Goal: Task Accomplishment & Management: Use online tool/utility

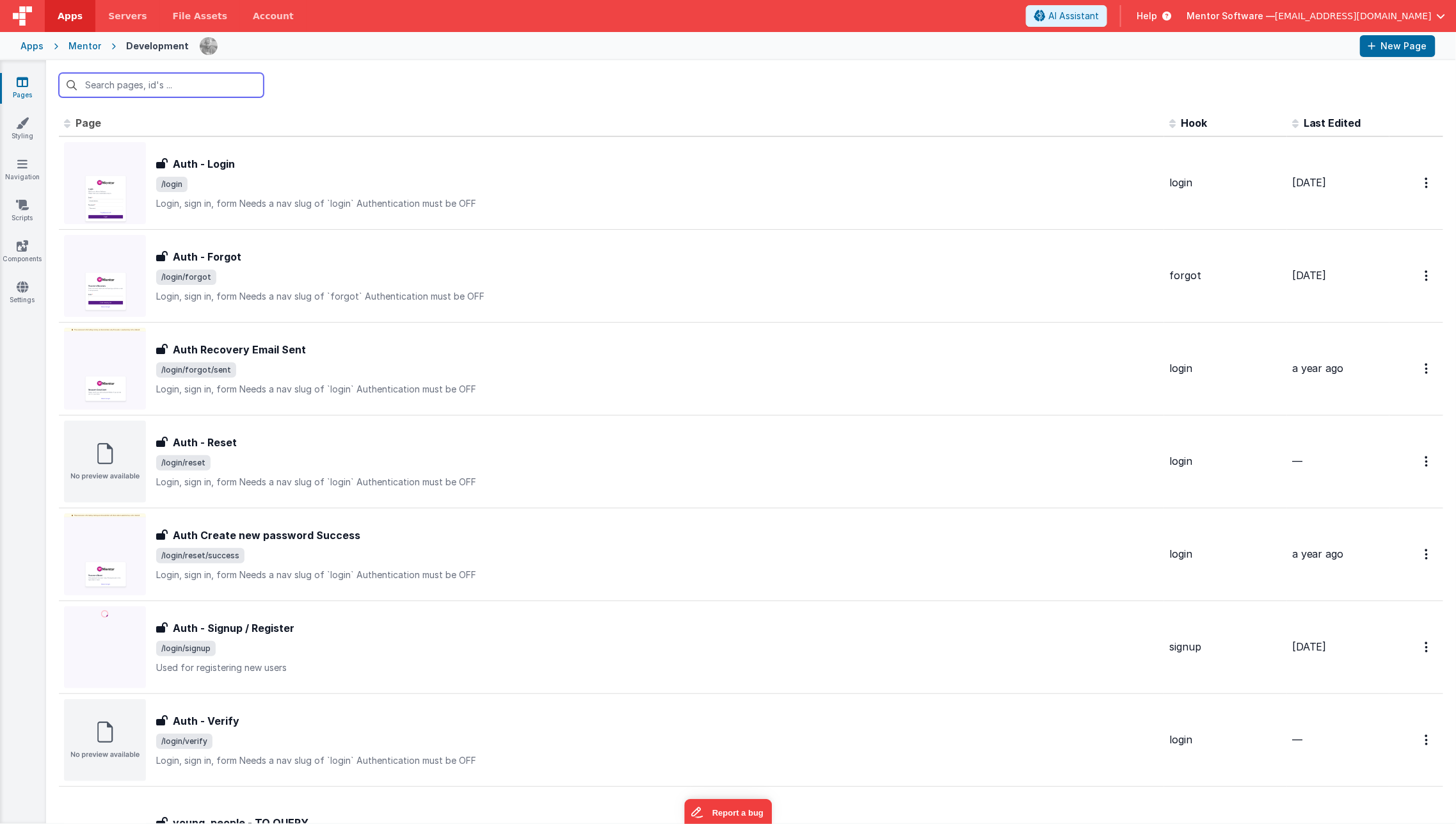
click at [134, 89] on input "text" at bounding box center [161, 84] width 205 height 24
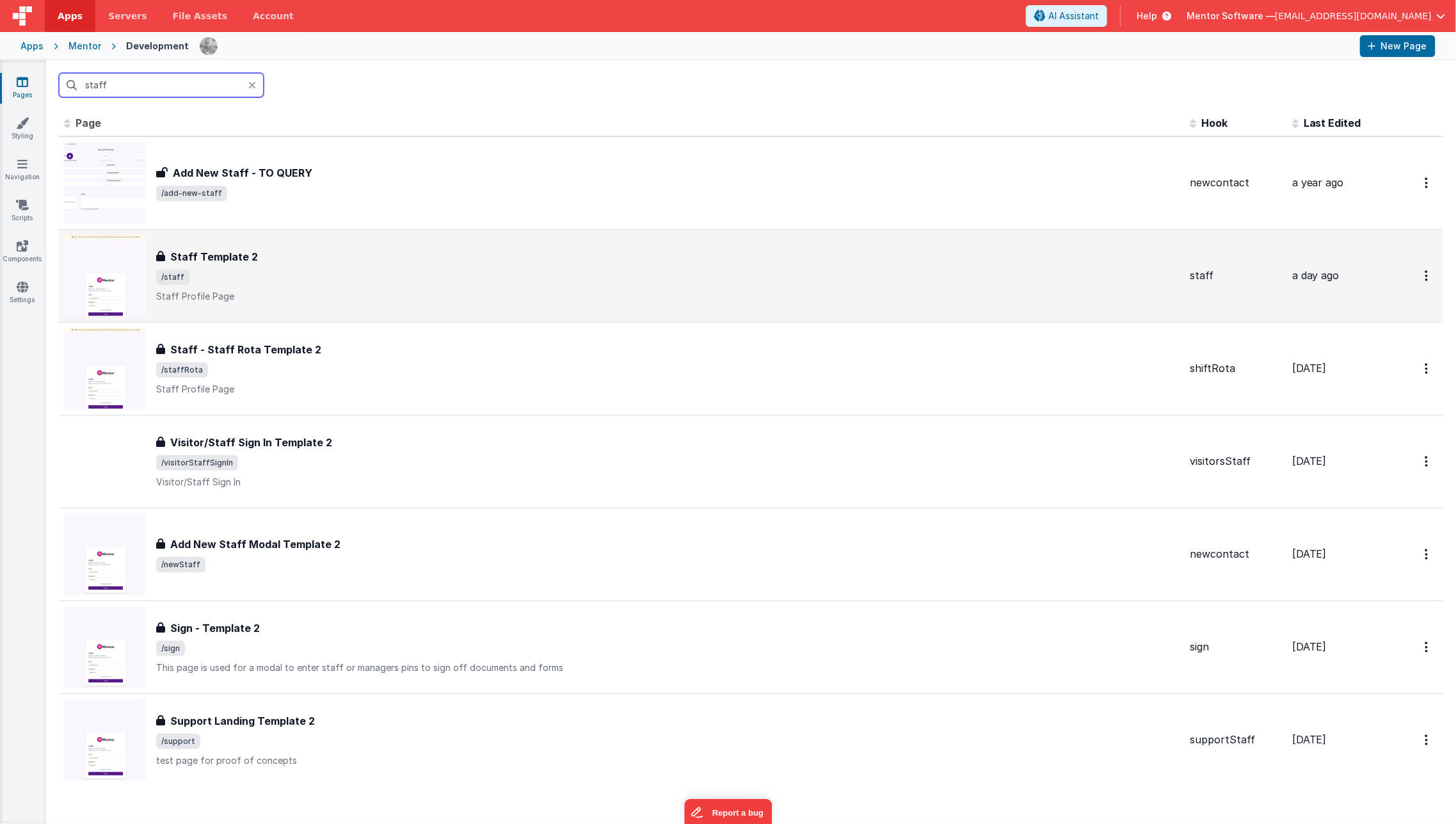
type input "staff"
click at [352, 290] on p "Staff Profile Page" at bounding box center [667, 296] width 1023 height 13
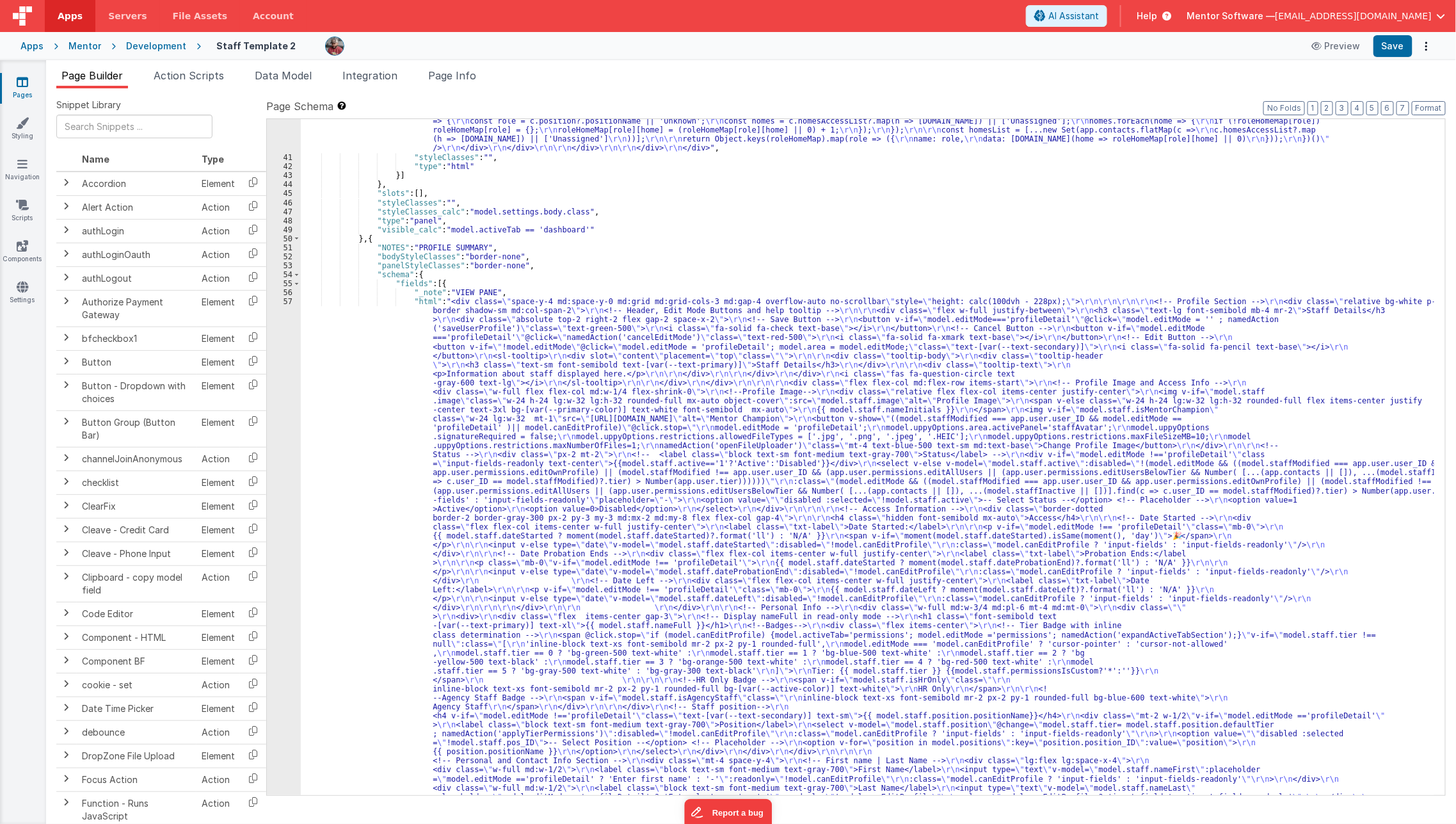
scroll to position [1938, 0]
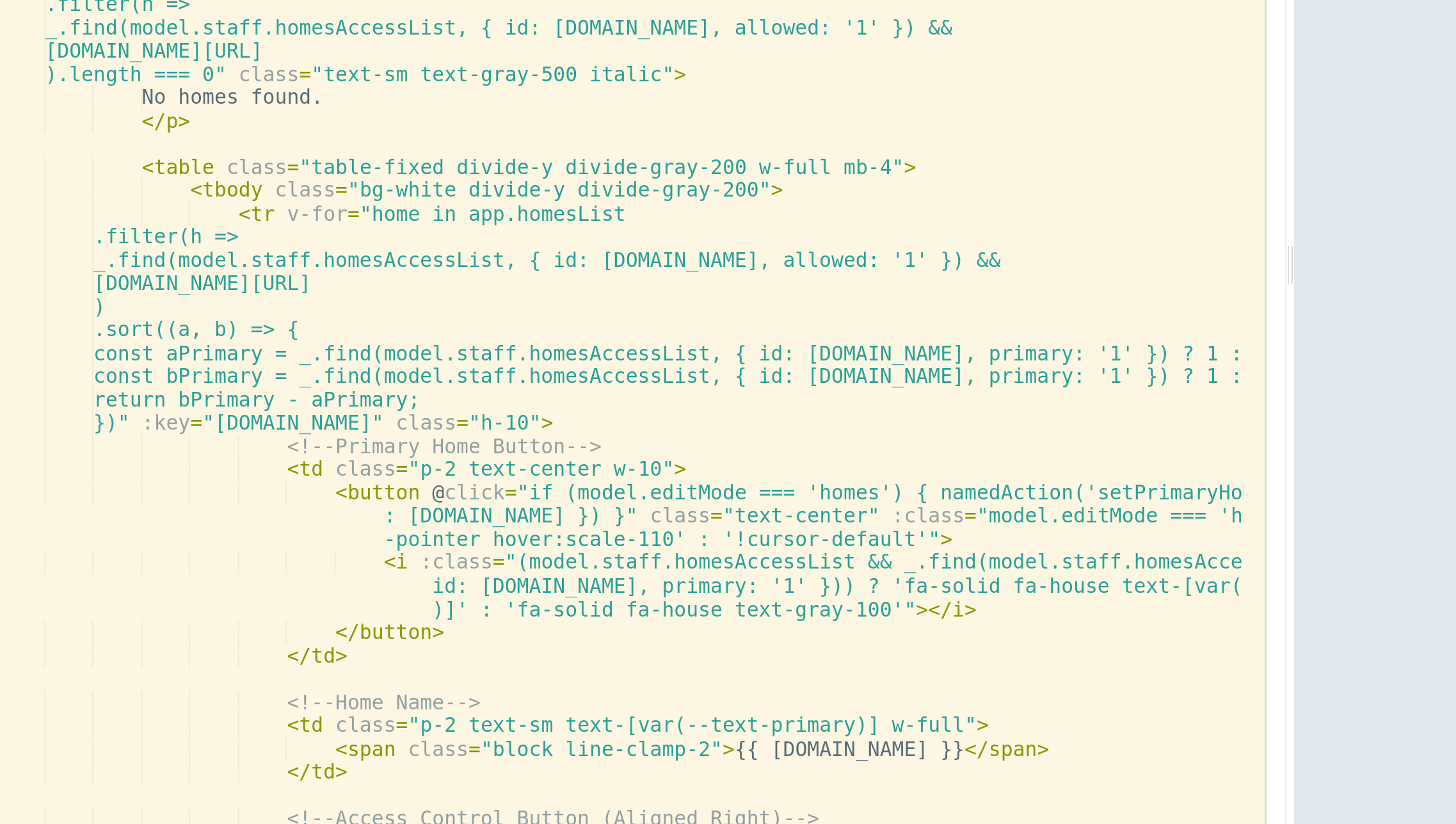
scroll to position [5335, 0]
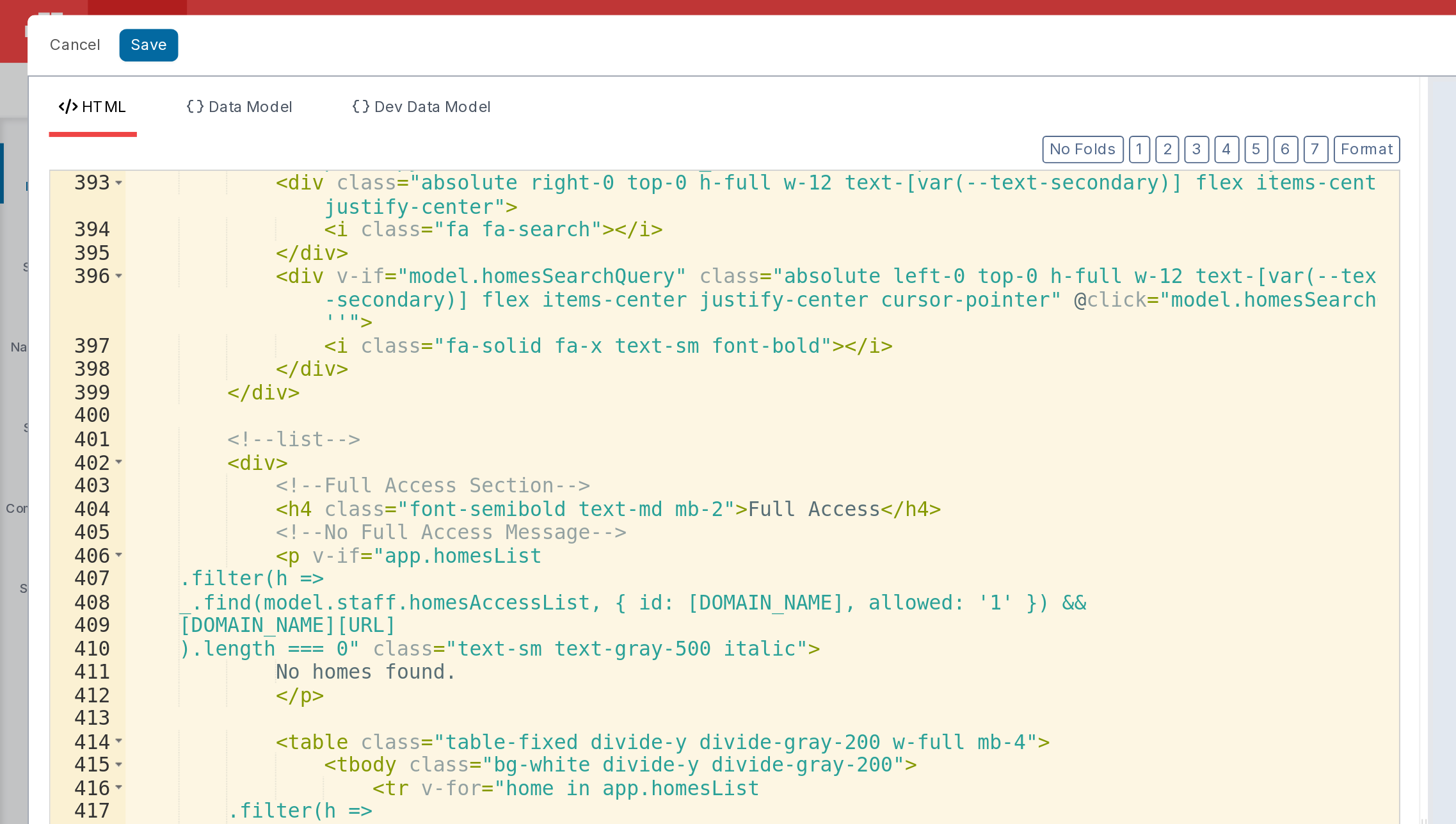
click at [402, 310] on div "< input id = "search-input" v-model = "model.homesSearchQuery" type = "text" na…" at bounding box center [383, 434] width 638 height 766
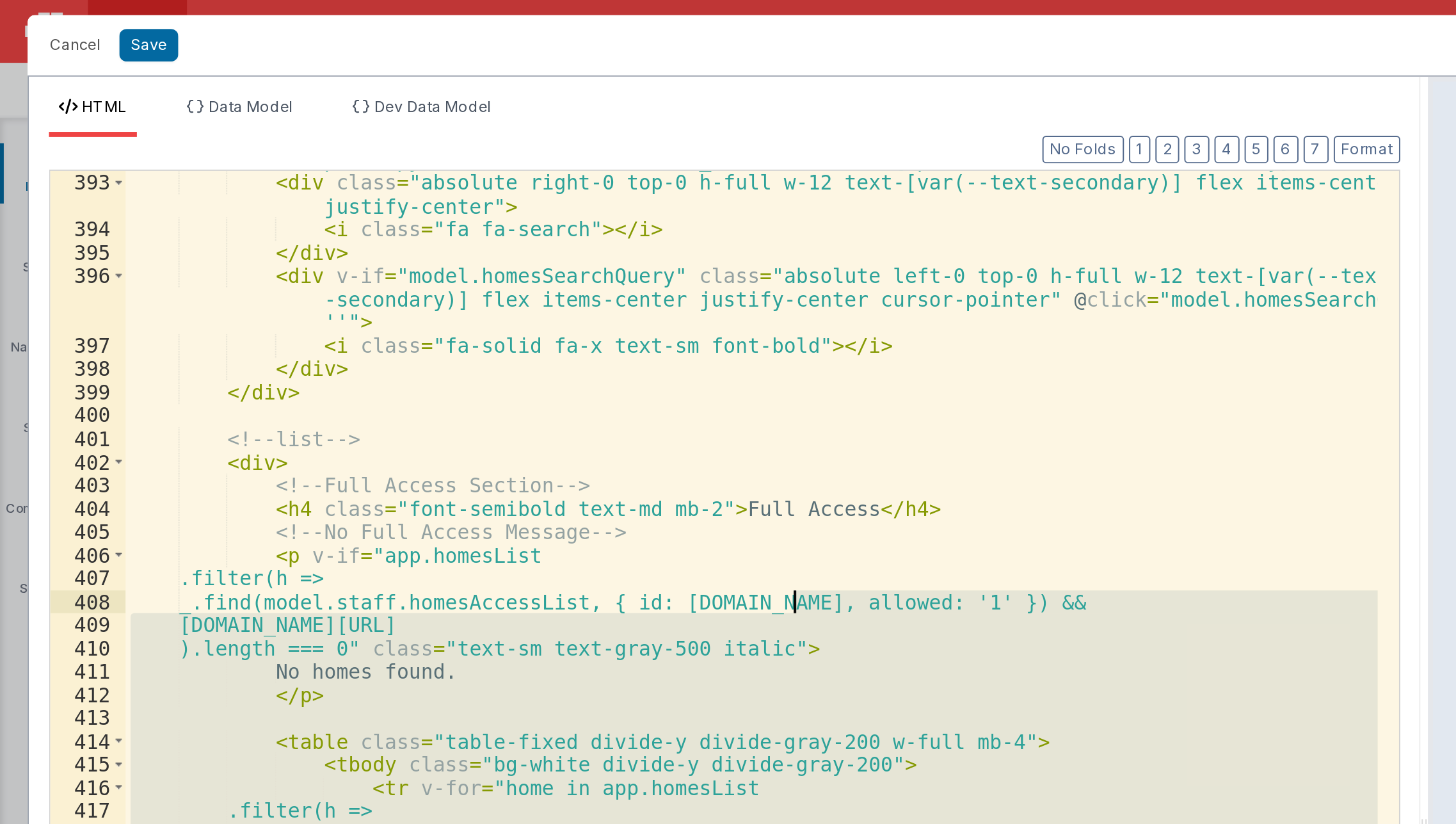
click at [394, 327] on div "< input id = "search-input" v-model = "model.homesSearchQuery" type = "text" na…" at bounding box center [383, 445] width 638 height 717
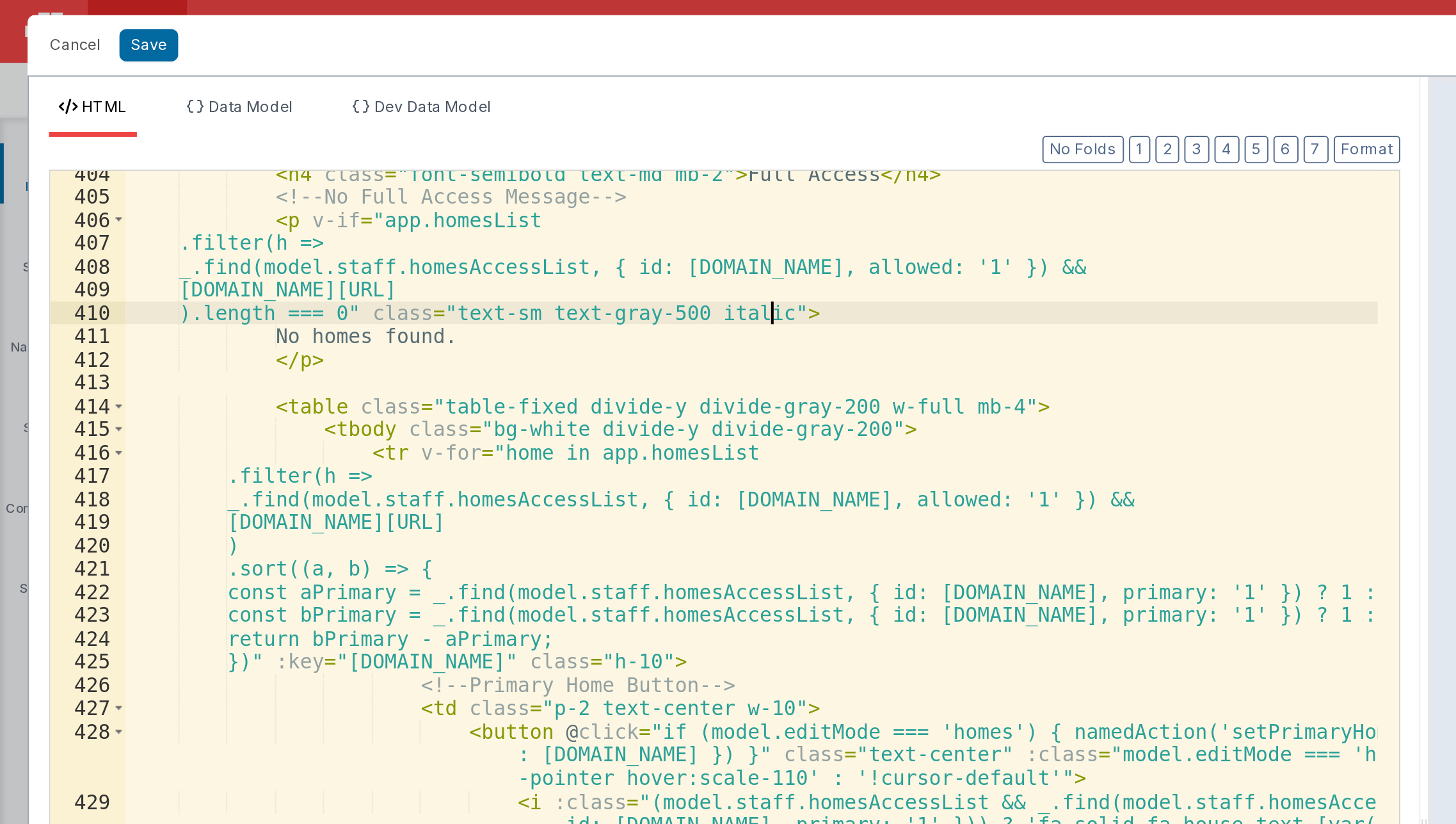
scroll to position [5506, 0]
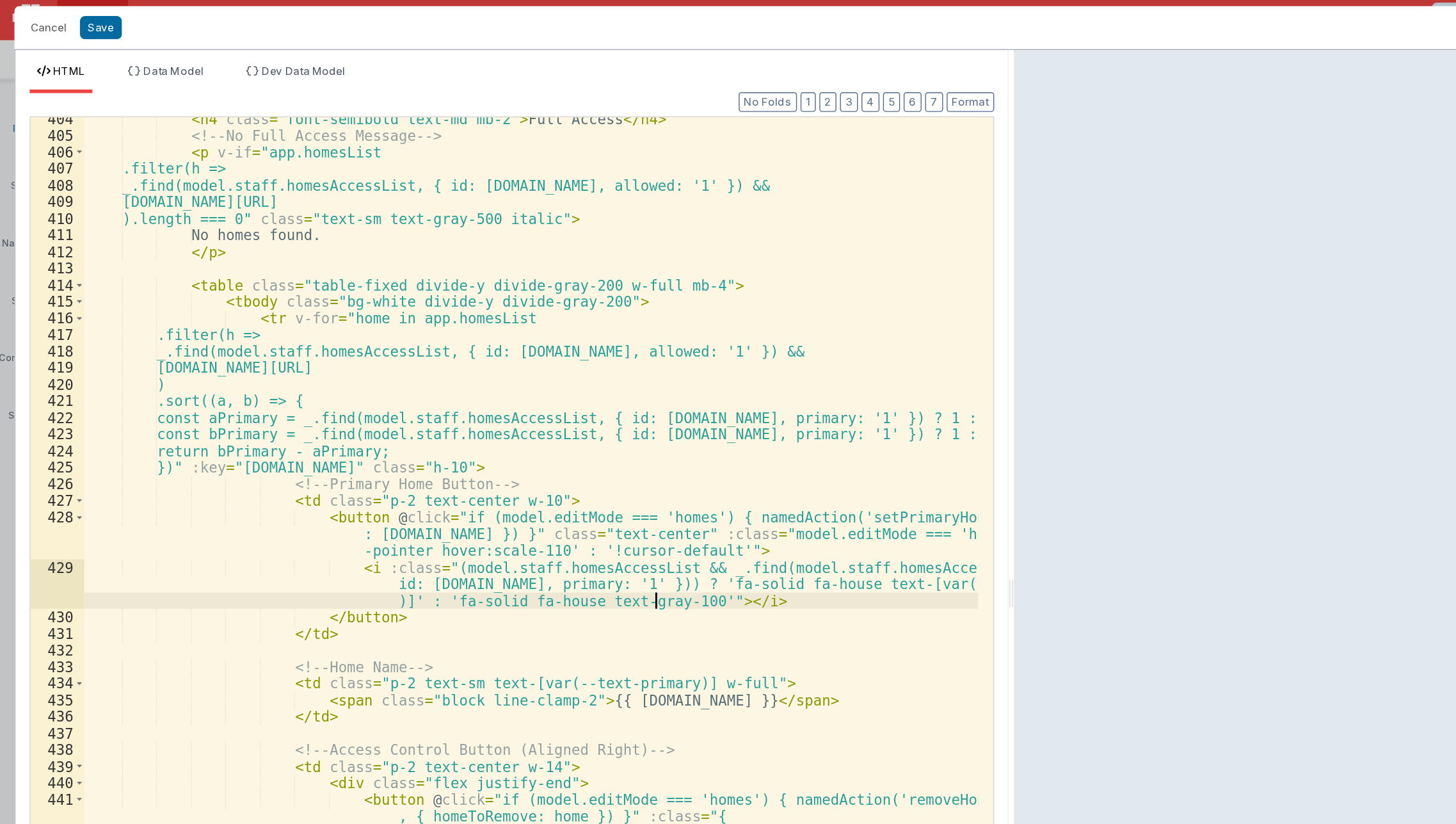
click at [470, 431] on div "< h4 class = "font-semibold text-md mb-2" > Full Access </ h4 > <!-- No Full Ac…" at bounding box center [383, 453] width 638 height 742
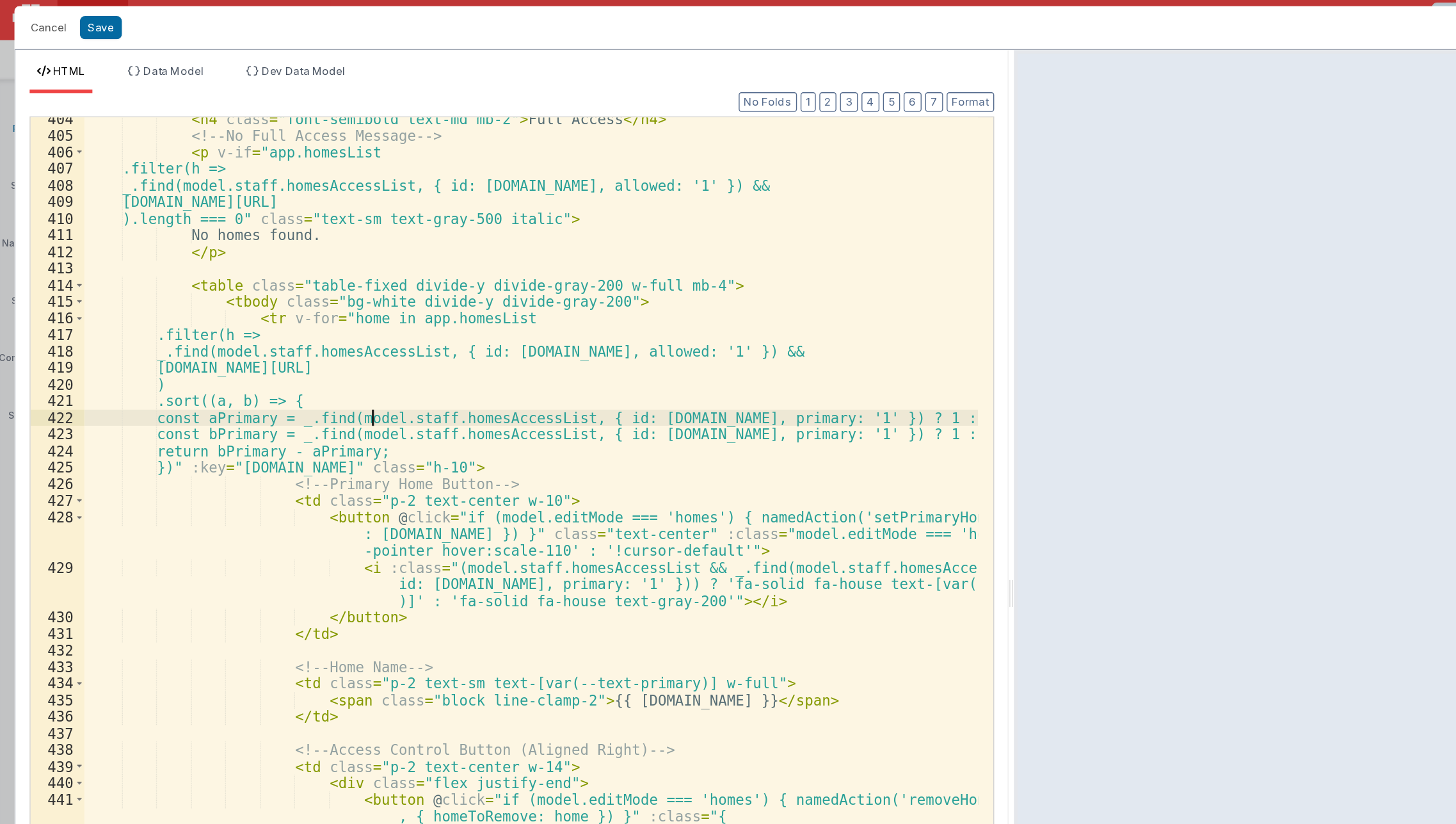
click at [267, 306] on div "< h4 class = "font-semibold text-md mb-2" > Full Access </ h4 > <!-- No Full Ac…" at bounding box center [383, 453] width 638 height 742
click at [212, 65] on li "Dev Data Model" at bounding box center [214, 59] width 81 height 20
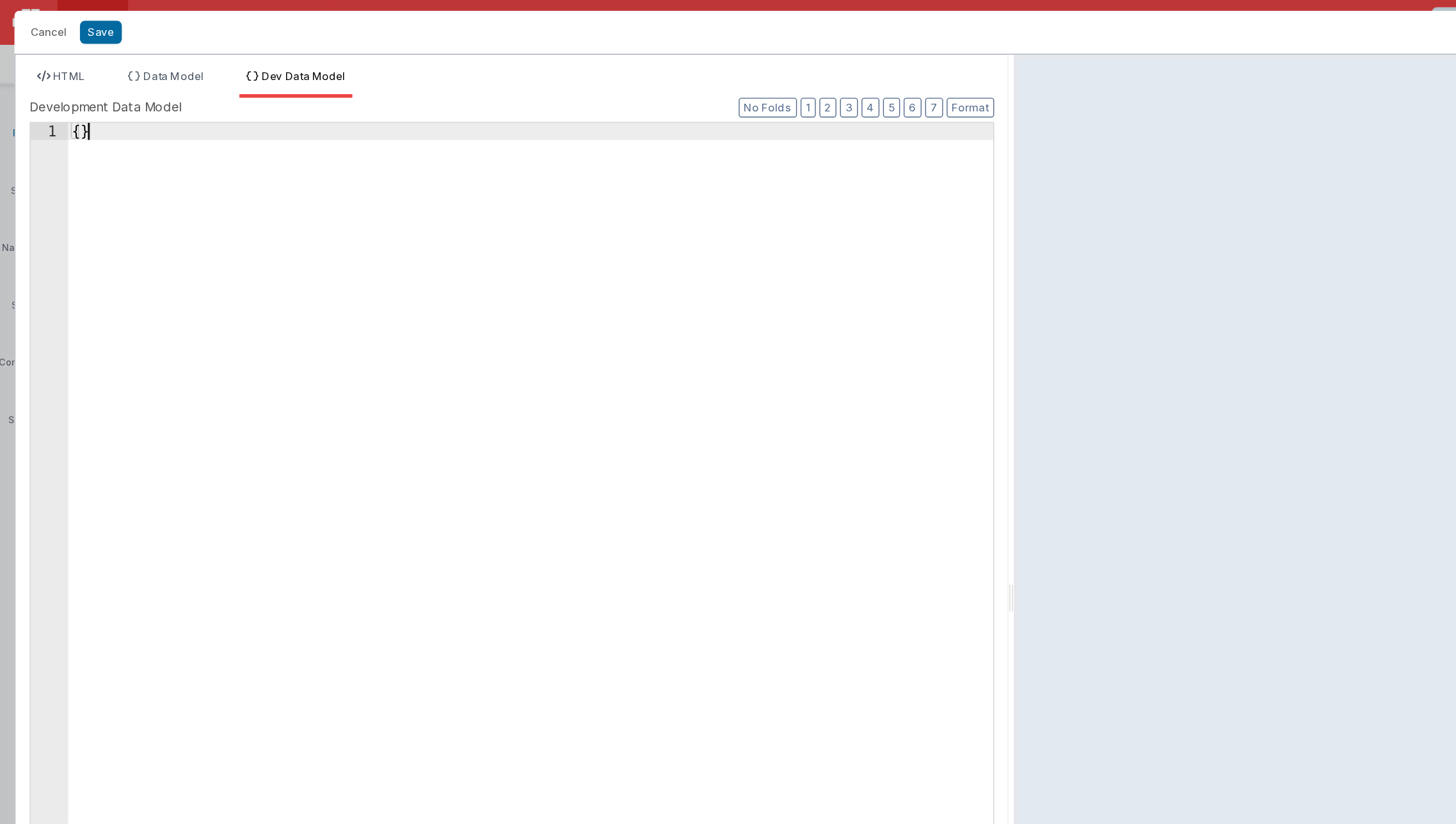
click at [239, 233] on div "{ }" at bounding box center [382, 458] width 661 height 742
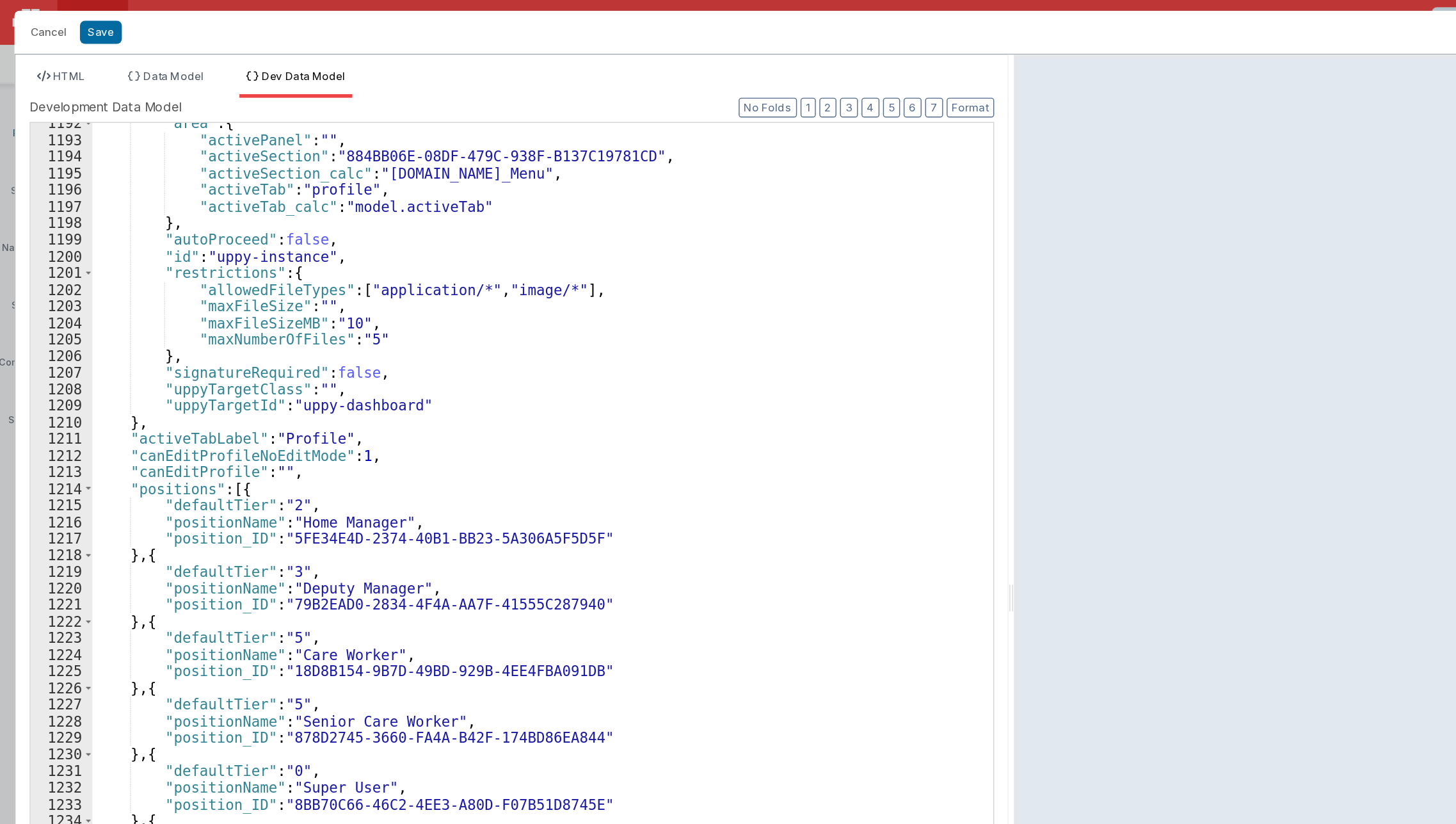
scroll to position [14587, 0]
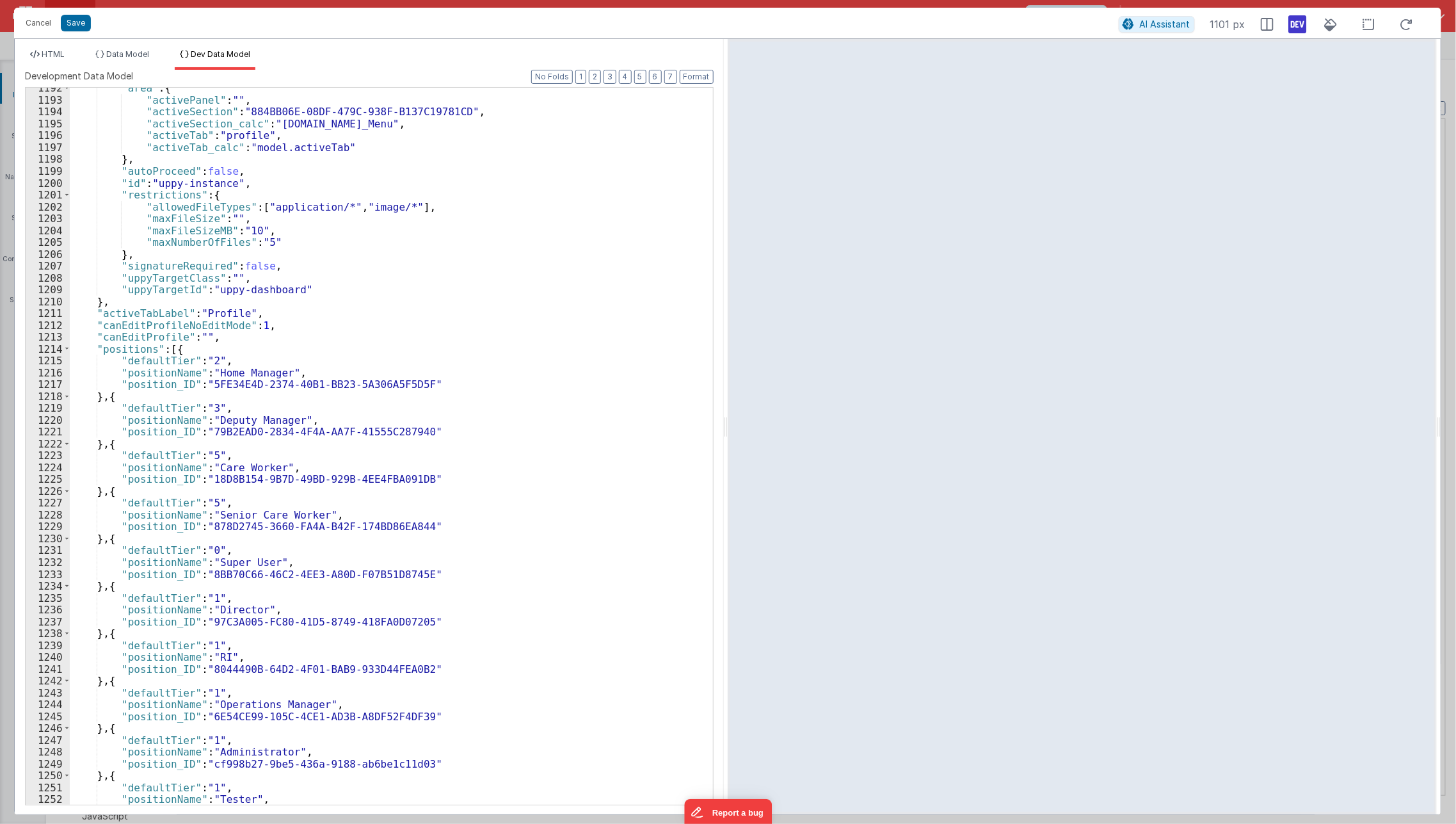
click at [1298, 24] on icon at bounding box center [1297, 24] width 17 height 20
click at [55, 49] on span "HTML" at bounding box center [53, 54] width 23 height 10
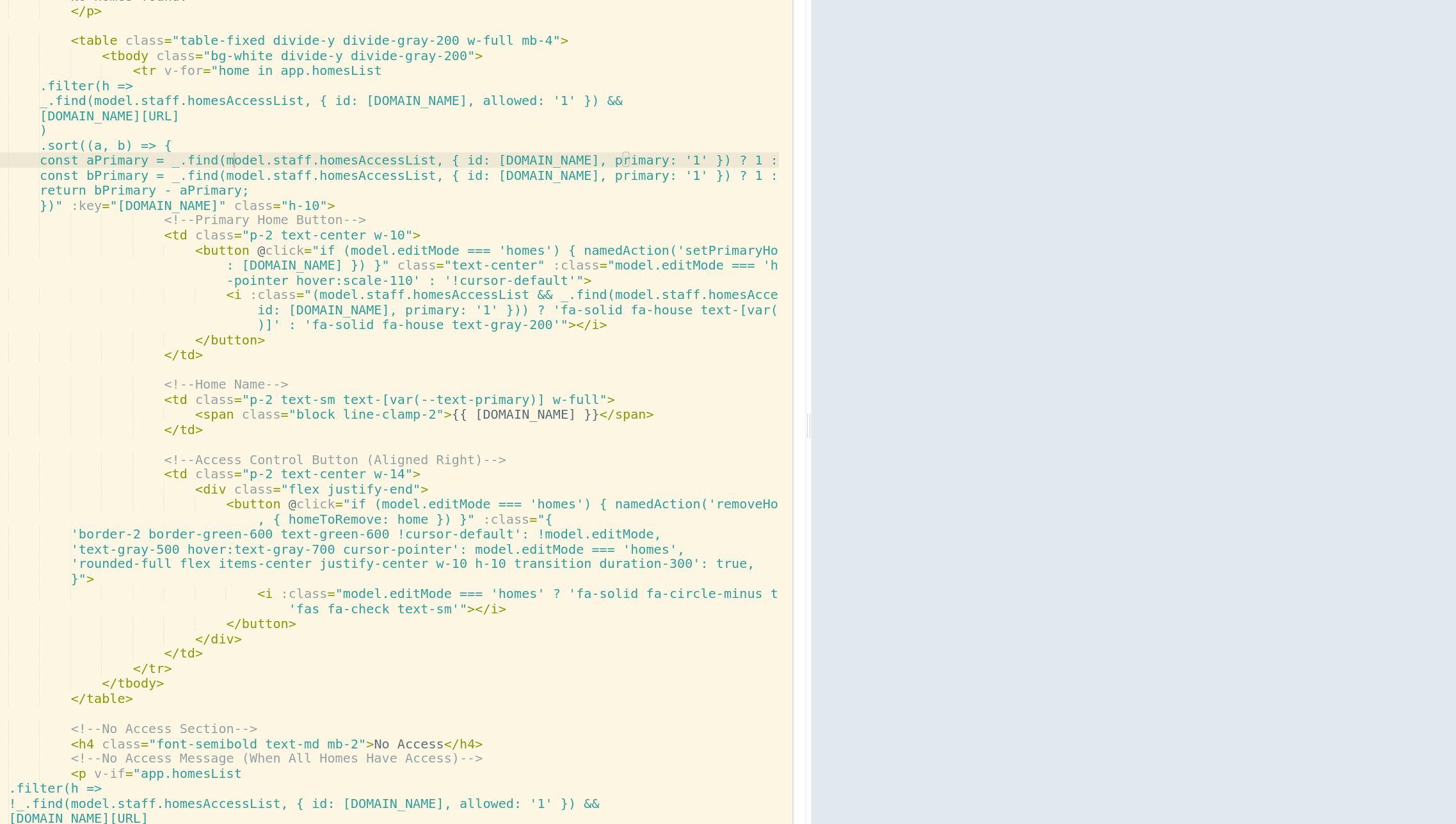
scroll to position [5591, 0]
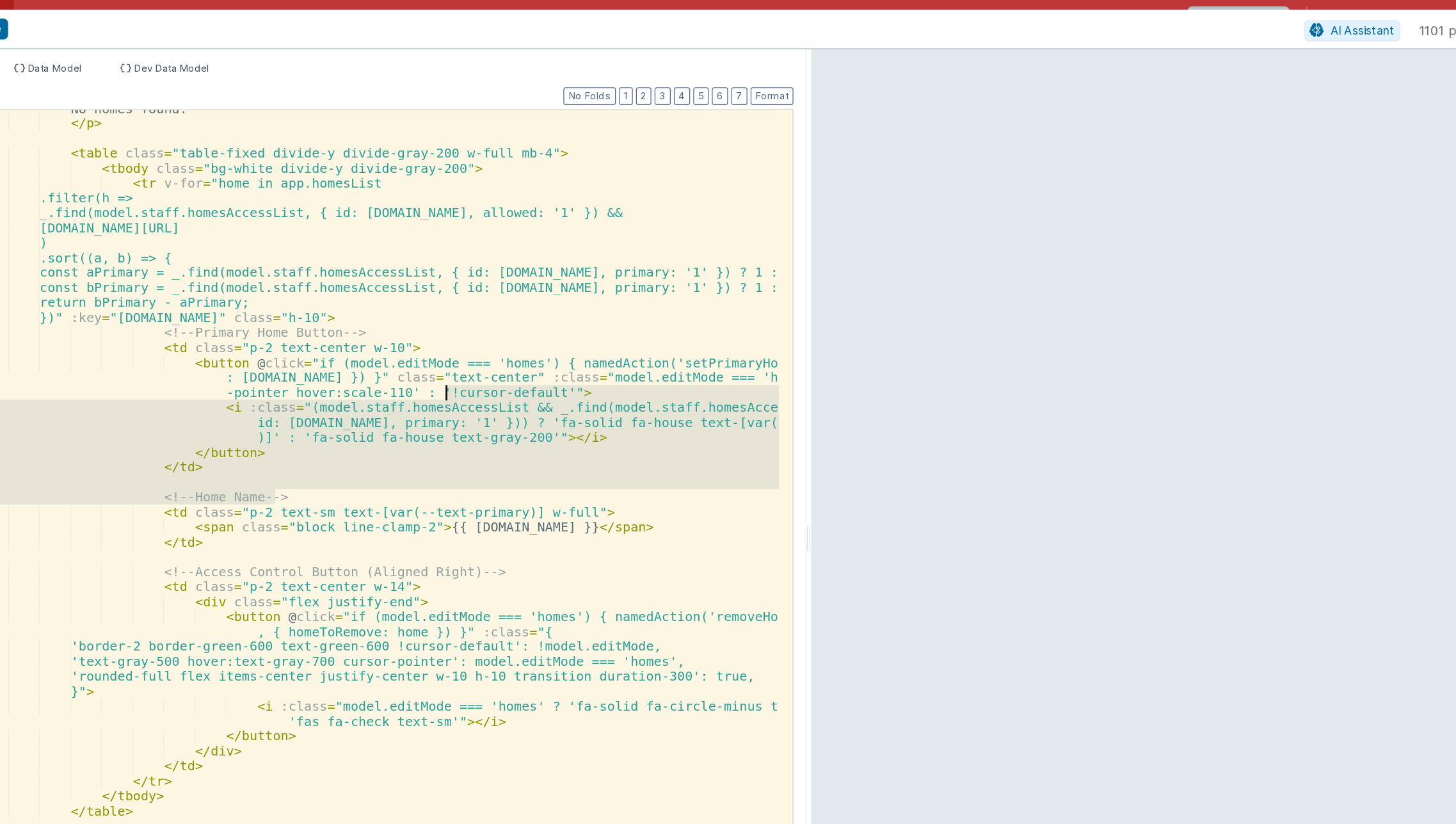
drag, startPoint x: 436, startPoint y: 398, endPoint x: 437, endPoint y: 310, distance: 88.0
click at [437, 310] on div "No homes found. </ p > < table class = "table-fixed divide-y divide-gray-200 w-…" at bounding box center [383, 450] width 638 height 742
click at [448, 380] on div "No homes found. </ p > < table class = "table-fixed divide-y divide-gray-200 w-…" at bounding box center [383, 445] width 638 height 717
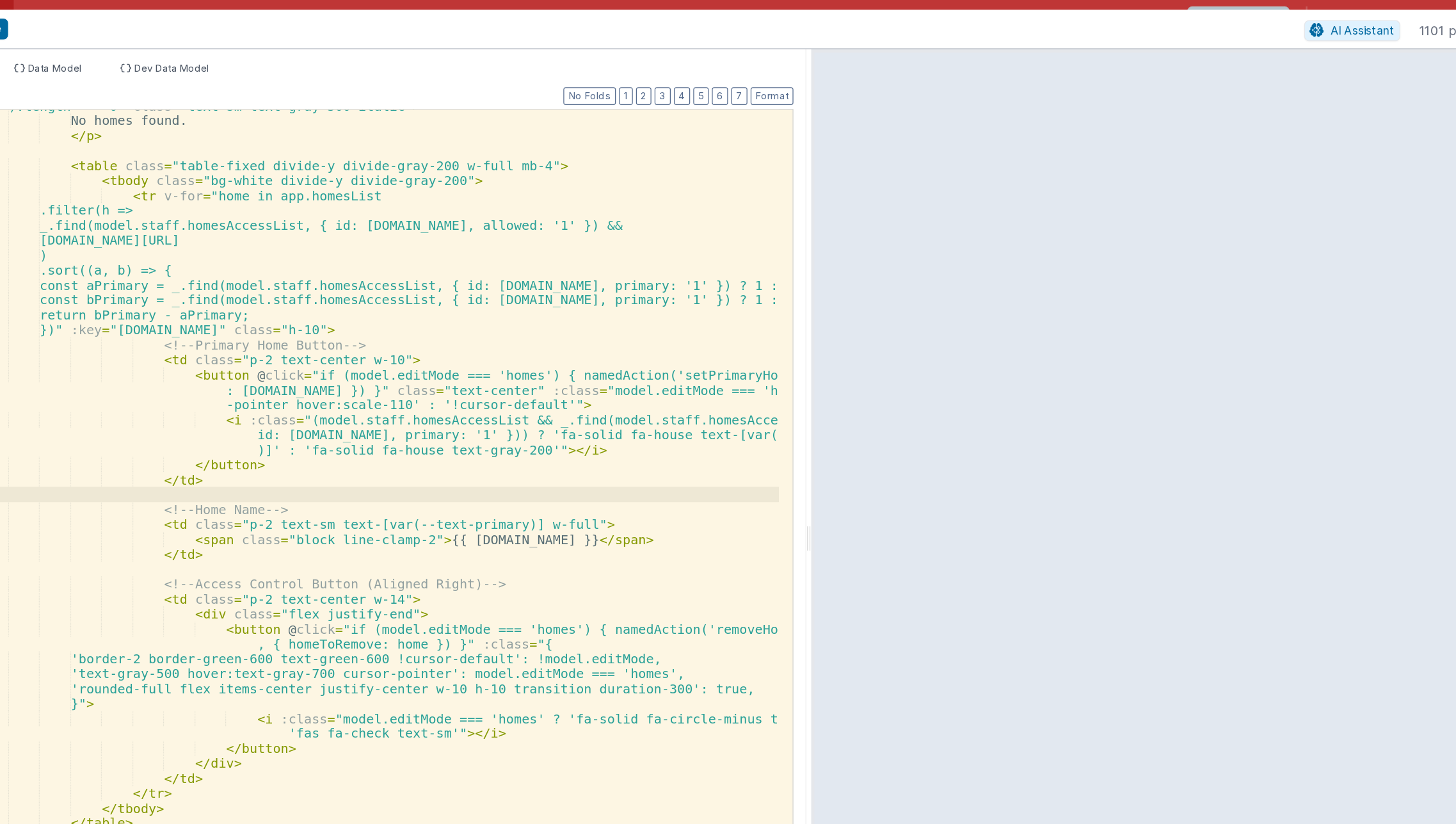
scroll to position [5567, 0]
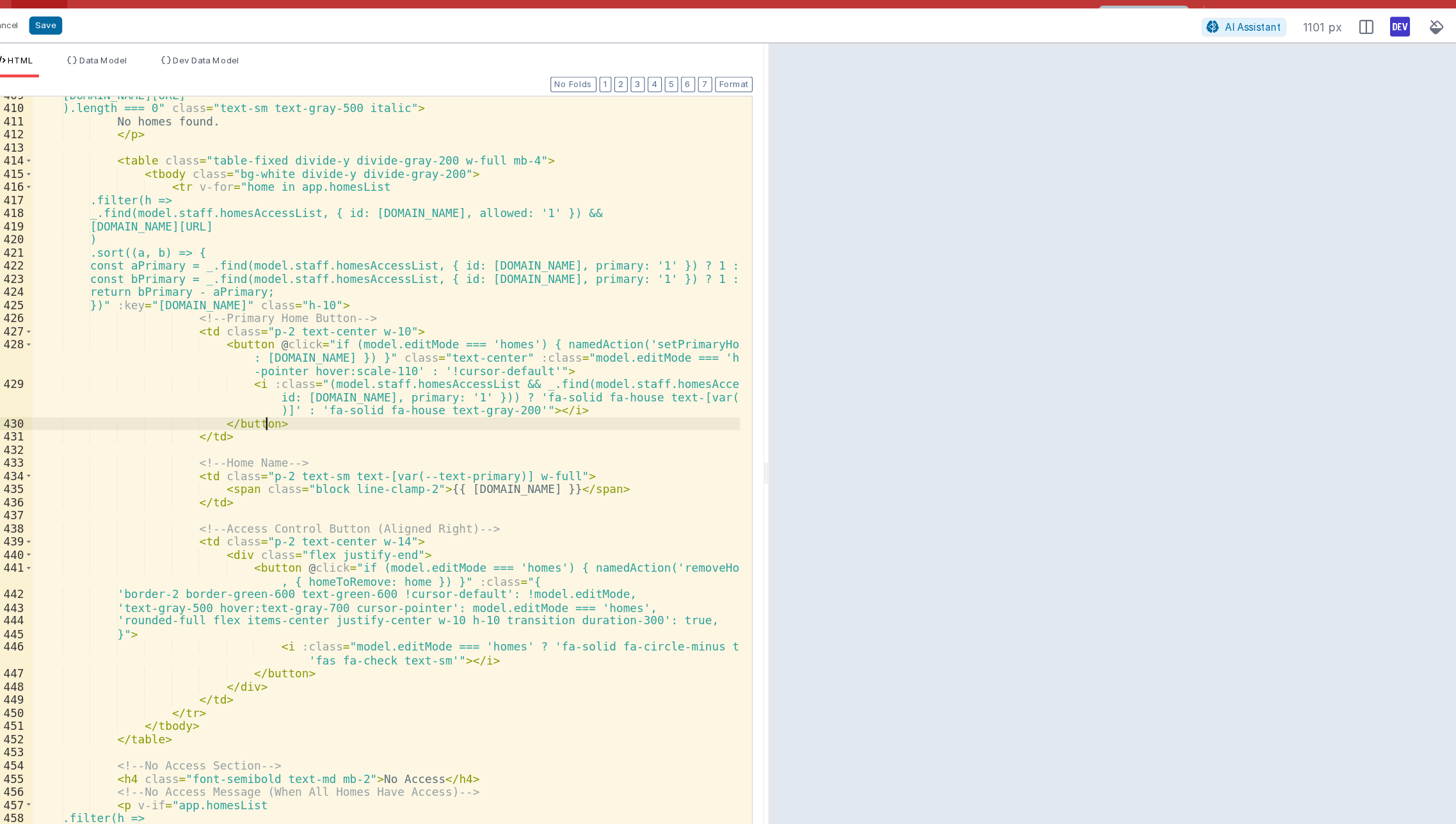
click at [466, 376] on div "h.name?.toLowerCase().includes(model.homesSearchQuery?.toLowerCase()) ).length …" at bounding box center [383, 450] width 638 height 742
click at [469, 370] on div "h.name?.toLowerCase().includes(model.homesSearchQuery?.toLowerCase()) ).length …" at bounding box center [383, 450] width 638 height 742
click at [417, 367] on div "h.name?.toLowerCase().includes(model.homesSearchQuery?.toLowerCase()) ).length …" at bounding box center [383, 450] width 638 height 742
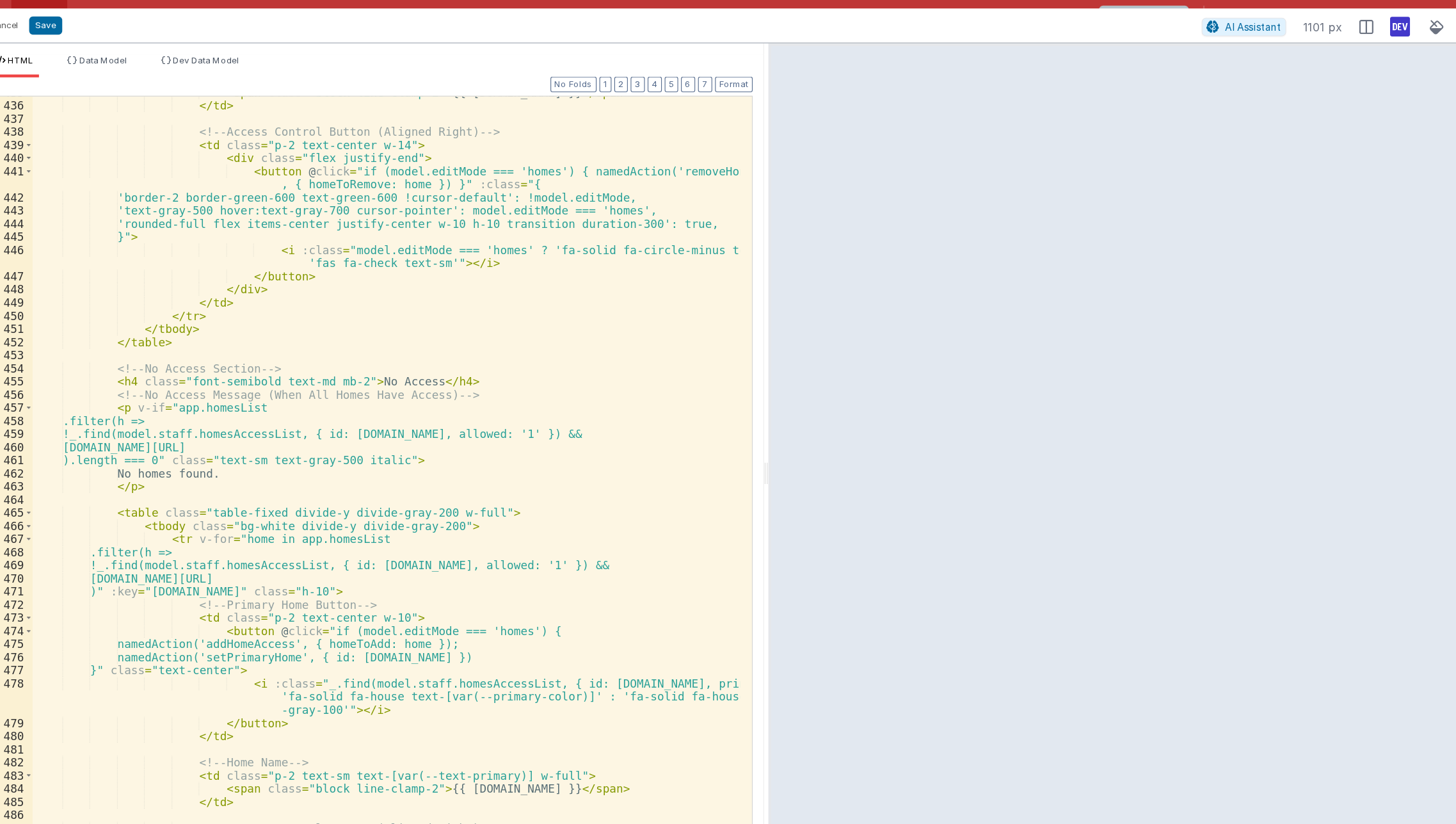
scroll to position [5947, 0]
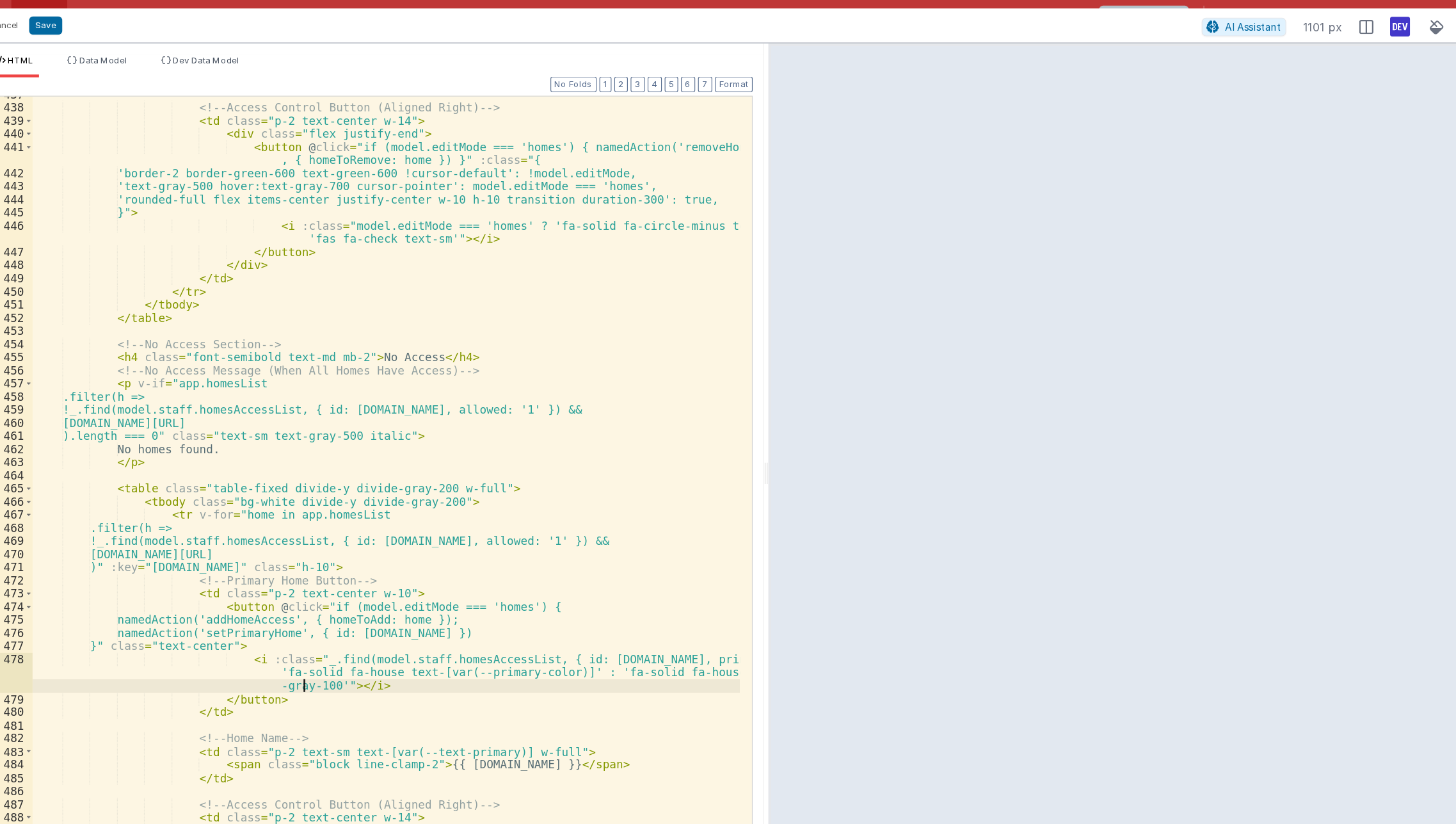
click at [310, 618] on div "<!-- Access Control Button (Aligned Right) --> < td class = "p-2 text-center w-…" at bounding box center [383, 450] width 638 height 742
click at [66, 26] on button "Save" at bounding box center [76, 22] width 30 height 16
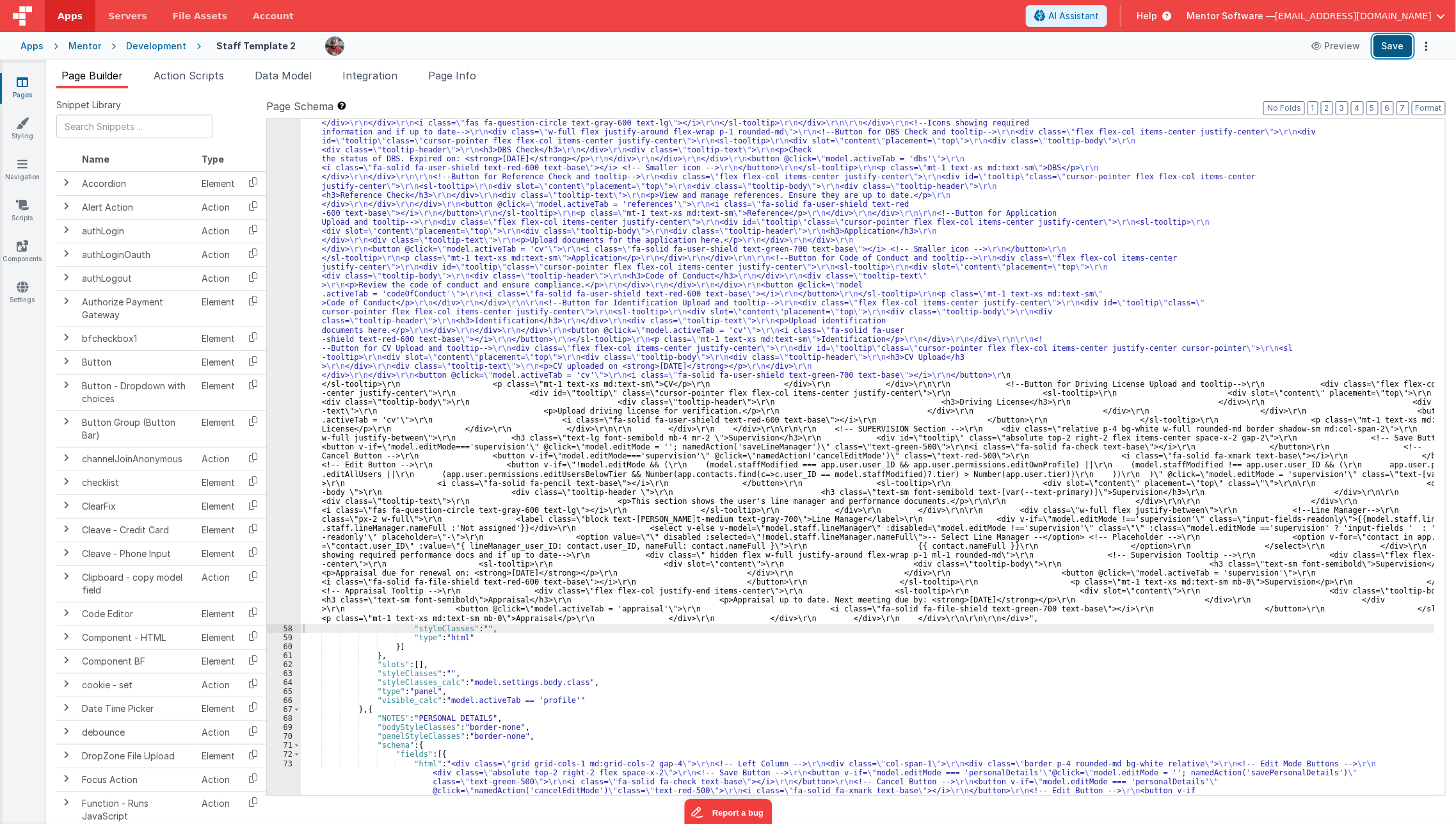
click at [1398, 46] on button "Save" at bounding box center [1393, 46] width 39 height 21
click at [306, 83] on li "Data Model" at bounding box center [282, 78] width 67 height 20
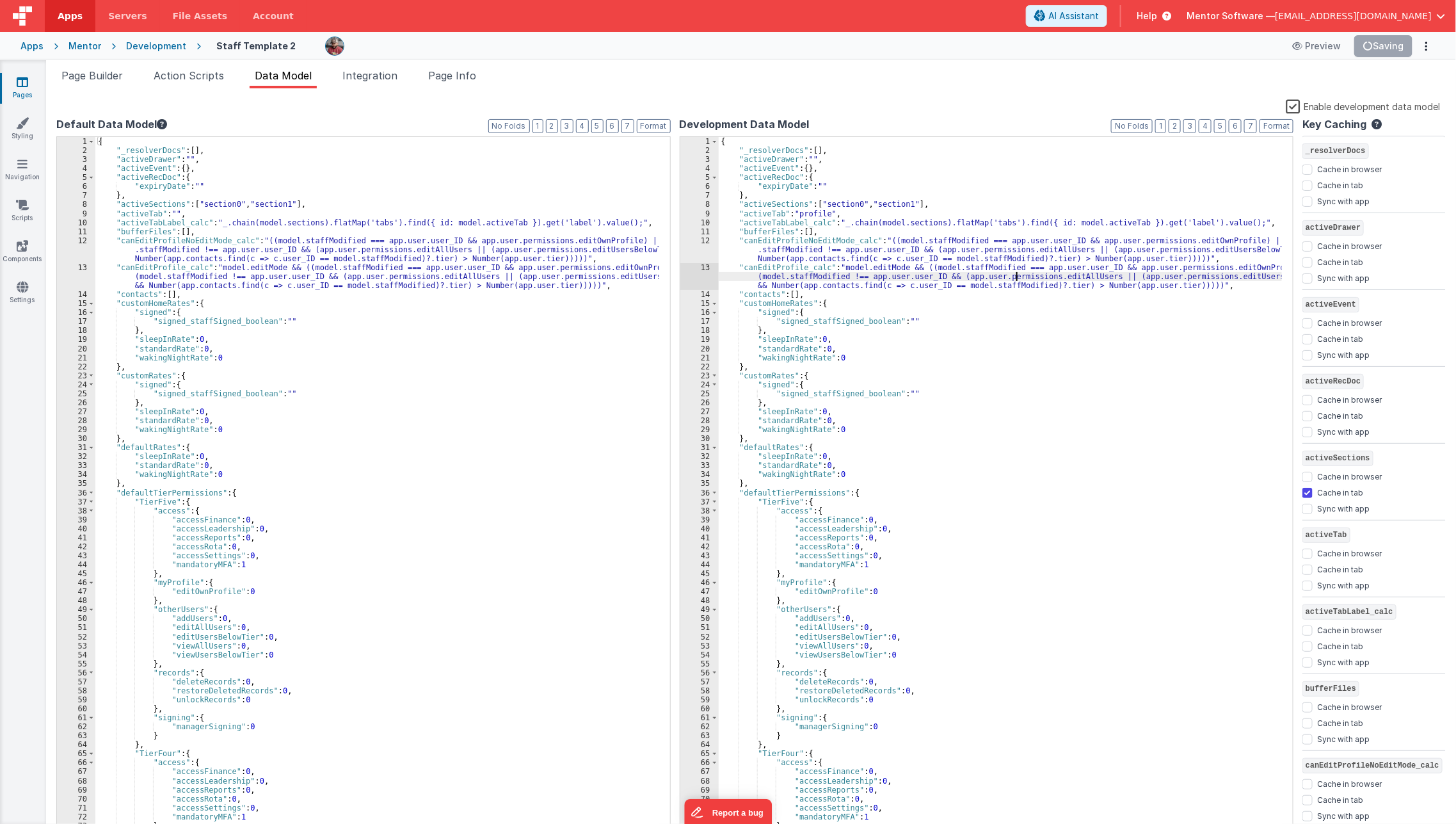
click at [1016, 279] on div "{ "_resolverDocs" : [ ] , "activeDrawer" : "" , "activeEvent" : { } , "activeRe…" at bounding box center [1000, 494] width 564 height 715
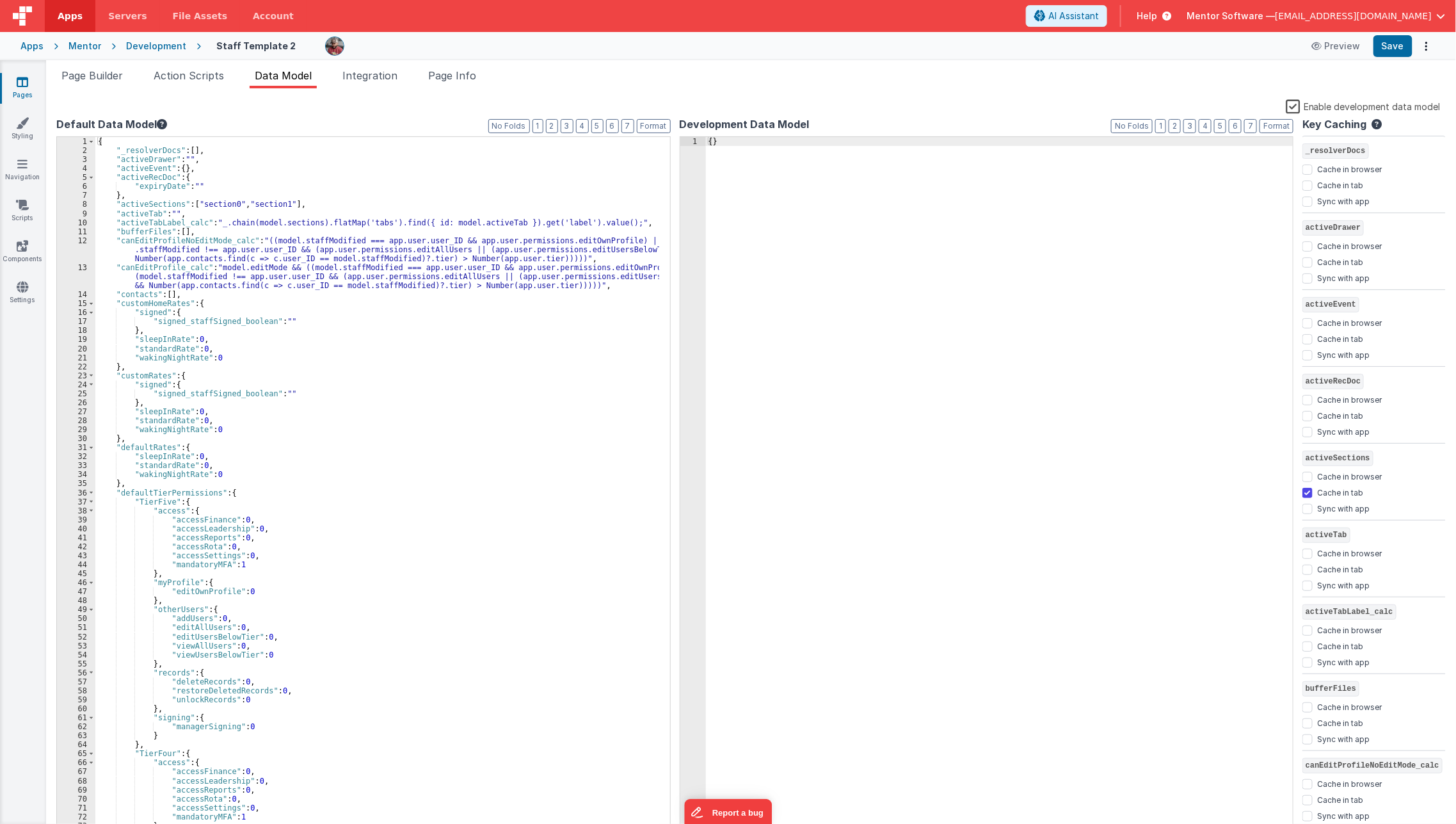
click at [1296, 105] on label "Enable development data model" at bounding box center [1363, 106] width 155 height 15
click at [0, 0] on input "Enable development data model" at bounding box center [0, 0] width 0 height 0
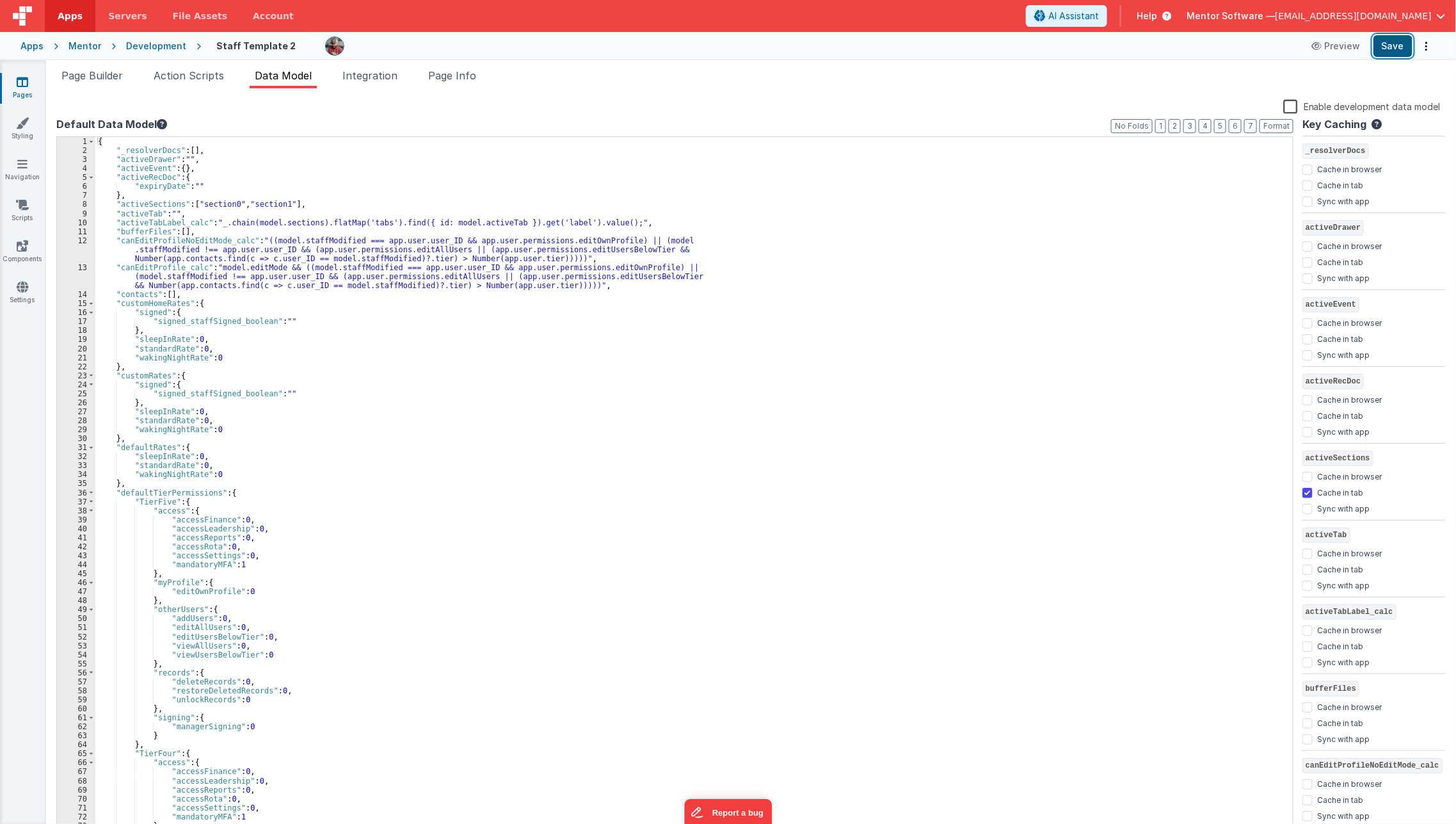
click at [1386, 48] on button "Save" at bounding box center [1393, 46] width 39 height 21
click at [20, 83] on icon at bounding box center [22, 82] width 12 height 13
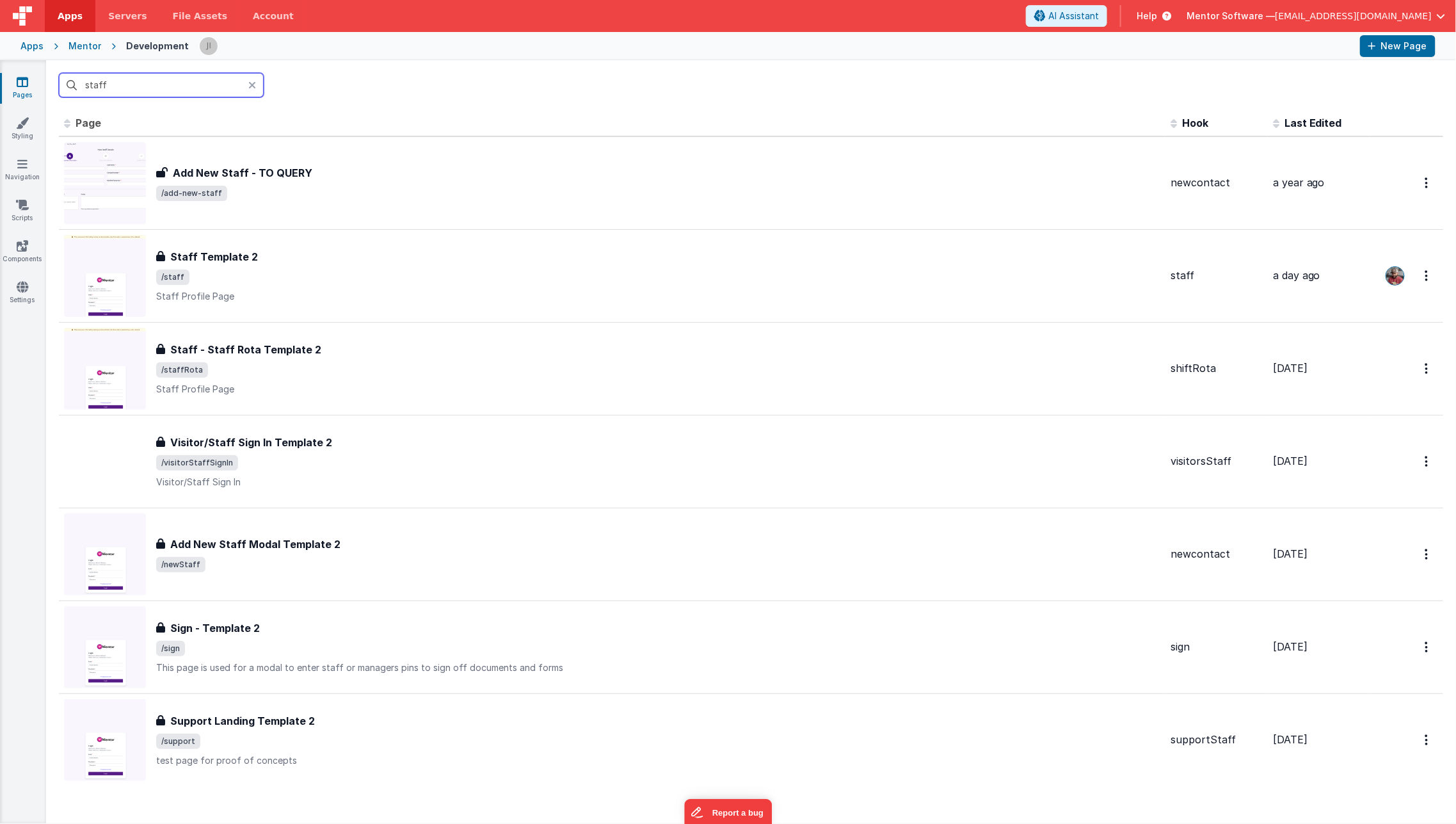
click at [126, 86] on input "staff" at bounding box center [161, 84] width 205 height 24
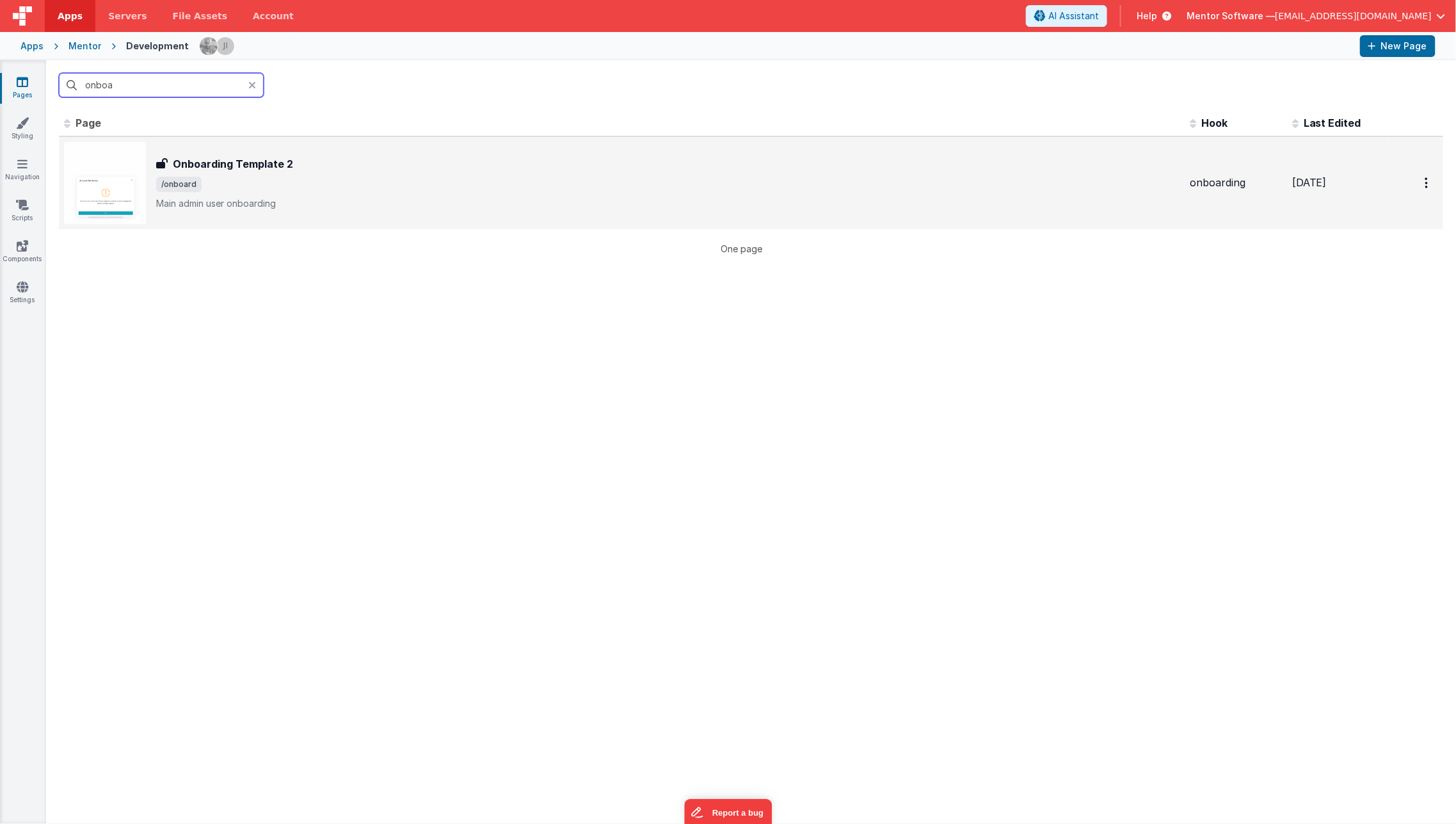
type input "onboa"
click at [213, 169] on h3 "Onboarding Template 2" at bounding box center [233, 164] width 120 height 16
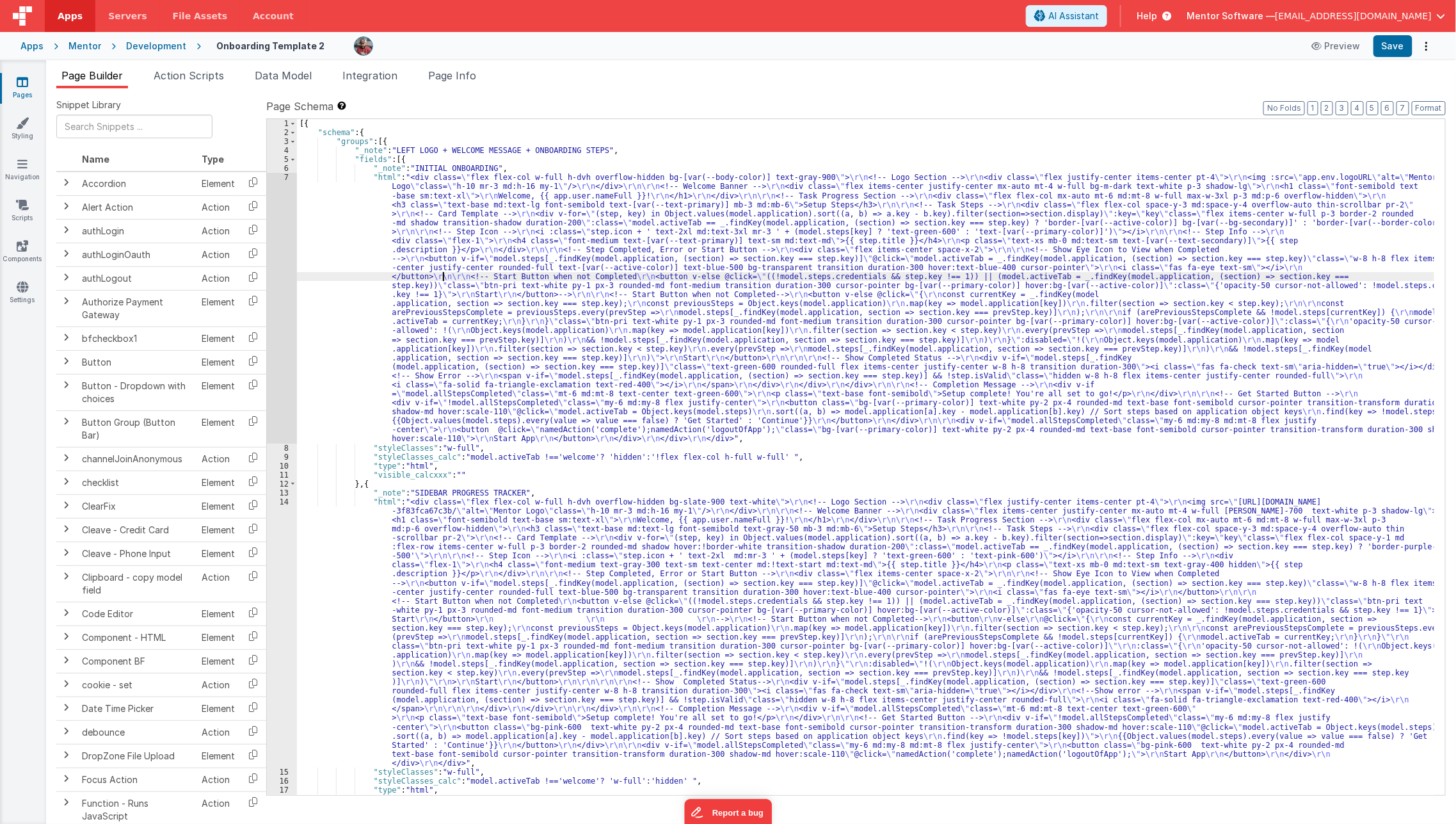
click at [443, 274] on div "[{ "schema" : { "groups" : [{ "_note" : "LEFT LOGO + WELCOME MESSAGE + ONBOARDI…" at bounding box center [865, 466] width 1138 height 694
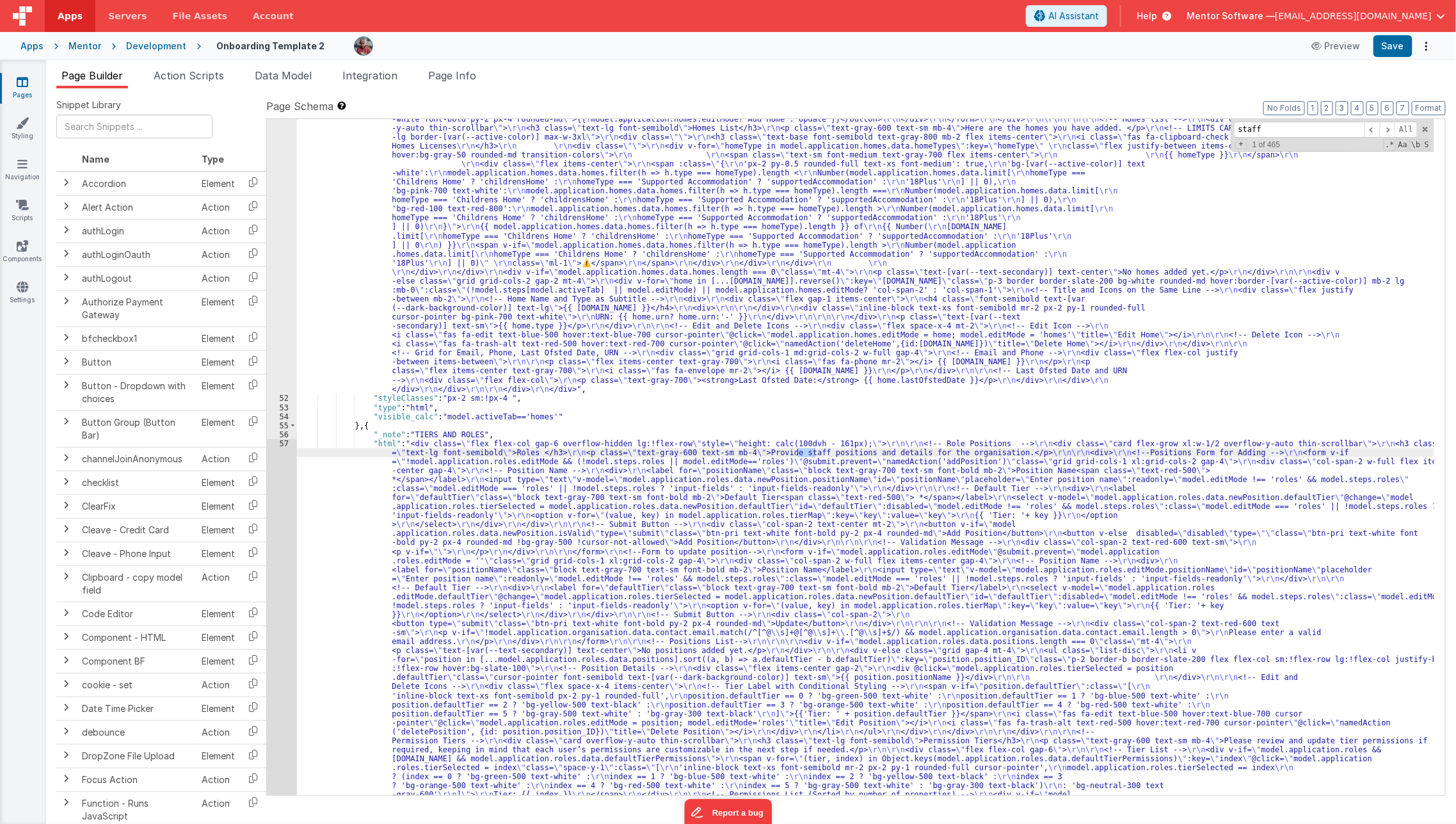
scroll to position [2229, 0]
type input "s"
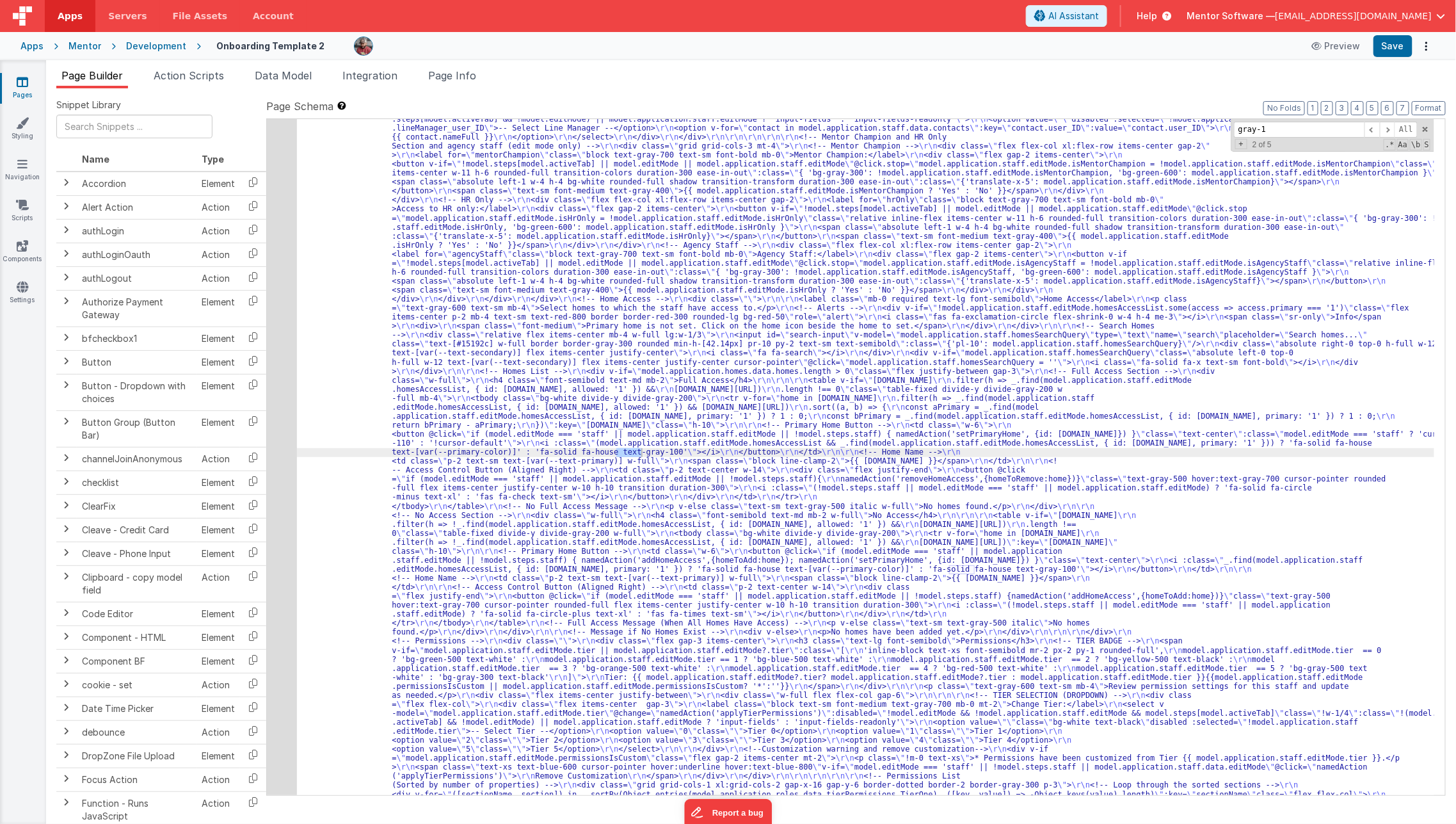
scroll to position [3428, 0]
type input "gray-100"
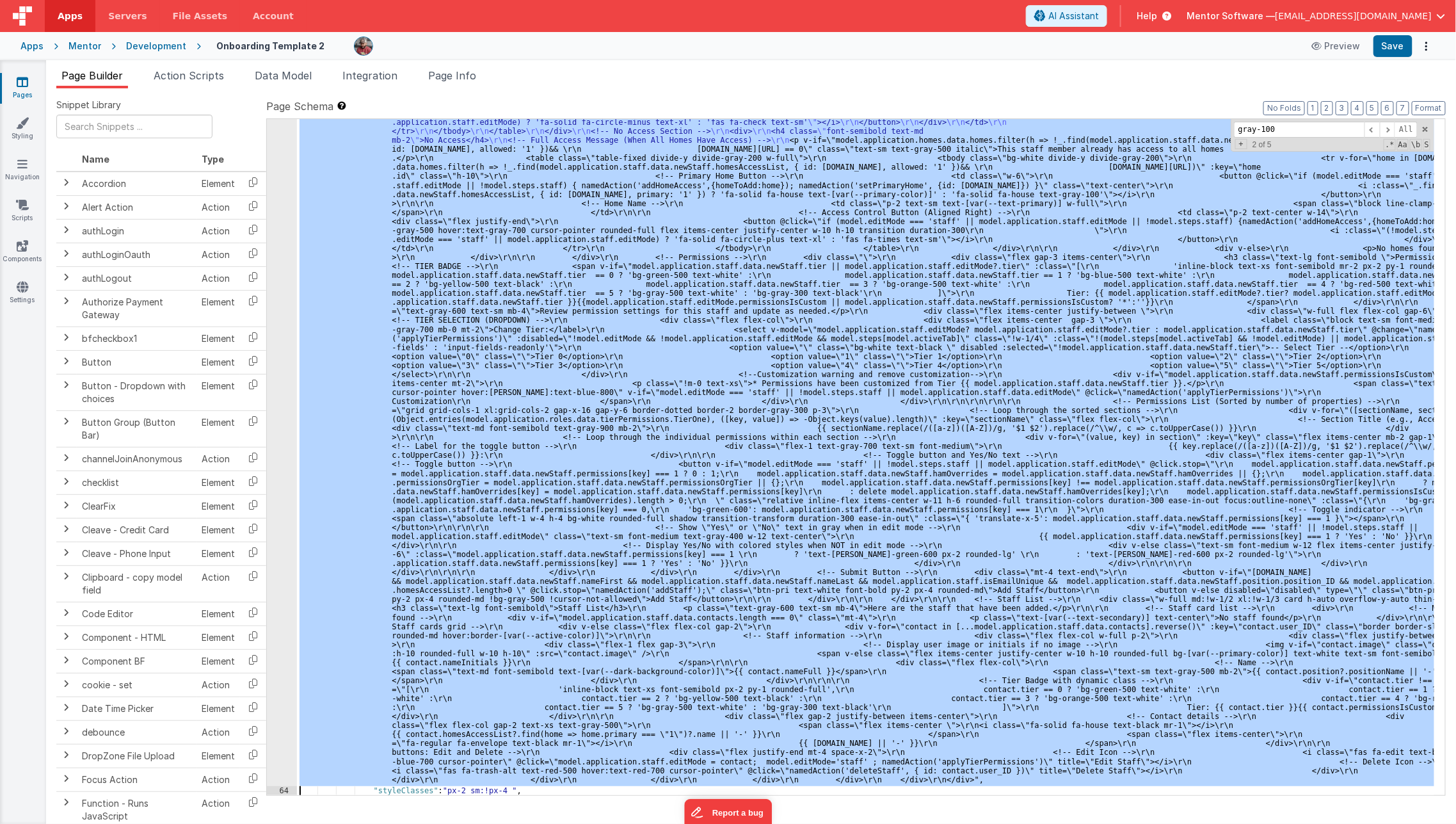
scroll to position [4982, 0]
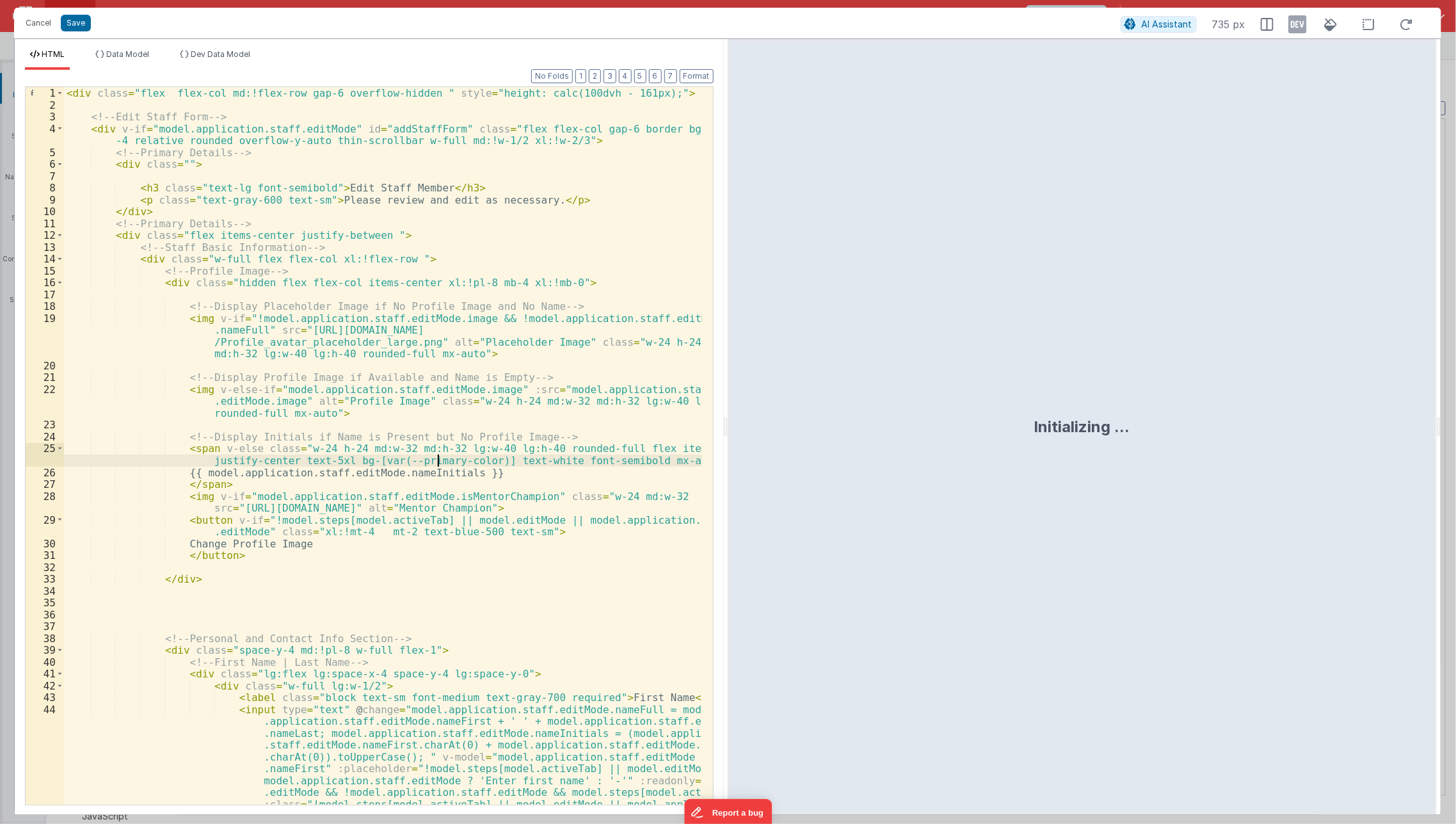
click at [436, 460] on div "< div class = "flex flex-col md:!flex-row gap-6 overflow-hidden " style = "heig…" at bounding box center [383, 511] width 638 height 849
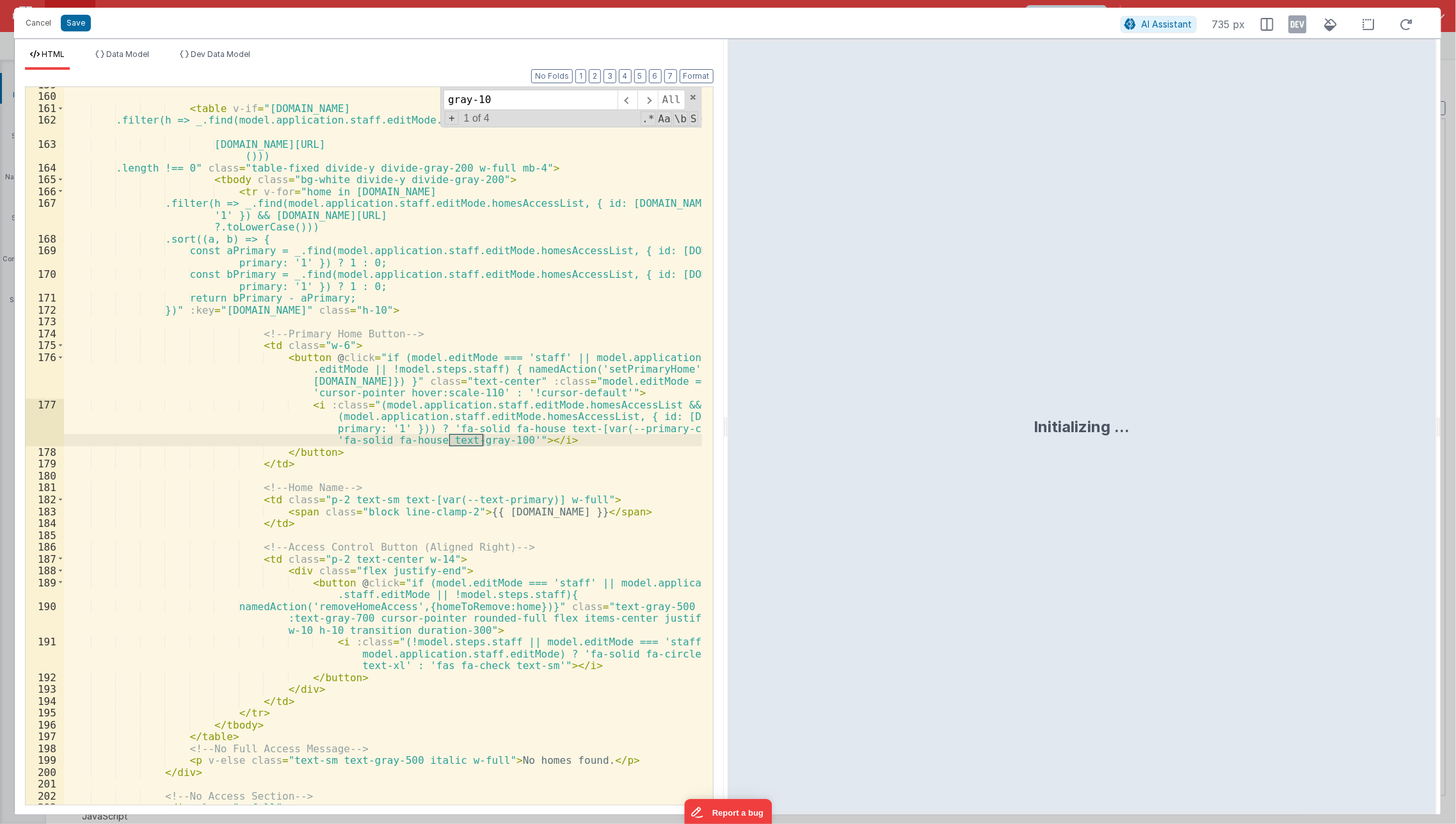
scroll to position [2889, 0]
type input "gray-100"
drag, startPoint x: 471, startPoint y: 459, endPoint x: 482, endPoint y: 440, distance: 22.0
click at [482, 440] on div "< table v-if = "model.application.homes.data.homes .filter(h => _.find(model.ap…" at bounding box center [383, 449] width 638 height 742
click at [482, 440] on div "< table v-if = "model.application.homes.data.homes .filter(h => _.find(model.ap…" at bounding box center [383, 445] width 638 height 717
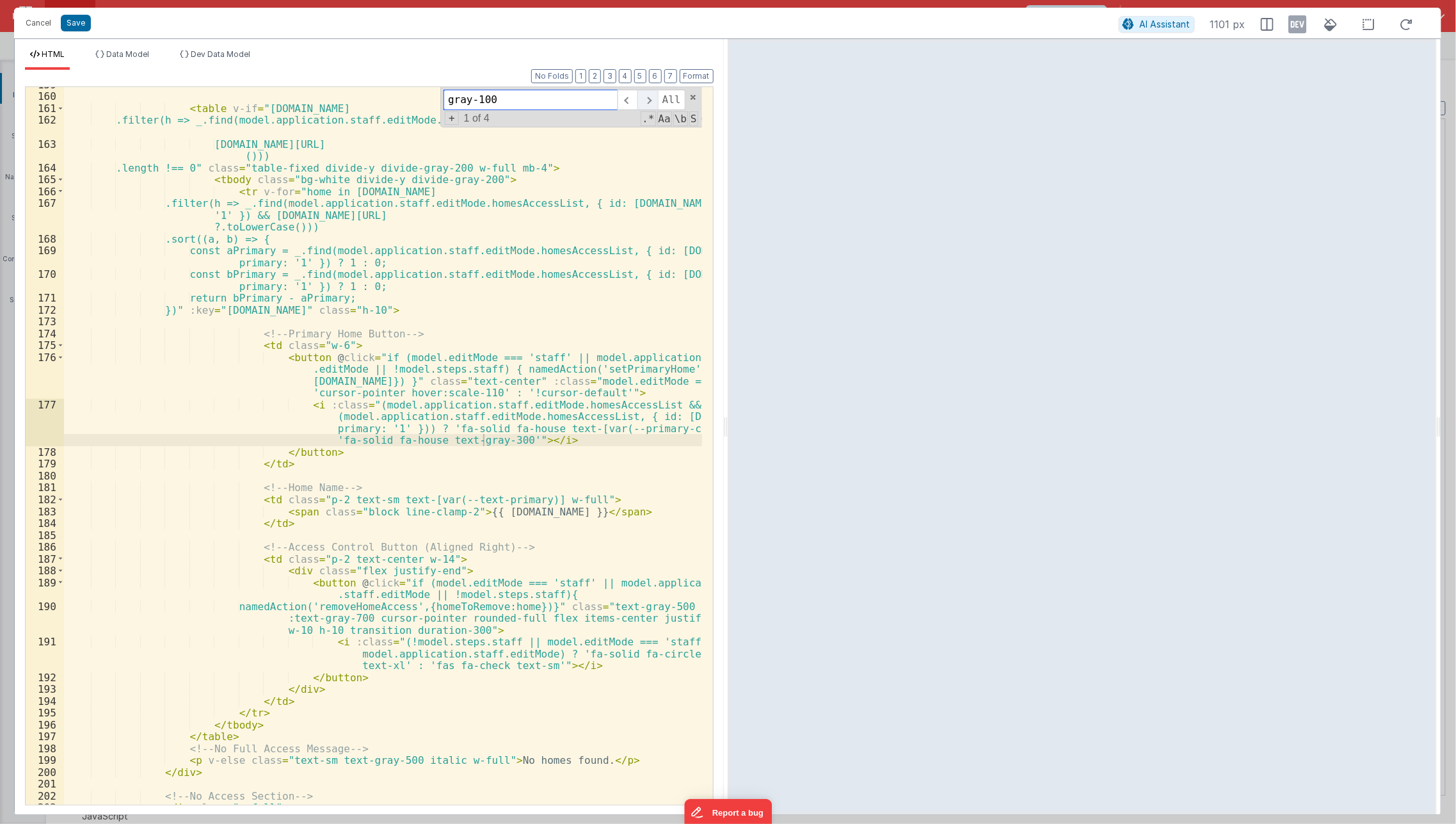
click at [657, 105] on span at bounding box center [647, 99] width 19 height 20
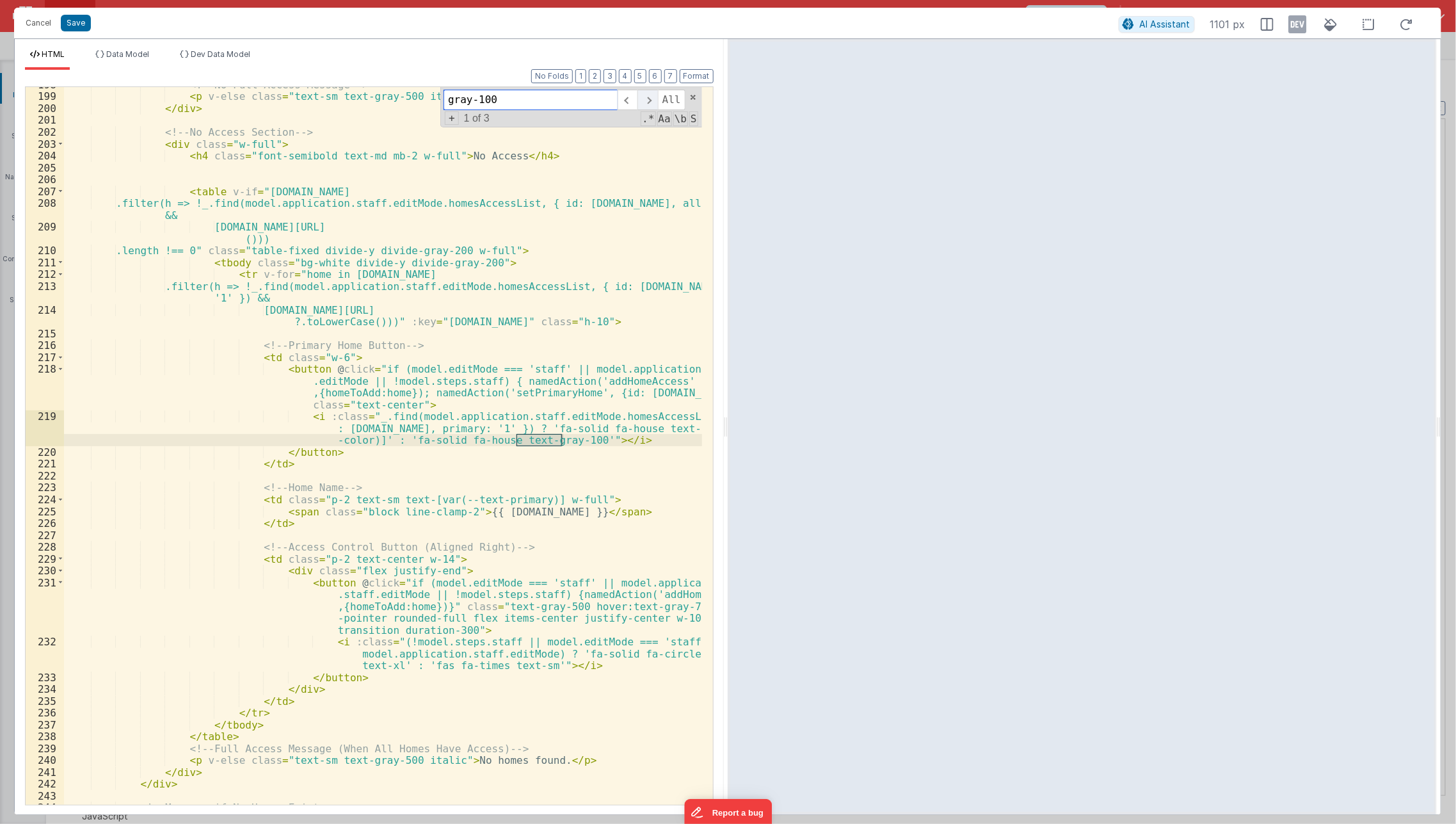
scroll to position [3553, 0]
click at [550, 440] on div "<!-- No Full Access Message --> < p v-else class = "text-sm text-gray-500 itali…" at bounding box center [383, 445] width 638 height 717
click at [633, 105] on span at bounding box center [628, 99] width 19 height 20
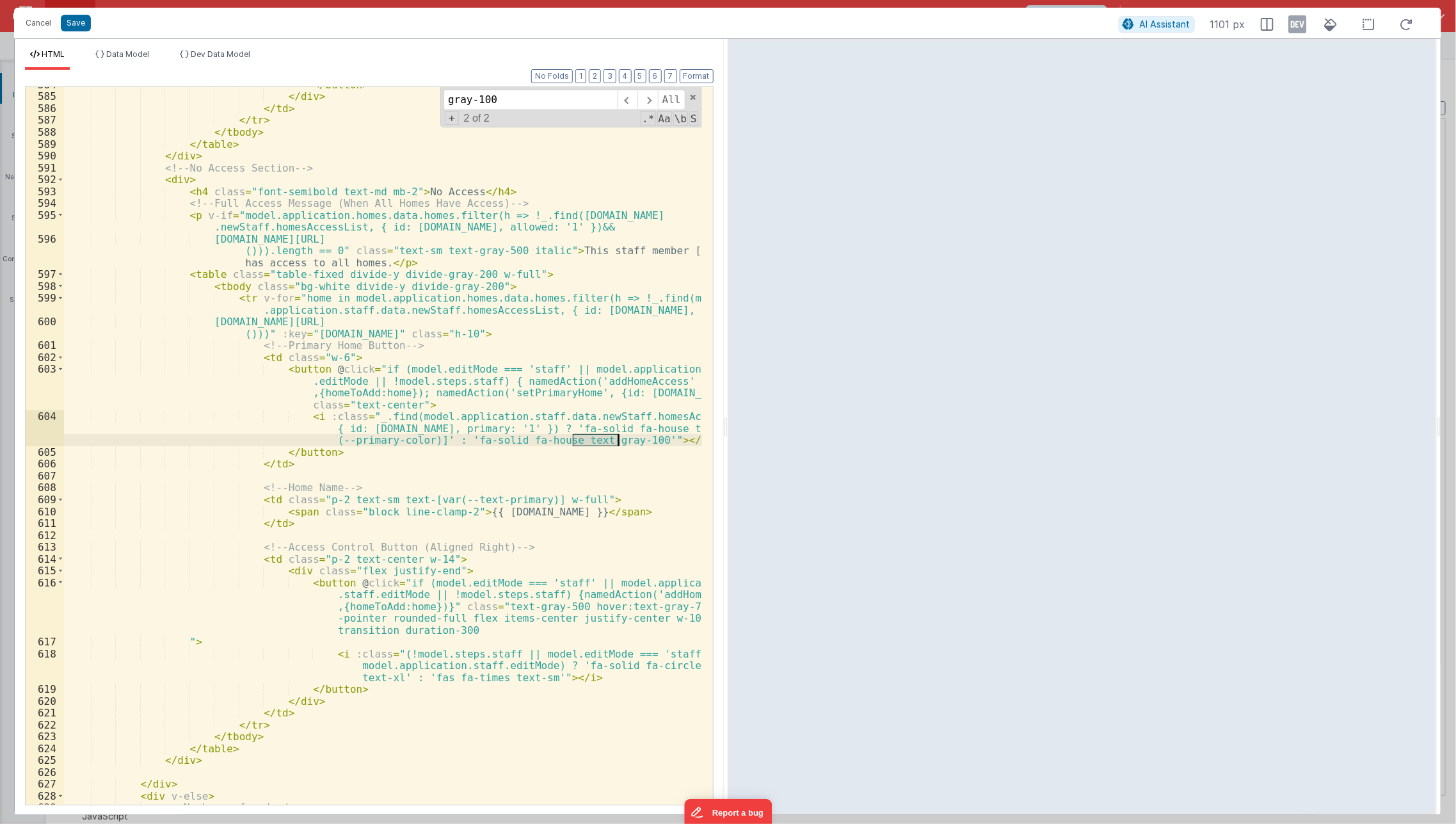
click at [606, 443] on div "</ button > </ div > </ td > </ tr > </ tbody > </ table > </ div > <!-- No Acc…" at bounding box center [383, 445] width 638 height 717
click at [651, 98] on span at bounding box center [647, 99] width 19 height 20
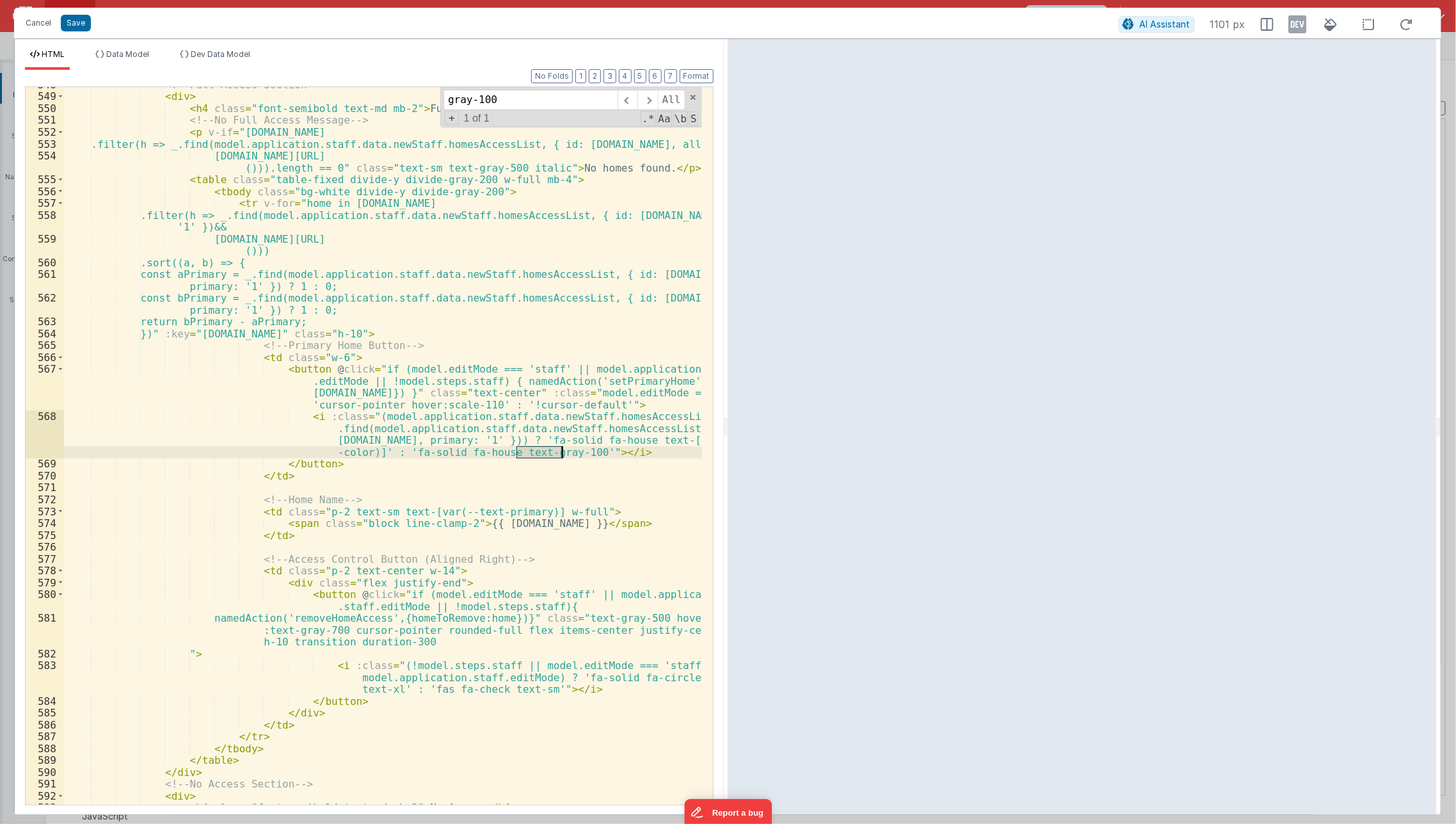
click at [546, 450] on div "<!-- Full Access Section --> < div > < h4 class = "font-semibold text-md mb-2" …" at bounding box center [383, 445] width 638 height 717
click at [484, 104] on input "gray-100" at bounding box center [530, 99] width 174 height 20
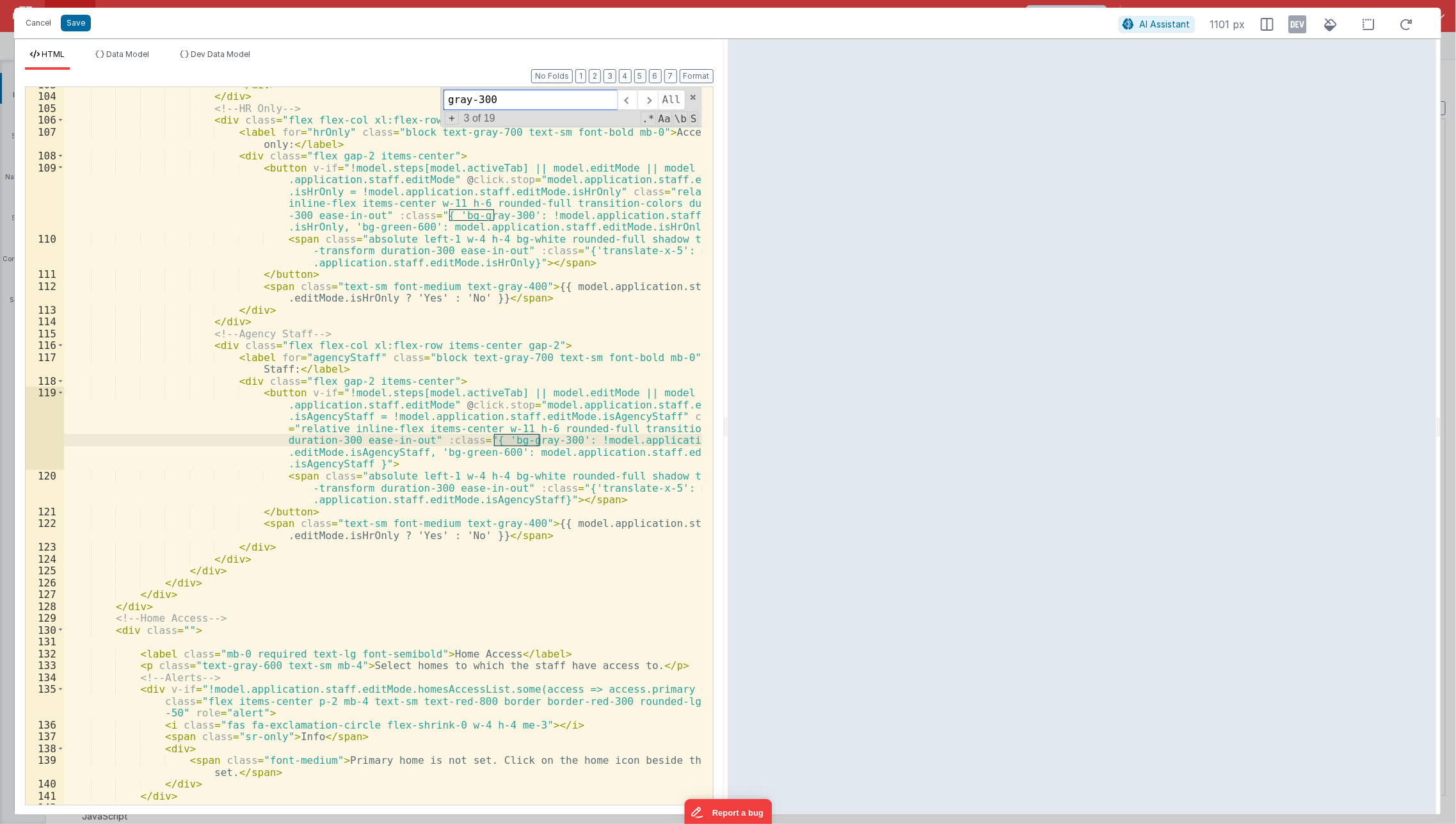
scroll to position [1894, 0]
type input "gray-300"
click at [81, 20] on button "Save" at bounding box center [76, 22] width 30 height 16
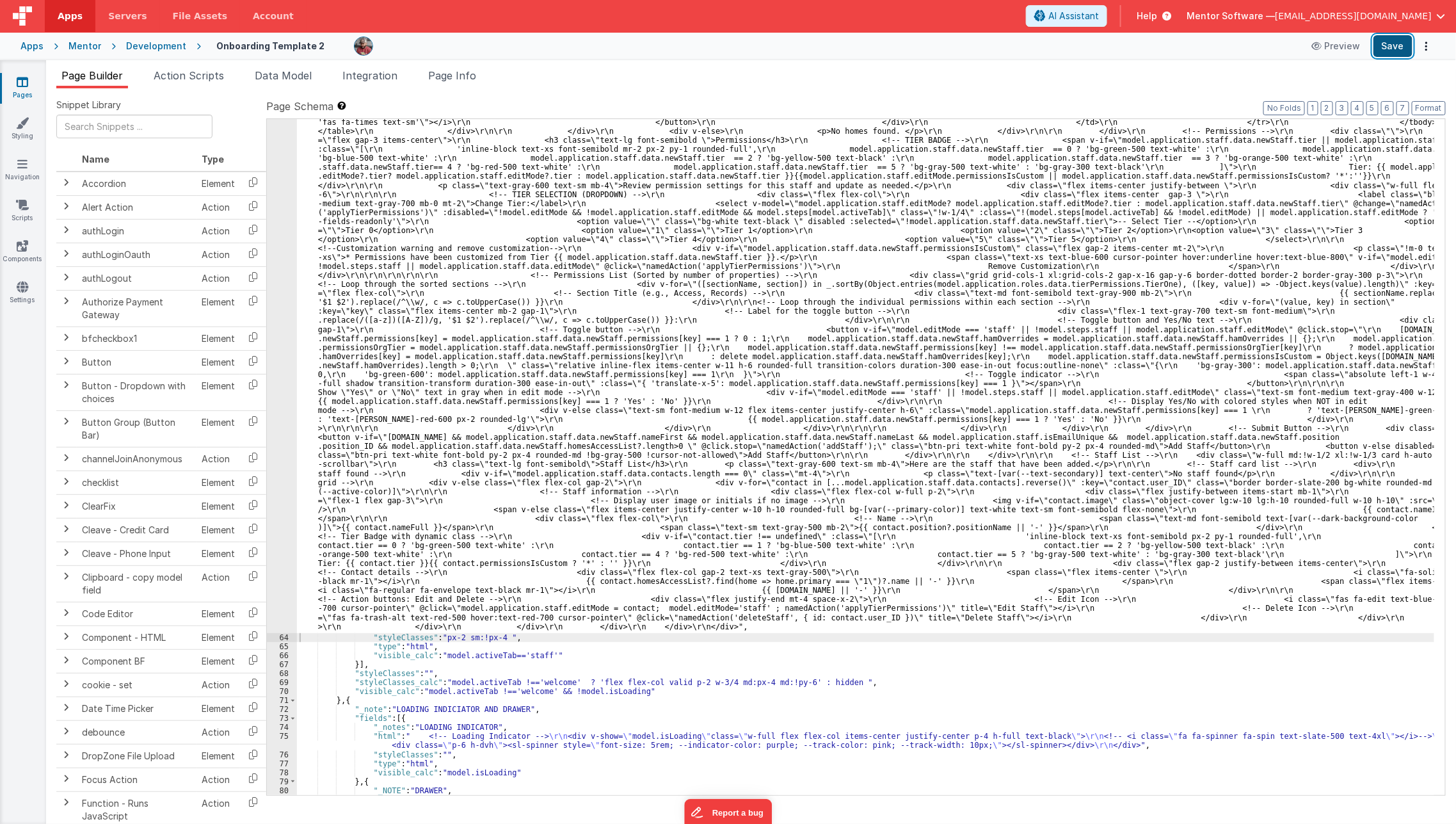
click at [1389, 53] on button "Save" at bounding box center [1393, 46] width 39 height 21
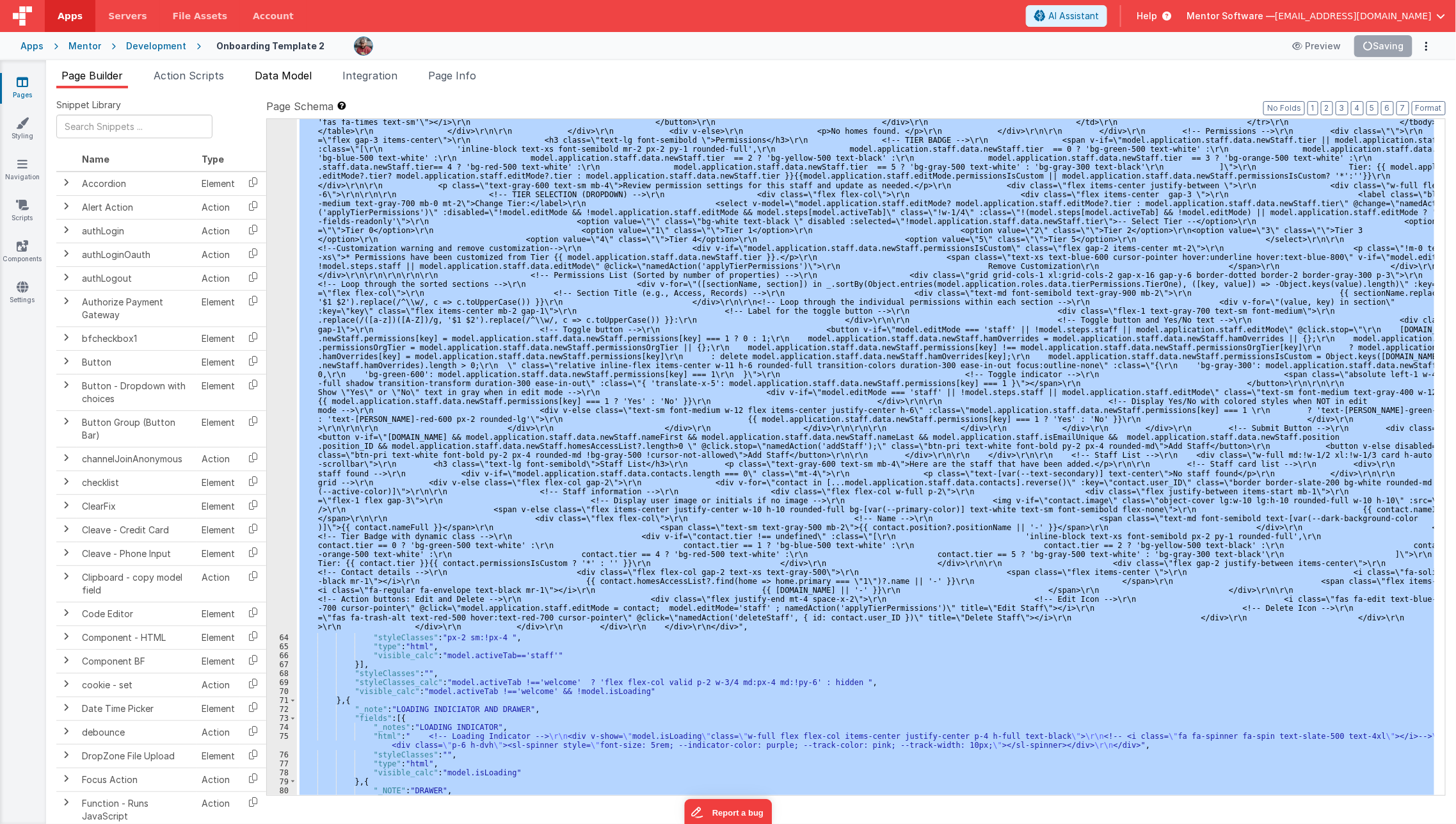
click at [285, 78] on span "Data Model" at bounding box center [283, 75] width 57 height 13
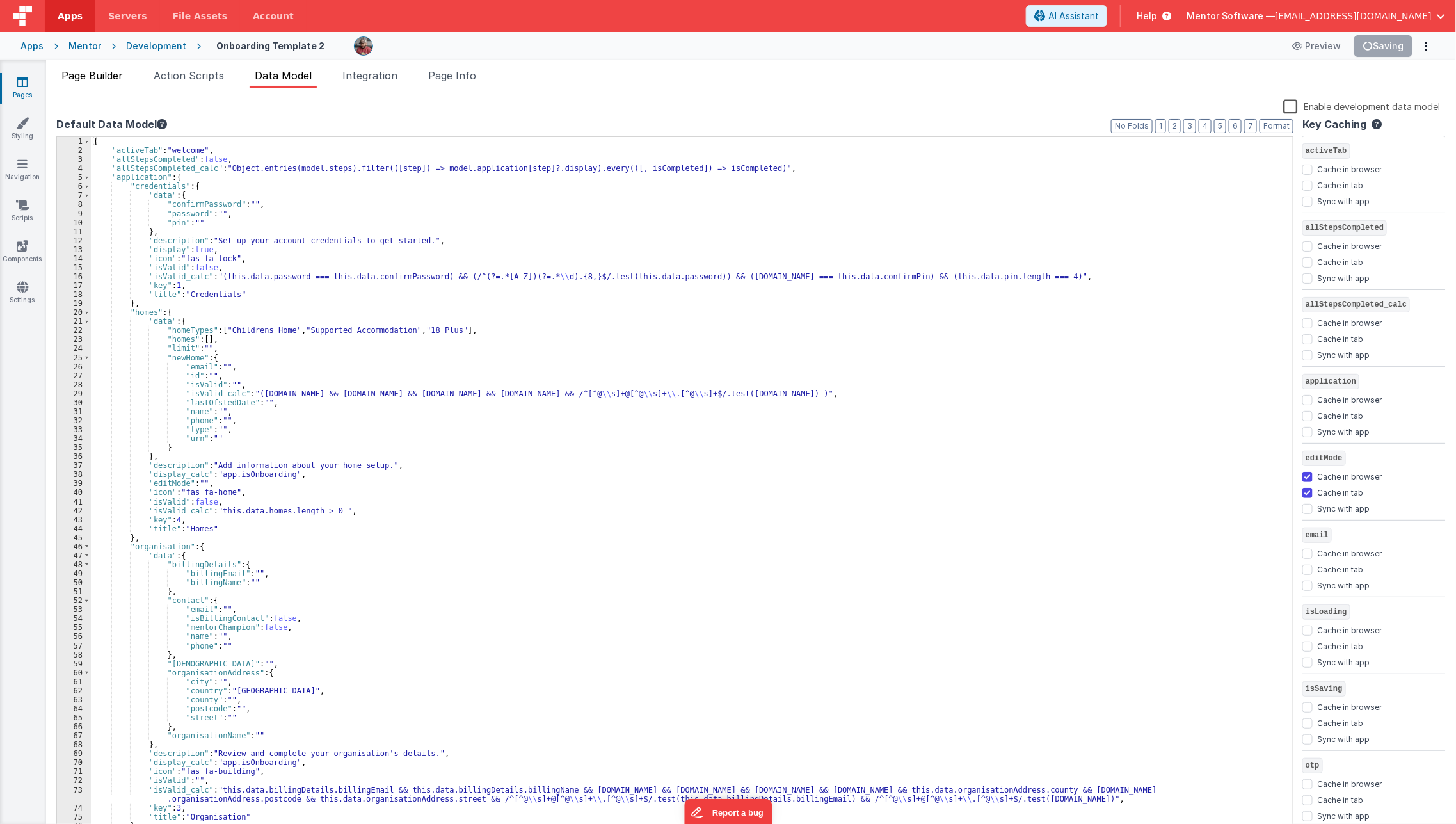
click at [102, 70] on span "Page Builder" at bounding box center [91, 75] width 61 height 13
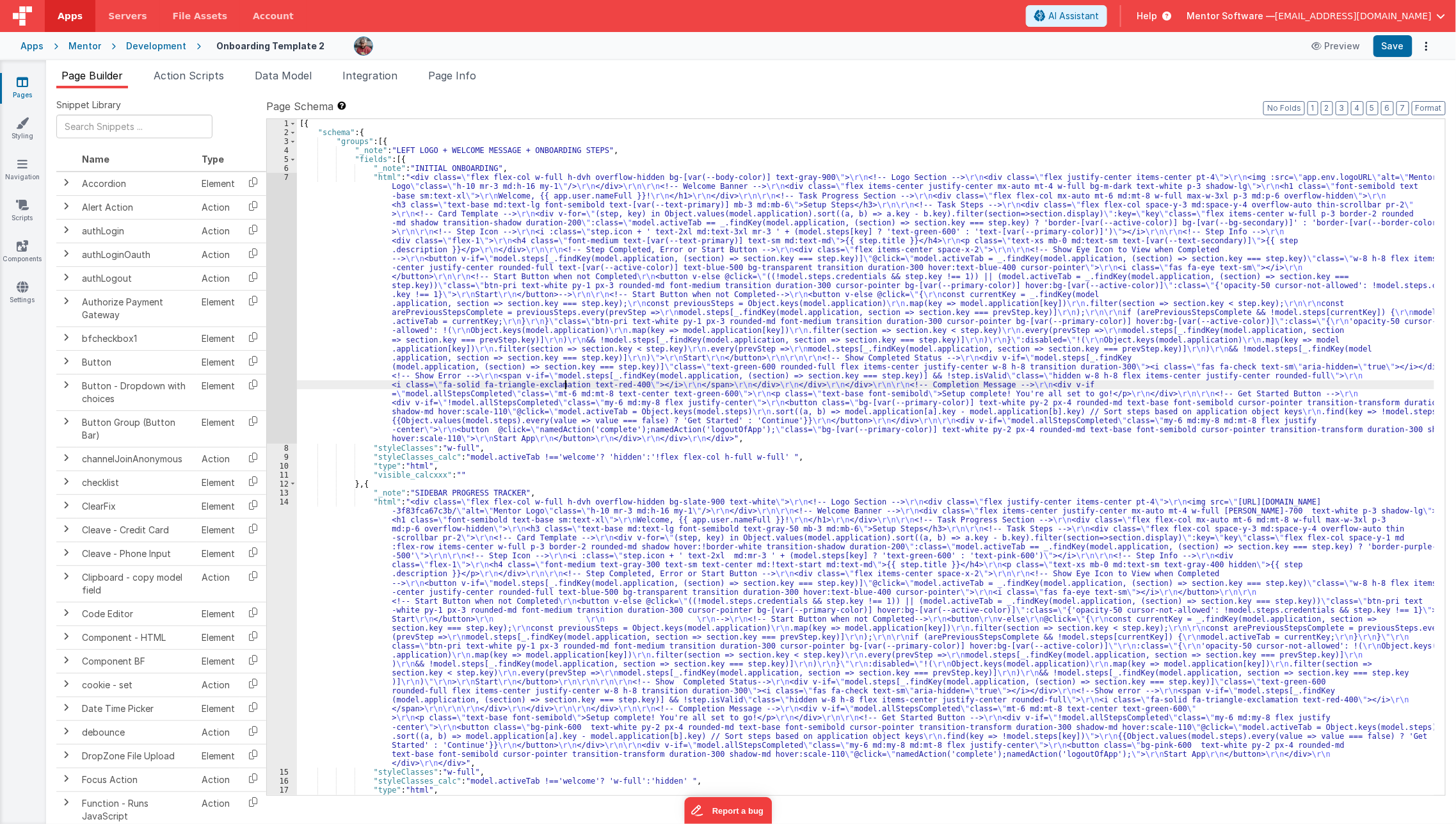
click at [566, 382] on div "[{ "schema" : { "groups" : [{ "_note" : "LEFT LOGO + WELCOME MESSAGE + ONBOARDI…" at bounding box center [865, 466] width 1138 height 694
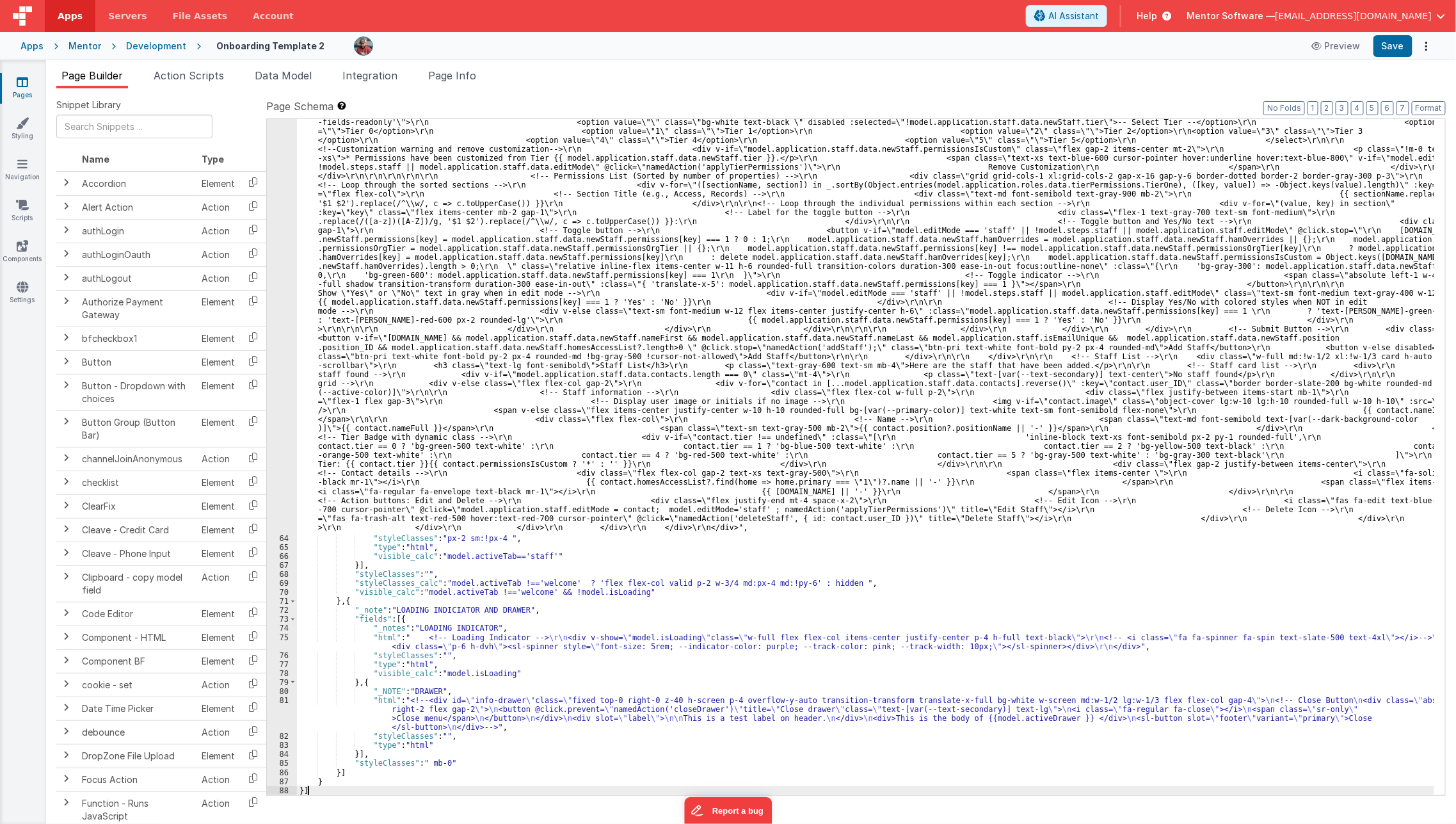
scroll to position [5081, 0]
click at [1385, 49] on button "Save" at bounding box center [1393, 46] width 39 height 21
click at [80, 76] on span "Page Builder" at bounding box center [91, 75] width 61 height 13
click at [25, 82] on icon at bounding box center [22, 82] width 12 height 13
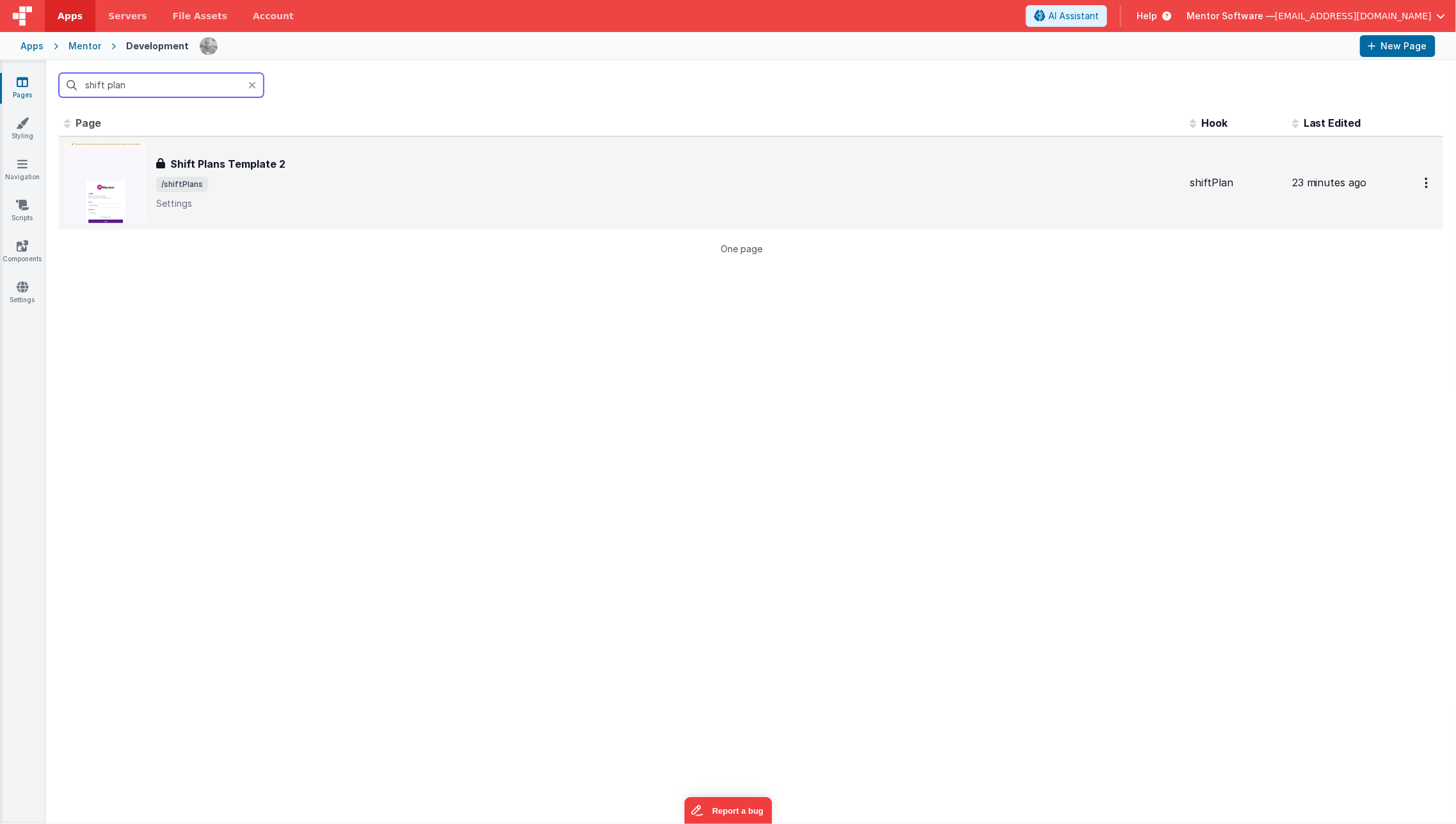
type input "shift plan"
click at [171, 221] on div "Shift Plans Template 2 Shift Plans Template 2 /shiftPlans Settings" at bounding box center [622, 182] width 1116 height 82
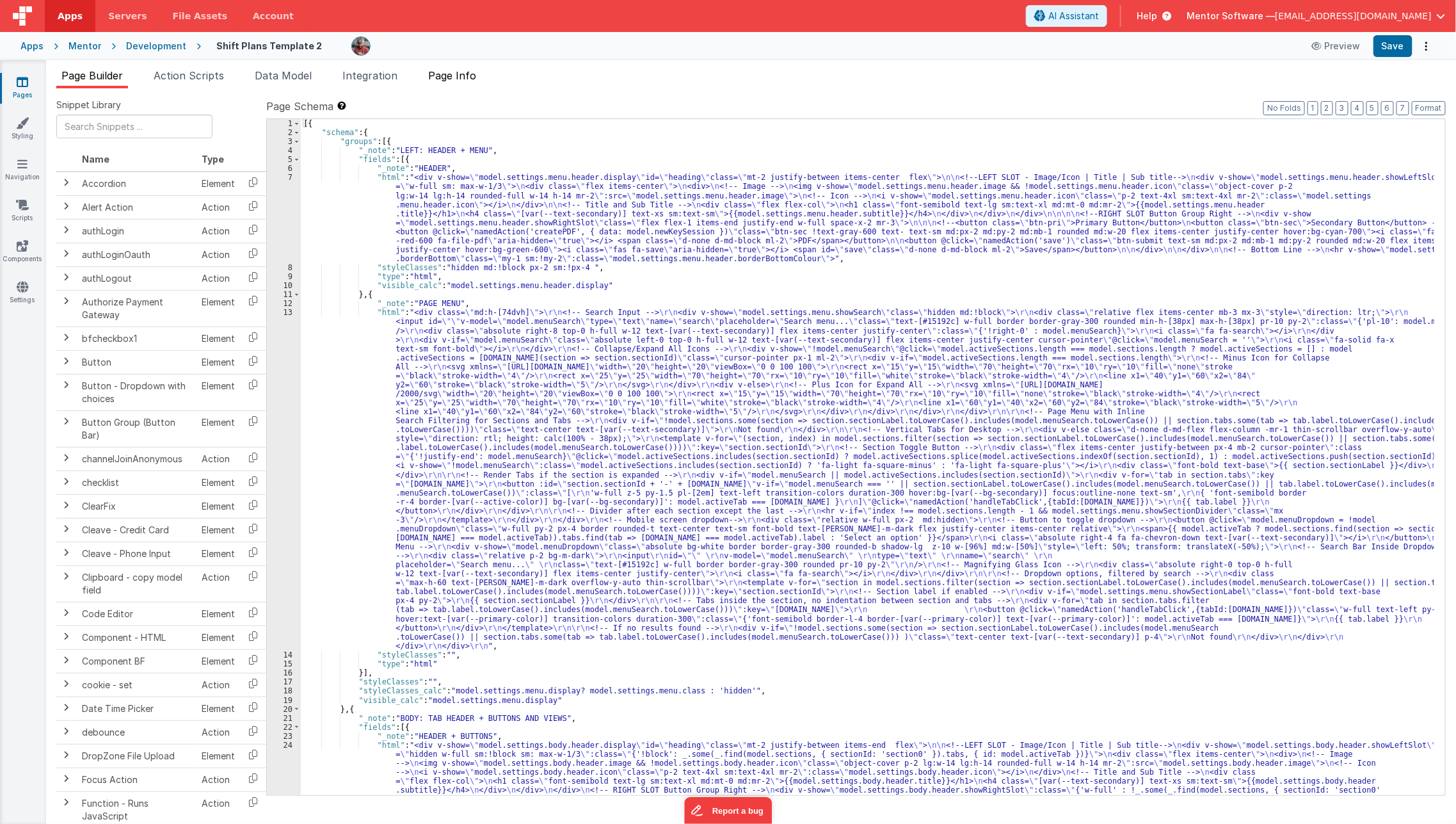
click at [442, 72] on span "Page Info" at bounding box center [451, 75] width 48 height 13
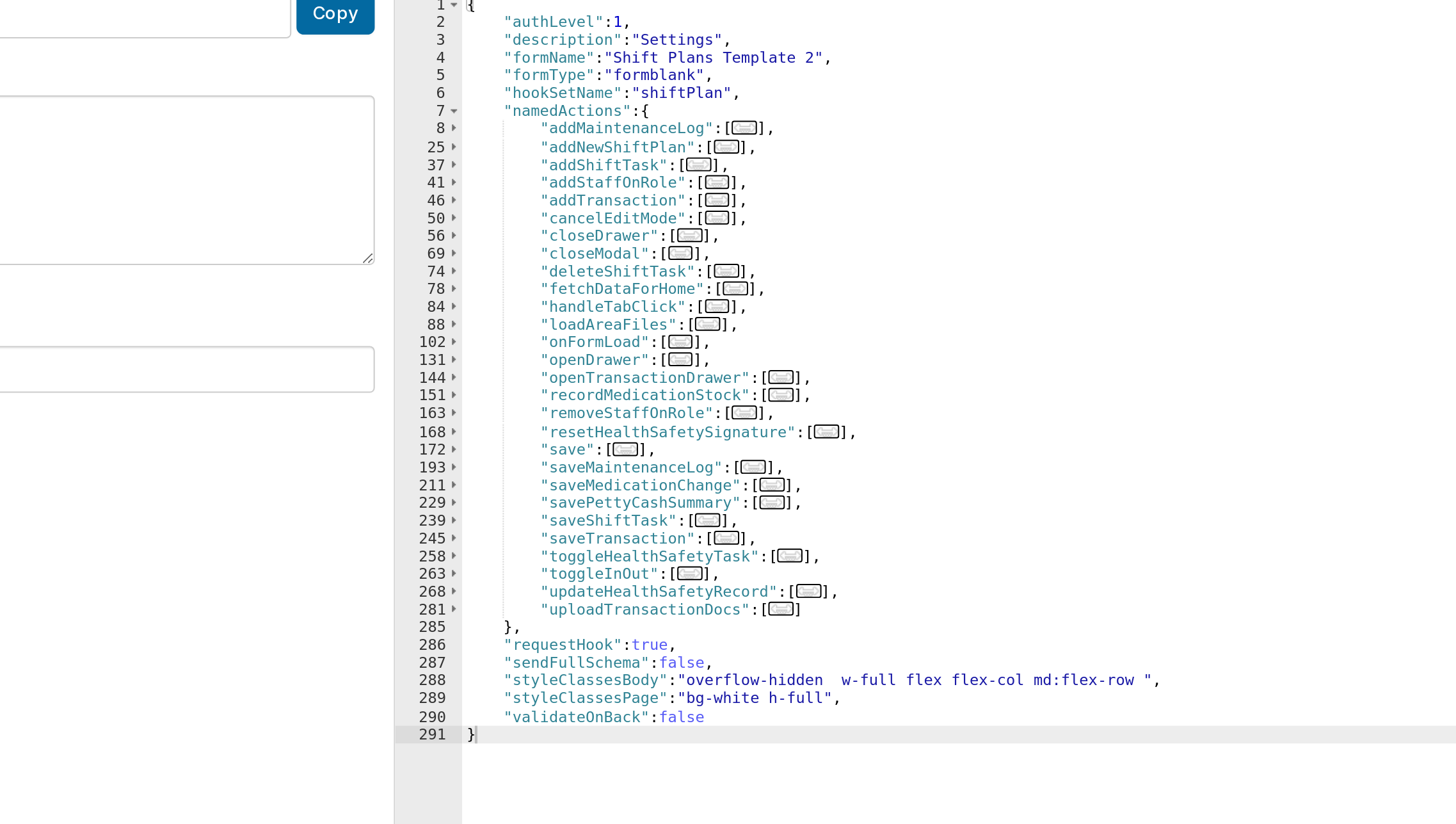
click at [356, 99] on div "UUID FR_B5E5FAFC-36EC-[DATE]-B294-0D92E1DFEF62 Copy Description Settings This i…" at bounding box center [751, 446] width 1389 height 696
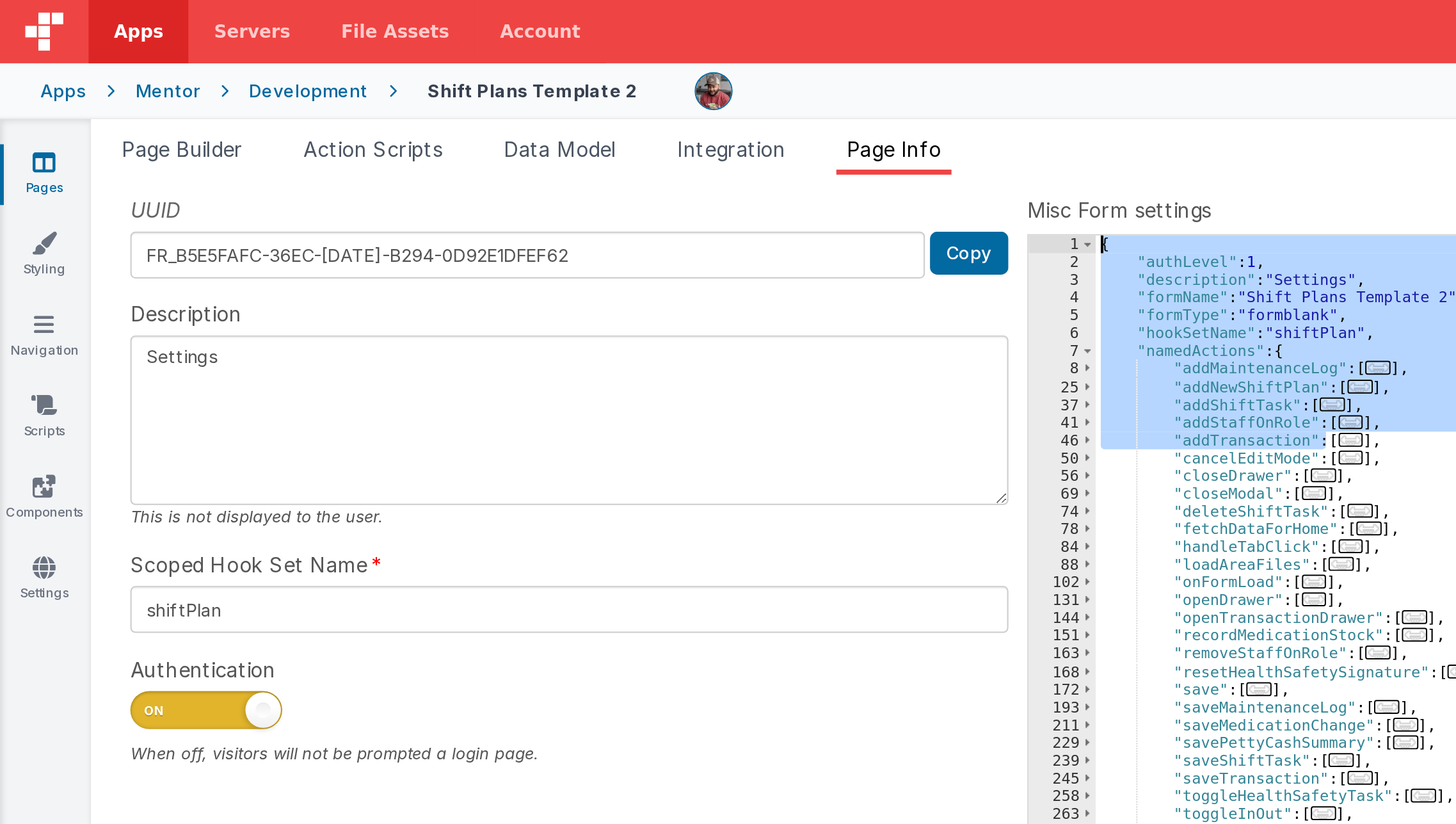
click at [638, 218] on div "{ "authLevel" : 1 , "description" : "Settings" , "formName" : "Shift Plans Temp…" at bounding box center [999, 457] width 890 height 676
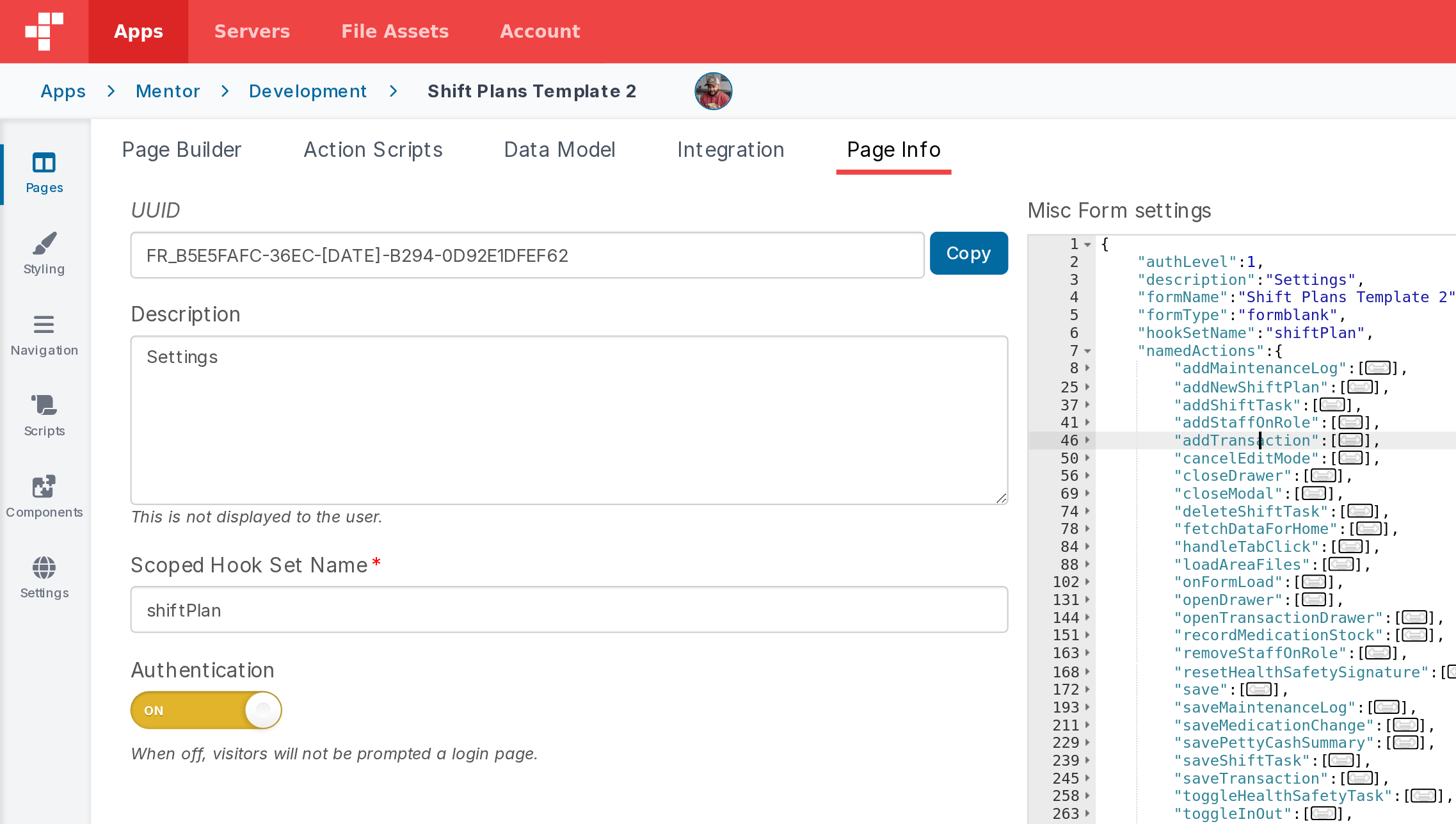
click at [677, 219] on span "..." at bounding box center [683, 222] width 13 height 7
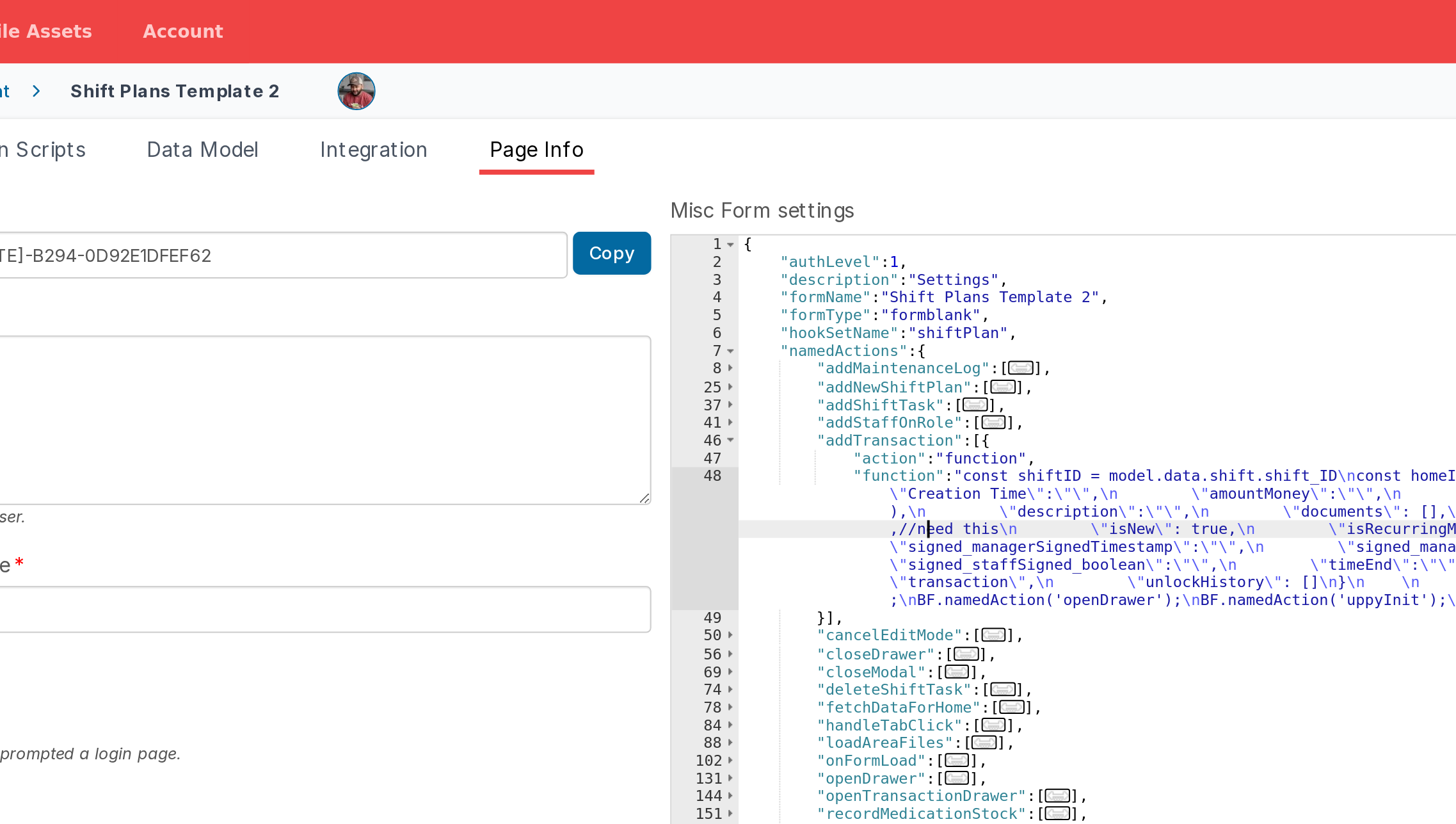
click at [649, 263] on div "{ "authLevel" : 1 , "description" : "Settings" , "formName" : "Shift Plans Temp…" at bounding box center [999, 466] width 891 height 694
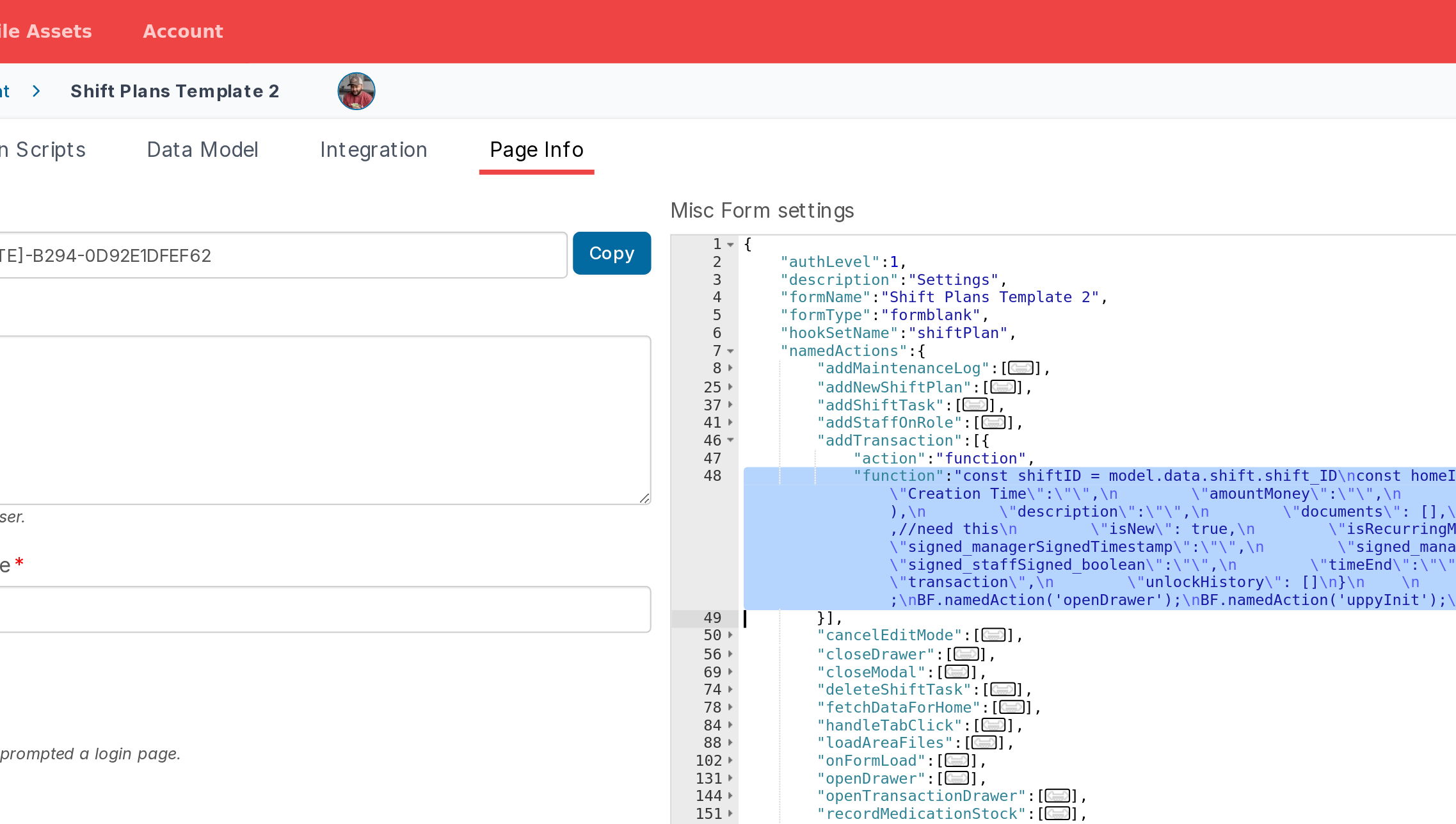
click at [534, 280] on div "48" at bounding box center [536, 272] width 34 height 73
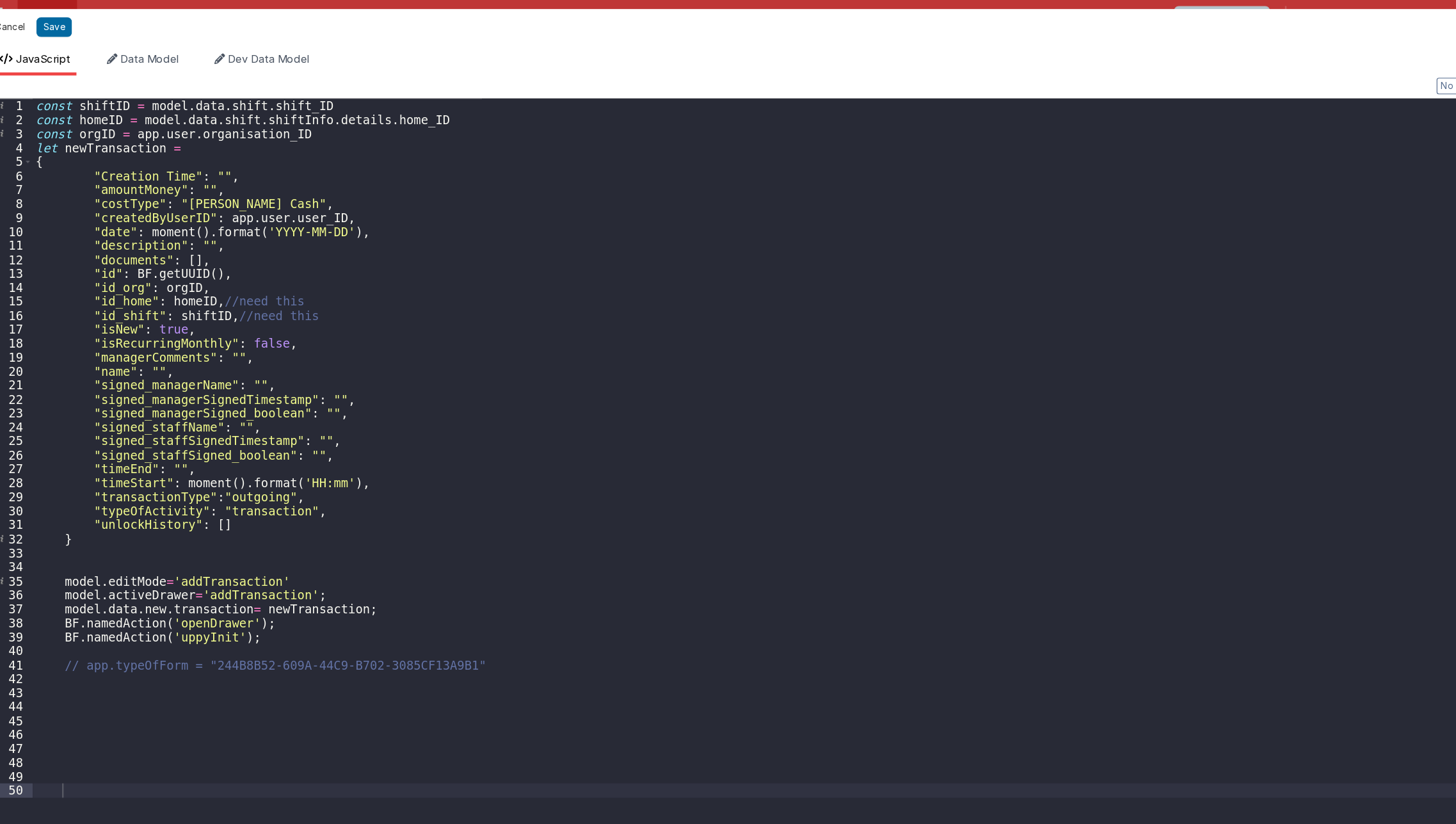
click at [38, 21] on button "Cancel" at bounding box center [39, 23] width 39 height 17
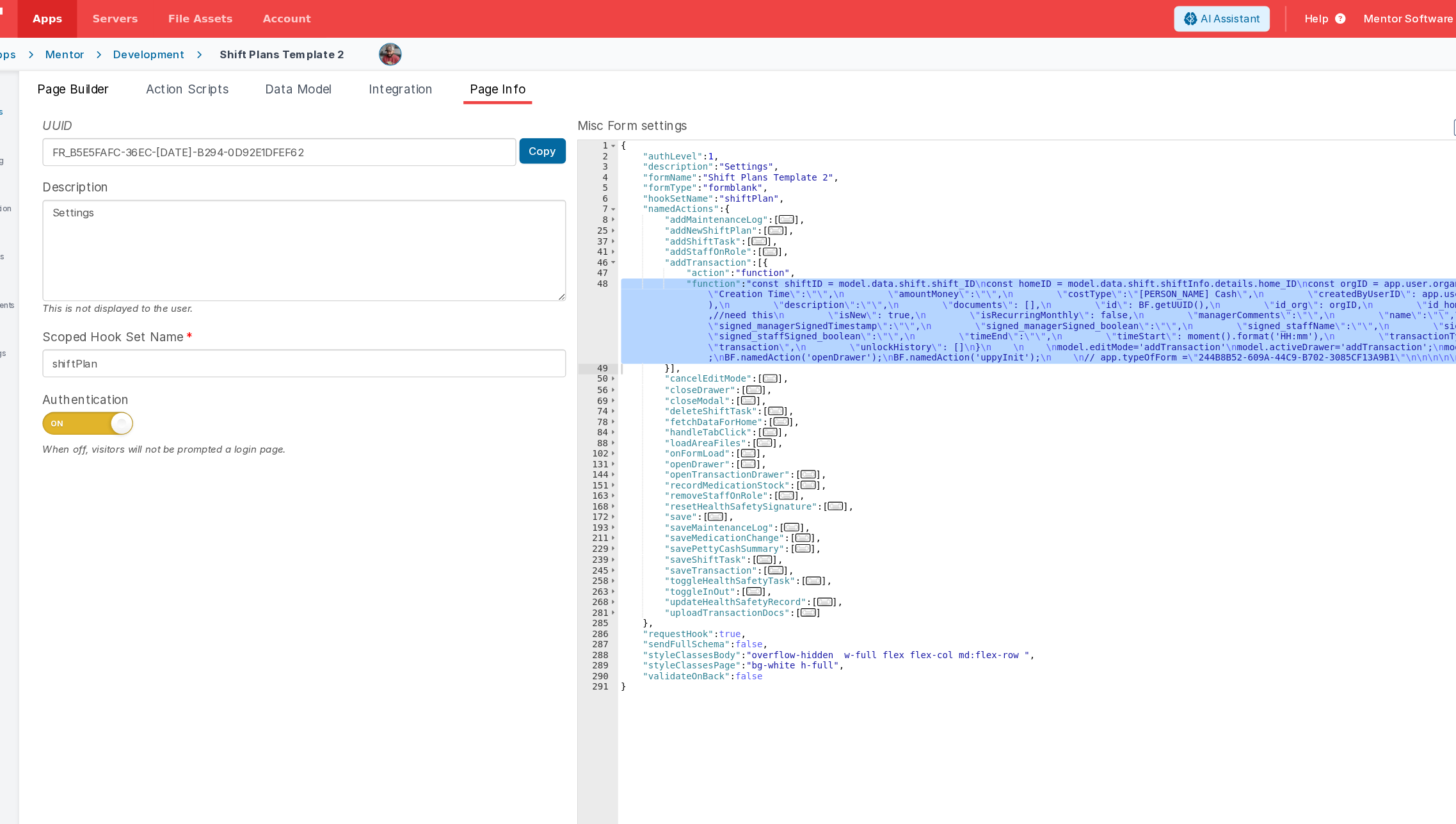
click at [104, 78] on span "Page Builder" at bounding box center [91, 75] width 61 height 13
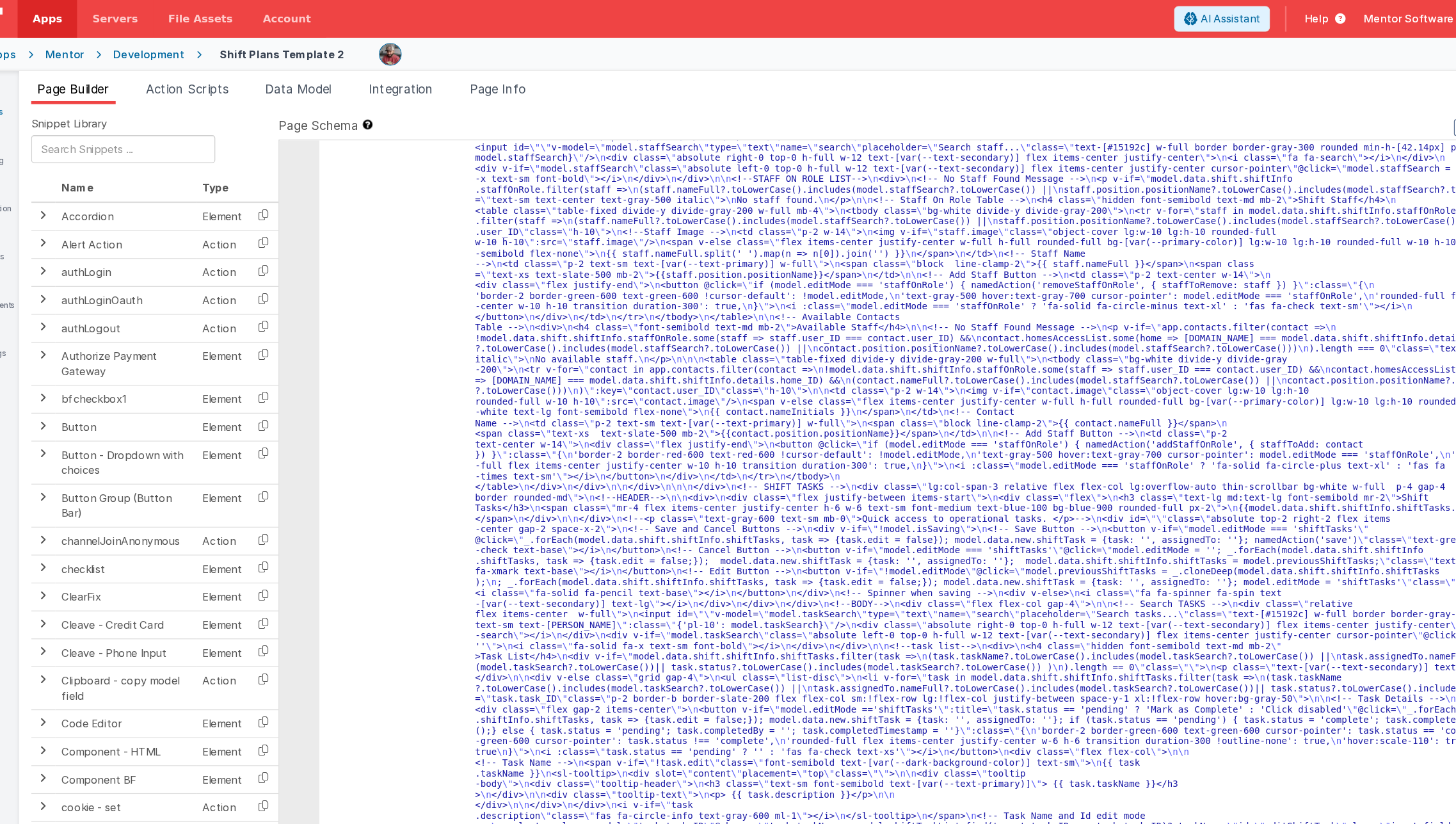
scroll to position [1415, 0]
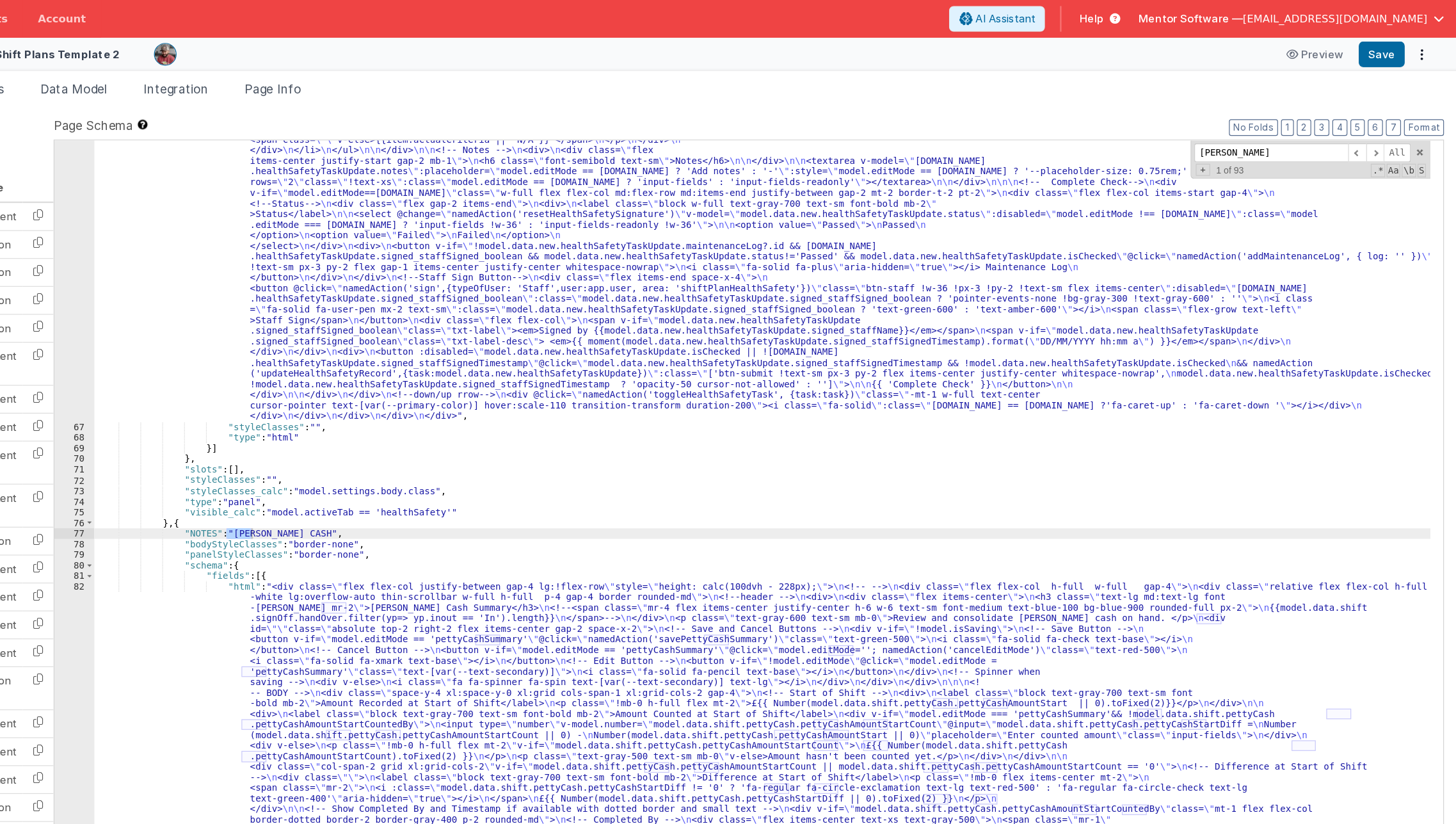
scroll to position [0, 0]
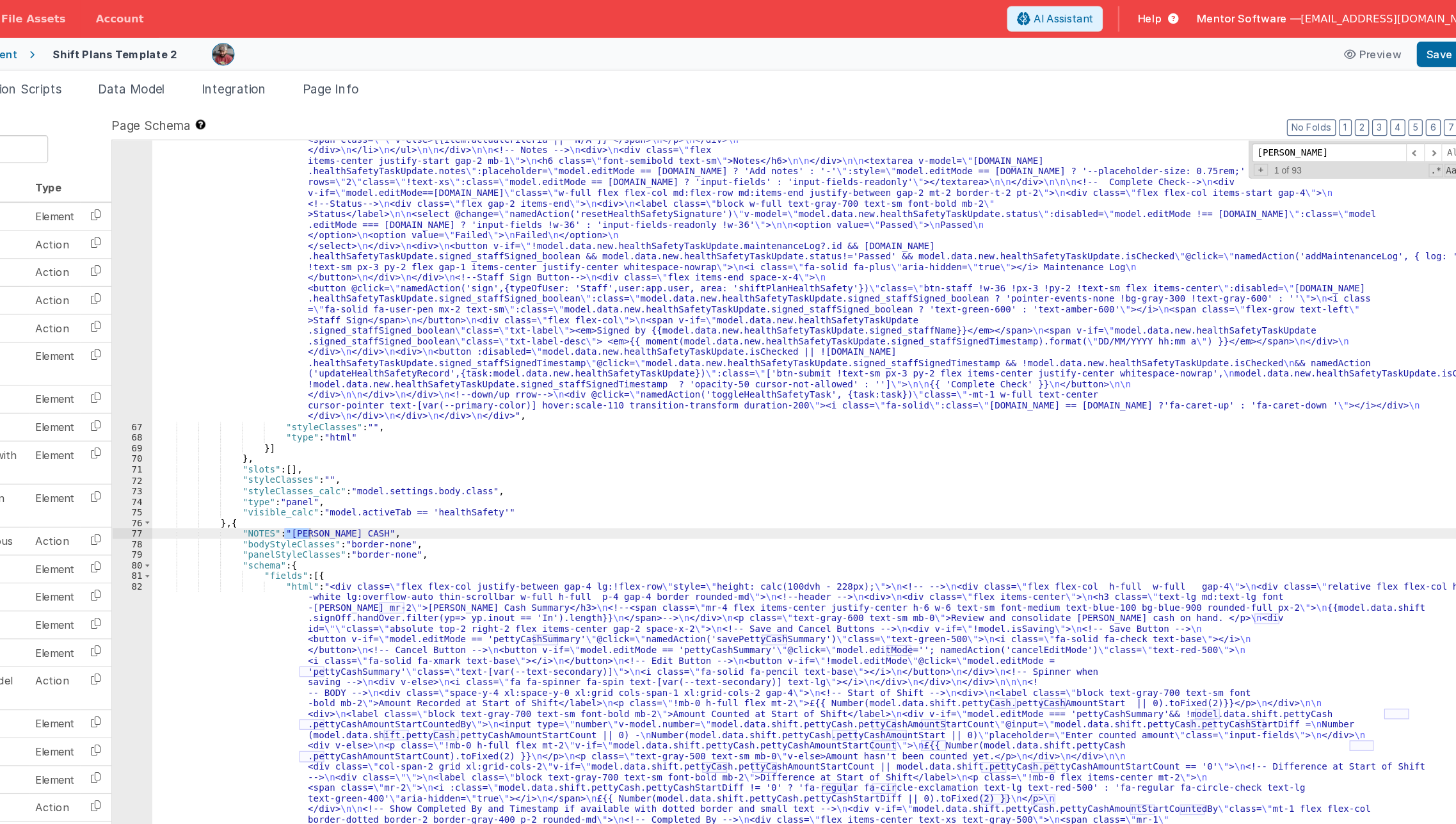
type input "[PERSON_NAME]"
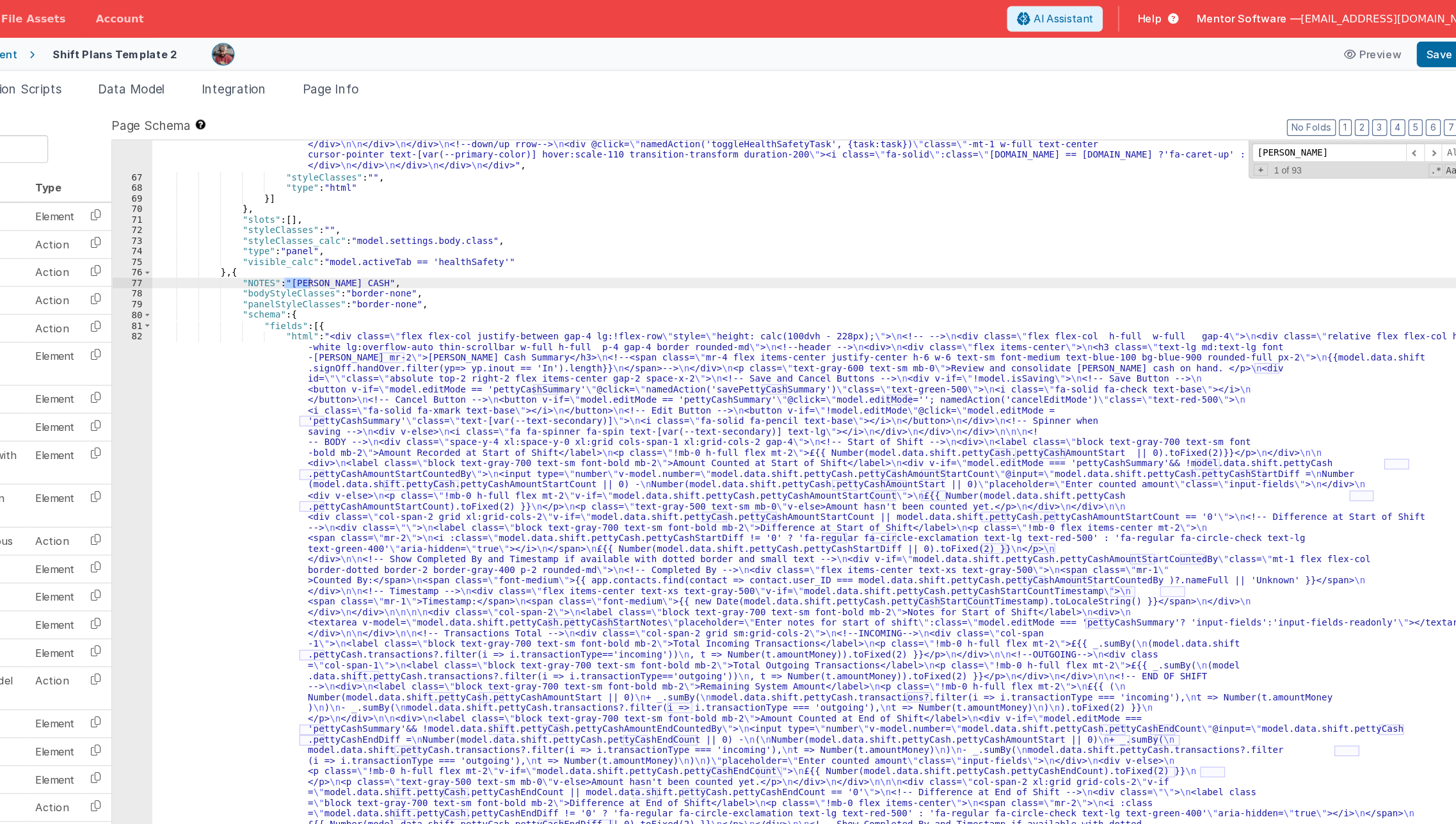
scroll to position [3595, 0]
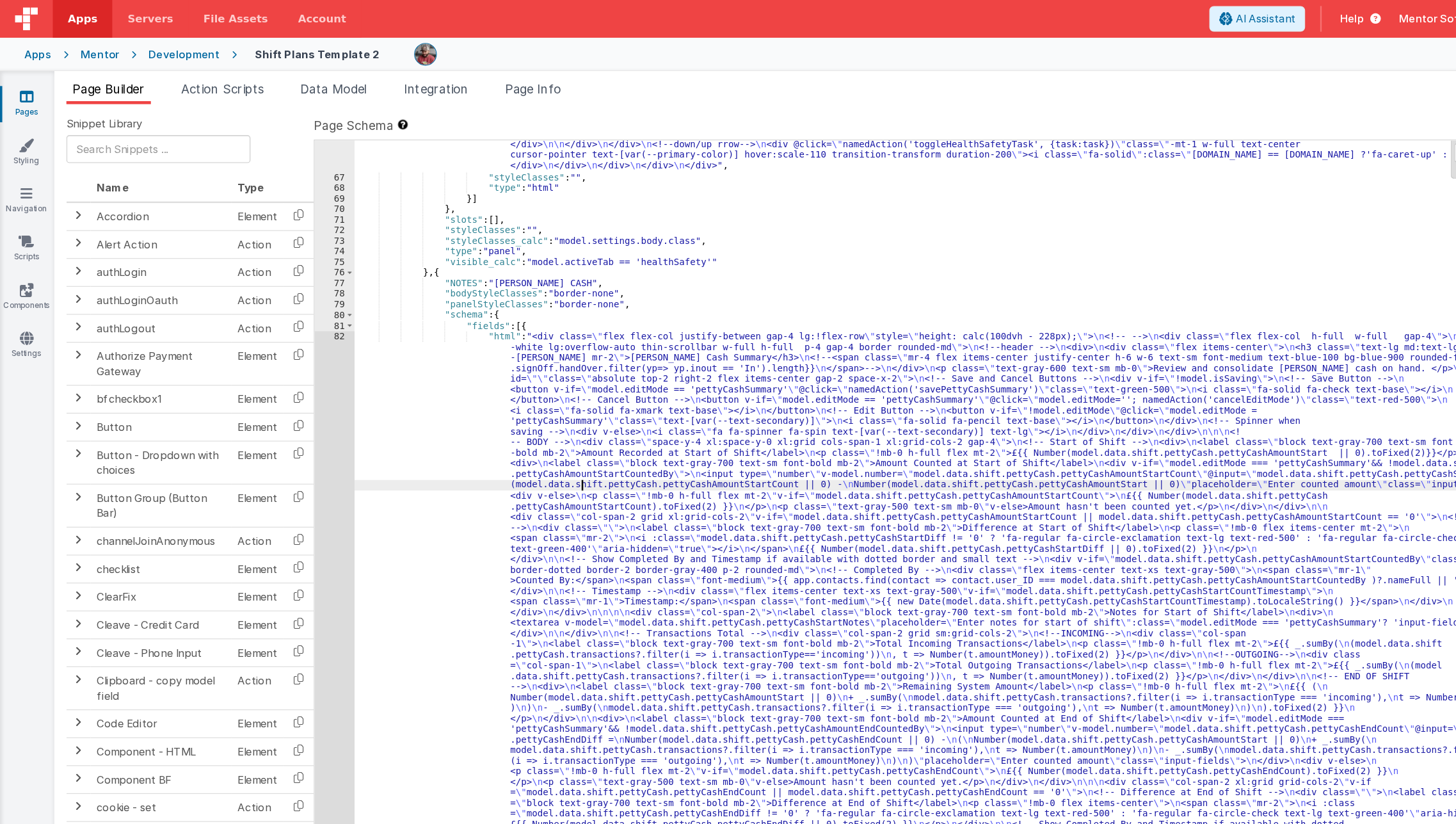
click at [322, 410] on div ""html" : "<div class= \" flex flex-col justify-between gap-4 lg:flex-row \" sty…" at bounding box center [867, 267] width 1134 height 2261
click at [353, 428] on div ""html" : "<div class= \" flex flex-col justify-between gap-4 lg:flex-row \" sty…" at bounding box center [867, 267] width 1134 height 2261
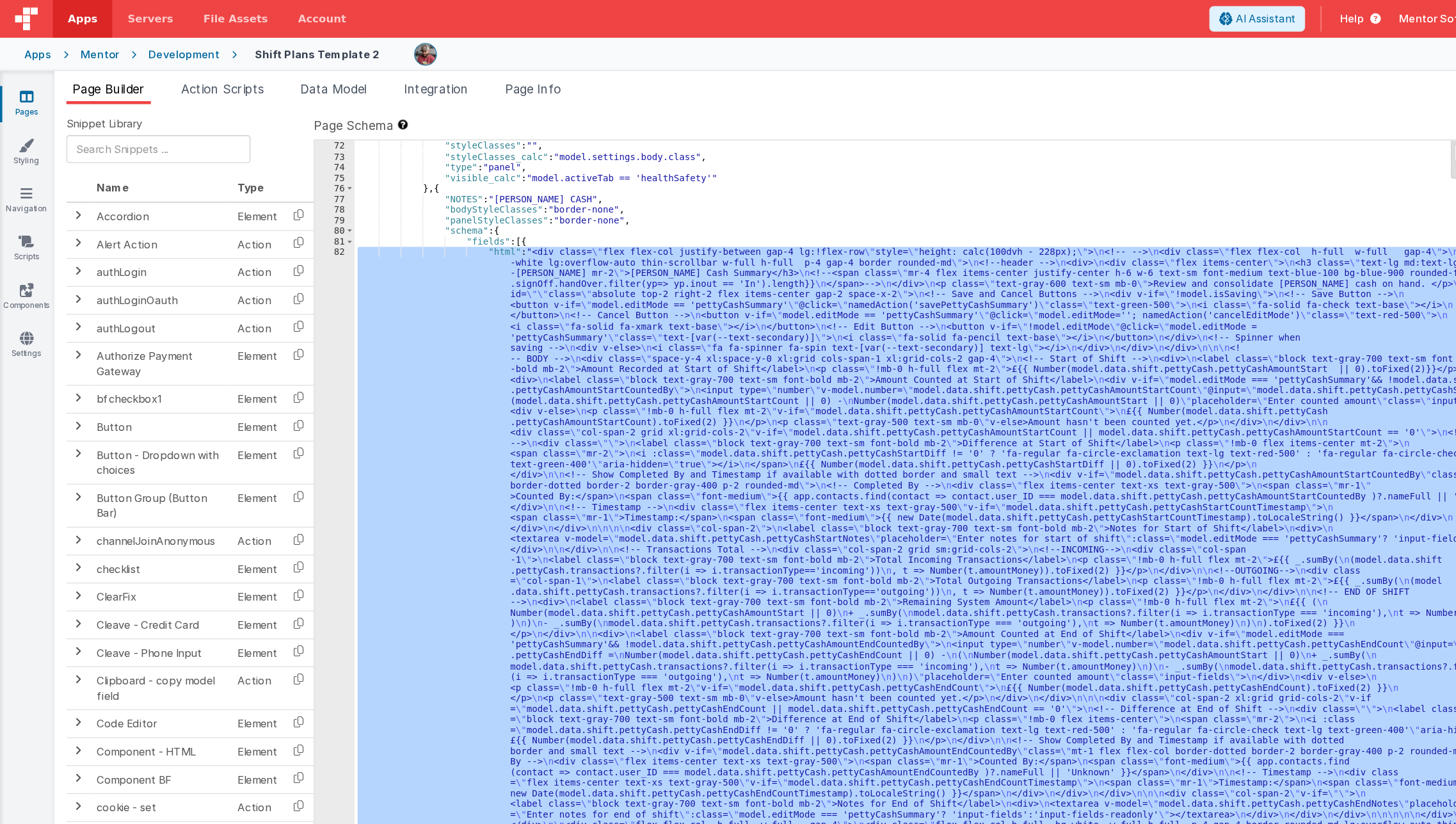
click at [280, 468] on div "82" at bounding box center [283, 498] width 34 height 577
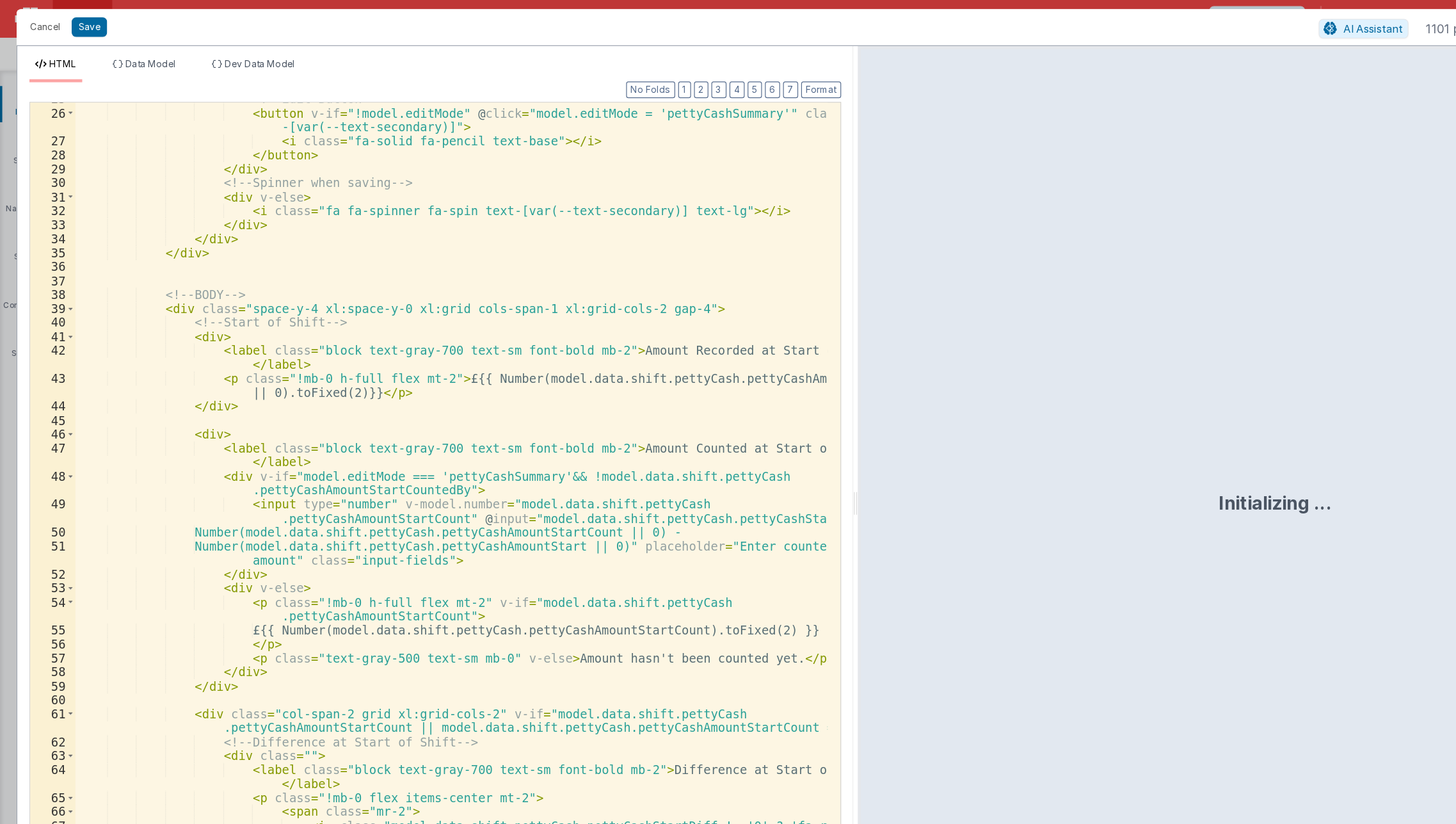
scroll to position [341, 0]
click at [607, 80] on button "3" at bounding box center [609, 76] width 13 height 15
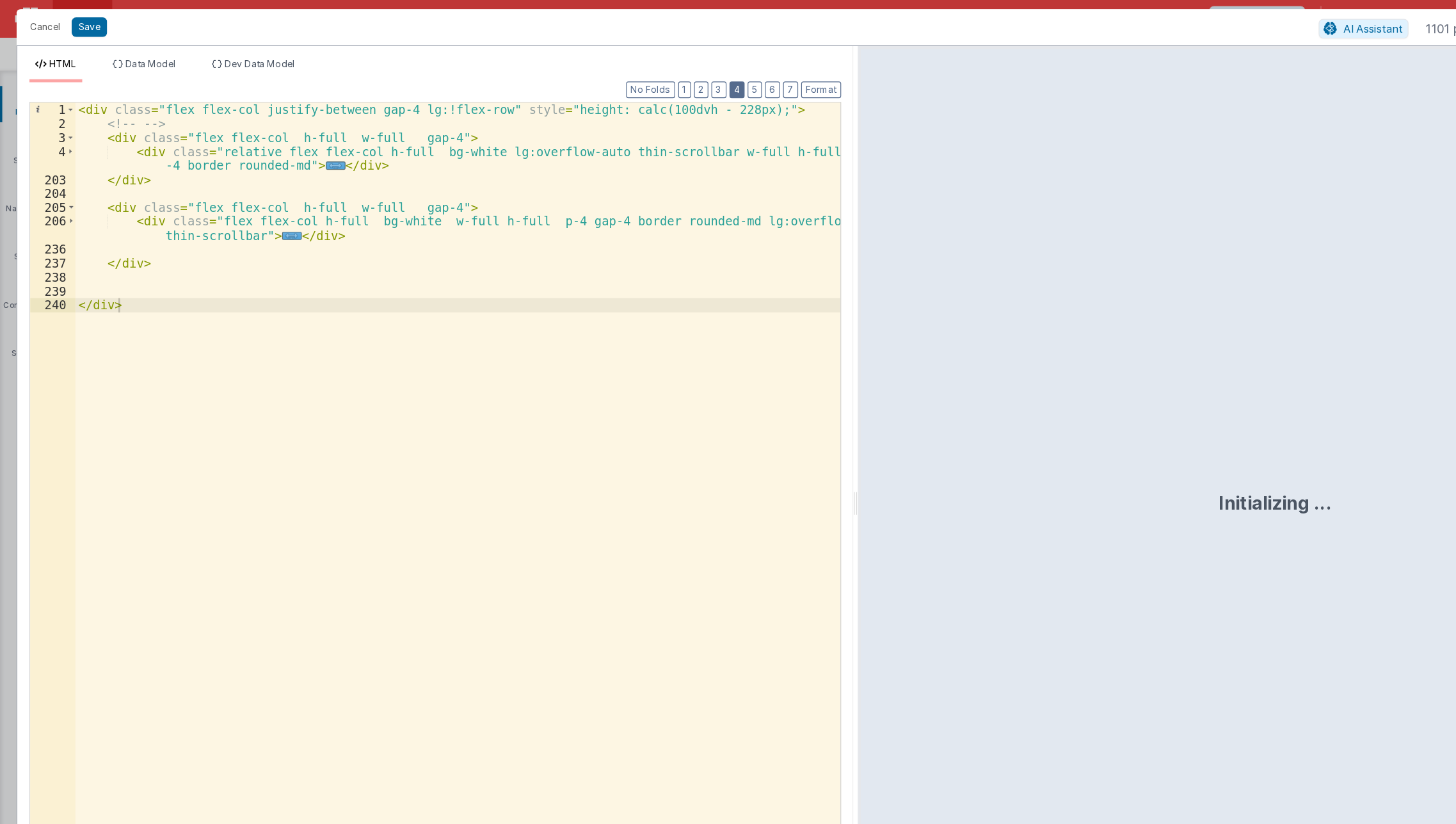
click at [628, 77] on button "4" at bounding box center [625, 76] width 13 height 15
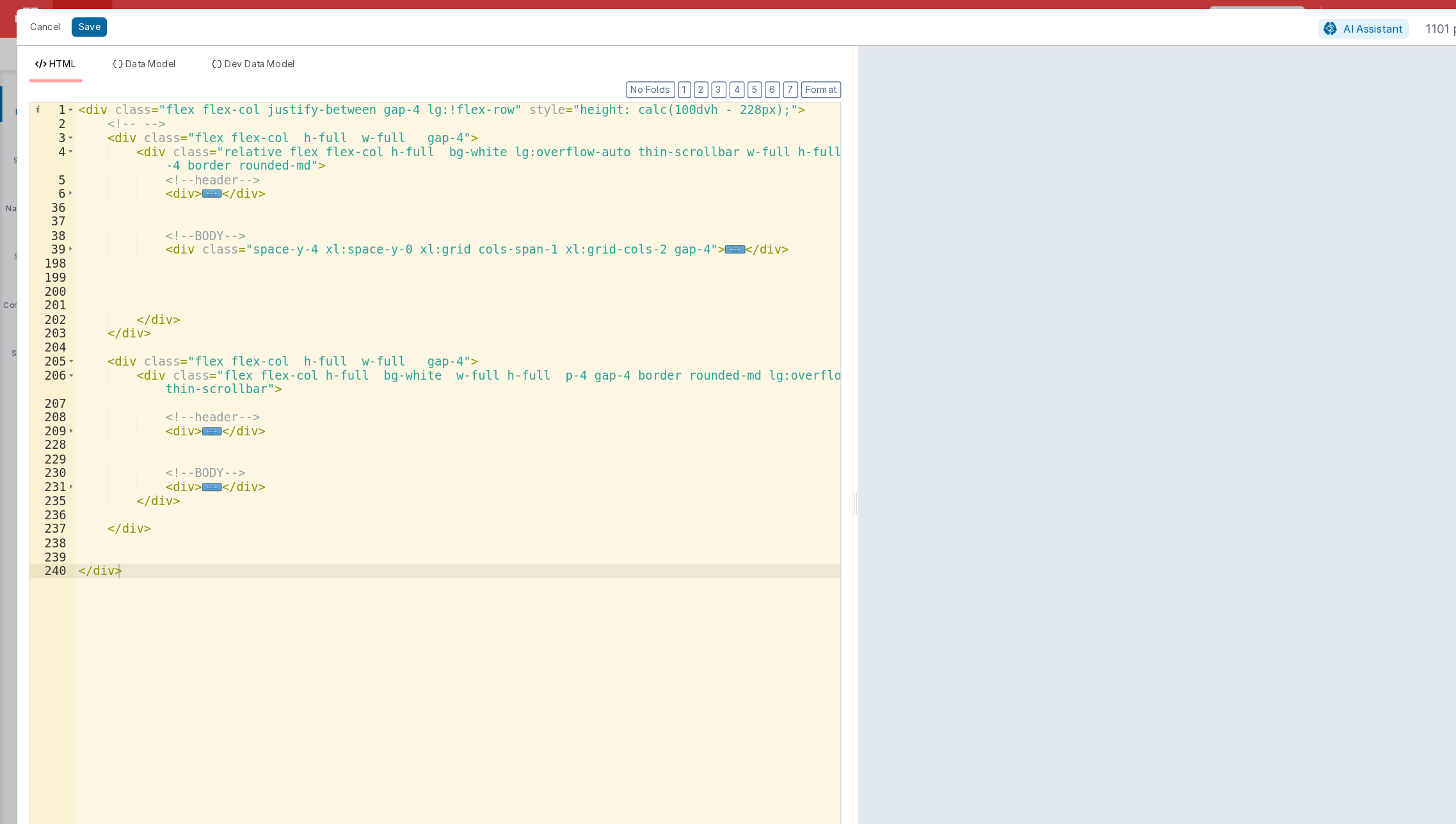
click at [112, 101] on div "< div class = "flex flex-col justify-between gap-4 lg:!flex-row" style = "heigh…" at bounding box center [389, 458] width 650 height 742
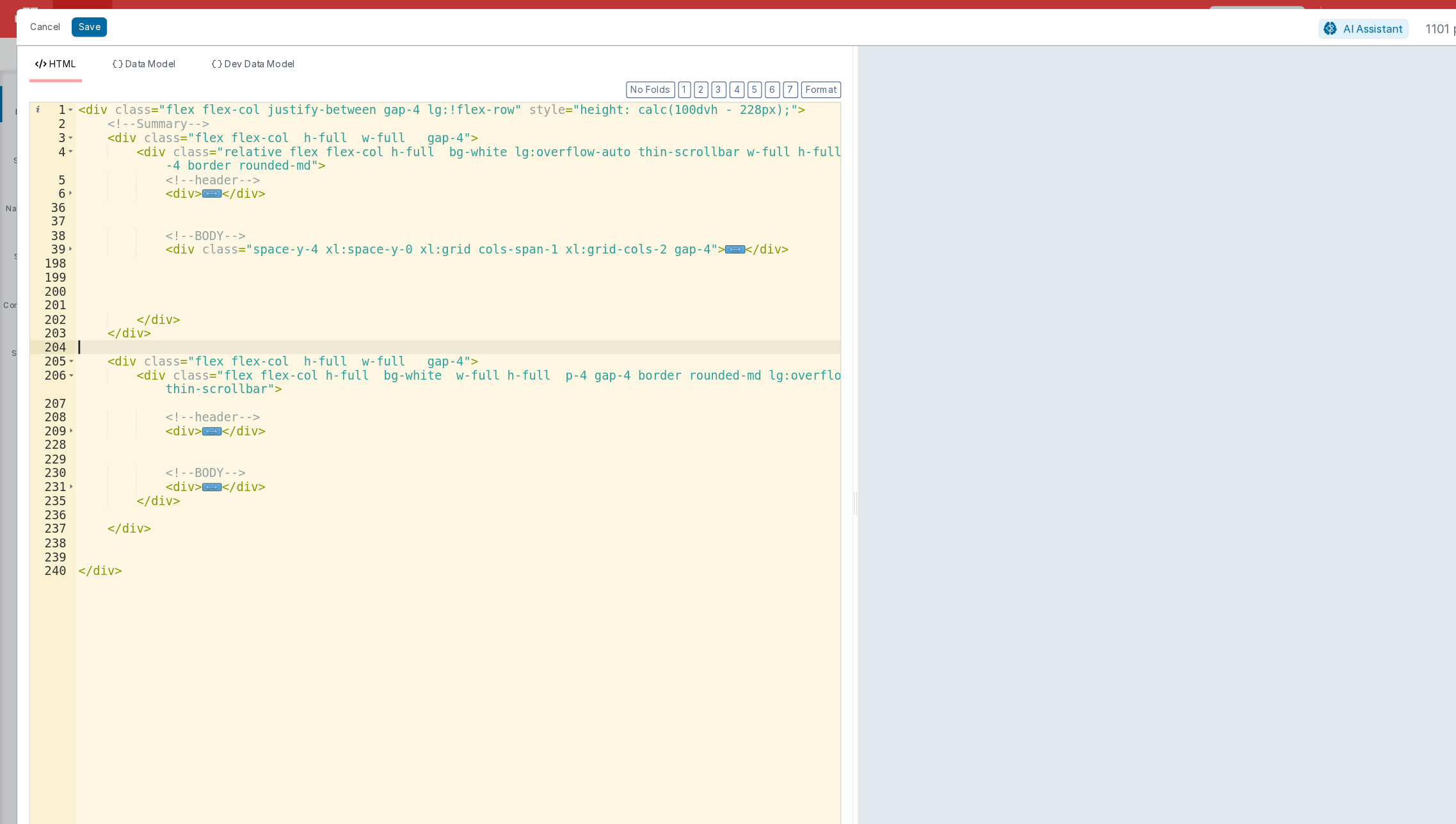
click at [140, 298] on div "< div class = "flex flex-col justify-between gap-4 lg:!flex-row" style = "heigh…" at bounding box center [389, 458] width 650 height 742
paste textarea
click at [117, 294] on div "< div class = "flex flex-col justify-between gap-4 lg:!flex-row" style = "heigh…" at bounding box center [389, 458] width 650 height 742
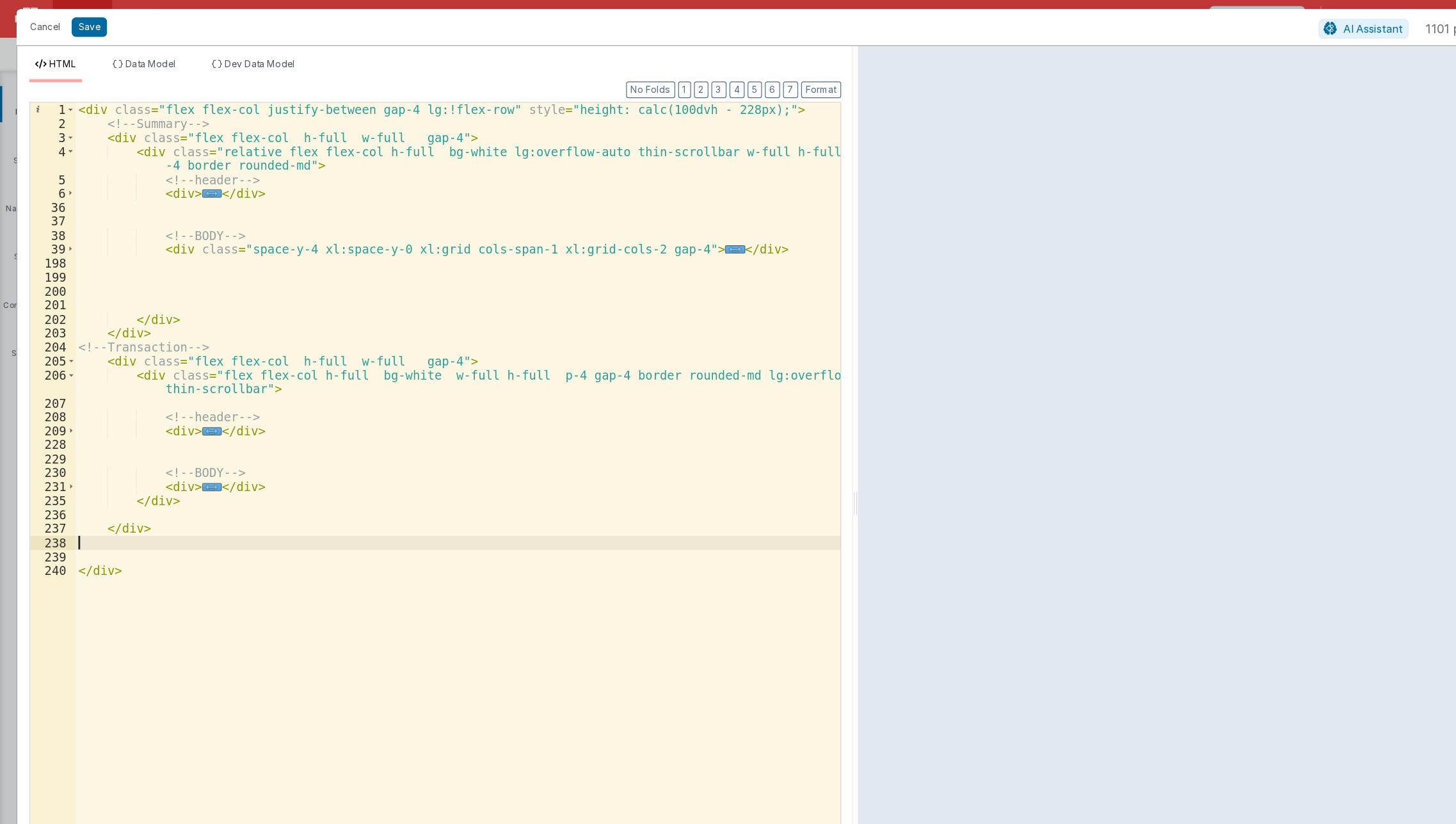
click at [200, 458] on div "< div class = "flex flex-col justify-between gap-4 lg:!flex-row" style = "heigh…" at bounding box center [389, 458] width 650 height 742
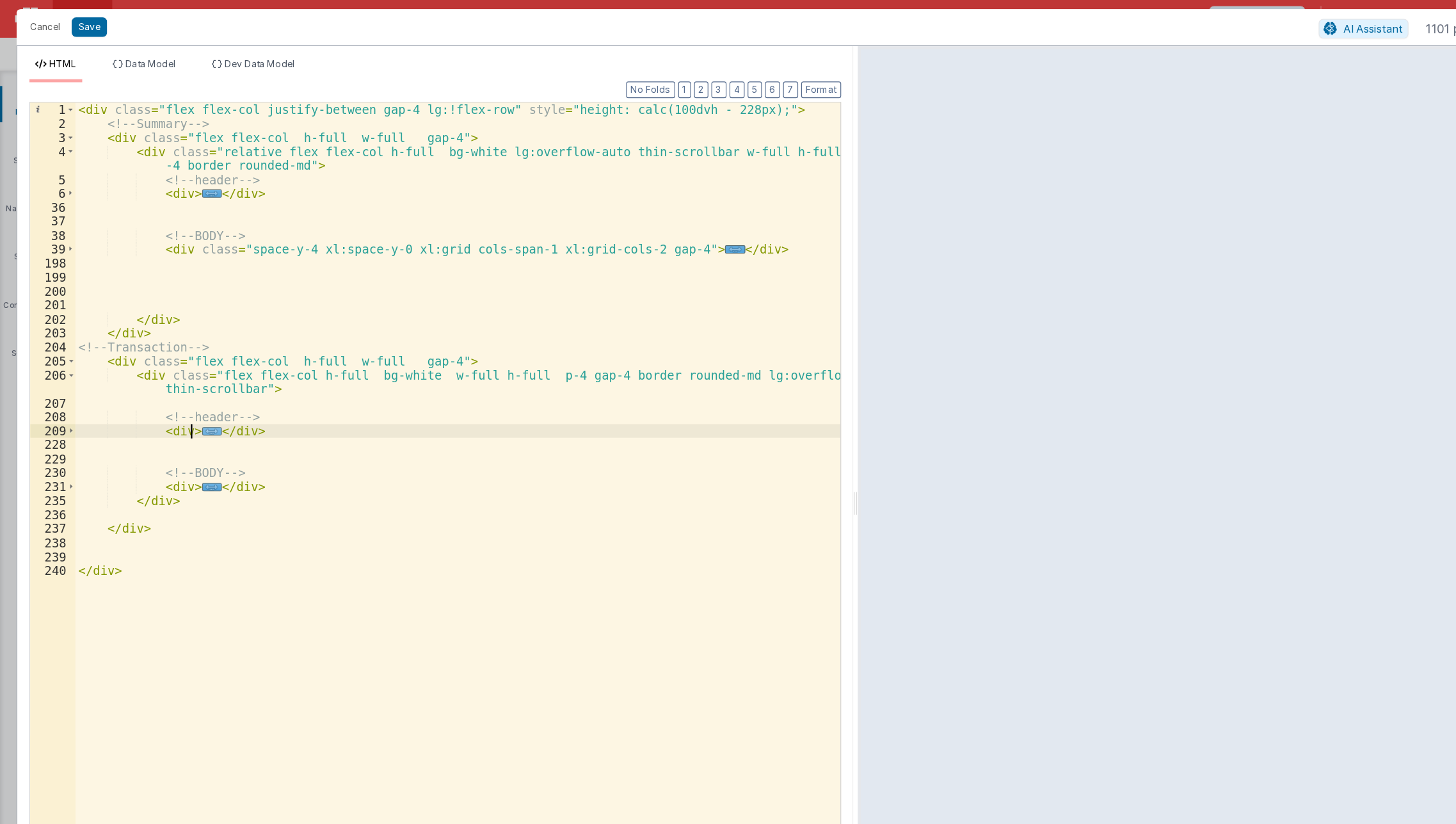
click at [172, 362] on span "..." at bounding box center [179, 365] width 16 height 7
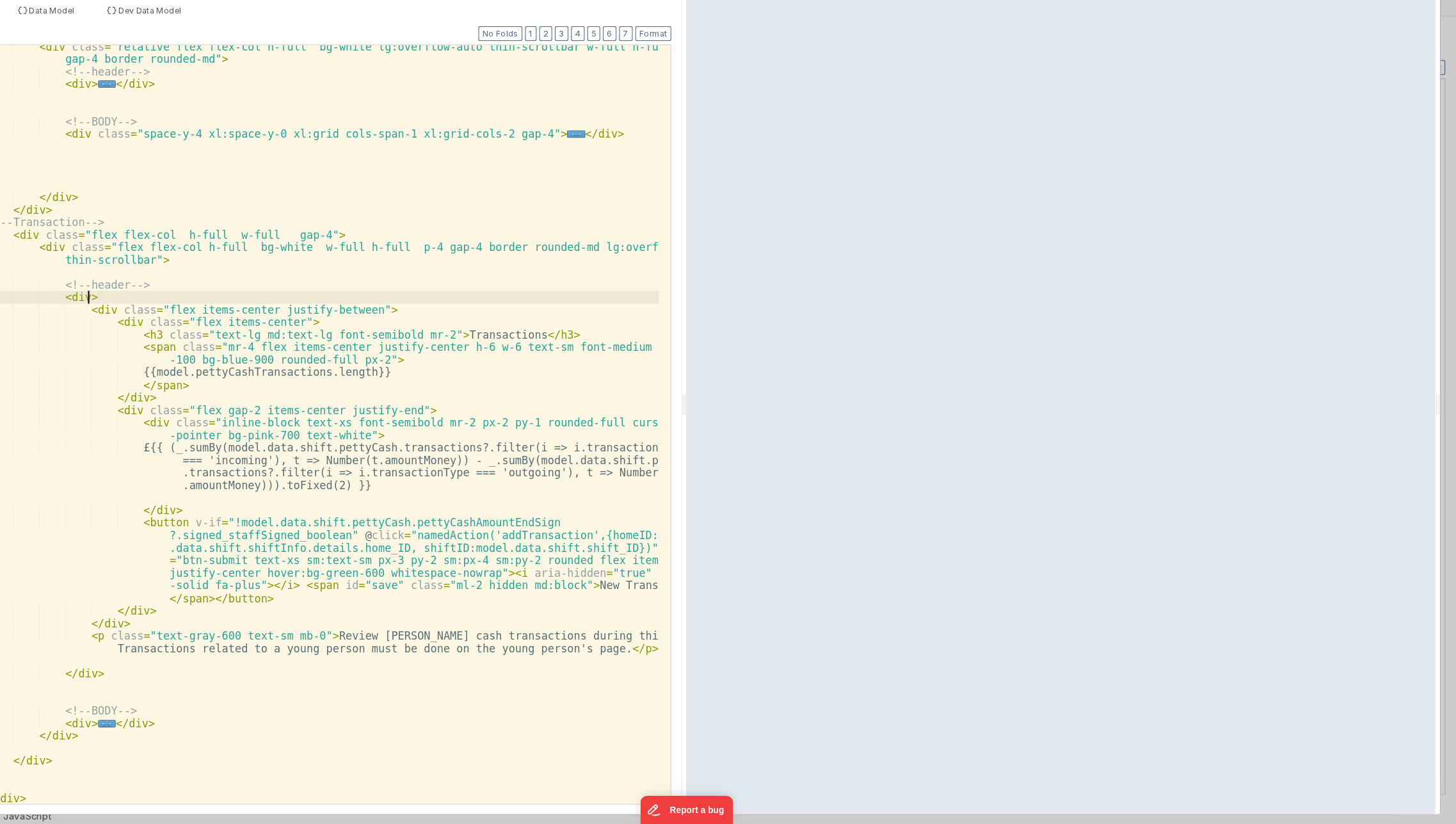
scroll to position [0, 0]
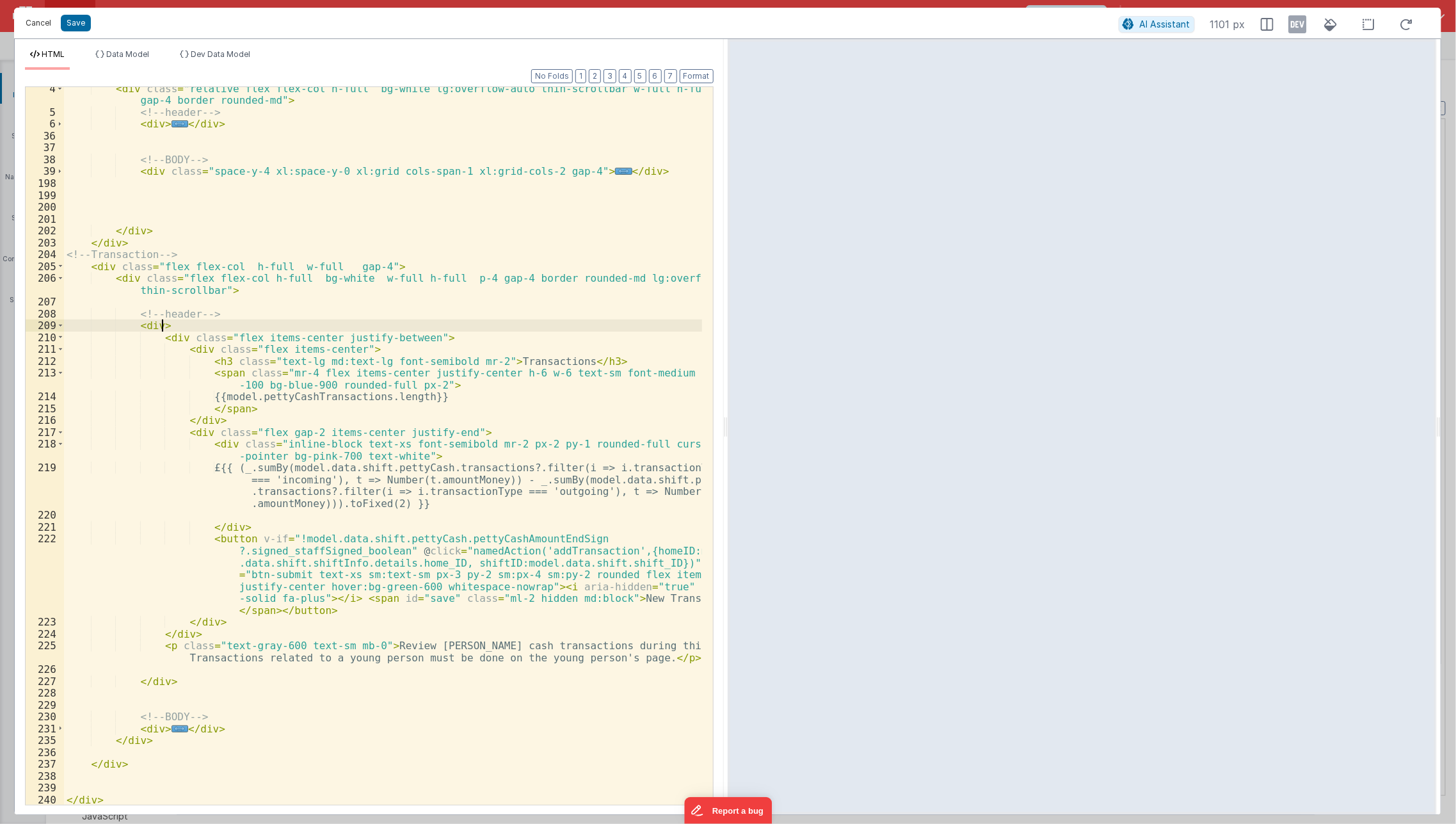
click at [41, 18] on button "Cancel" at bounding box center [39, 23] width 39 height 17
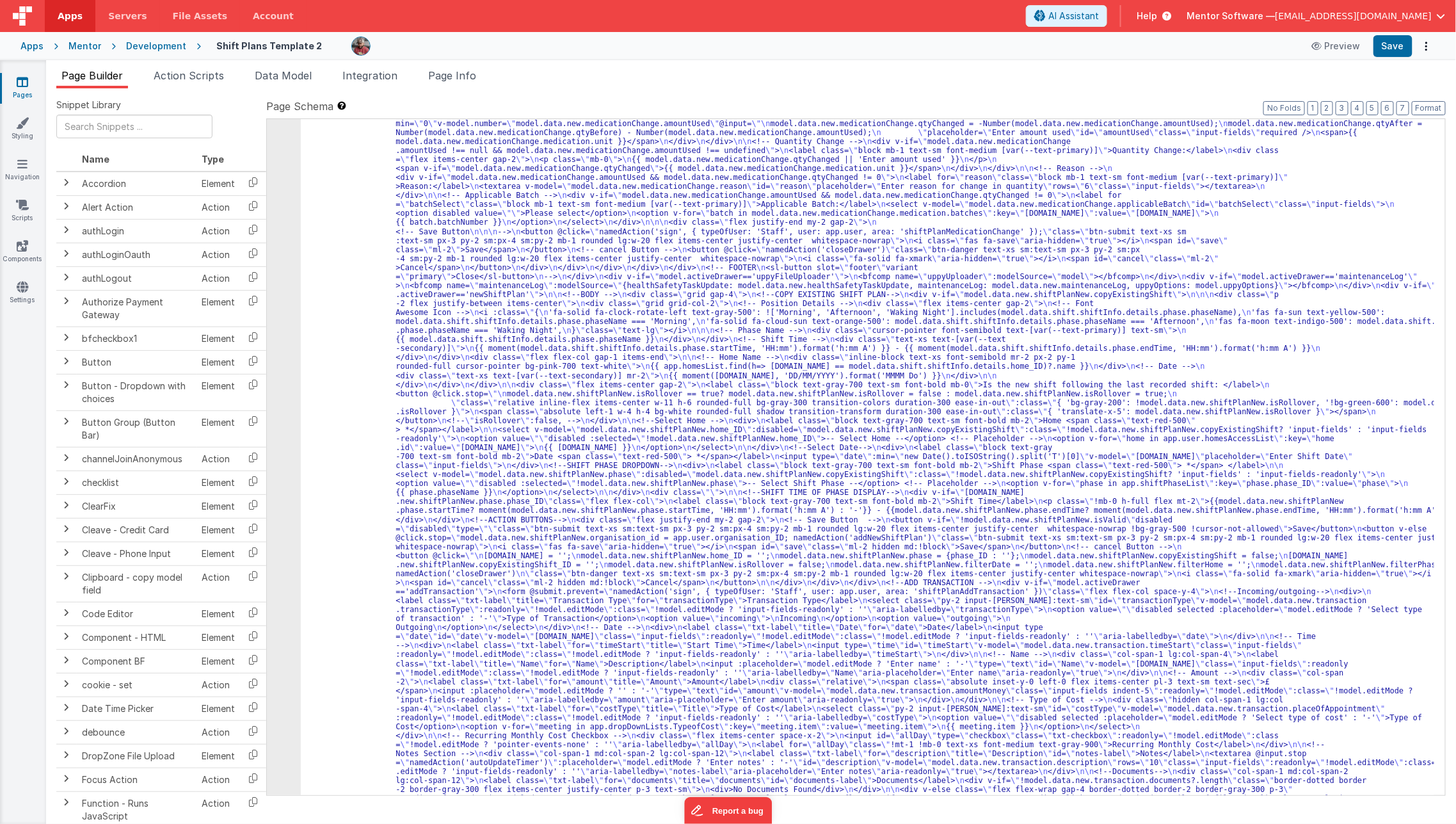
scroll to position [5640, 0]
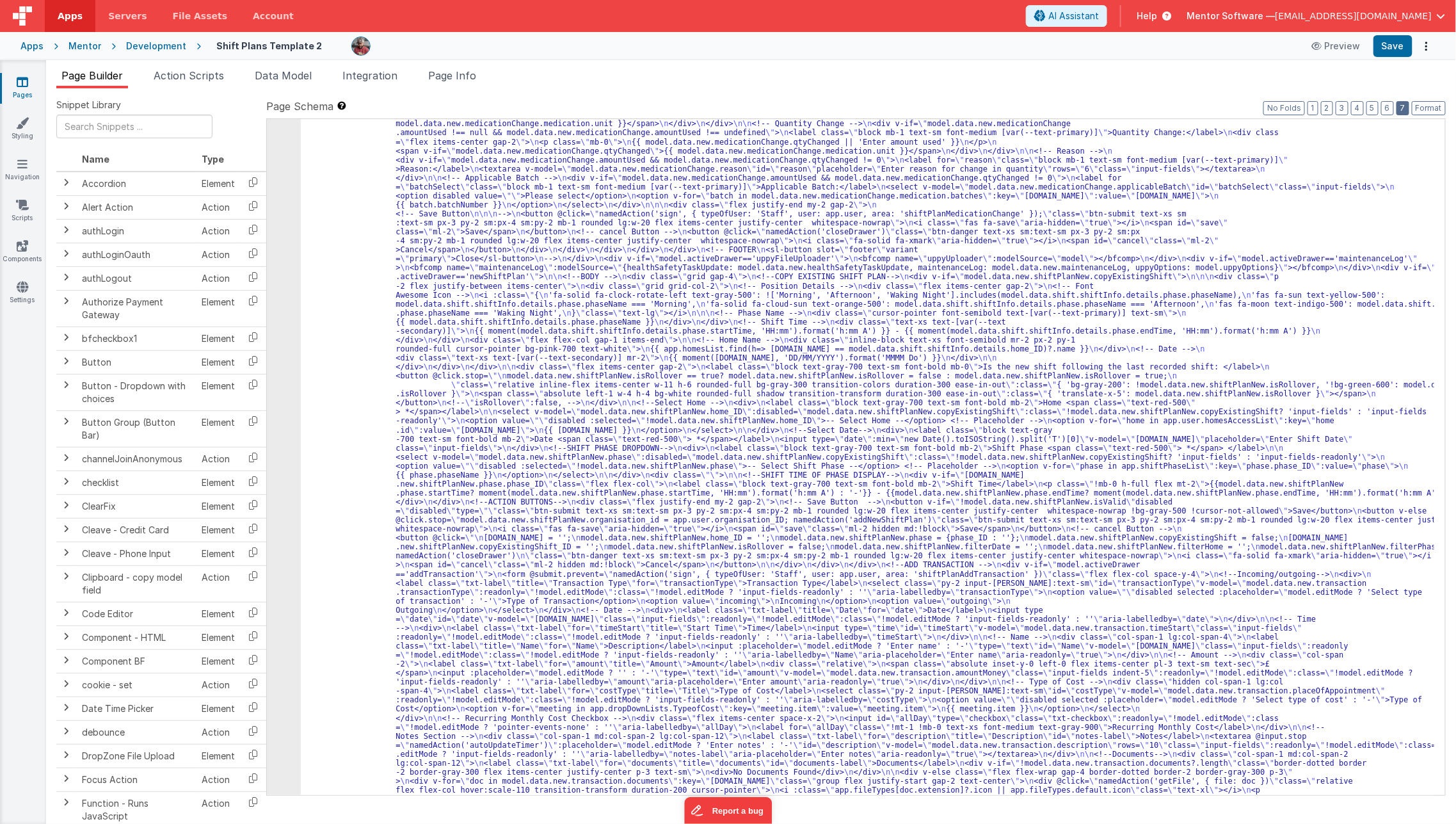
click at [1400, 108] on button "7" at bounding box center [1402, 108] width 13 height 15
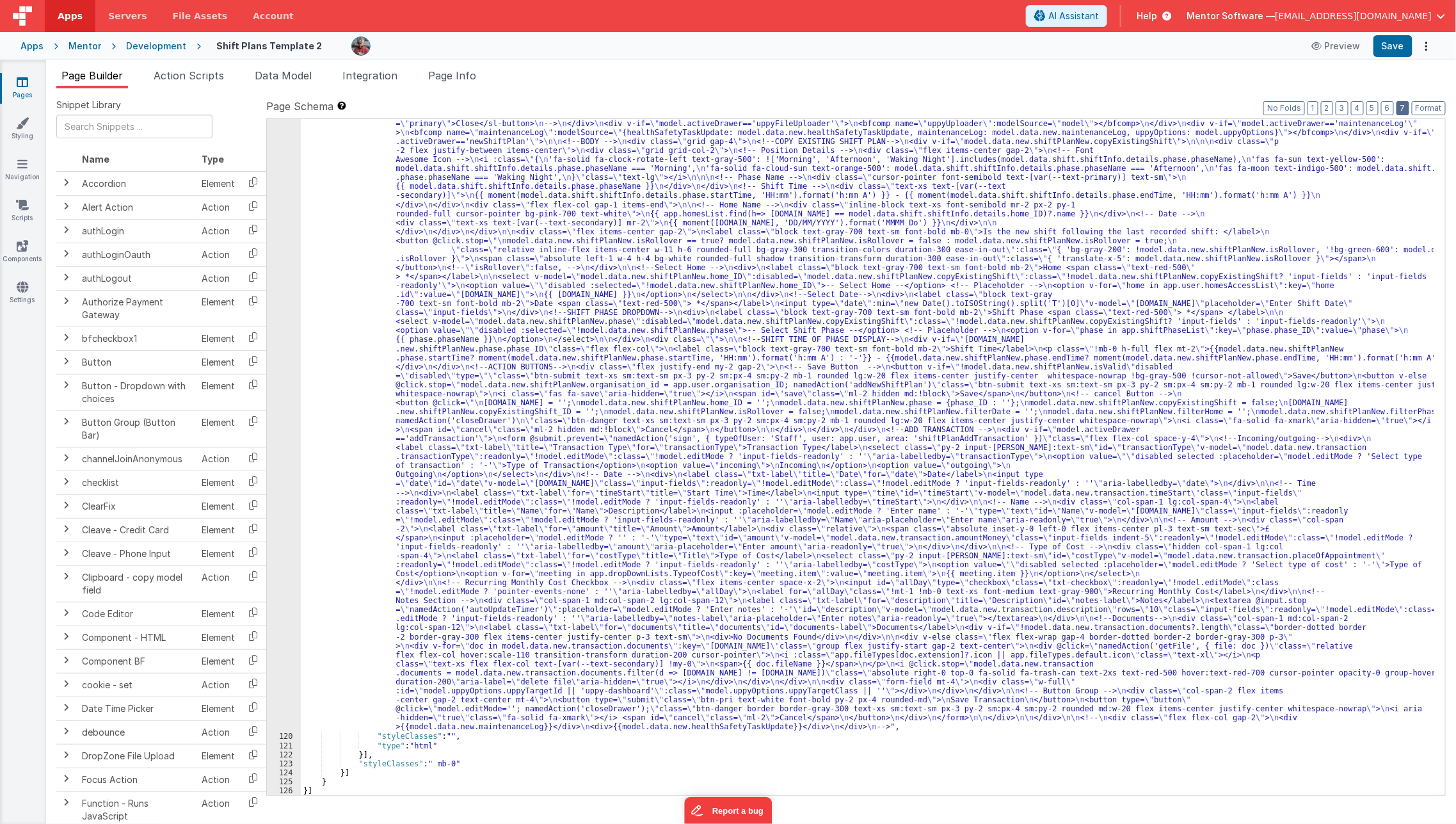
scroll to position [1837, 0]
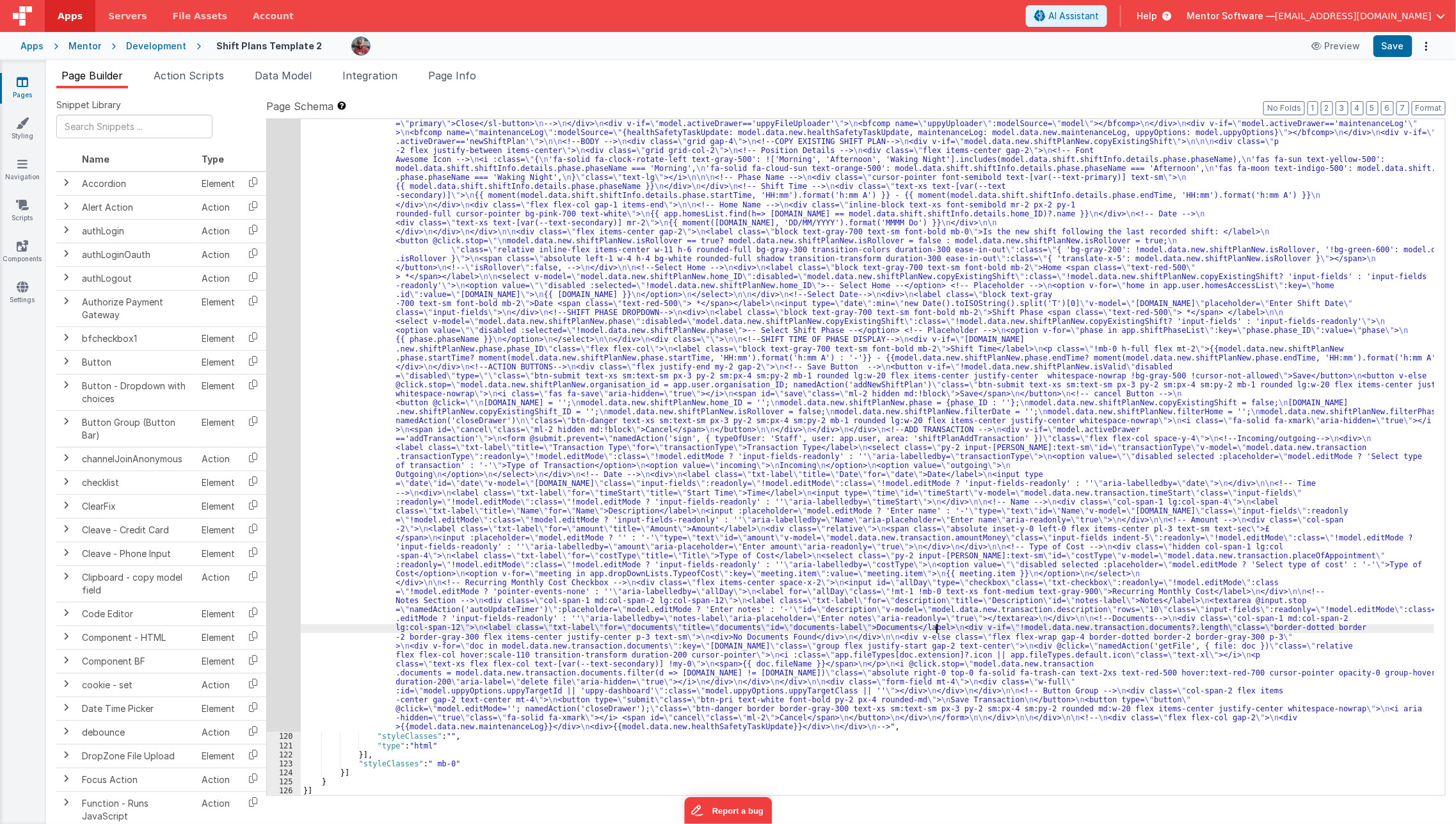
click at [934, 625] on div ""html" : "<div id= \" info-drawer \" class= \" fixed top-0 right-0 z-40 h-scree…" at bounding box center [867, 583] width 1134 height 1667
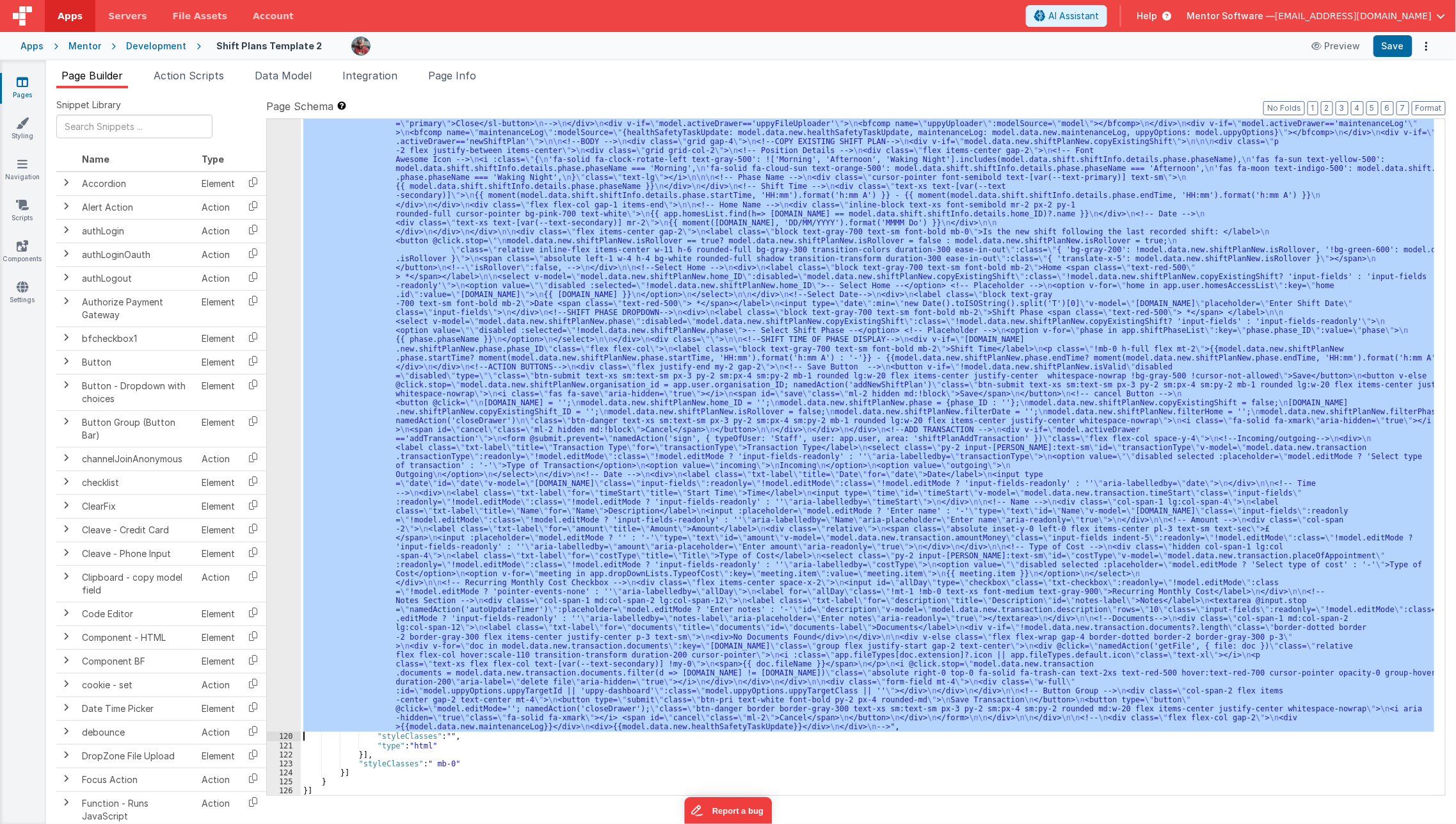
click at [288, 623] on div "119" at bounding box center [283, 241] width 34 height 982
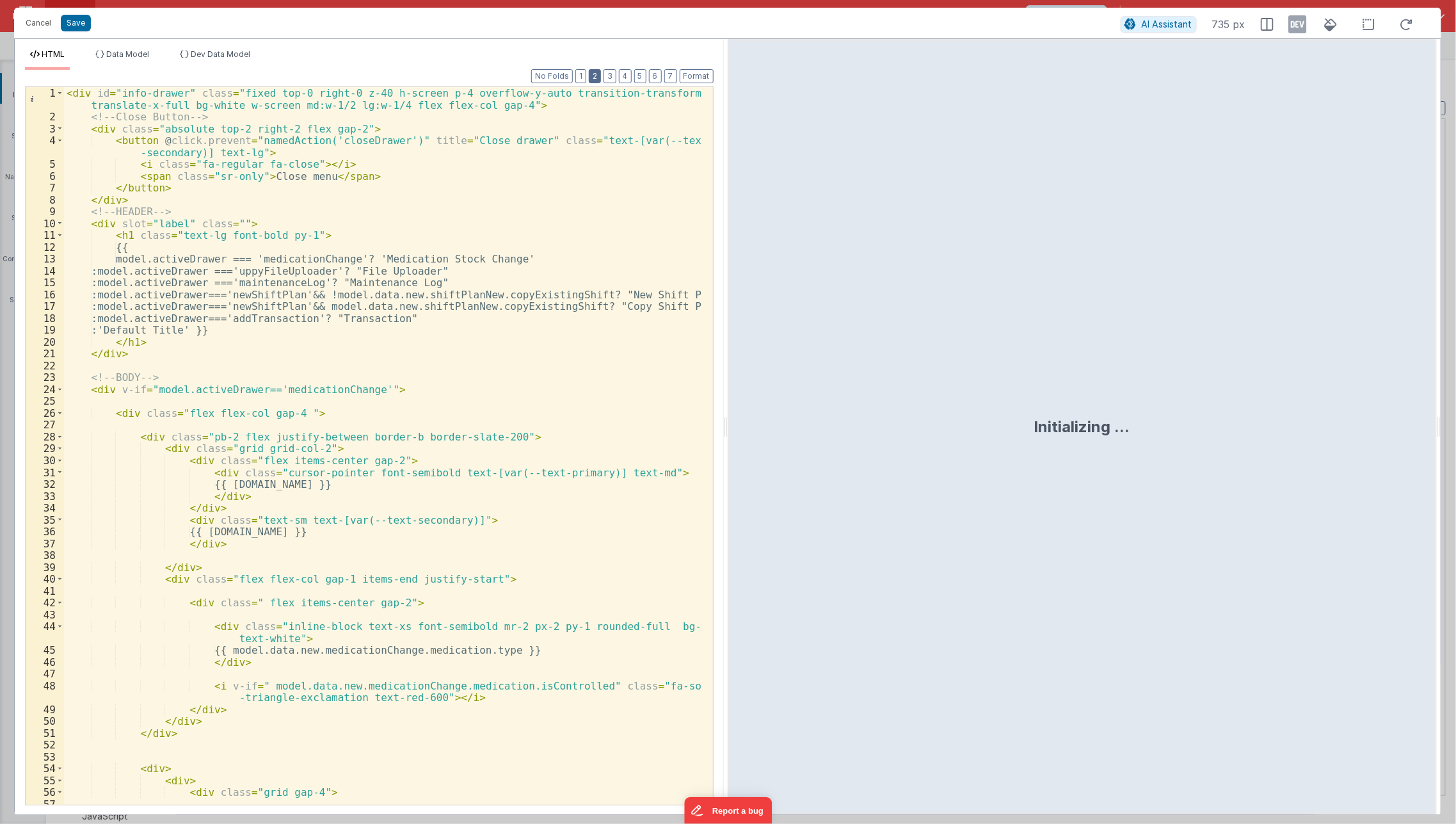
click at [599, 78] on button "2" at bounding box center [595, 76] width 13 height 15
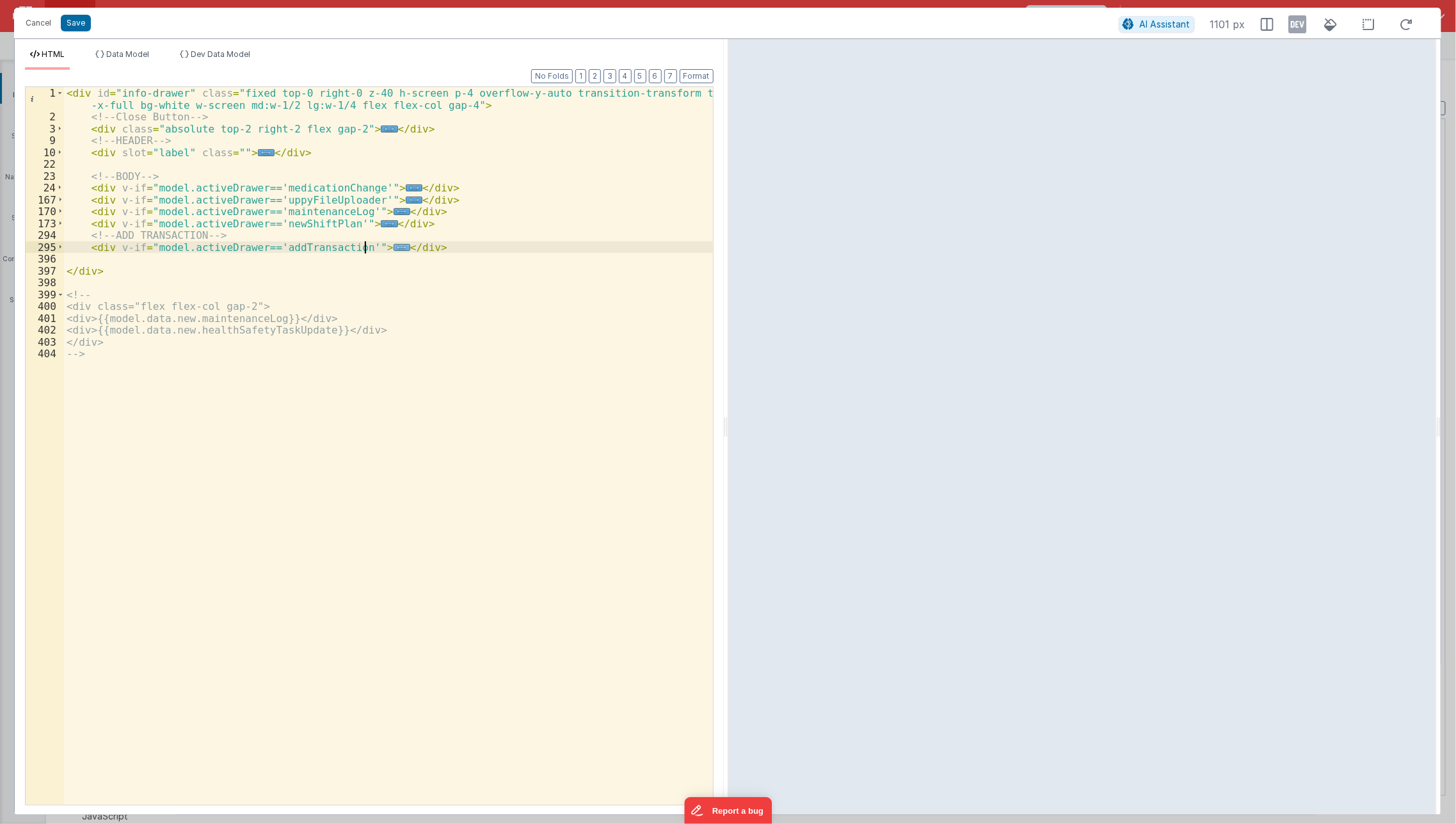
click at [394, 247] on span "..." at bounding box center [402, 247] width 16 height 7
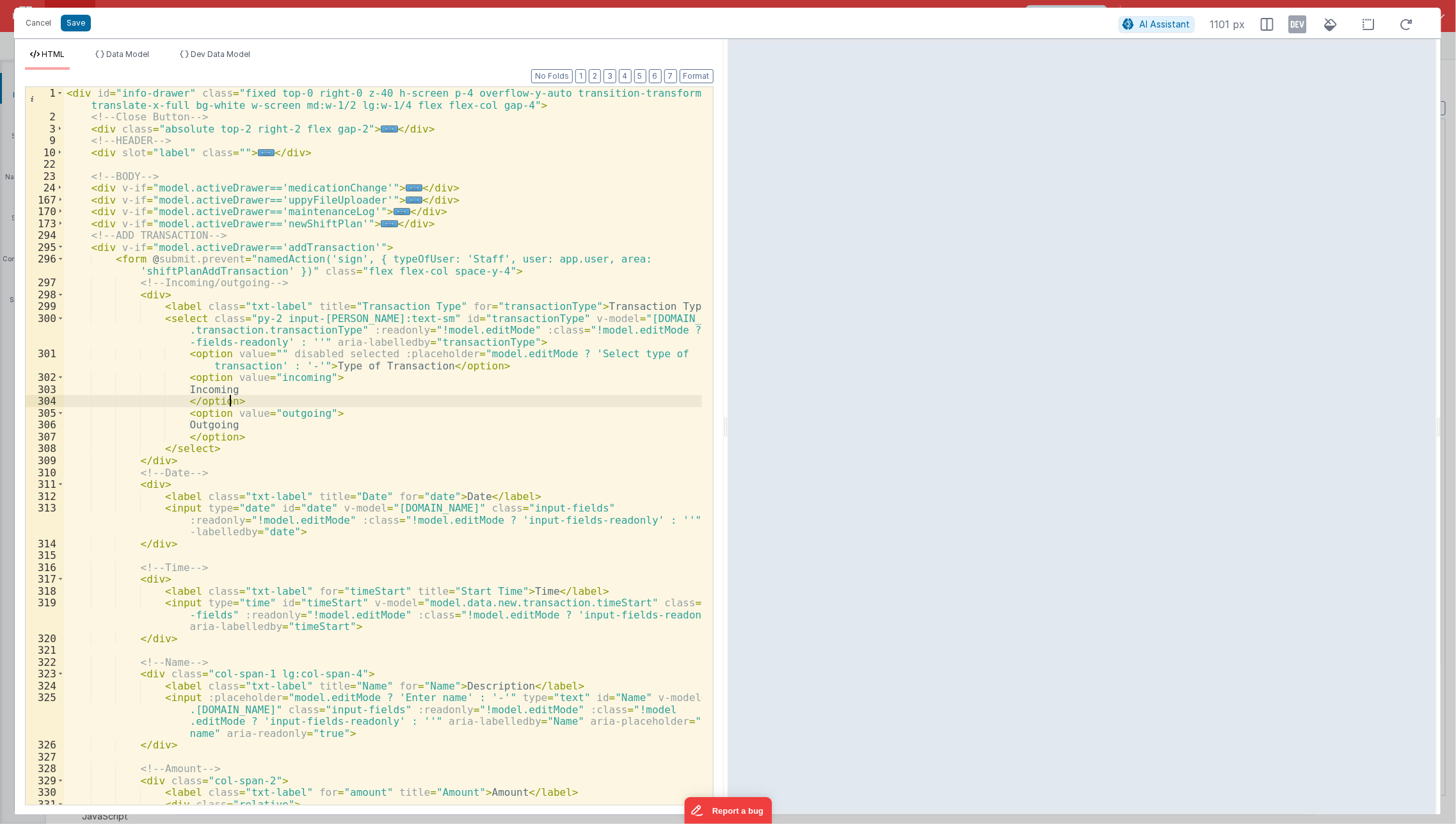
click at [440, 404] on div "< div id = "info-drawer" class = "fixed top-0 right-0 z-40 h-screen p-4 overflo…" at bounding box center [383, 464] width 638 height 754
click at [306, 334] on div "< div id = "info-drawer" class = "fixed top-0 right-0 z-40 h-screen p-4 overflo…" at bounding box center [383, 464] width 638 height 754
click at [499, 328] on div "< div id = "info-drawer" class = "fixed top-0 right-0 z-40 h-screen p-4 overflo…" at bounding box center [383, 464] width 638 height 754
click at [581, 318] on div "< div id = "info-drawer" class = "fixed top-0 right-0 z-40 h-screen p-4 overflo…" at bounding box center [383, 464] width 638 height 754
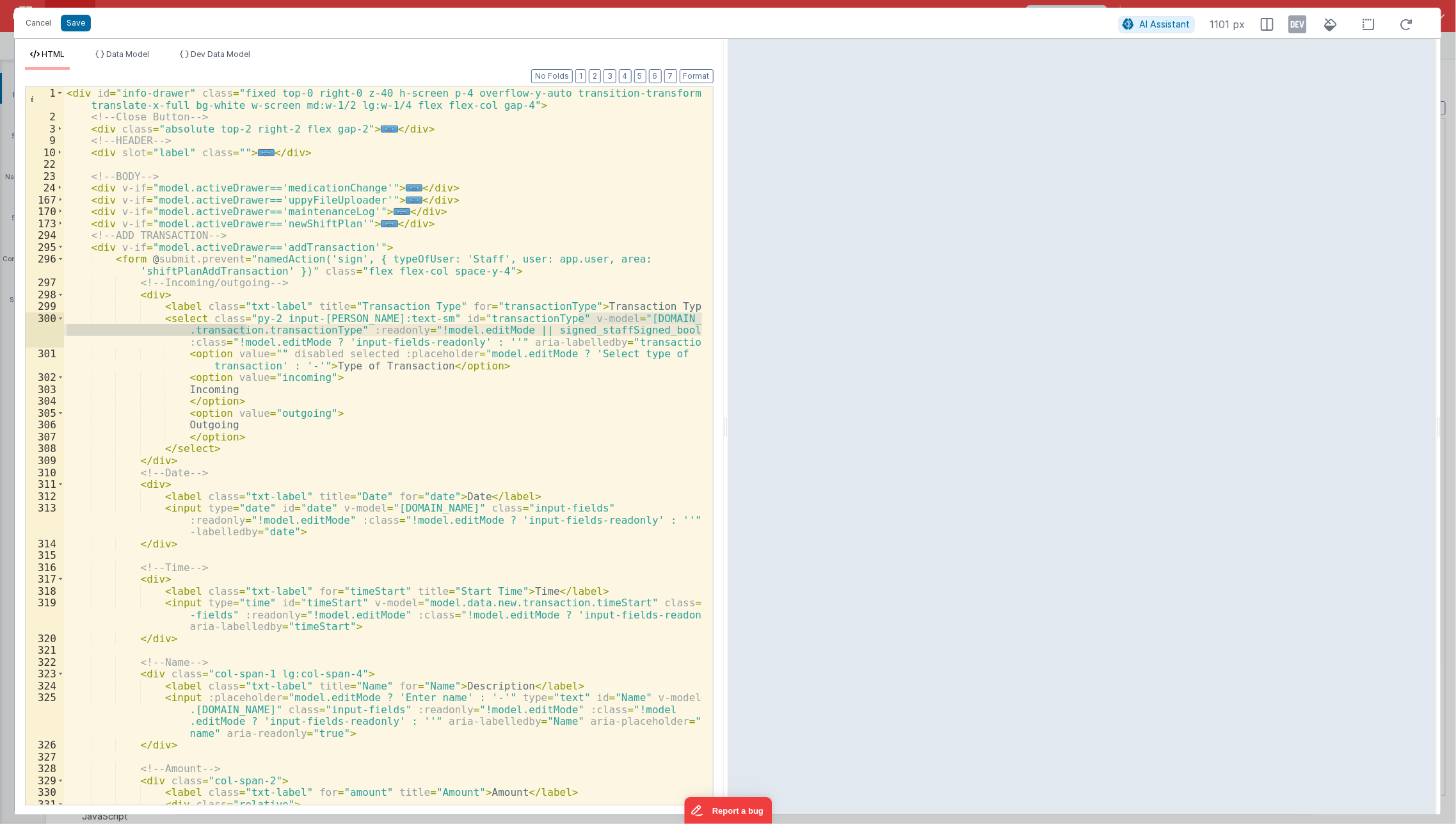
click at [519, 328] on div "< div id = "info-drawer" class = "fixed top-0 right-0 z-40 h-screen p-4 overflo…" at bounding box center [383, 464] width 638 height 754
paste textarea
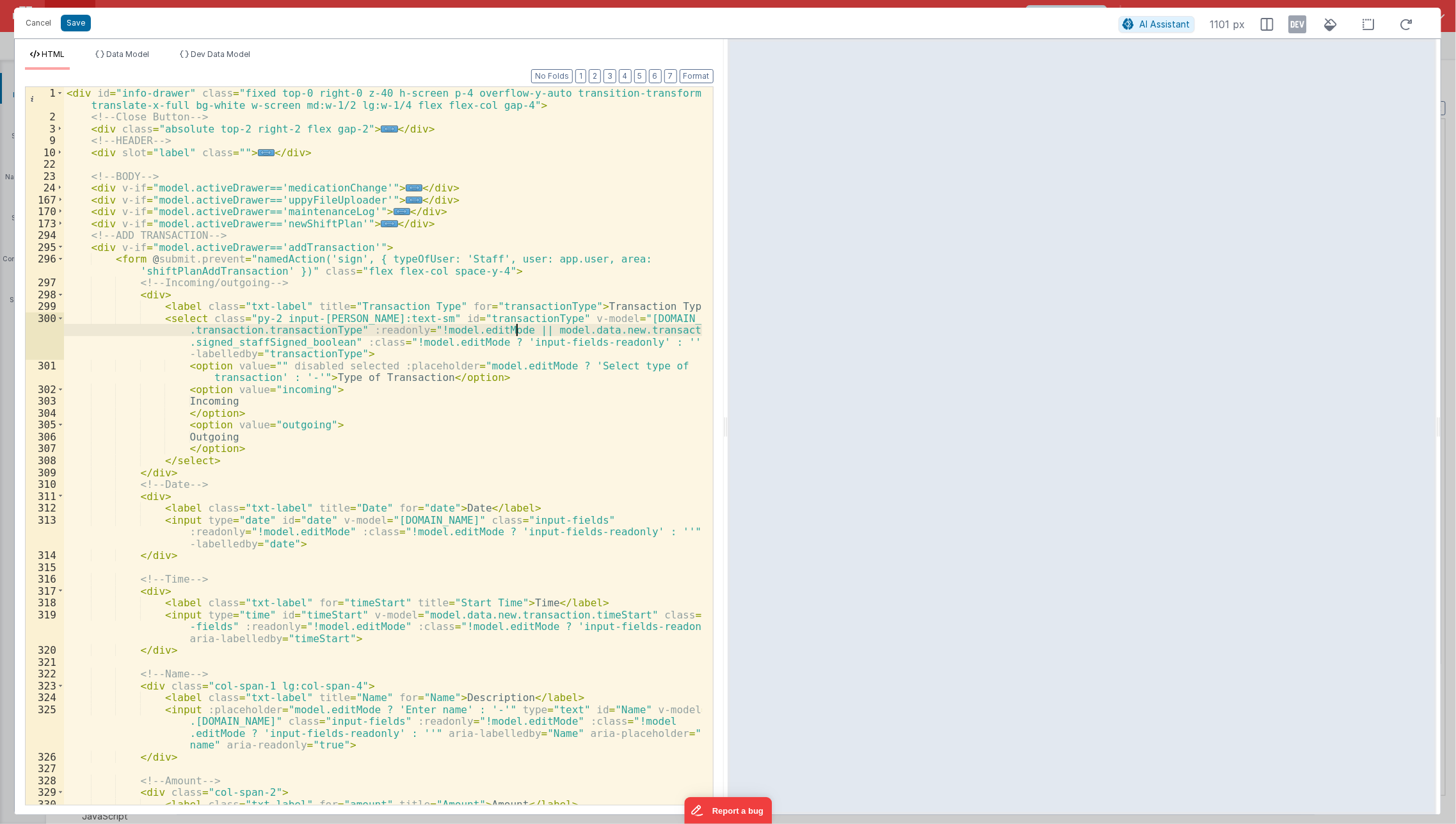
click at [519, 328] on div "< div id = "info-drawer" class = "fixed top-0 right-0 z-40 h-screen p-4 overflo…" at bounding box center [383, 464] width 638 height 754
click at [474, 340] on div "< div id = "info-drawer" class = "fixed top-0 right-0 z-40 h-screen p-4 overflo…" at bounding box center [383, 464] width 638 height 754
click at [336, 343] on div "< div id = "info-drawer" class = "fixed top-0 right-0 z-40 h-screen p-4 overflo…" at bounding box center [383, 464] width 638 height 754
click at [641, 340] on div "< div id = "info-drawer" class = "fixed top-0 right-0 z-40 h-screen p-4 overflo…" at bounding box center [383, 464] width 638 height 754
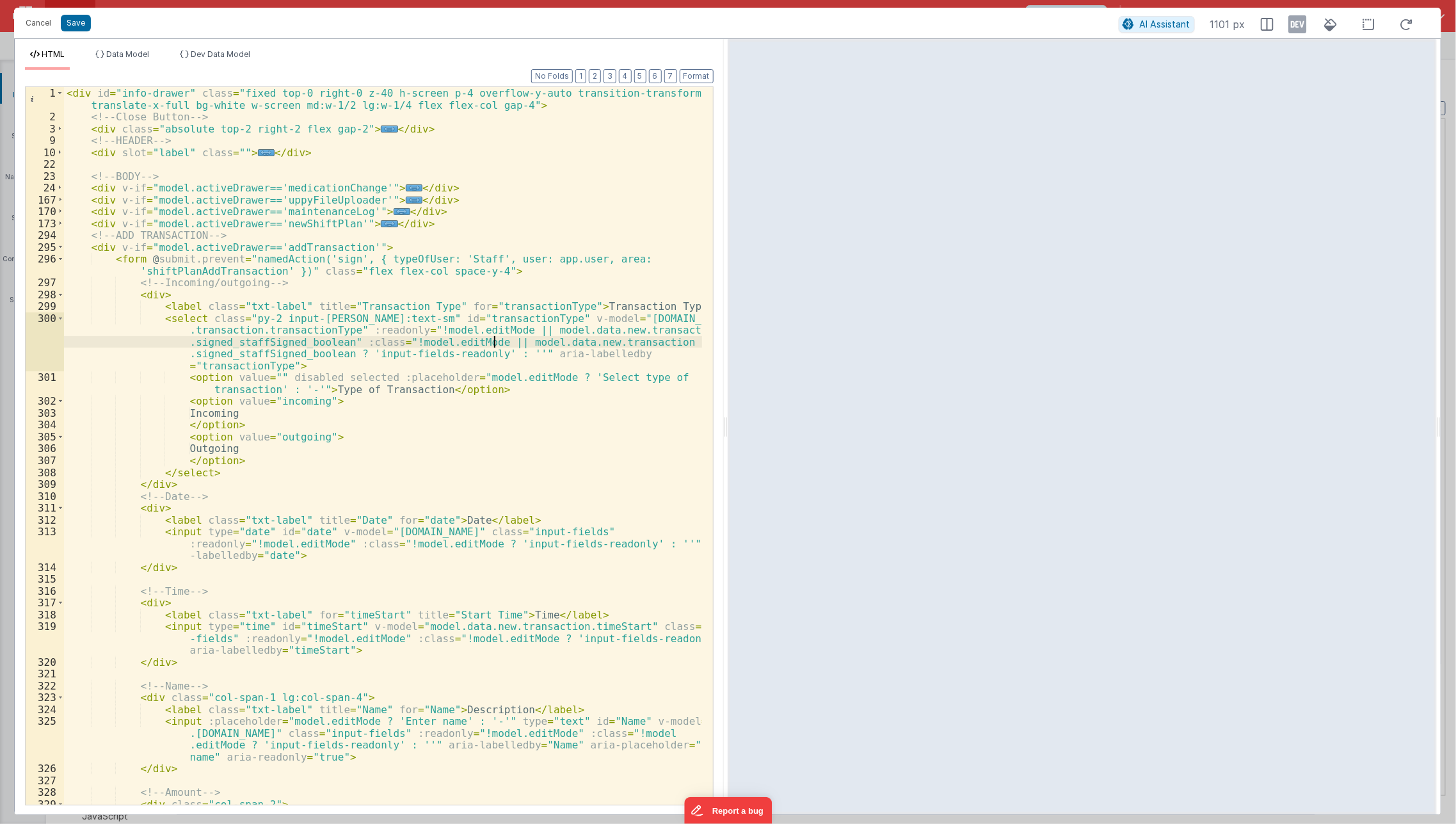
click at [496, 340] on div "< div id = "info-drawer" class = "fixed top-0 right-0 z-40 h-screen p-4 overflo…" at bounding box center [383, 464] width 638 height 754
click at [471, 416] on div "< div id = "info-drawer" class = "fixed top-0 right-0 z-40 h-screen p-4 overflo…" at bounding box center [383, 464] width 638 height 754
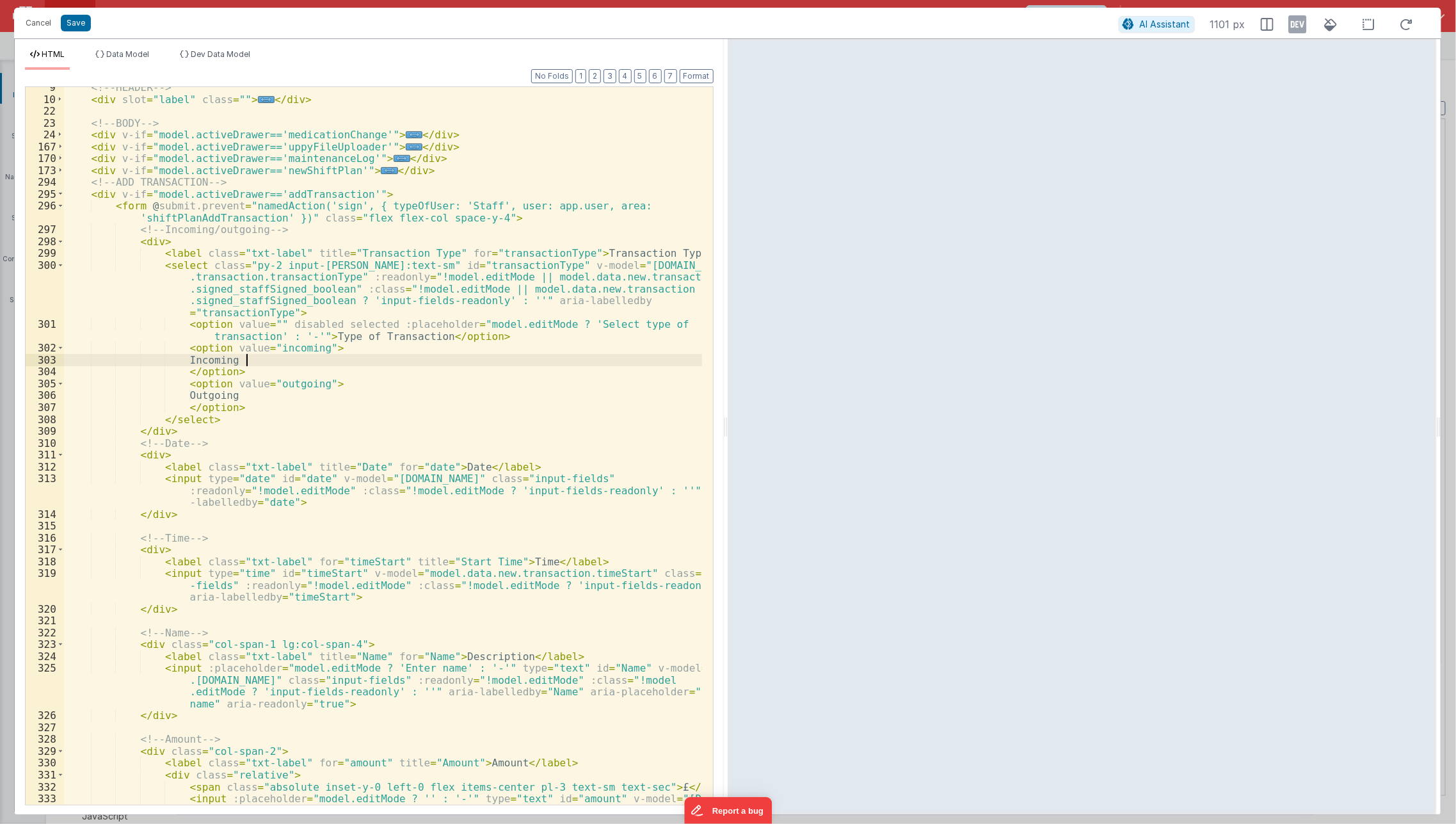
scroll to position [52, 0]
click at [328, 491] on div "<!-- HEADER --> < div slot = "label" class = "" > ... </ div > <!-- BODY --> < …" at bounding box center [383, 470] width 638 height 777
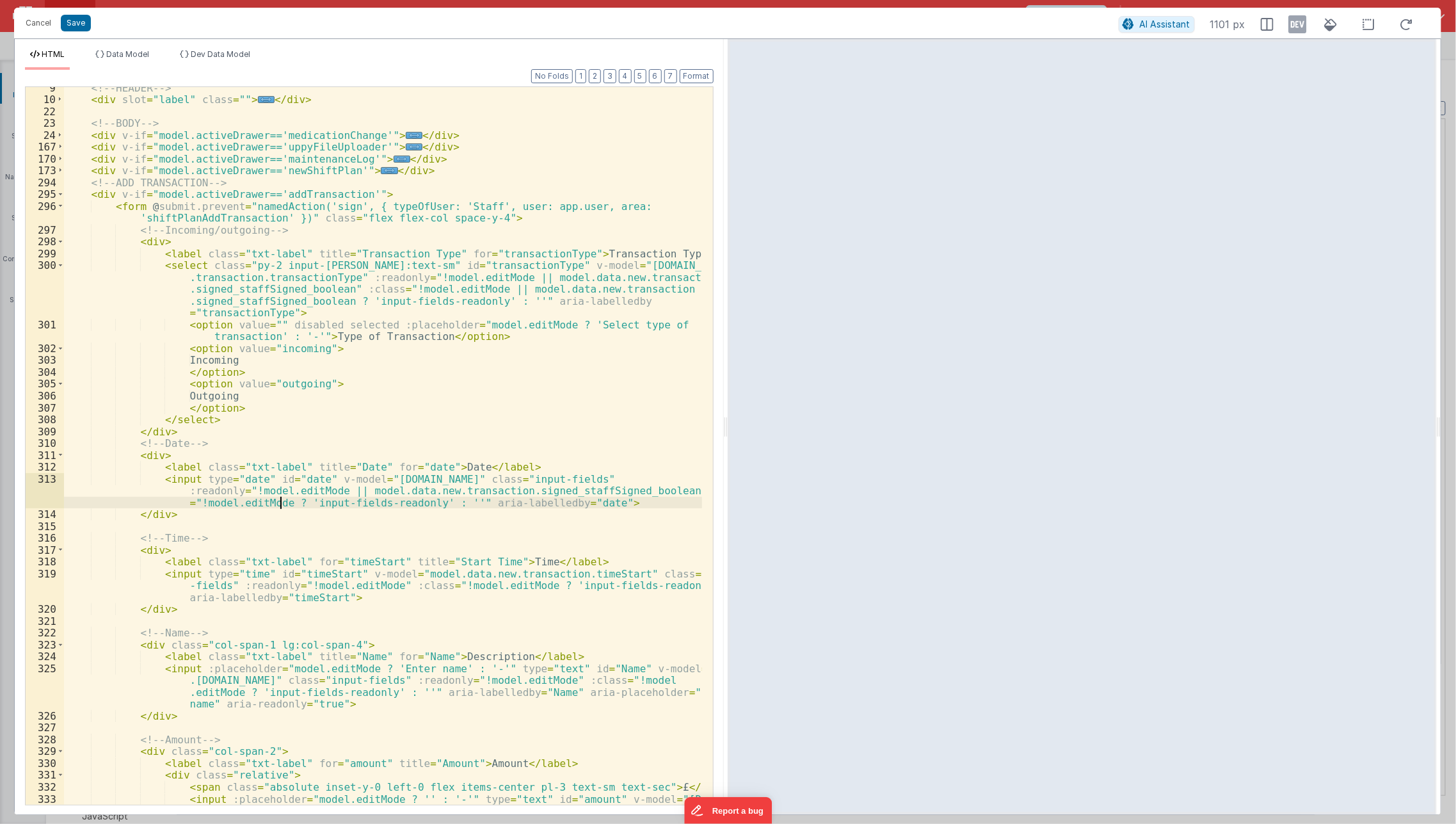
click at [277, 508] on div "<!-- HEADER --> < div slot = "label" class = "" > ... </ div > <!-- BODY --> < …" at bounding box center [383, 470] width 638 height 777
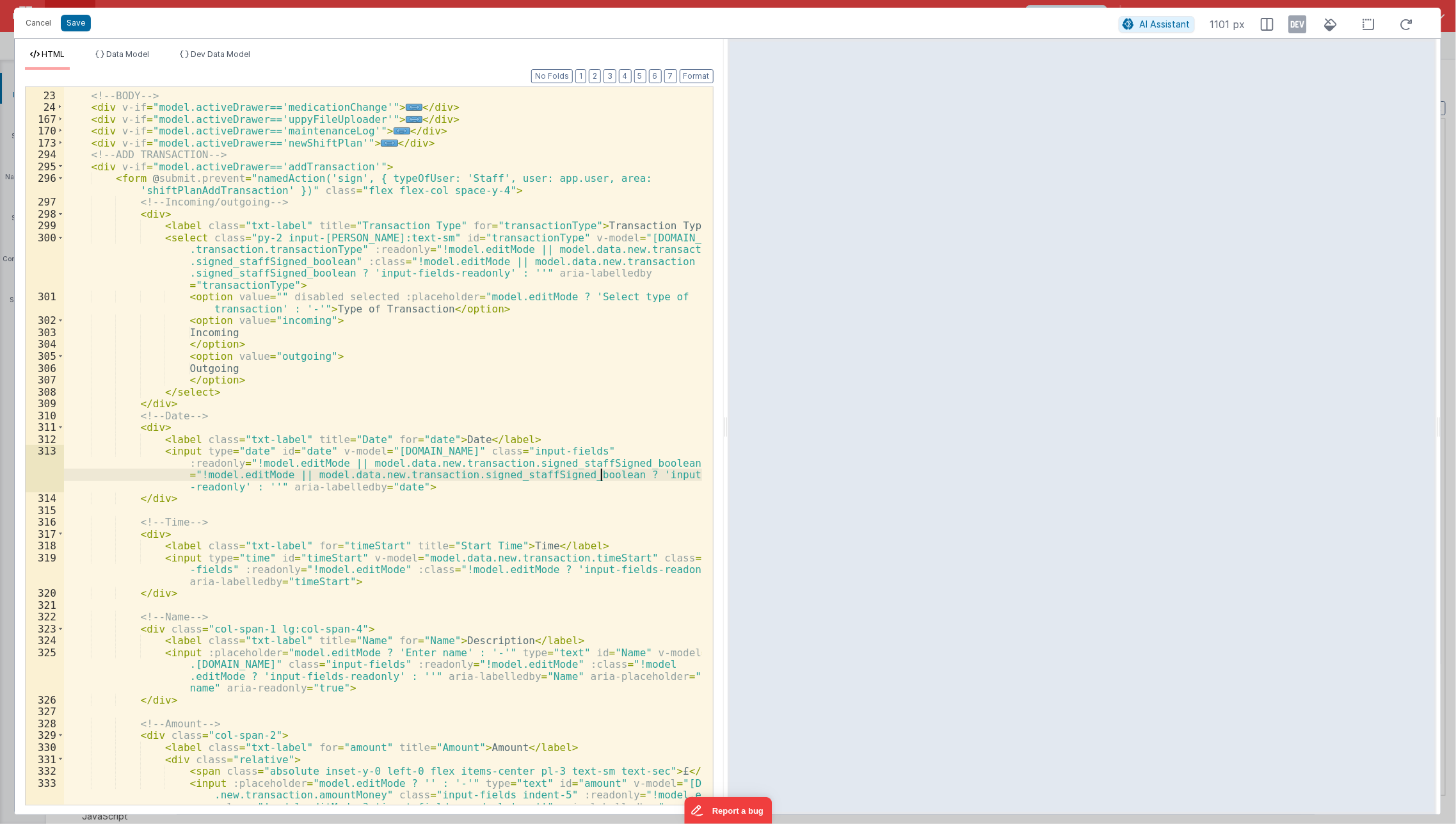
scroll to position [80, 0]
click at [377, 564] on div "<!-- BODY --> < div v-if = "model.activeDrawer=='medicationChange'" > ... </ di…" at bounding box center [383, 466] width 638 height 777
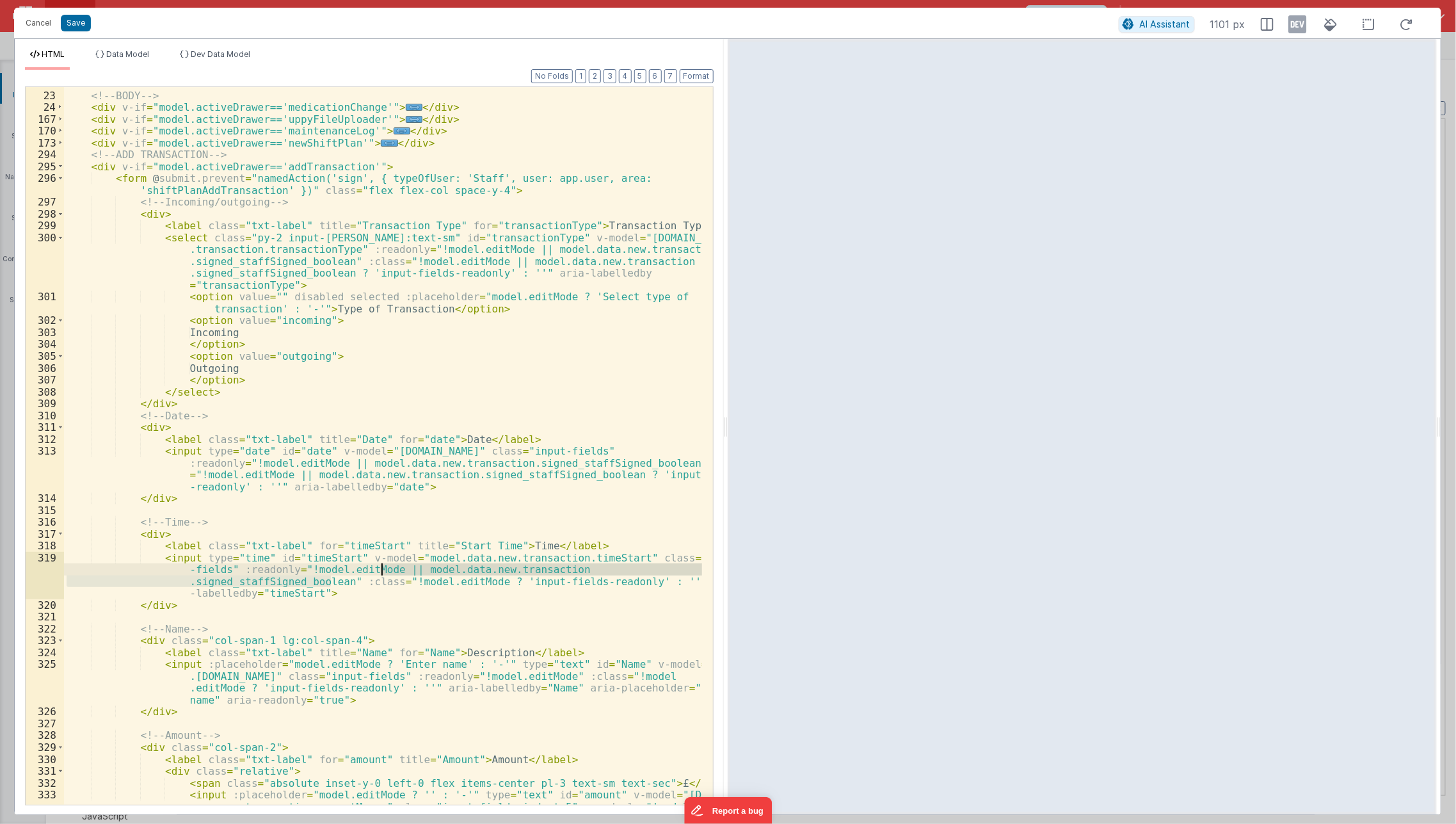
click at [473, 584] on div "<!-- BODY --> < div v-if = "model.activeDrawer=='medicationChange'" > ... </ di…" at bounding box center [383, 466] width 638 height 777
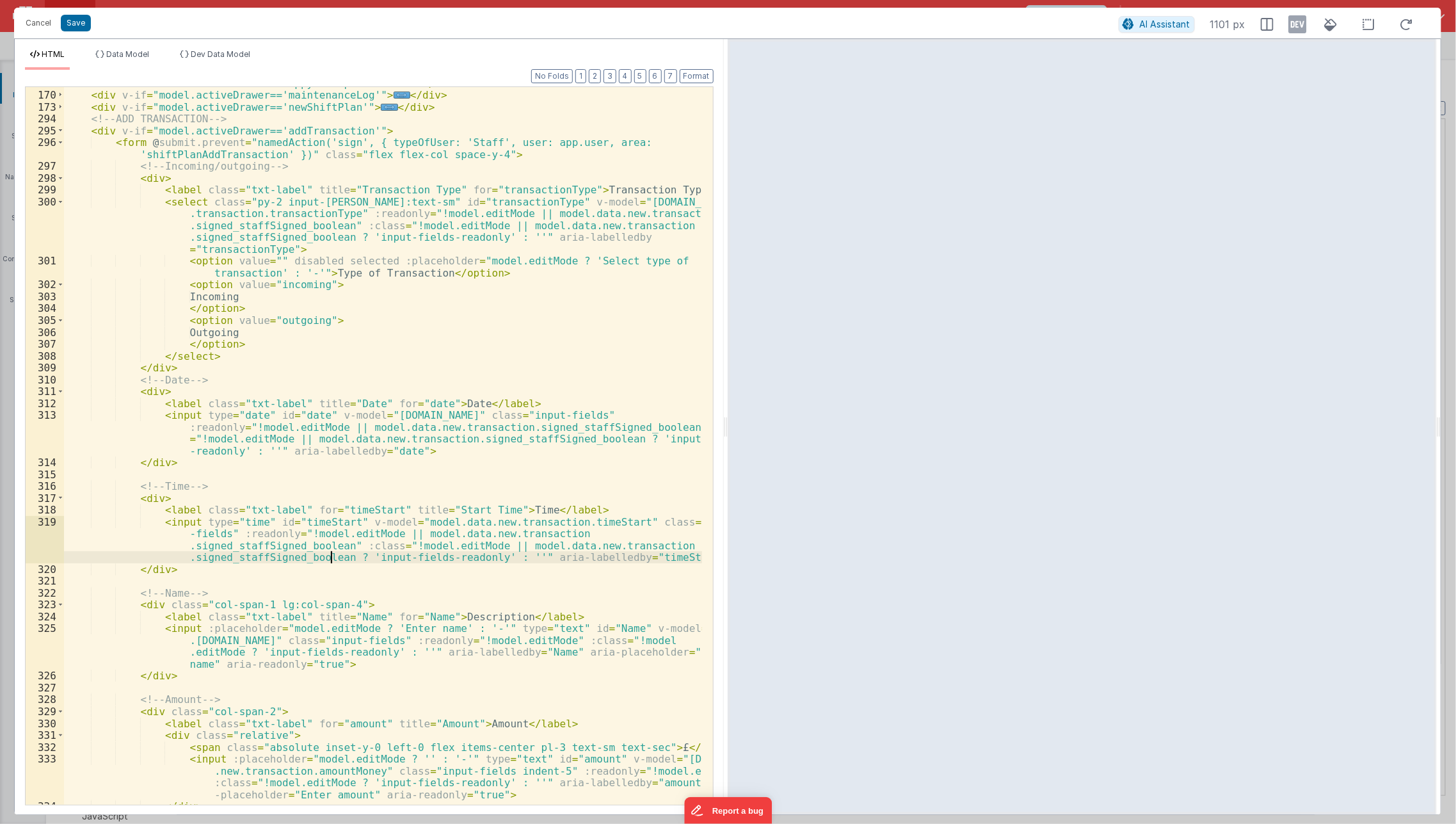
scroll to position [116, 0]
click at [592, 635] on div "< div v-if = "model.activeDrawer=='uppyFileUploader'" > ... </ div > < div v-if…" at bounding box center [383, 448] width 638 height 742
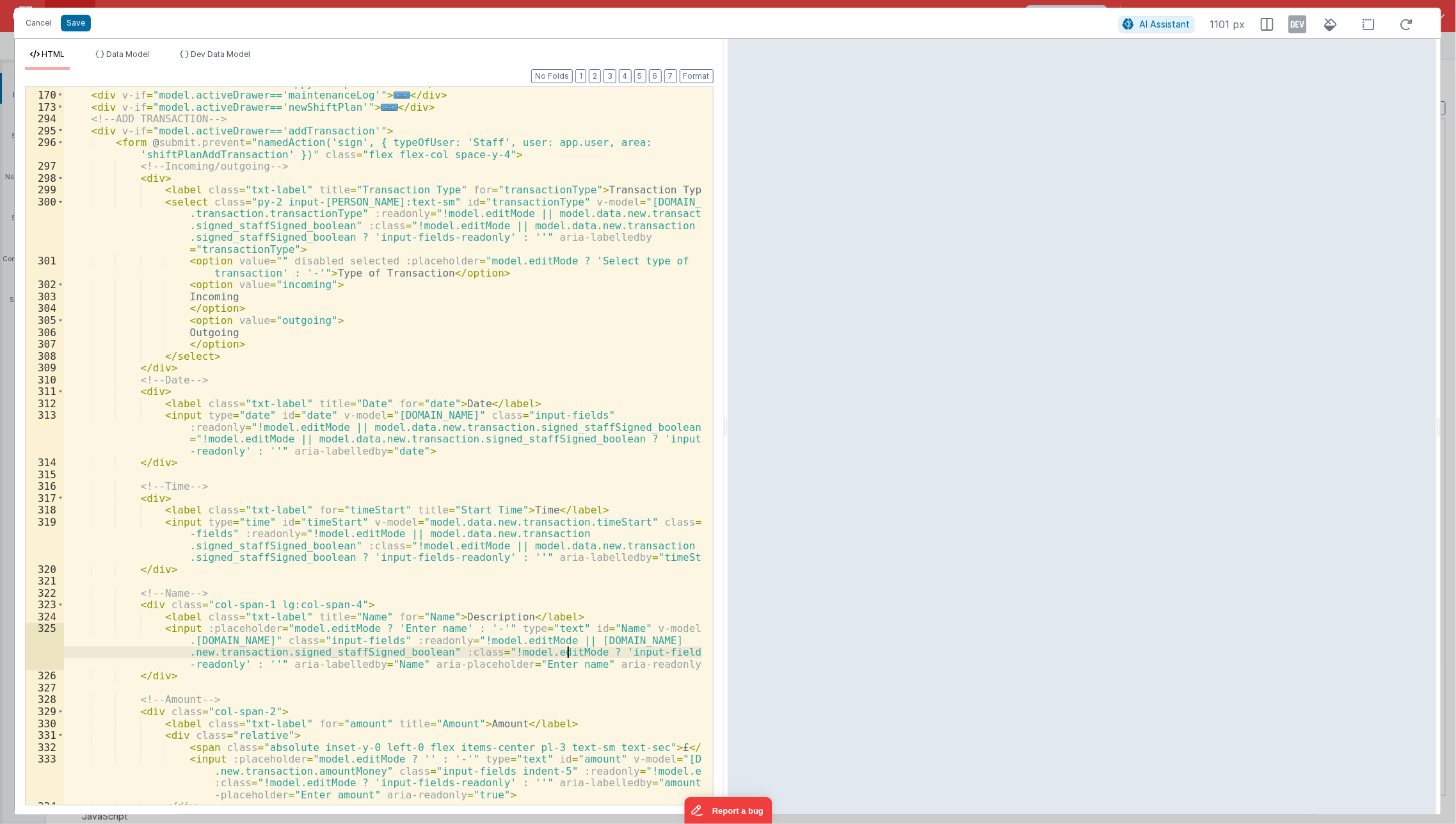
click at [565, 648] on div "< div v-if = "model.activeDrawer=='uppyFileUploader'" > ... </ div > < div v-if…" at bounding box center [383, 448] width 638 height 742
paste textarea
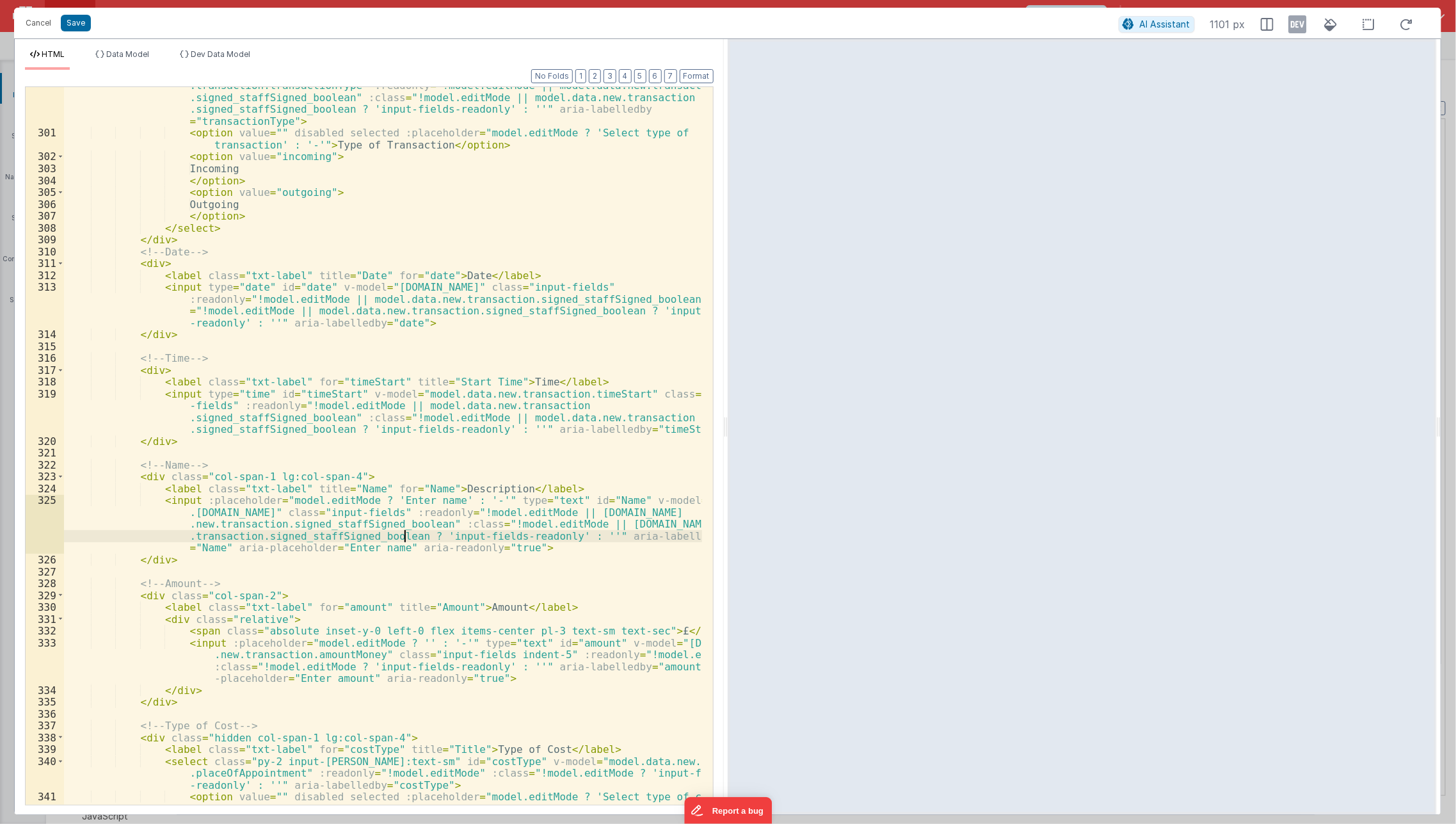
scroll to position [245, 0]
click at [303, 582] on div "< select class = "py-2 input-[PERSON_NAME]:text-sm" id = "transactionType" v-mo…" at bounding box center [383, 468] width 638 height 802
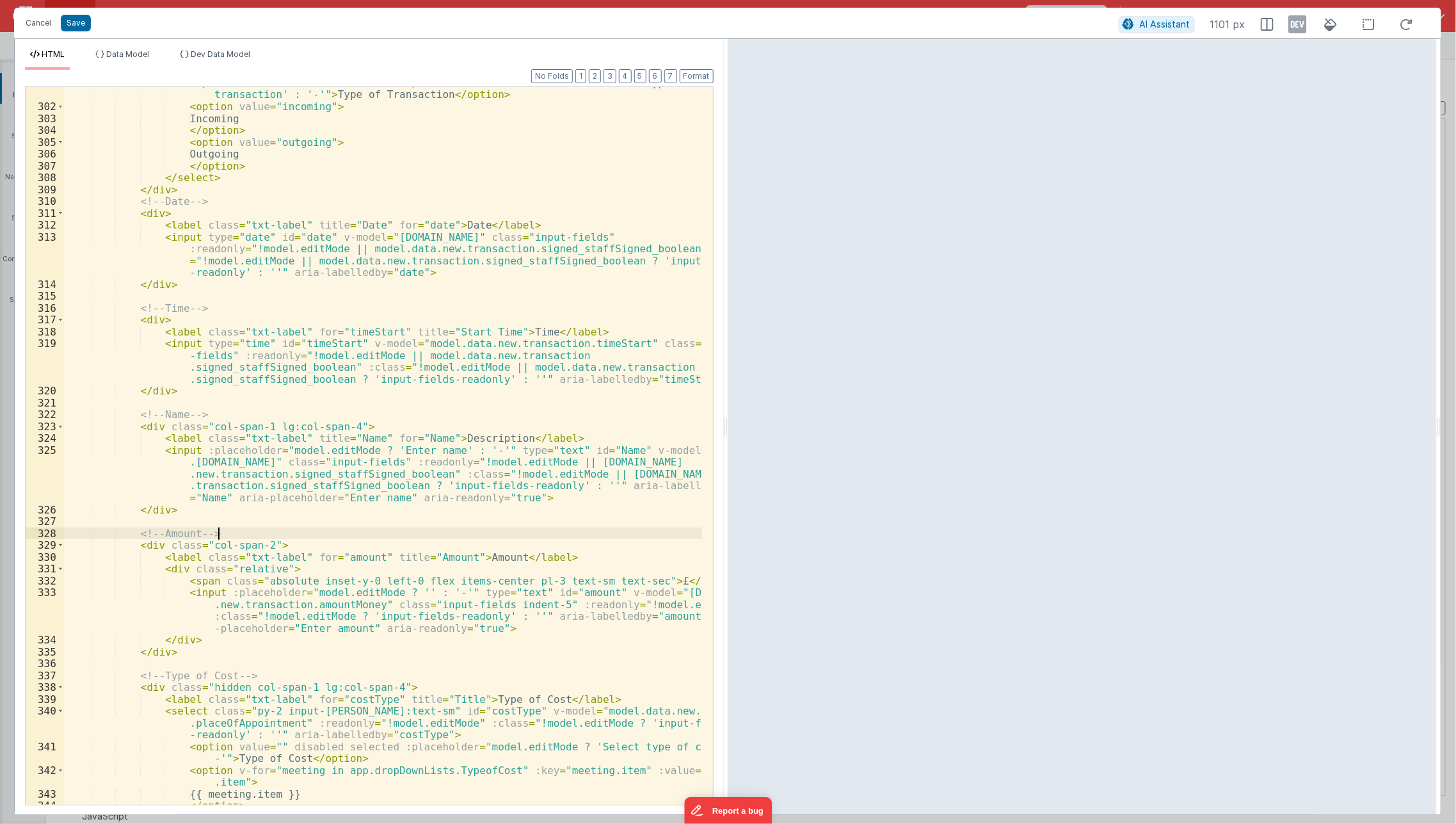
scroll to position [294, 0]
click at [358, 600] on div "< option value = "" disabled selected :placeholder = "model.editMode ? 'Select …" at bounding box center [383, 452] width 638 height 754
click at [688, 607] on div "< option value = "" disabled selected :placeholder = "model.editMode ? 'Select …" at bounding box center [383, 452] width 638 height 754
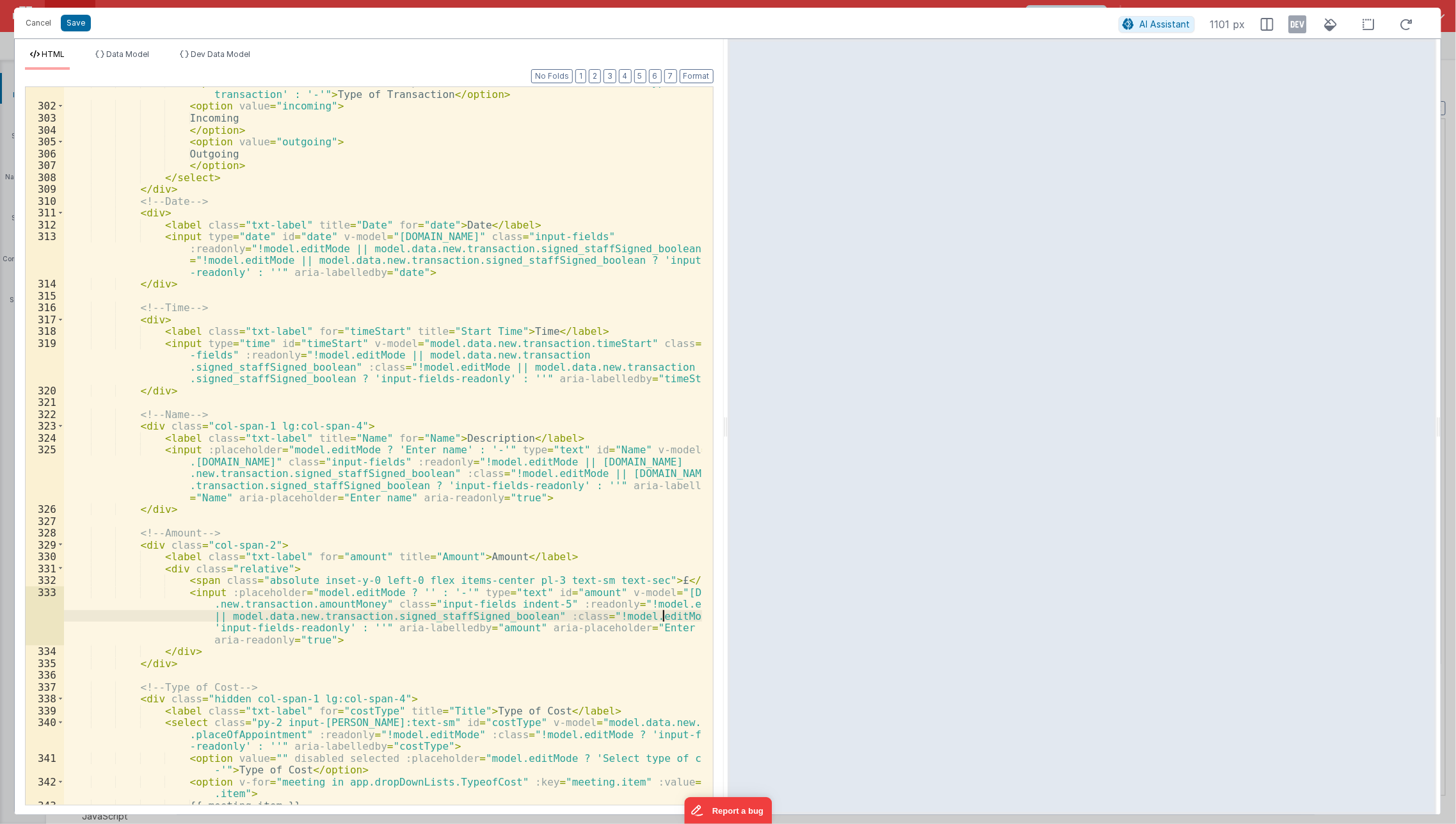
click at [663, 615] on div "< option value = "" disabled selected :placeholder = "model.editMode ? 'Select …" at bounding box center [383, 452] width 638 height 754
paste textarea
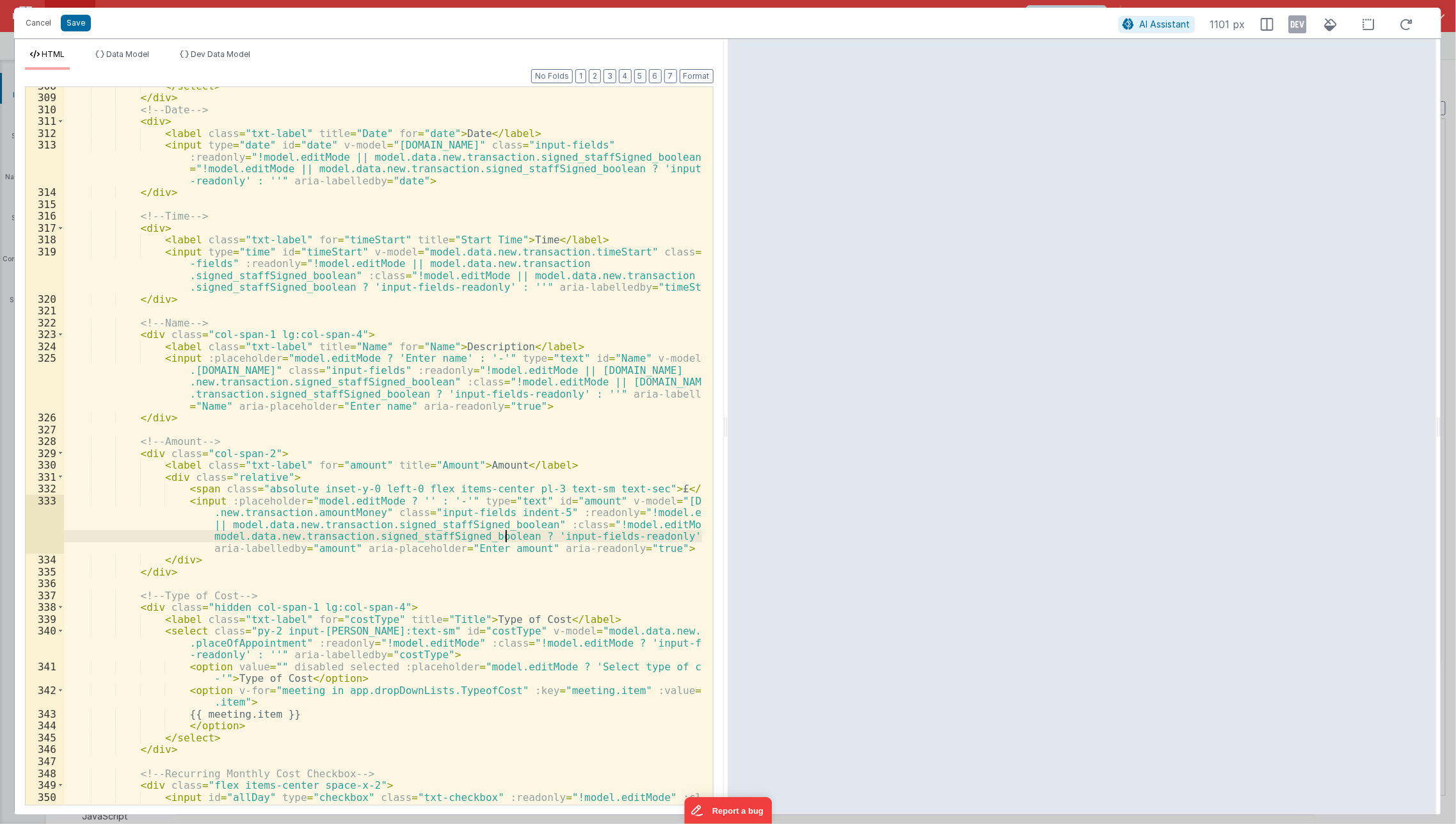
scroll to position [385, 0]
click at [447, 643] on div "</ select > </ div > <!-- Date --> < div > < label class = "txt-label" title = …" at bounding box center [383, 457] width 638 height 754
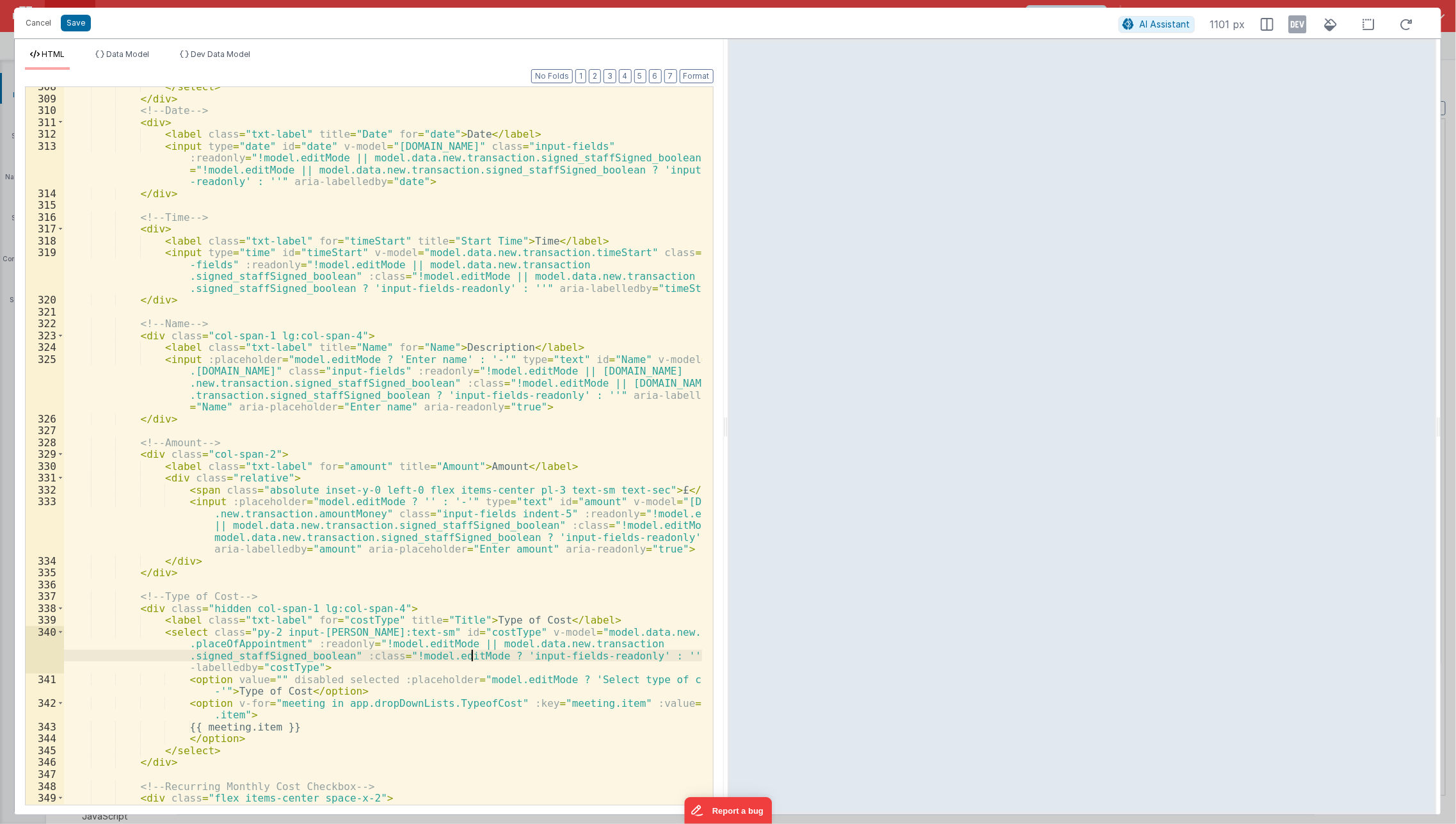
click at [473, 656] on div "</ select > </ div > <!-- Date --> < div > < label class = "txt-label" title = …" at bounding box center [383, 457] width 638 height 754
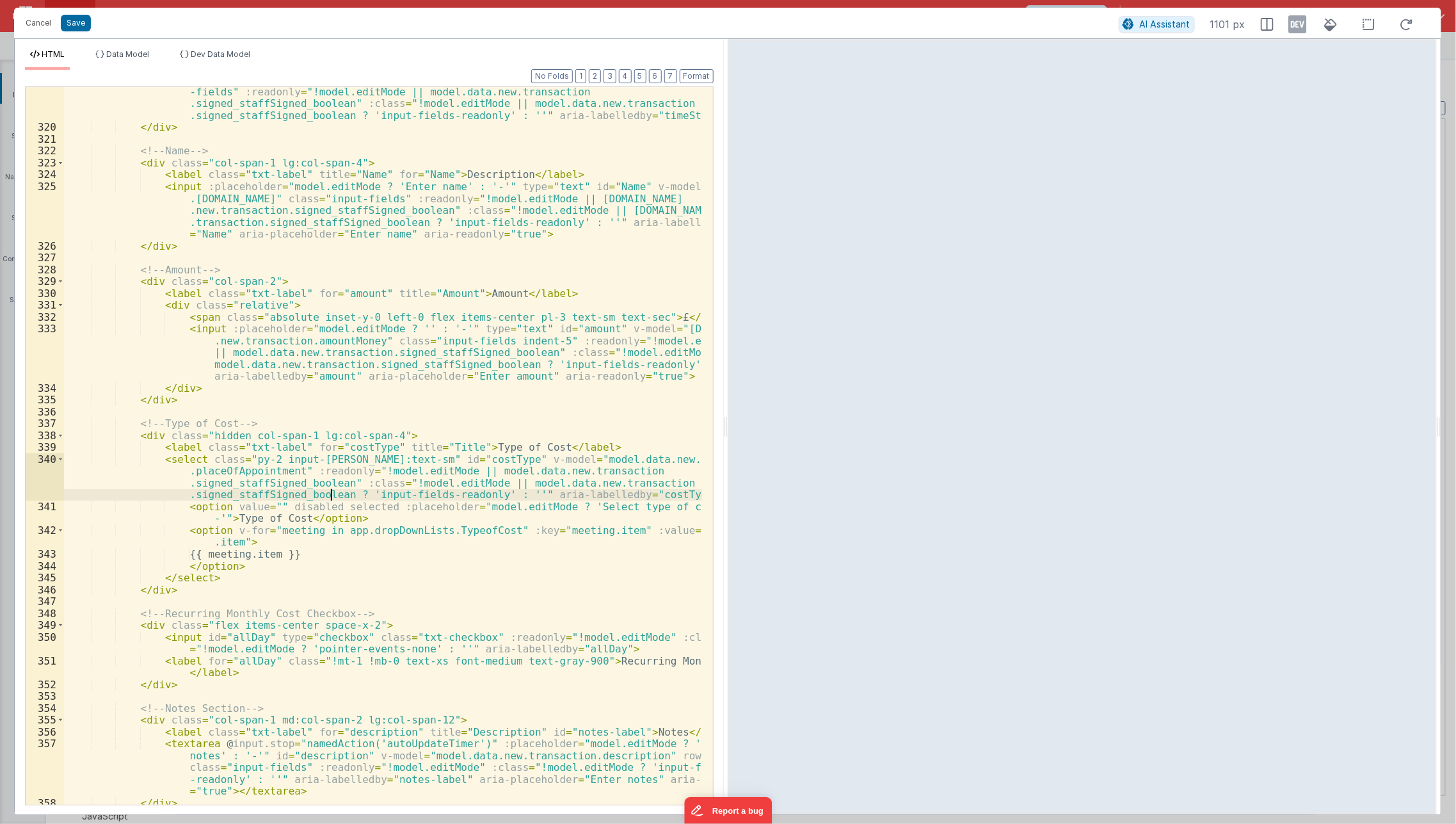
scroll to position [558, 0]
click at [620, 642] on div "< input type = "time" id = "timeStart" v-model = "model.data.new.transaction.ti…" at bounding box center [383, 462] width 638 height 777
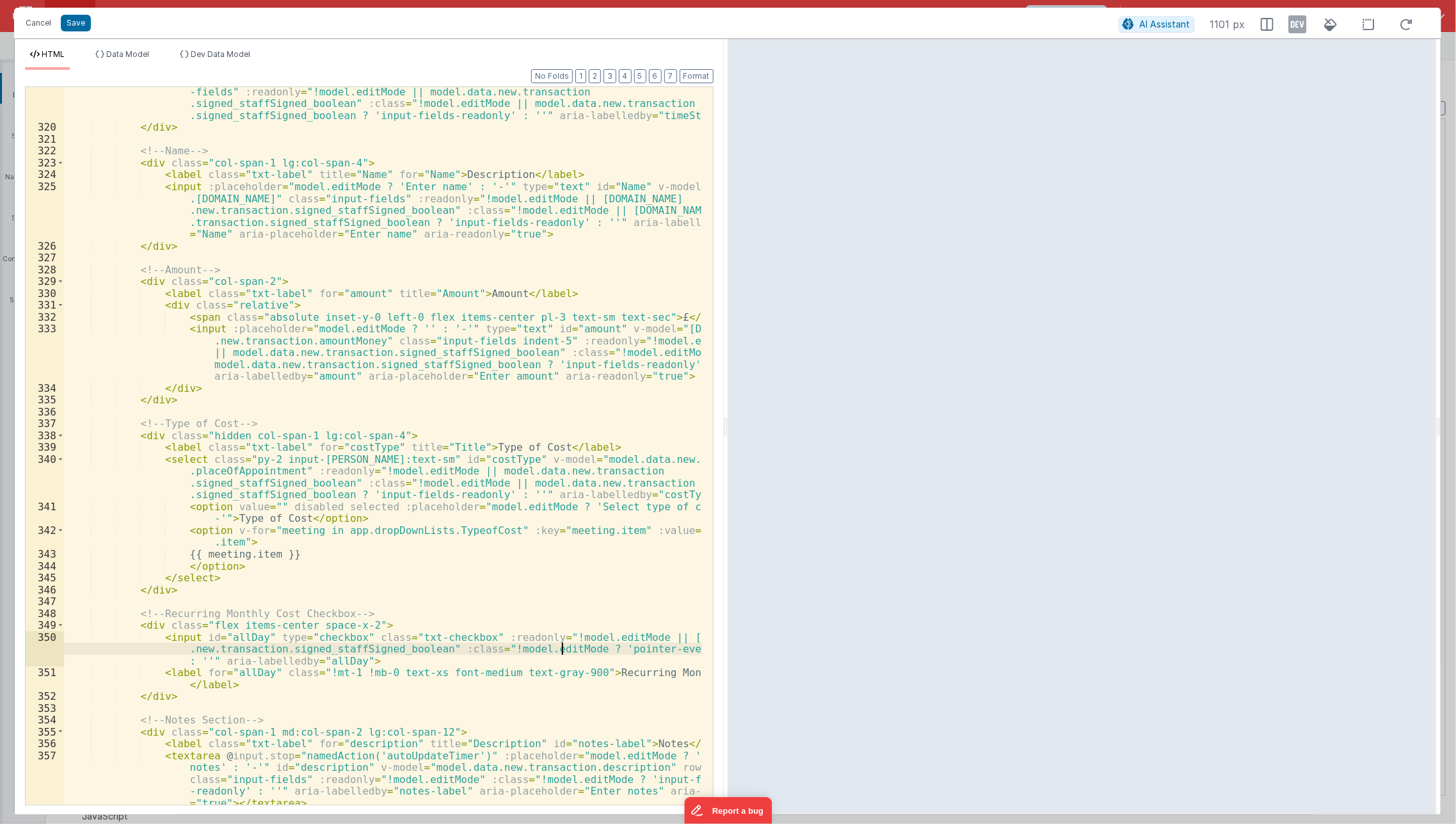
click at [561, 648] on div "< input type = "time" id = "timeStart" v-model = "model.data.new.transaction.ti…" at bounding box center [383, 462] width 638 height 777
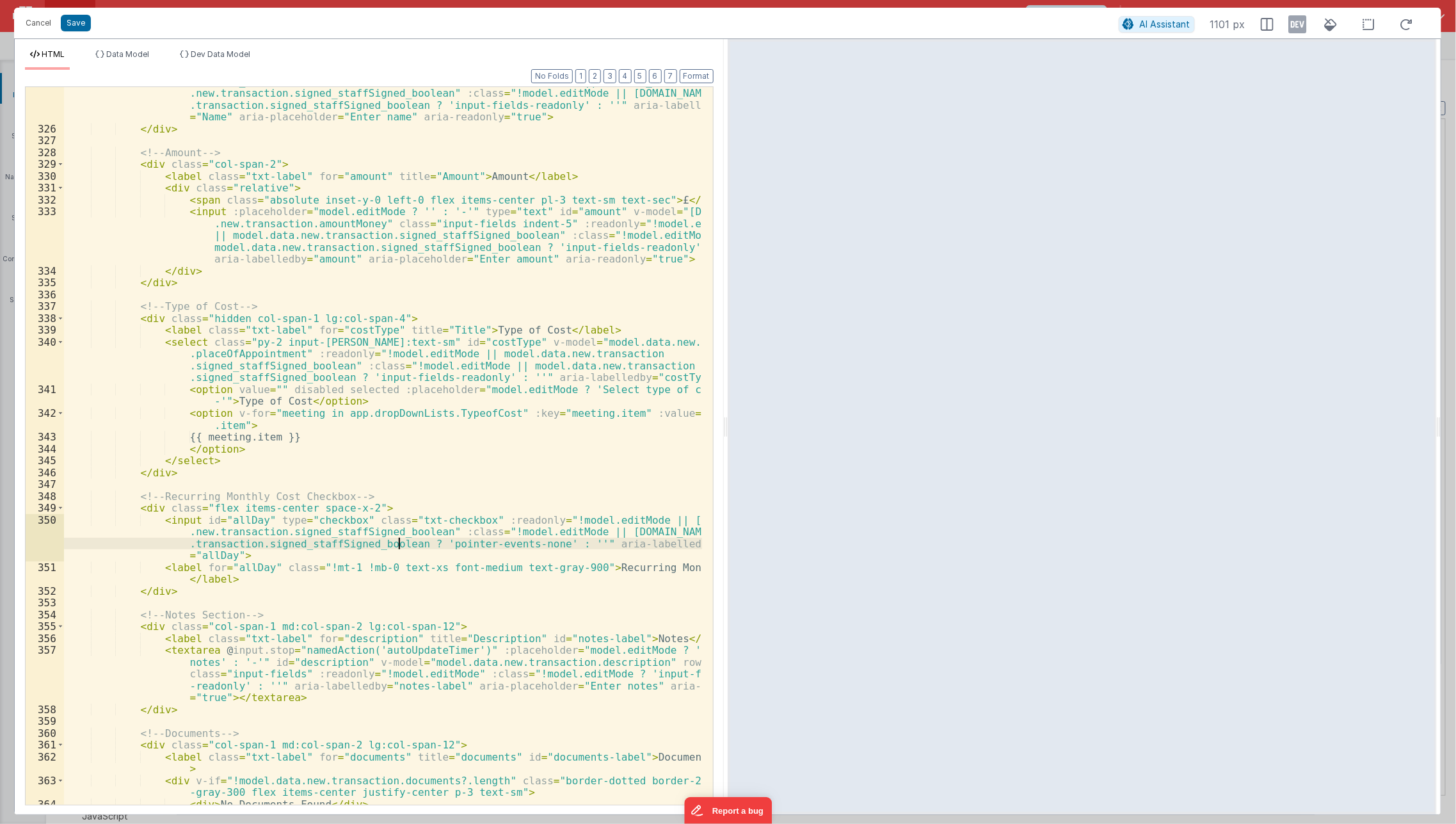
scroll to position [676, 0]
click at [623, 653] on div "< input :placeholder = "model.editMode ? 'Enter name' : '-'" type = "text" id =…" at bounding box center [383, 457] width 638 height 789
click at [442, 675] on div "< input :placeholder = "model.editMode ? 'Enter name' : '-'" type = "text" id =…" at bounding box center [383, 457] width 638 height 789
click at [472, 686] on div "< input :placeholder = "model.editMode ? 'Enter name' : '-'" type = "text" id =…" at bounding box center [383, 457] width 638 height 789
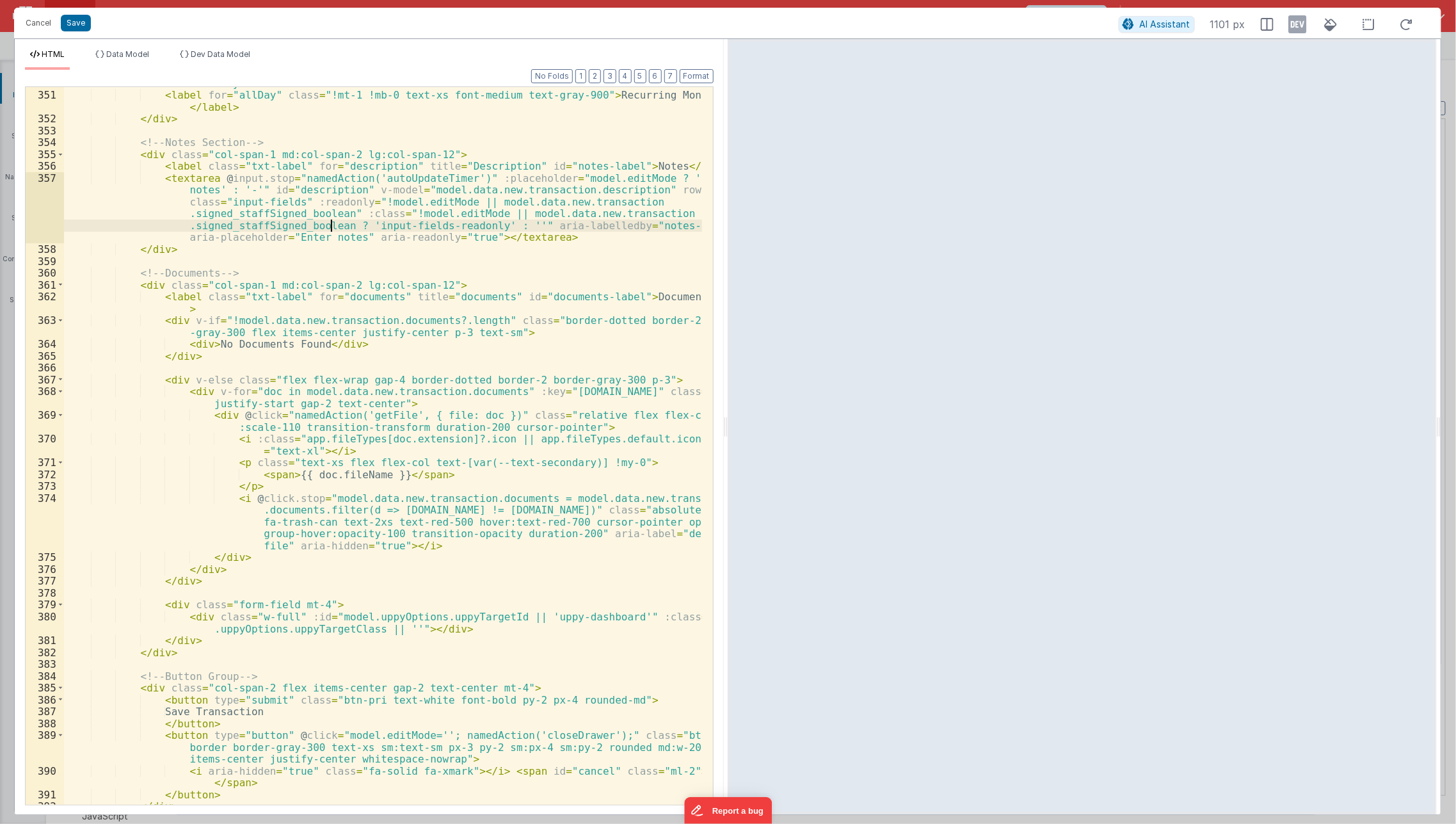
scroll to position [1148, 0]
click at [150, 506] on div "< input id = "allDay" type = "checkbox" class = "txt-checkbox" :readonly = "!mo…" at bounding box center [383, 430] width 638 height 777
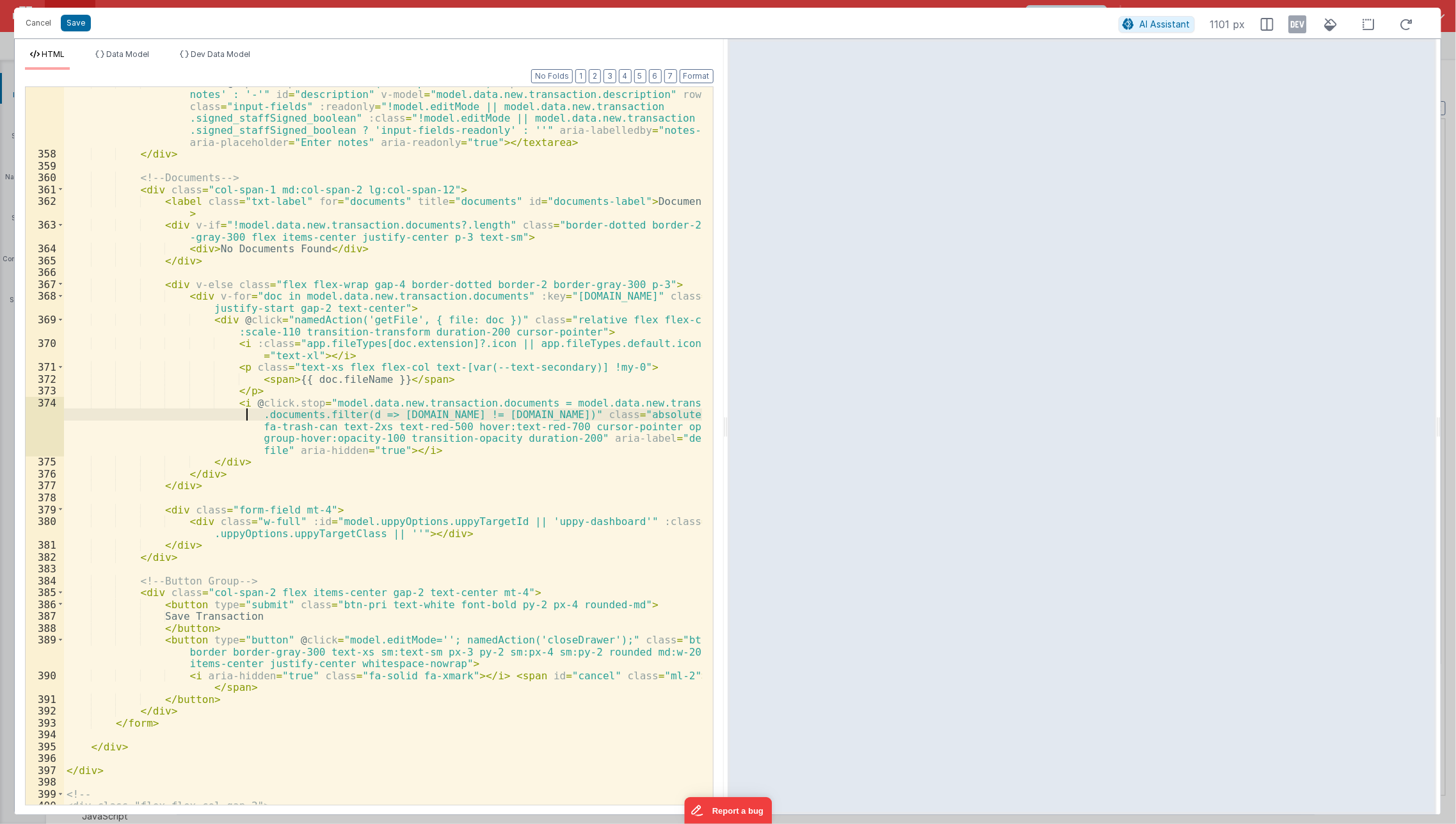
scroll to position [1243, 0]
click at [81, 16] on button "Save" at bounding box center [76, 22] width 30 height 16
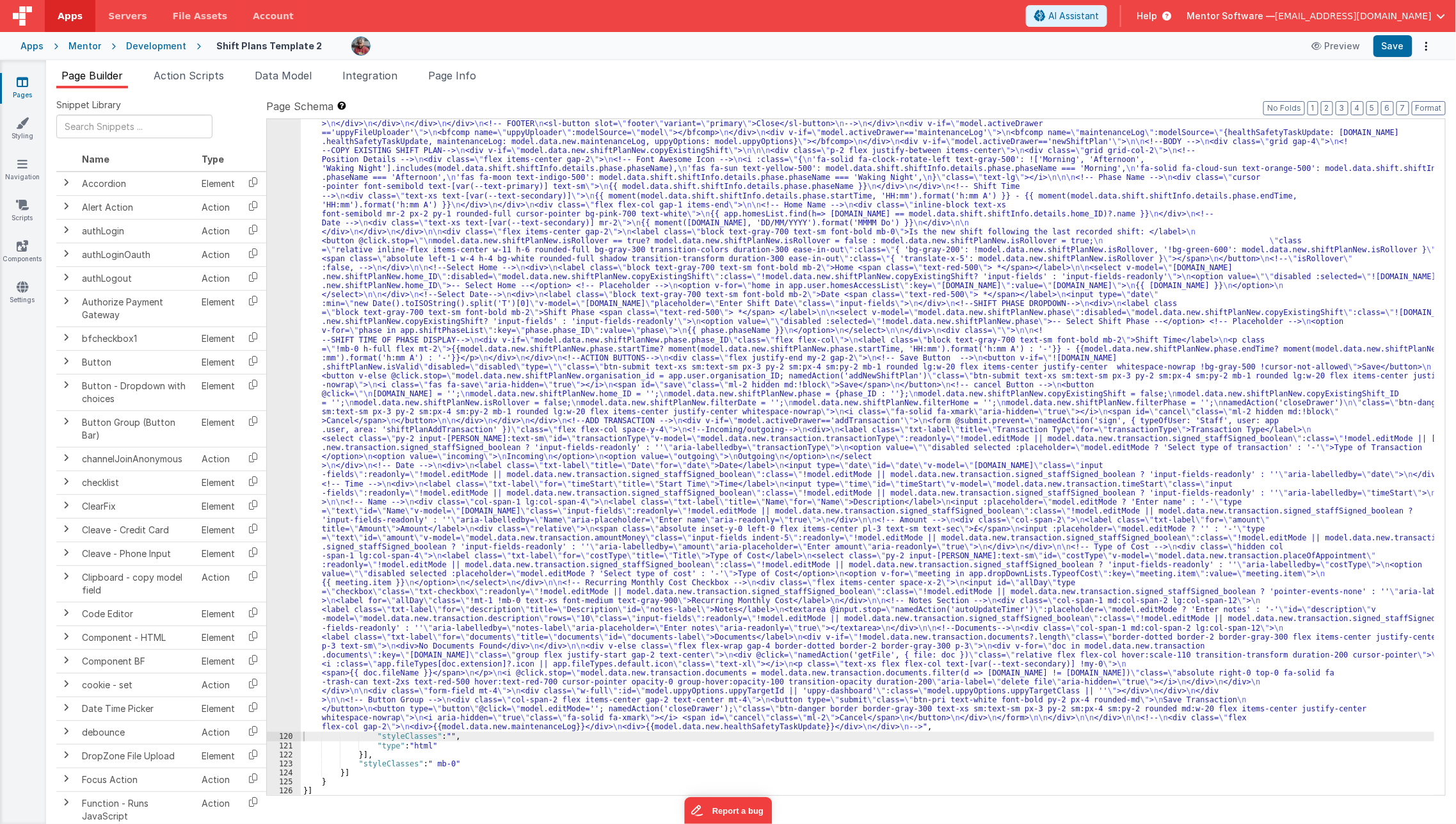
scroll to position [1810, 0]
click at [1383, 43] on button "Save" at bounding box center [1393, 46] width 39 height 21
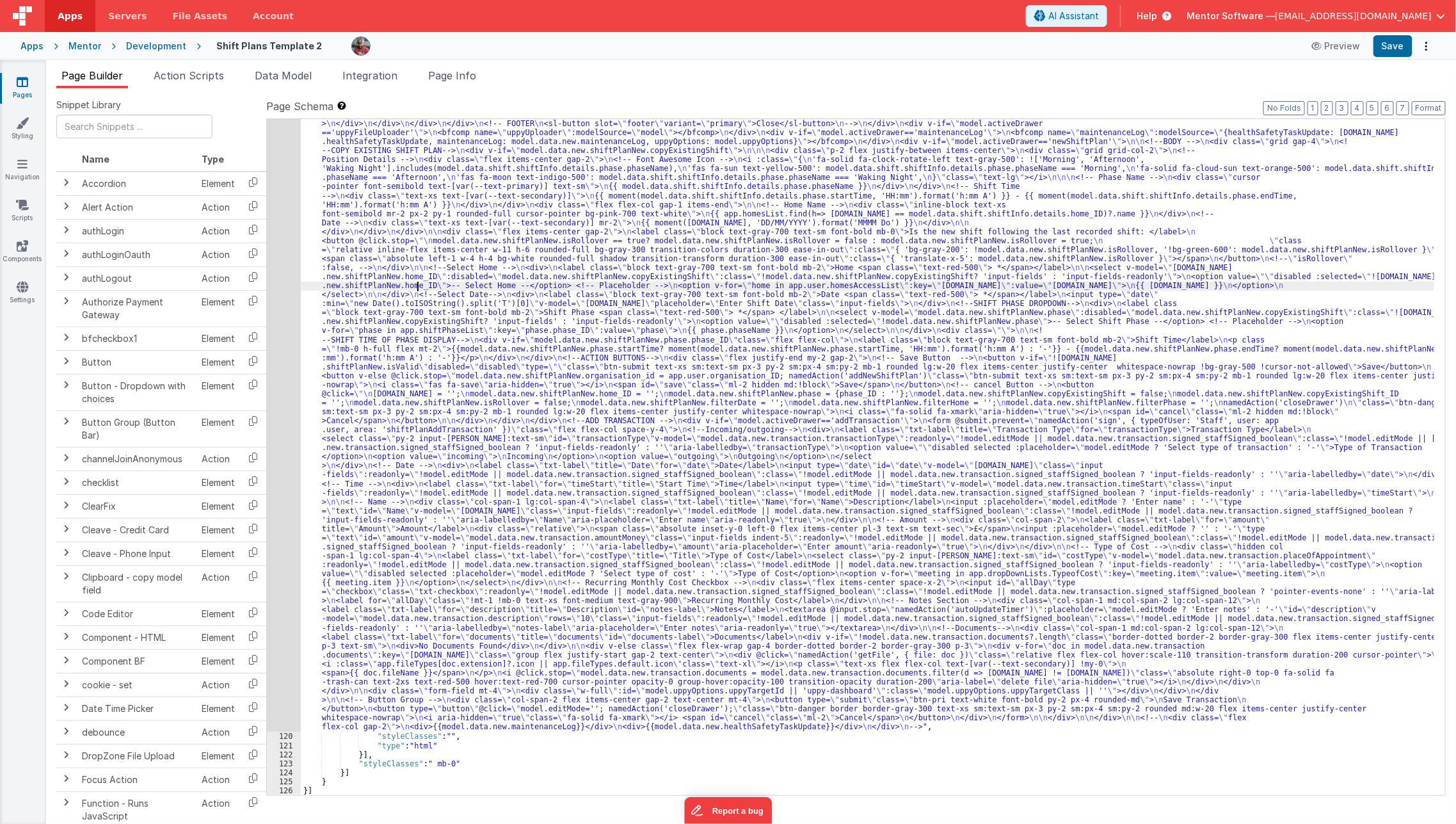
click at [416, 285] on div ""html" : "<div id= \" info-drawer \" class= \" fixed top-0 right-0 z-40 h-scree…" at bounding box center [867, 597] width 1134 height 1640
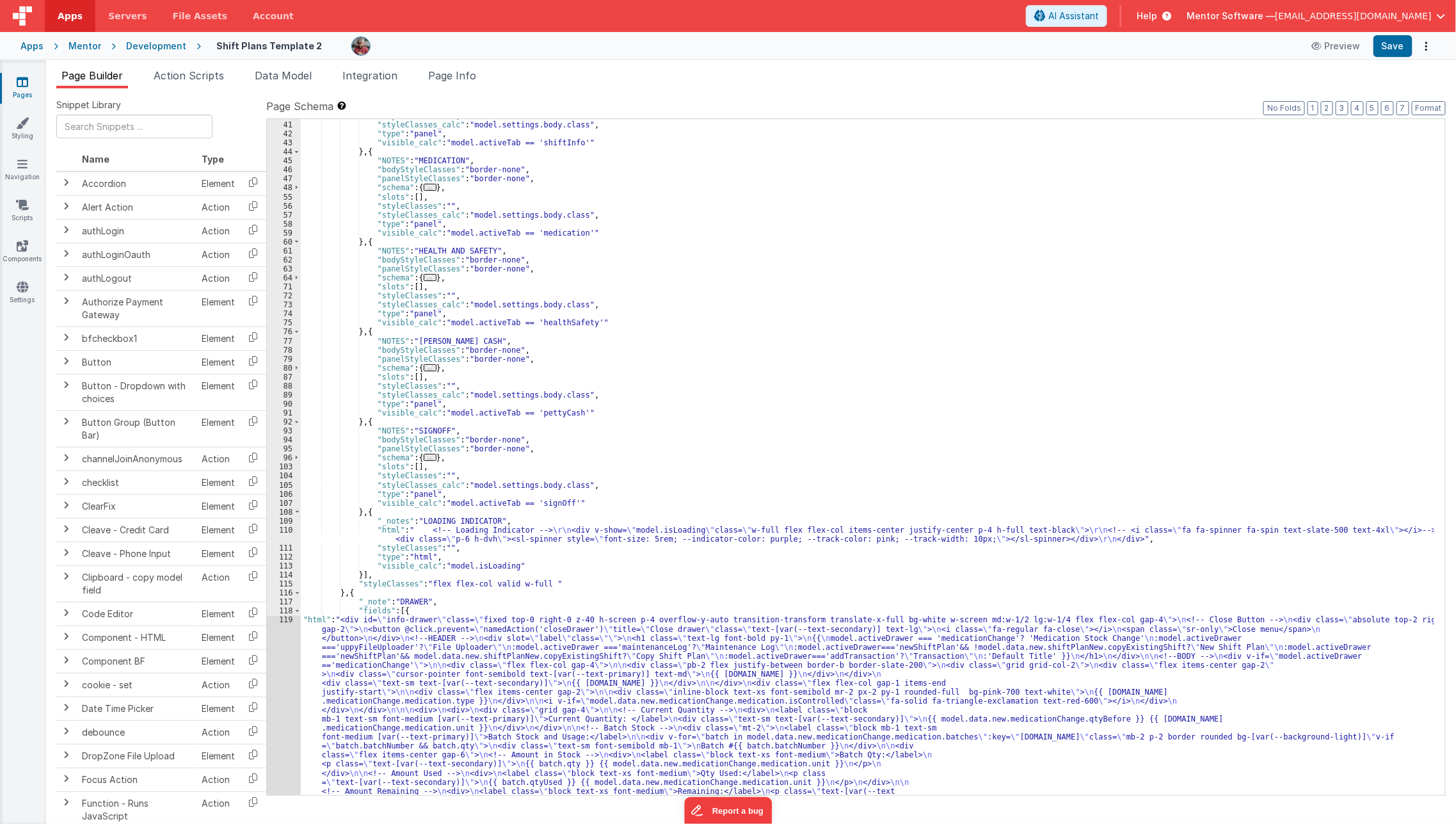
scroll to position [972, 0]
click at [428, 365] on span "..." at bounding box center [430, 367] width 13 height 7
click at [424, 368] on span "..." at bounding box center [430, 367] width 13 height 7
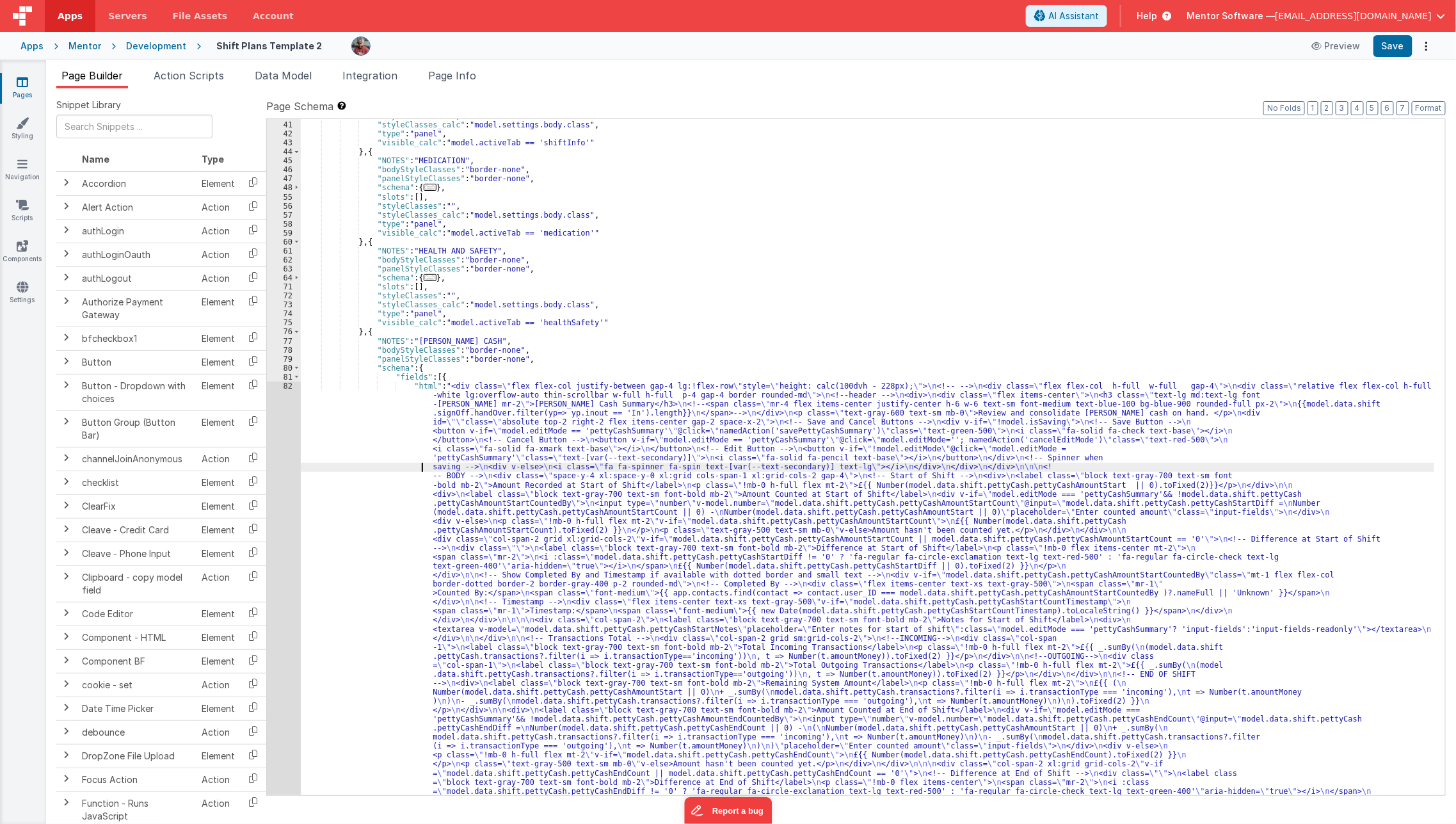
click at [373, 471] on div ""styleClasses" : "" , "styleClasses_calc" : "model.settings.body.class" , "type…" at bounding box center [867, 742] width 1134 height 1262
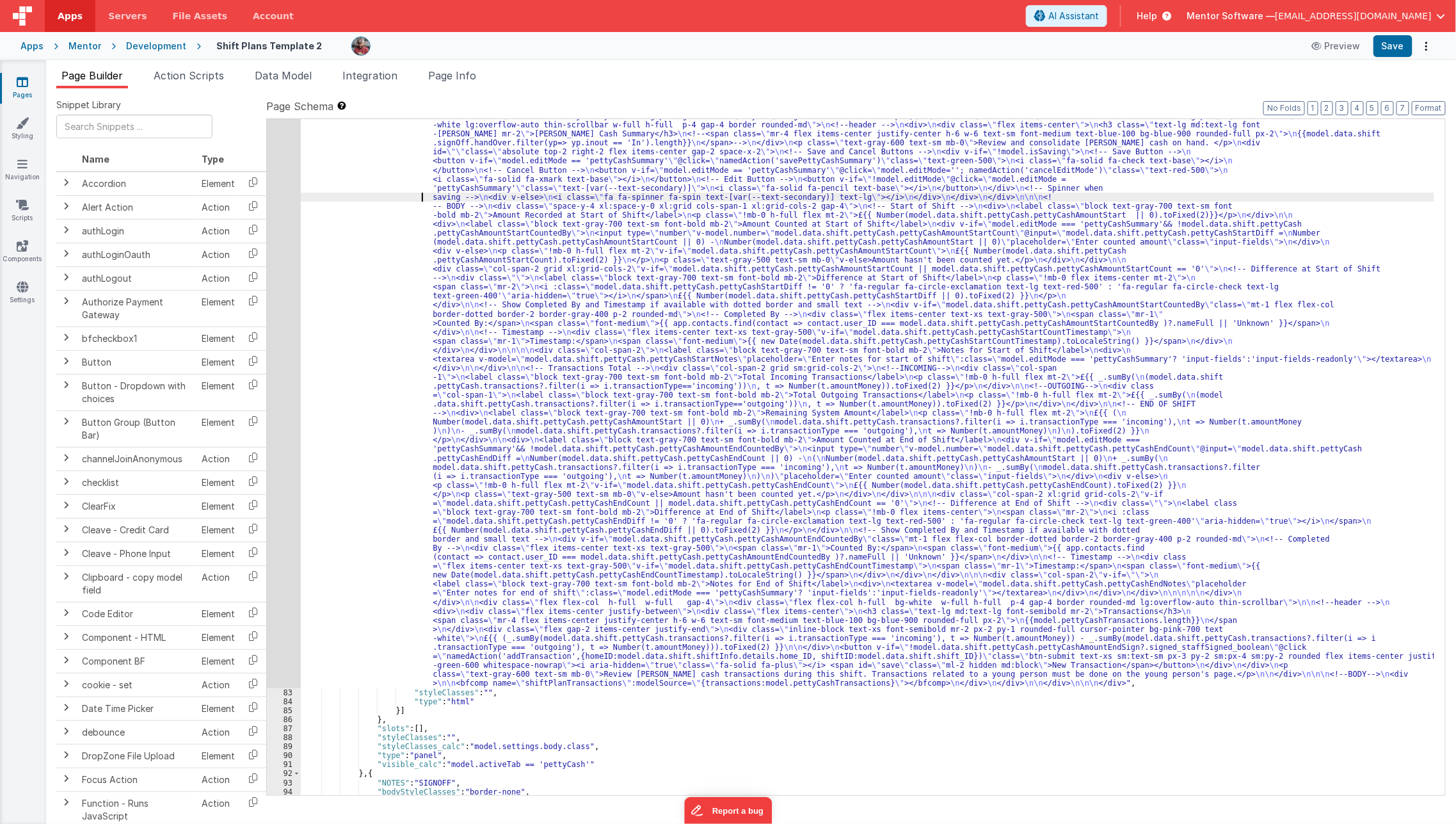
scroll to position [1242, 0]
click at [288, 491] on div "82" at bounding box center [283, 400] width 34 height 577
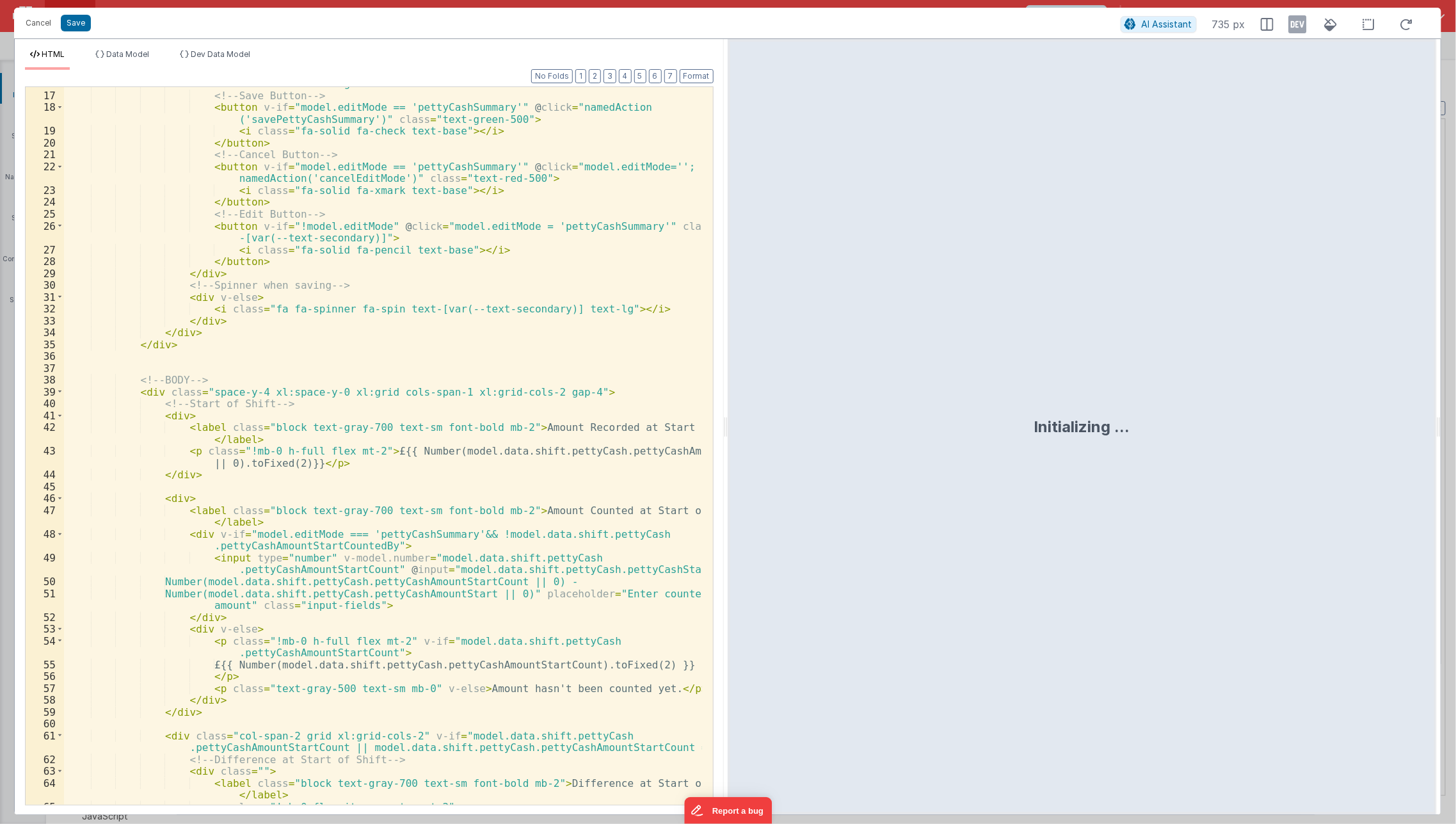
scroll to position [211, 0]
click at [600, 73] on button "2" at bounding box center [595, 76] width 13 height 15
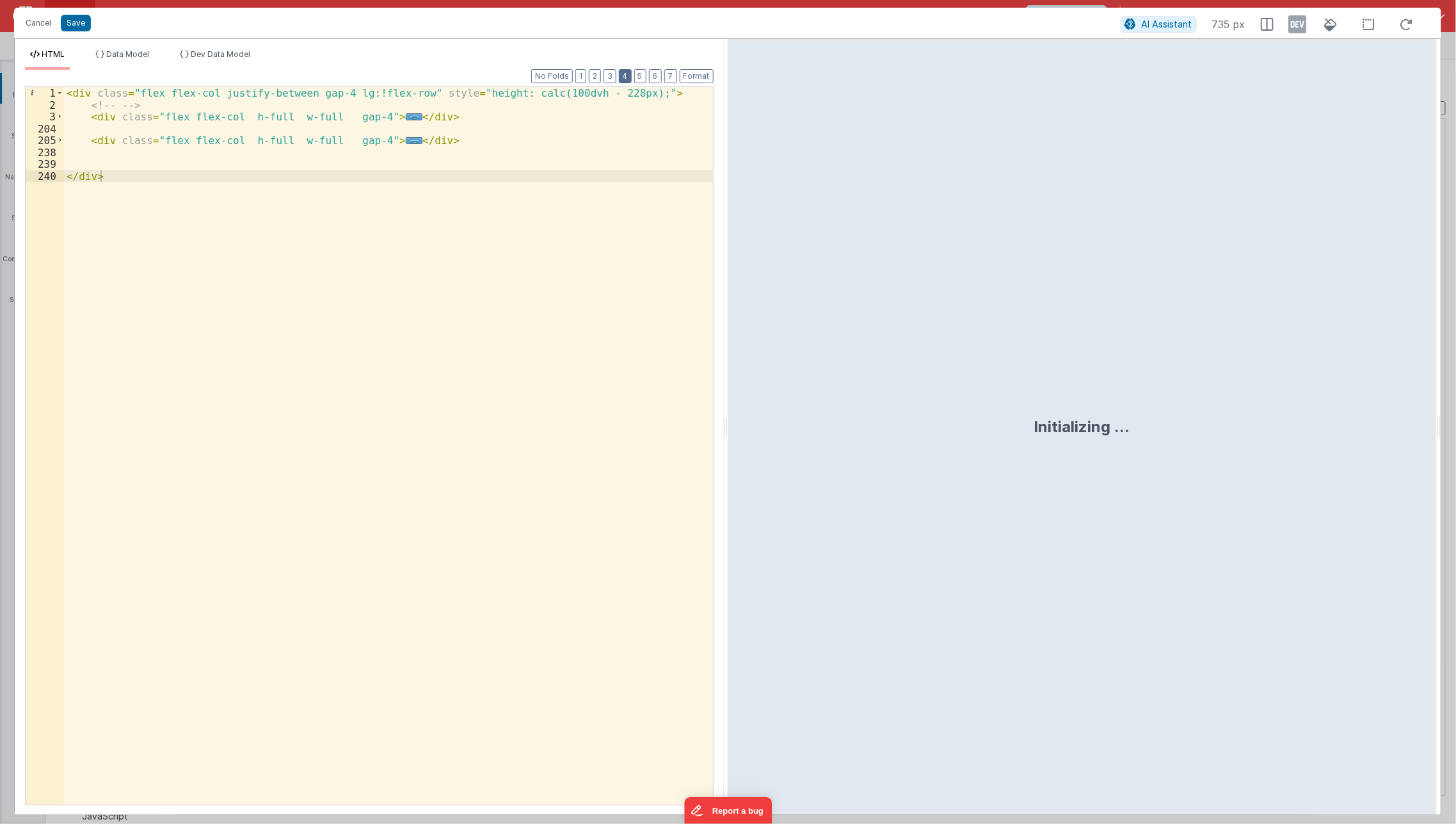
click at [622, 76] on button "4" at bounding box center [625, 76] width 13 height 15
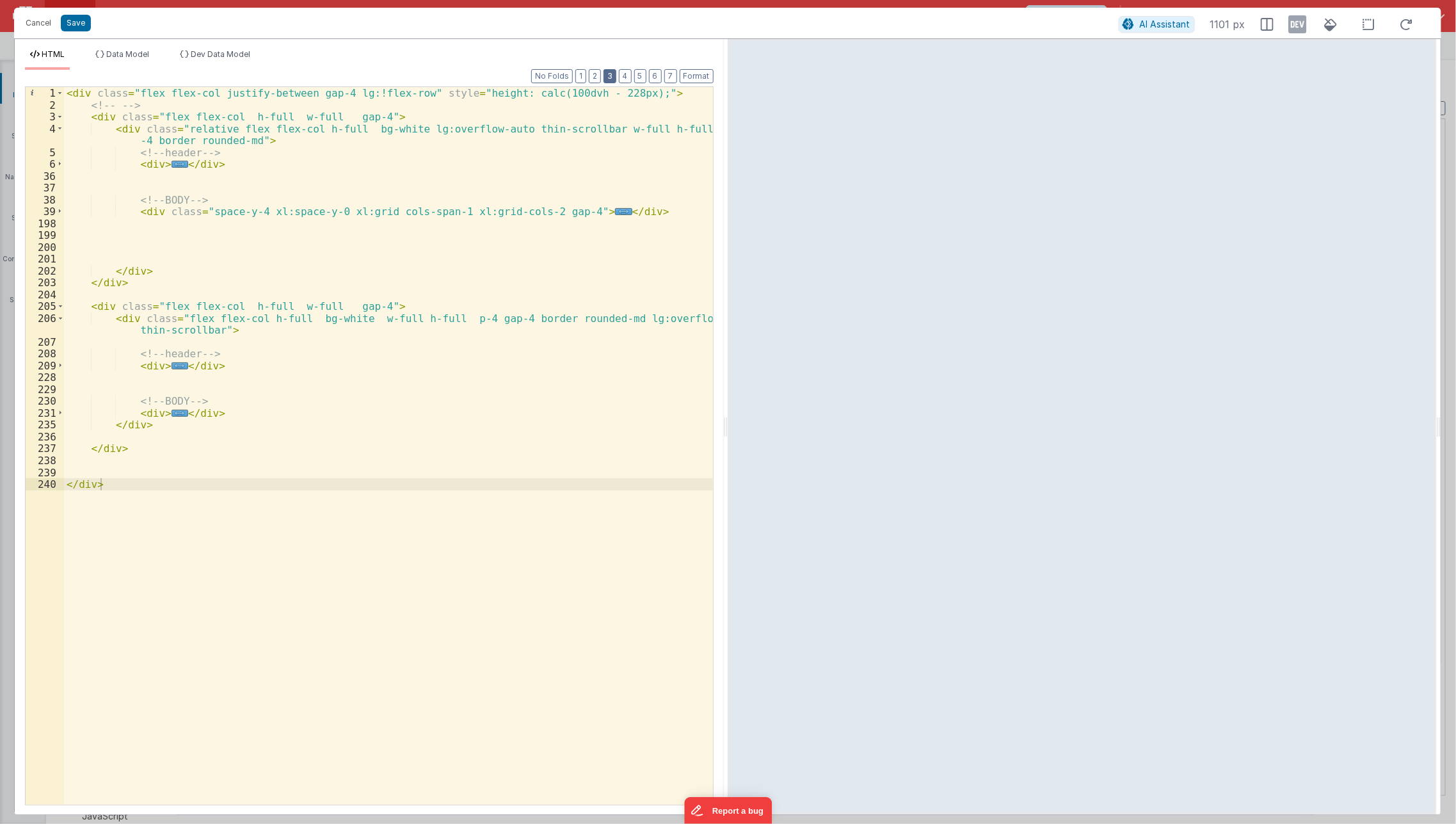
click at [612, 76] on button "3" at bounding box center [609, 76] width 13 height 15
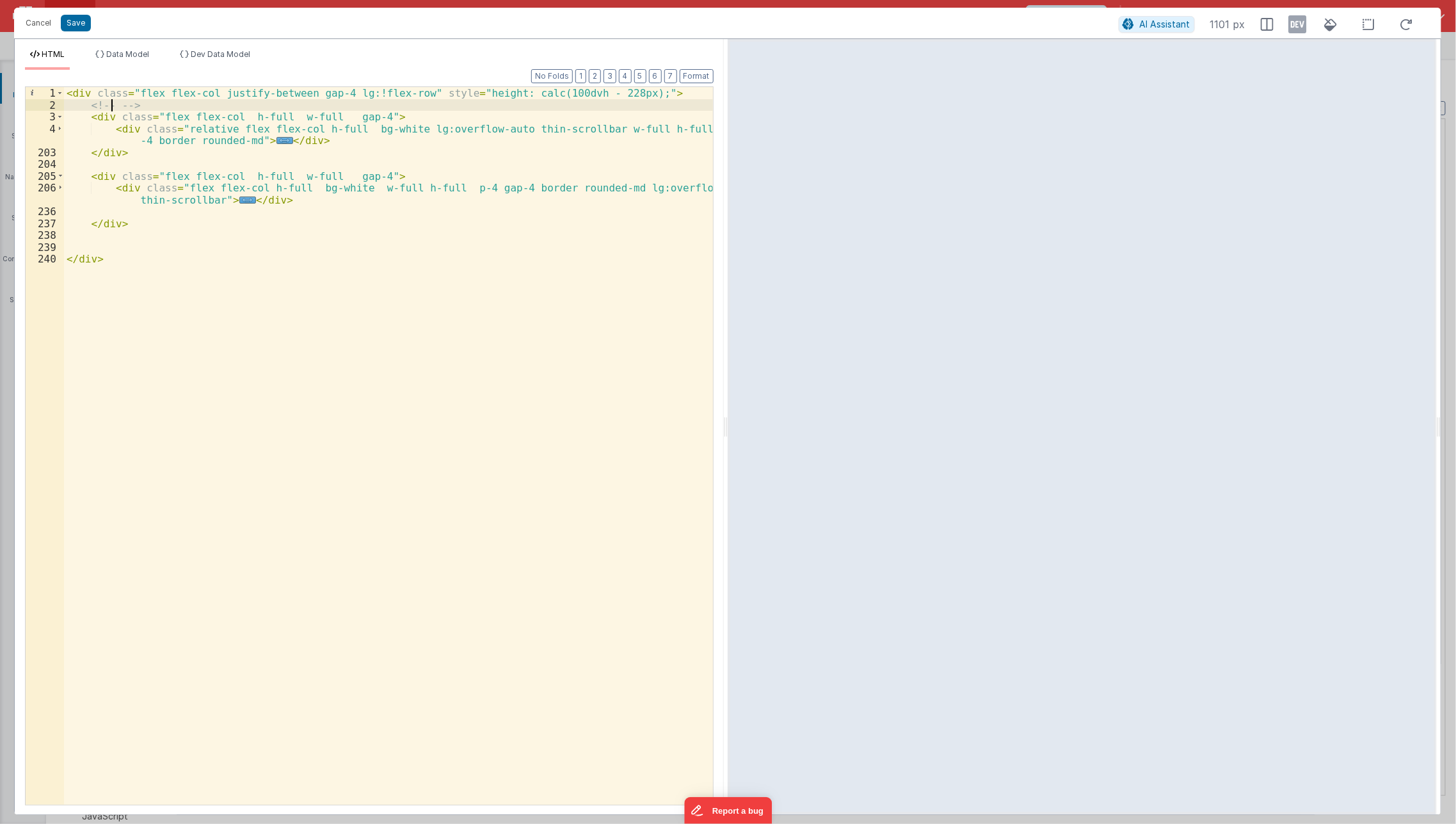
click at [113, 104] on div "< div class = "flex flex-col justify-between gap-4 lg:!flex-row" style = "heigh…" at bounding box center [389, 458] width 650 height 742
click at [89, 110] on div "< div class = "flex flex-col justify-between gap-4 lg:!flex-row" style = "heigh…" at bounding box center [388, 445] width 649 height 717
click at [106, 169] on div "< div class = "flex flex-col justify-between gap-4 lg:!flex-row" style = "heigh…" at bounding box center [389, 458] width 650 height 742
paste textarea
click at [106, 169] on div "< div class = "flex flex-col justify-between gap-4 lg:!flex-row" style = "heigh…" at bounding box center [389, 458] width 650 height 742
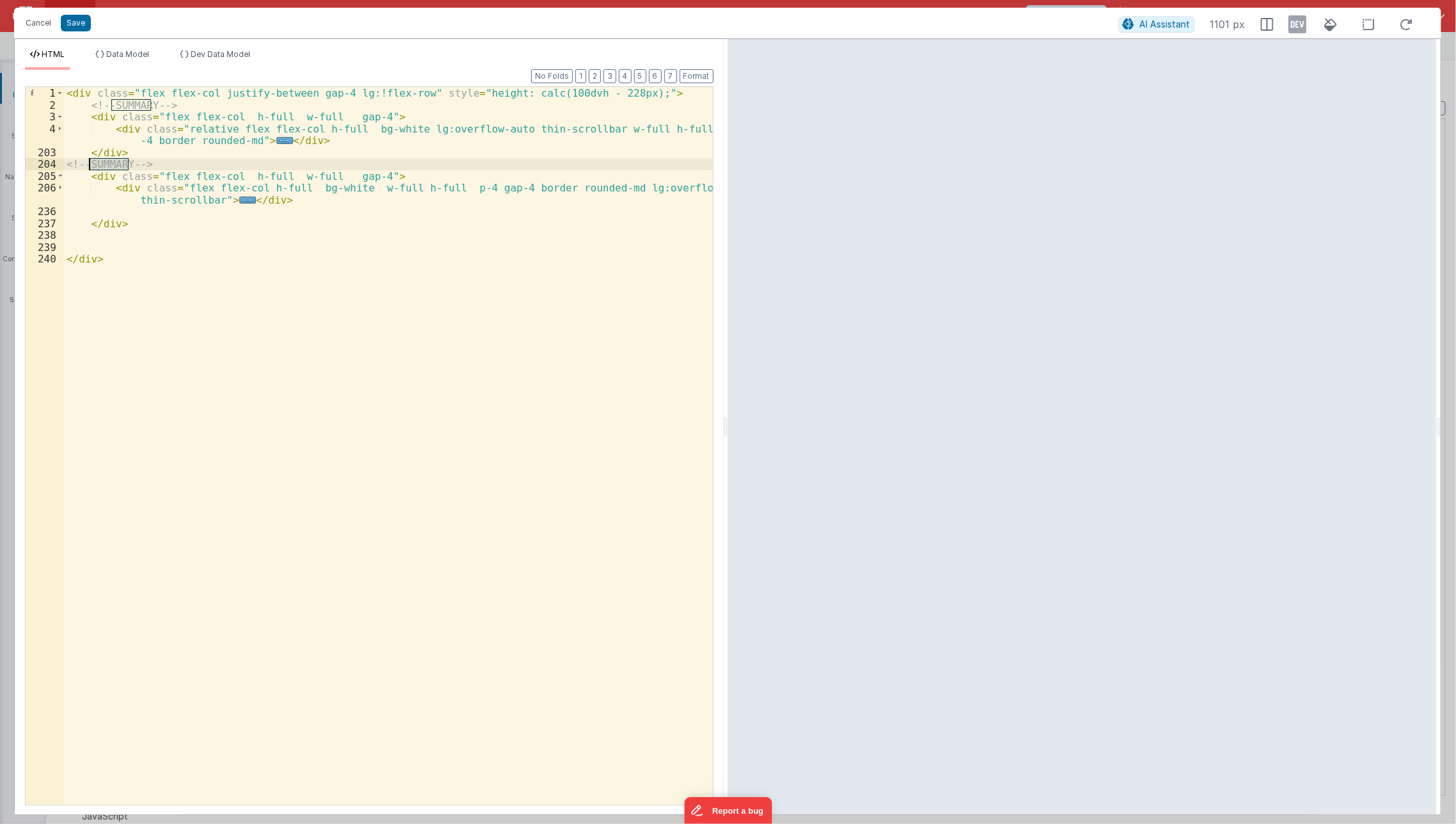
click at [106, 169] on div "< div class = "flex flex-col justify-between gap-4 lg:!flex-row" style = "heigh…" at bounding box center [389, 458] width 650 height 742
click at [230, 313] on div "< div class = "flex flex-col justify-between gap-4 lg:!flex-row" style = "heigh…" at bounding box center [389, 458] width 650 height 742
click at [240, 197] on span "..." at bounding box center [247, 200] width 16 height 7
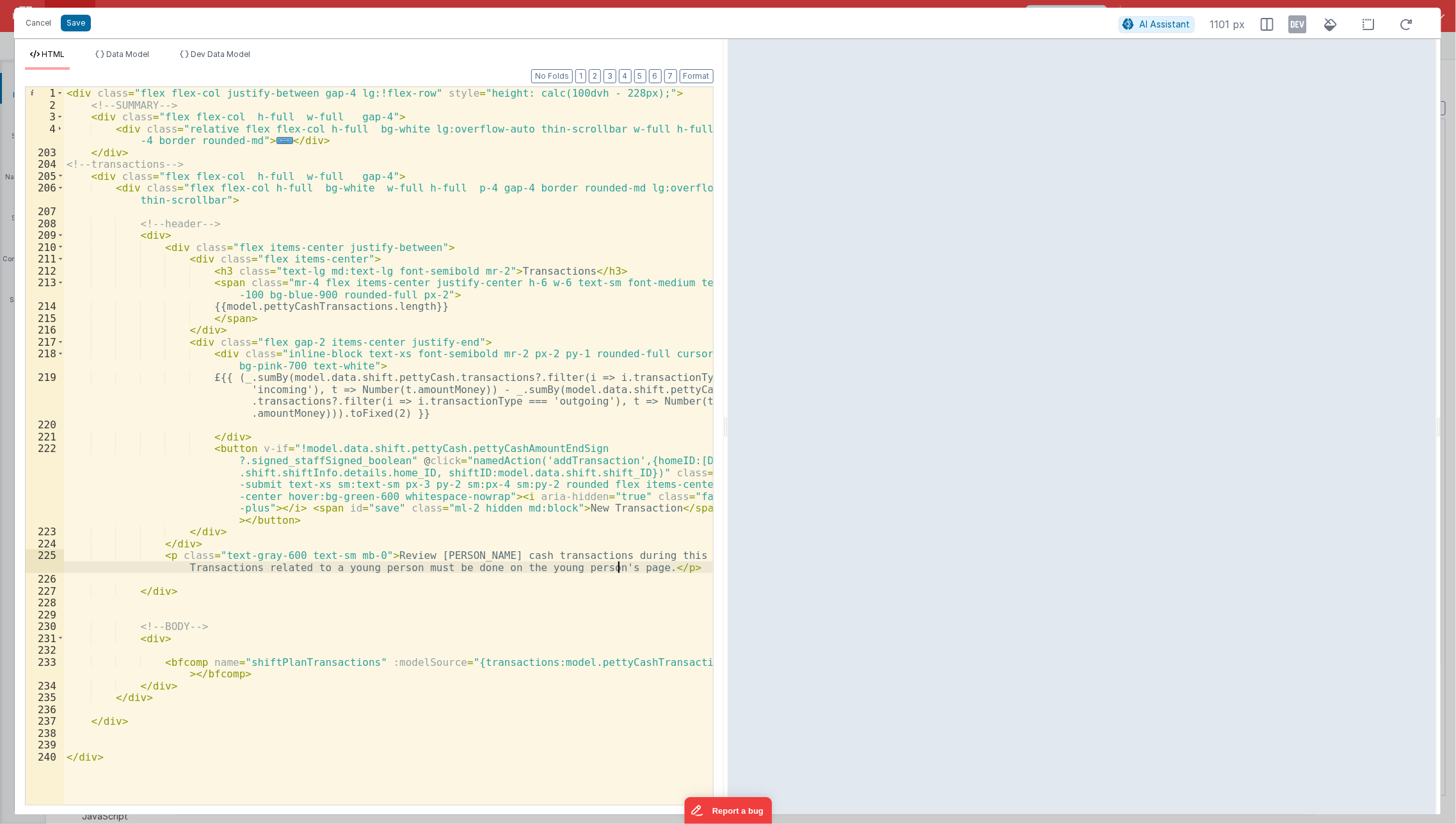
click at [618, 569] on div "< div class = "flex flex-col justify-between gap-4 lg:!flex-row" style = "heigh…" at bounding box center [389, 458] width 650 height 742
click at [620, 695] on div "< div class = "flex flex-col justify-between gap-4 lg:!flex-row" style = "heigh…" at bounding box center [389, 458] width 650 height 742
click at [622, 566] on div "< div class = "flex flex-col justify-between gap-4 lg:!flex-row" style = "heigh…" at bounding box center [389, 458] width 650 height 742
click at [604, 651] on div "< div class = "flex flex-col justify-between gap-4 lg:!flex-row" style = "heigh…" at bounding box center [389, 458] width 650 height 742
click at [620, 561] on div "< div class = "flex flex-col justify-between gap-4 lg:!flex-row" style = "heigh…" at bounding box center [389, 458] width 650 height 742
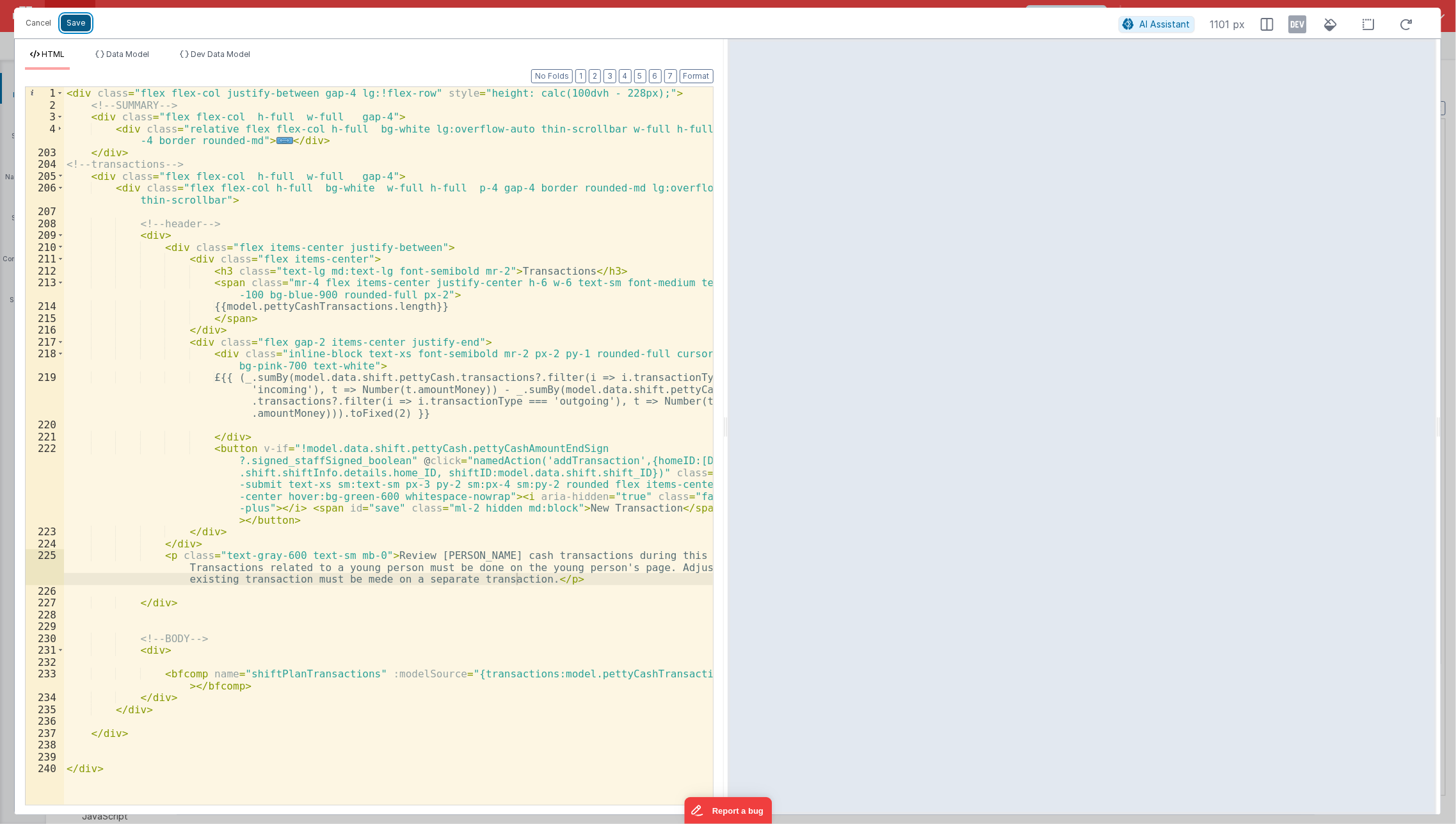
click at [72, 22] on button "Save" at bounding box center [76, 22] width 30 height 16
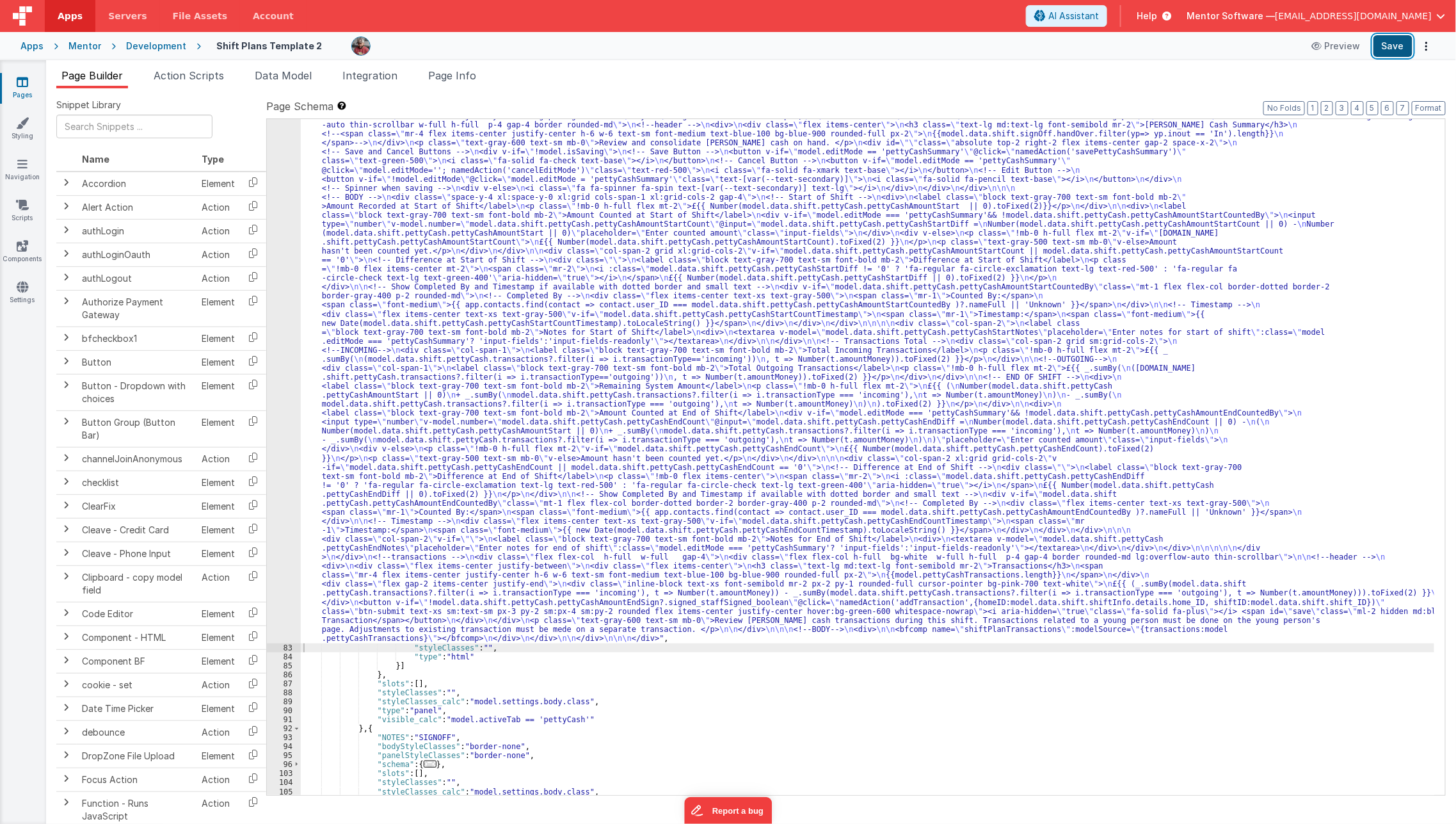
click at [1400, 41] on button "Save" at bounding box center [1393, 46] width 39 height 21
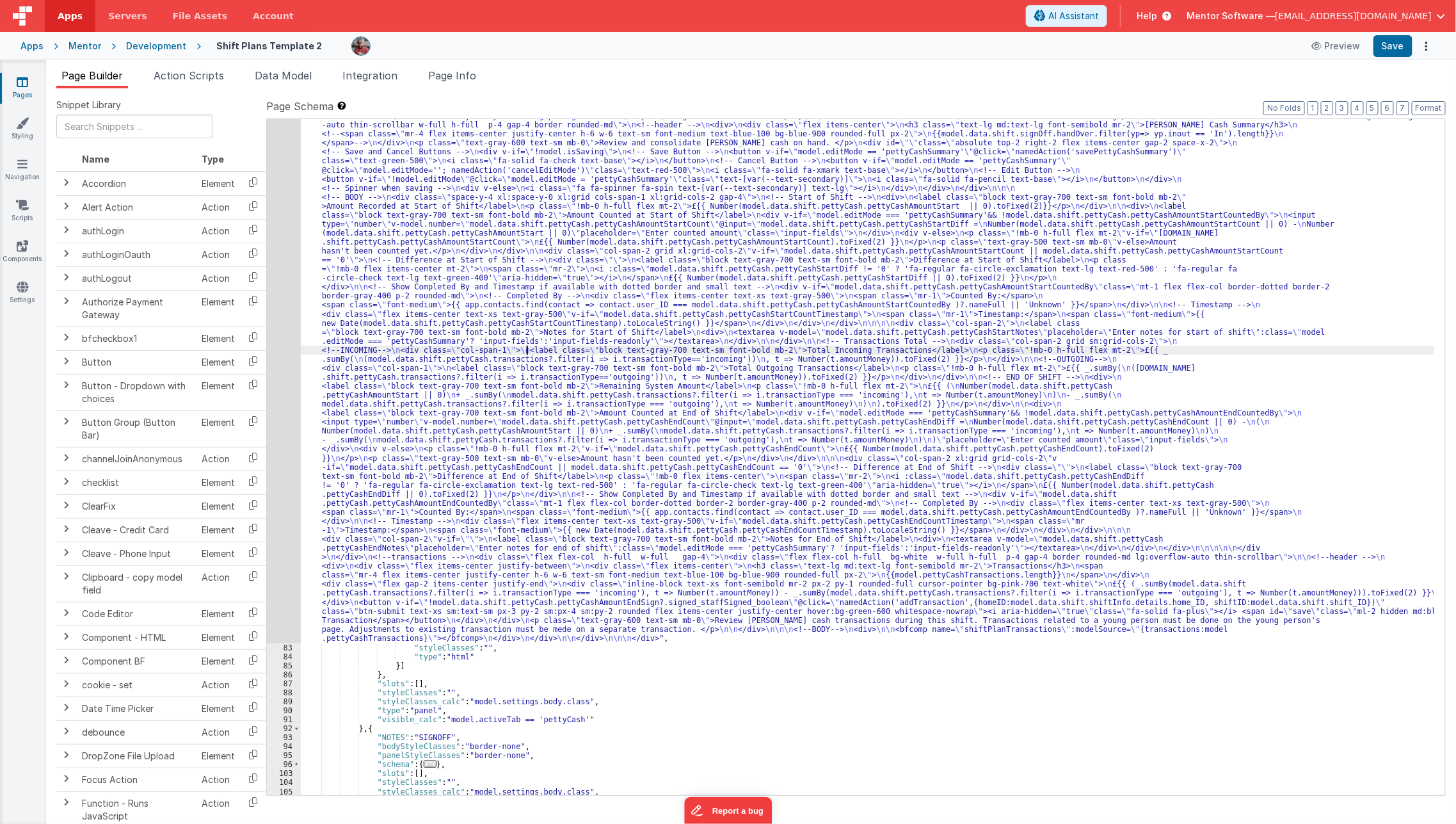
click at [528, 352] on div ""html" : "<div class= \" flex flex-col justify-between gap-4 lg:!flex-row \" st…" at bounding box center [867, 719] width 1134 height 1216
type input "mede"
click at [538, 634] on div ""html" : "<div class= \" flex flex-col justify-between gap-4 lg:!flex-row \" st…" at bounding box center [867, 719] width 1134 height 1216
click at [540, 626] on div ""html" : "<div class= \" flex flex-col justify-between gap-4 lg:!flex-row \" st…" at bounding box center [867, 719] width 1134 height 1216
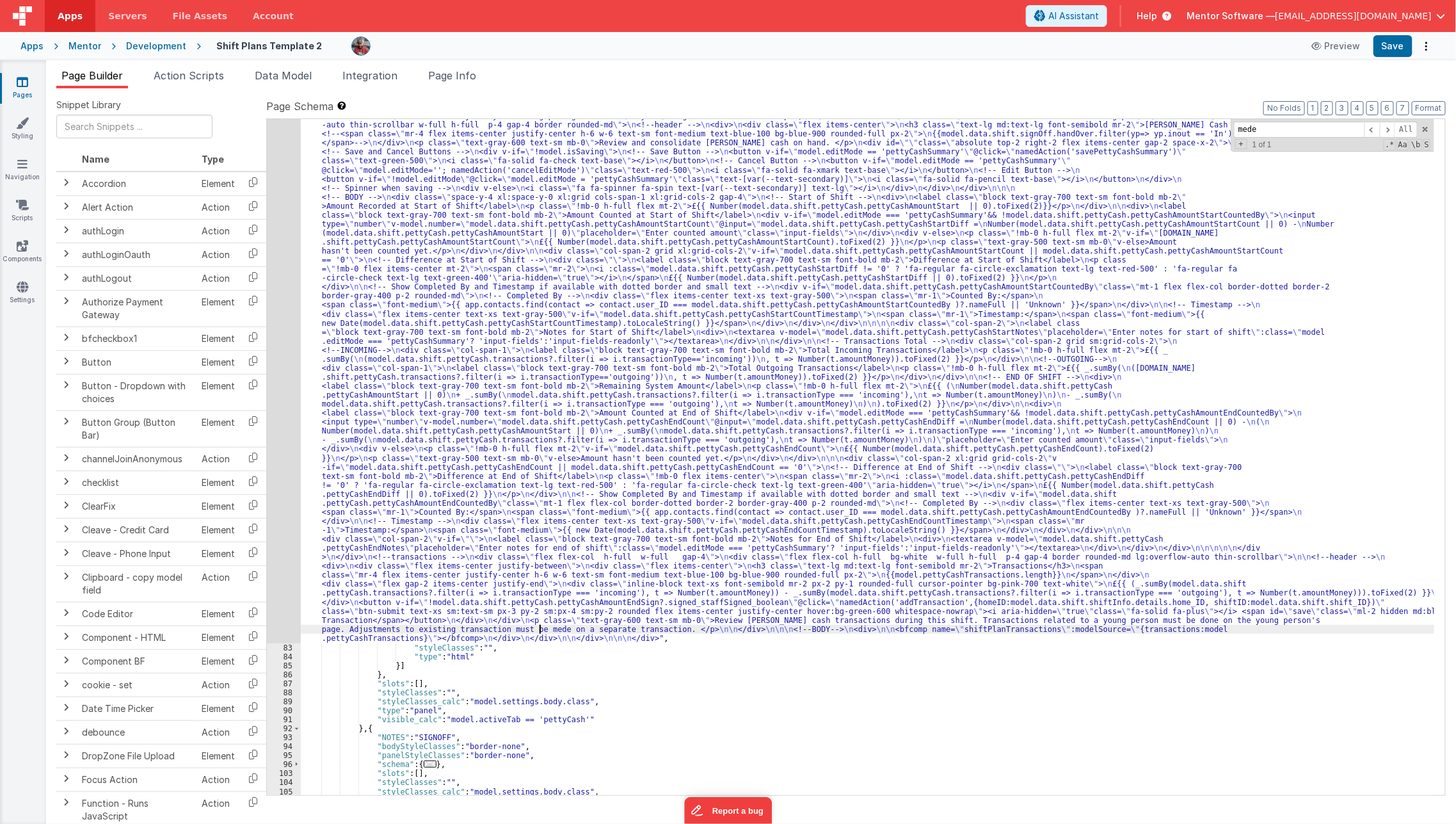
click at [540, 626] on div ""html" : "<div class= \" flex flex-col justify-between gap-4 lg:!flex-row \" st…" at bounding box center [867, 719] width 1134 height 1216
click at [1398, 48] on button "Save" at bounding box center [1393, 46] width 39 height 21
click at [39, 216] on link "Scripts" at bounding box center [21, 211] width 46 height 25
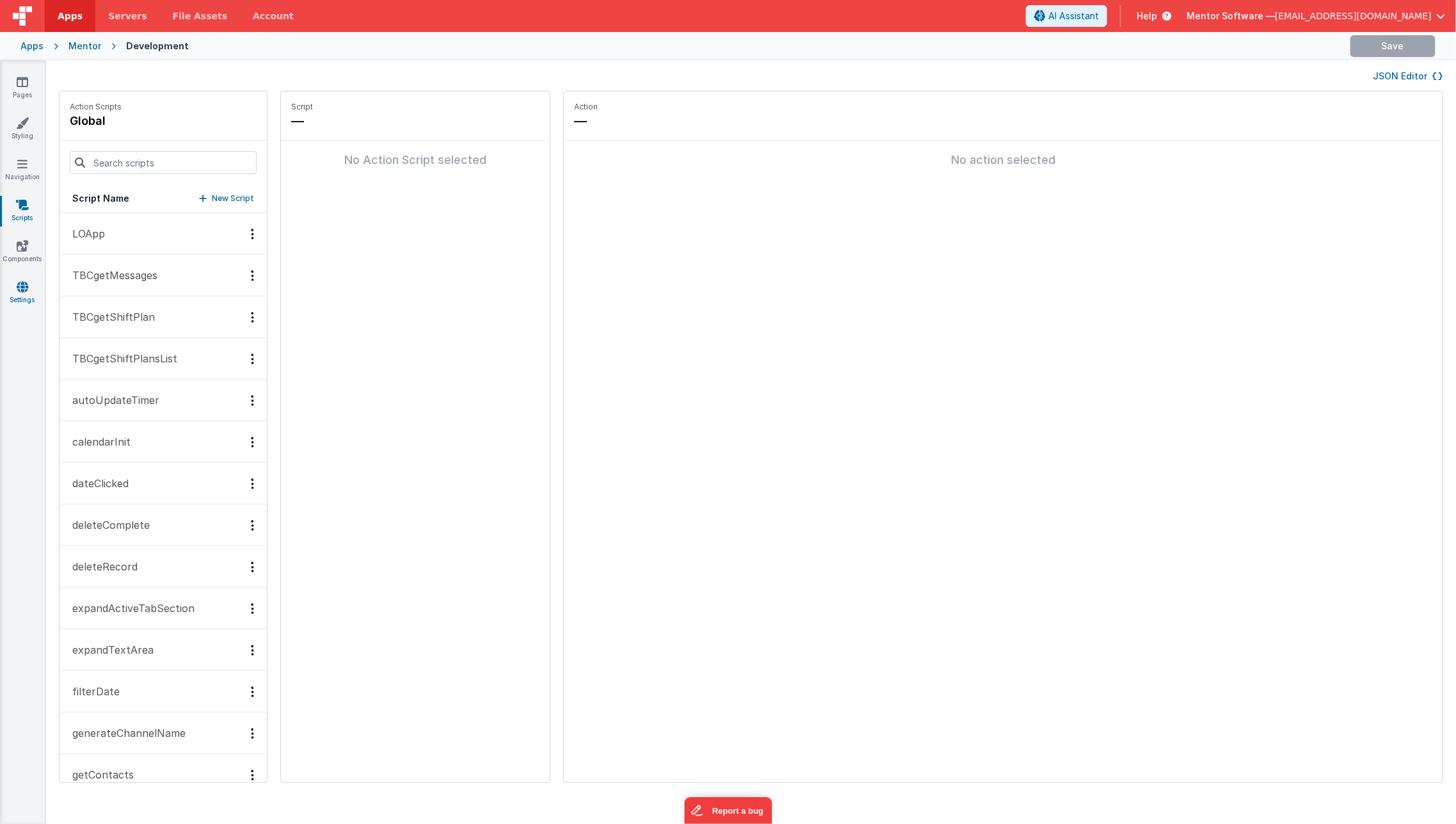
click at [19, 299] on link "Settings" at bounding box center [21, 293] width 46 height 25
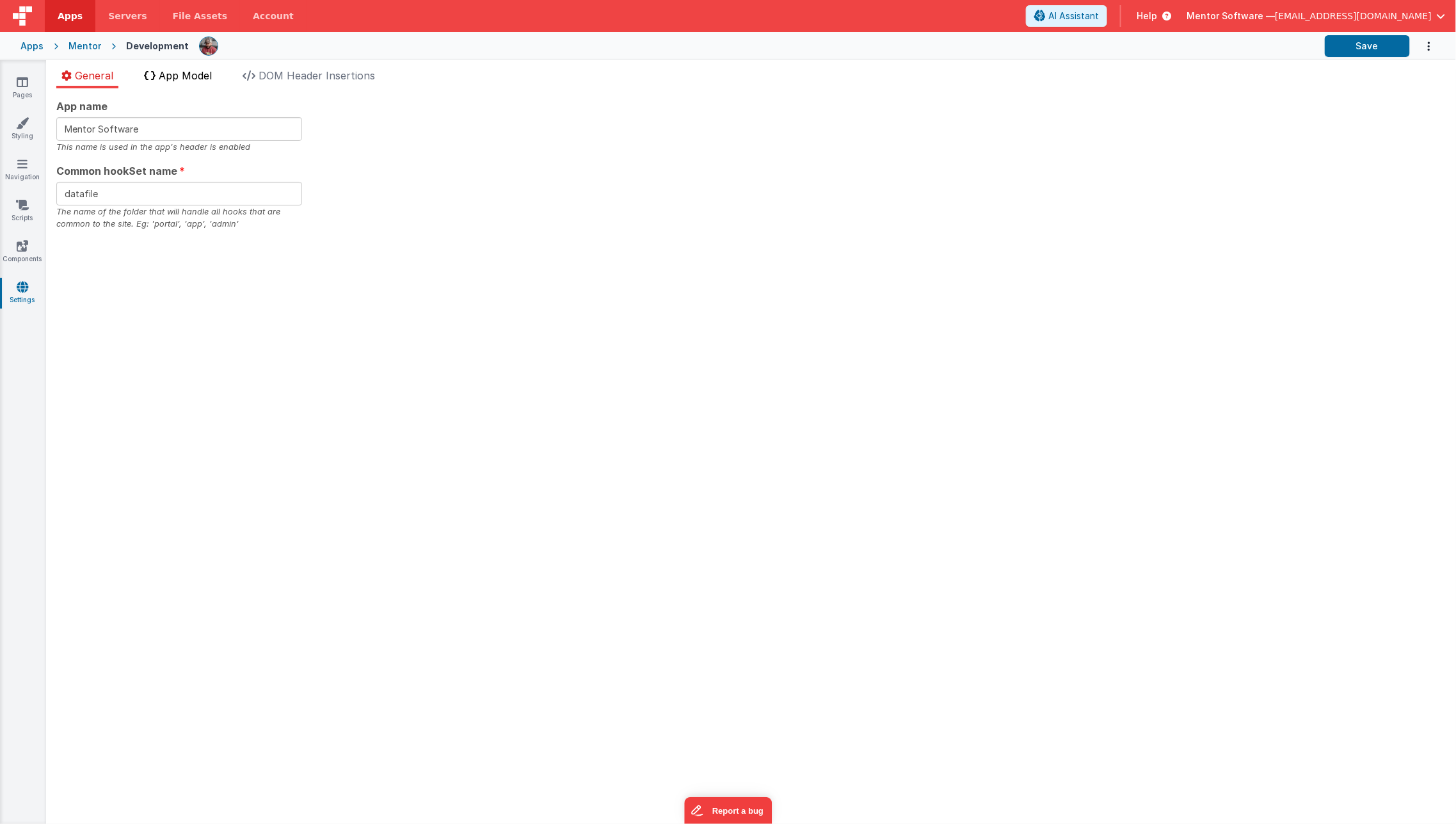
click at [203, 82] on li "App Model" at bounding box center [178, 78] width 78 height 20
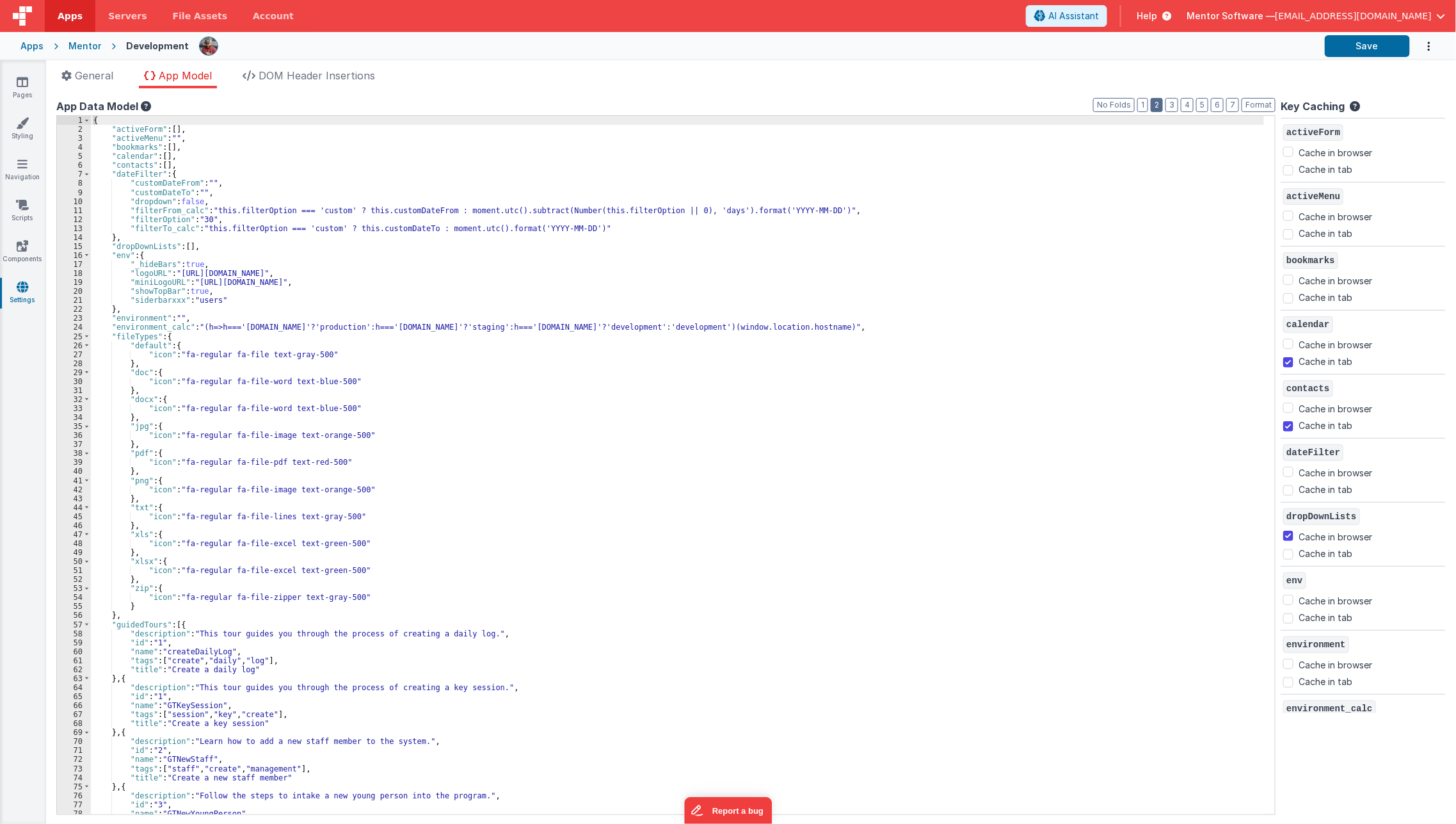
click at [1163, 105] on button "2" at bounding box center [1156, 105] width 13 height 15
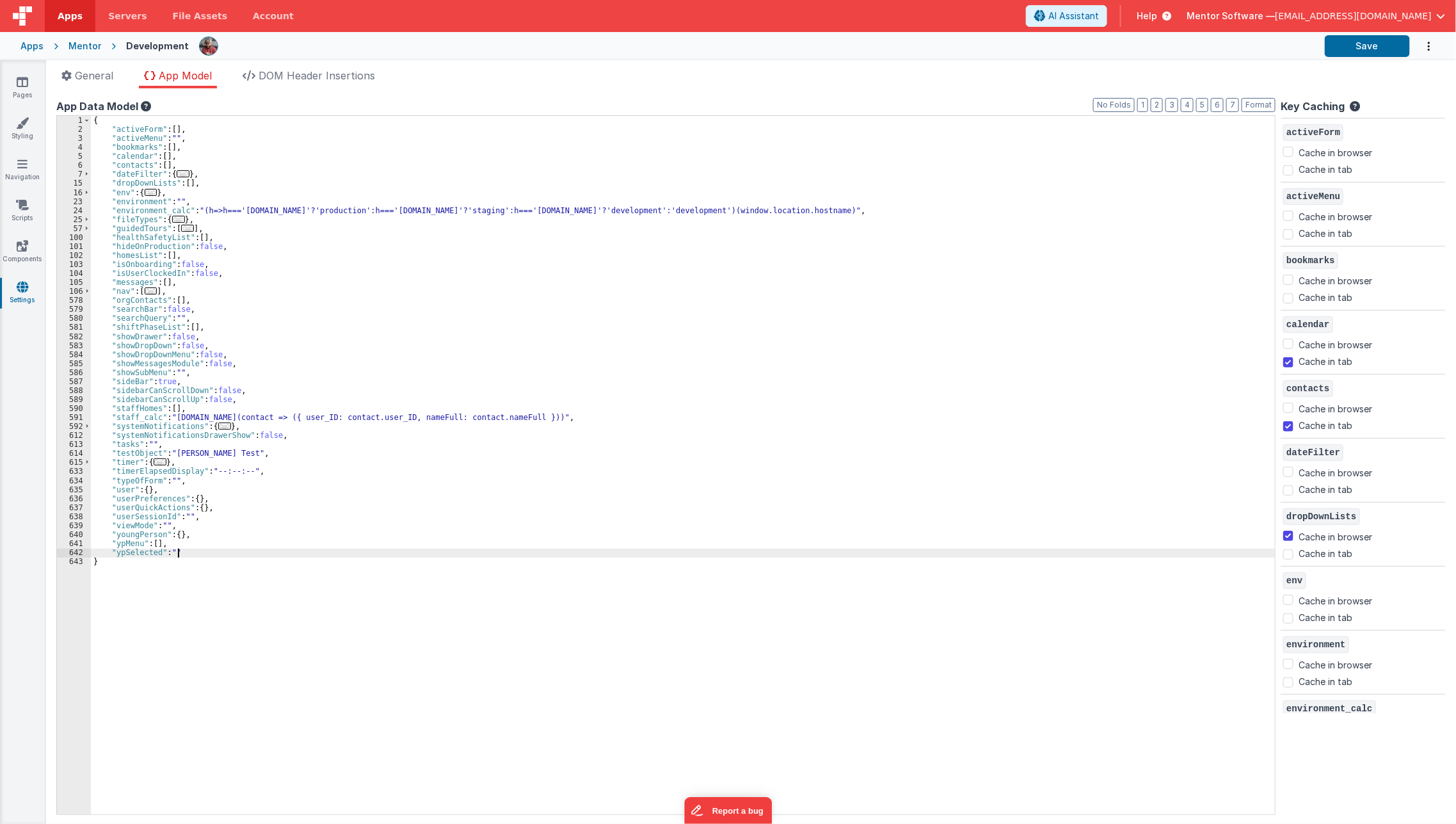
click at [277, 556] on div "{ "activeForm" : [ ] , "activeMenu" : "" , "bookmarks" : [ ] , "calendar" : [ ]…" at bounding box center [685, 474] width 1187 height 716
click at [1361, 51] on button "Save" at bounding box center [1367, 46] width 85 height 21
click at [13, 208] on link "Scripts" at bounding box center [21, 211] width 46 height 25
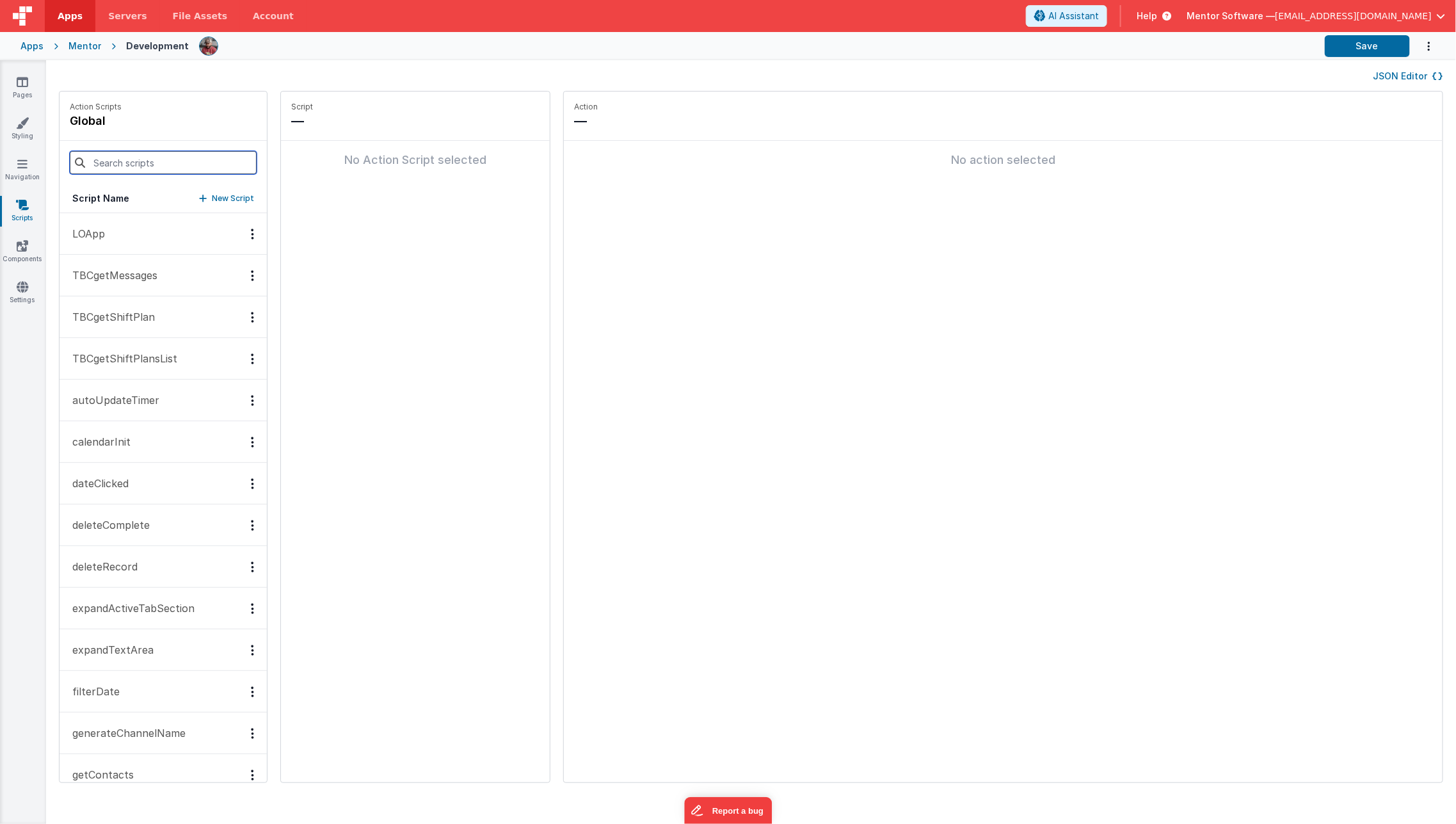
click at [151, 169] on input at bounding box center [163, 163] width 187 height 23
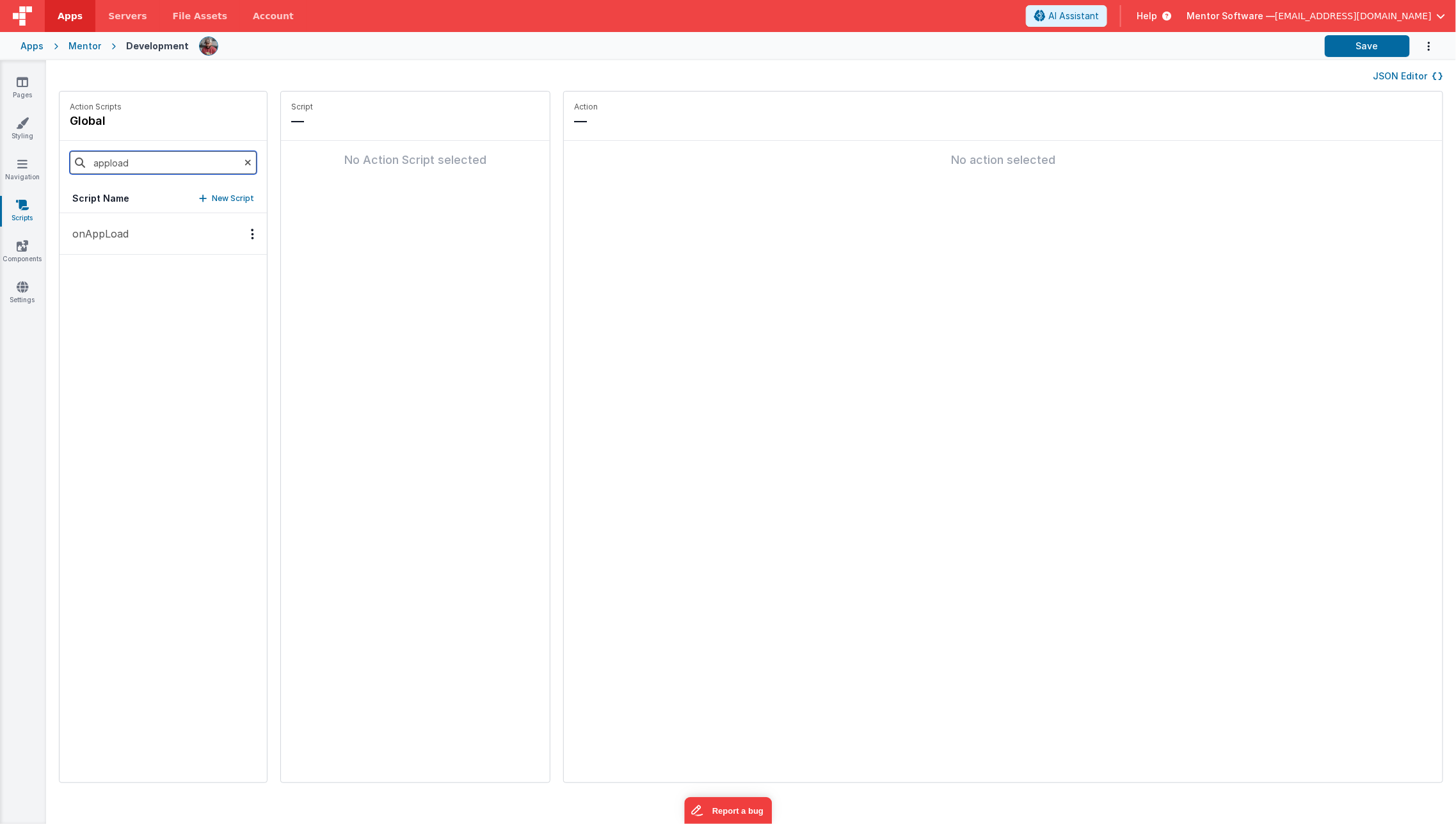
type input "appload"
click at [147, 237] on button "onAppLoad" at bounding box center [163, 234] width 208 height 42
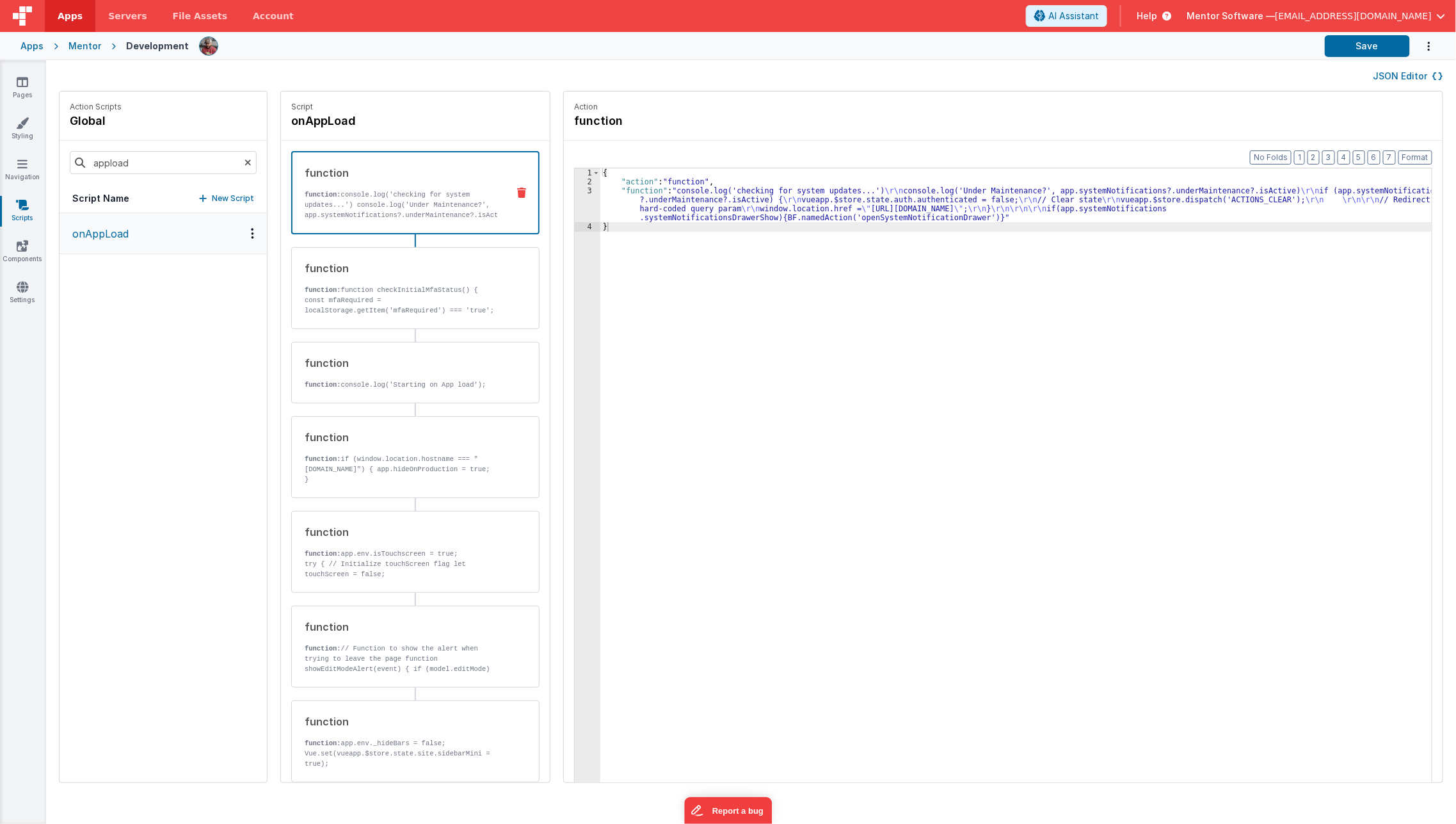
click at [1387, 80] on button "JSON Editor" at bounding box center [1408, 76] width 70 height 13
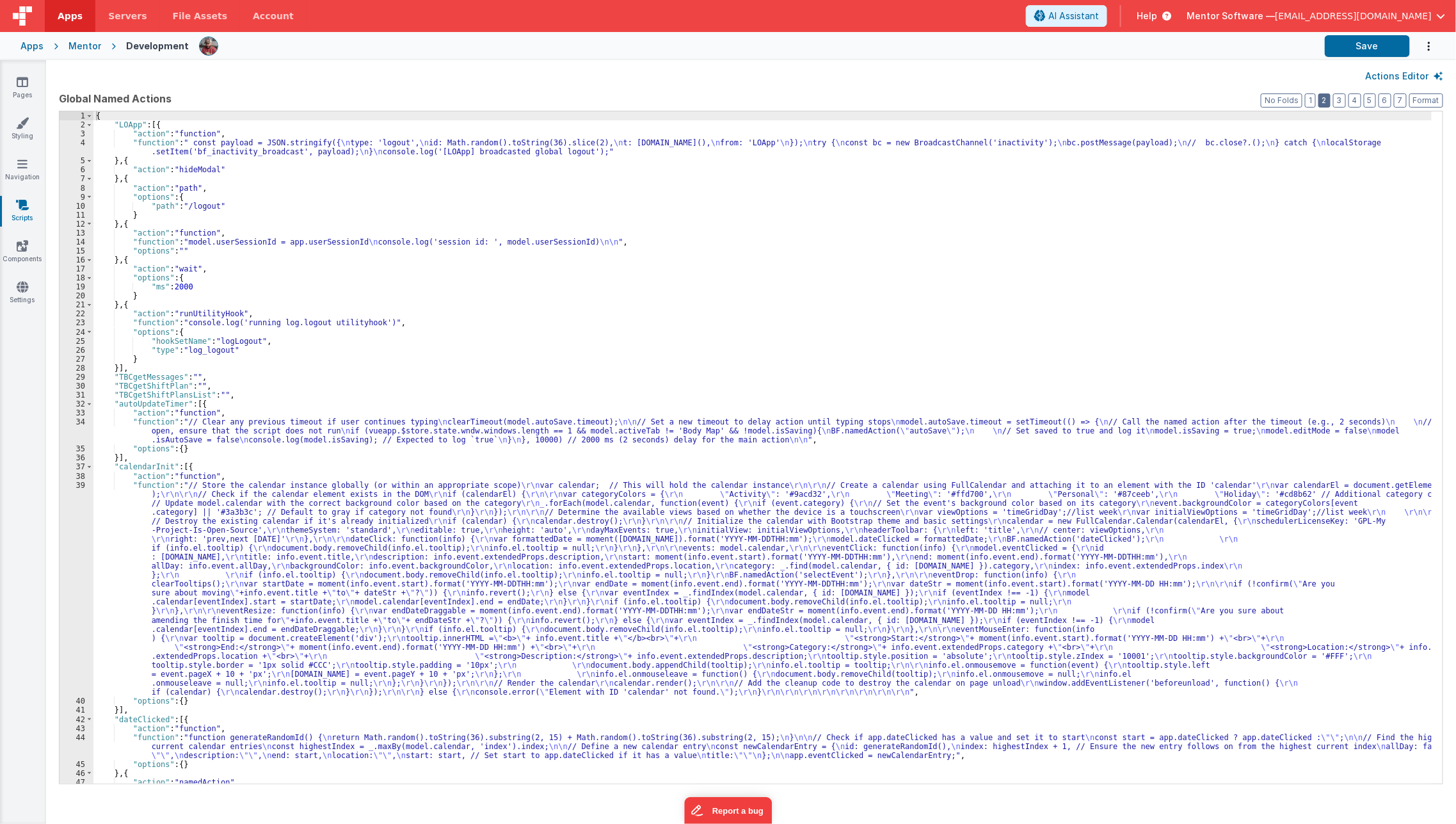
click at [1330, 97] on button "2" at bounding box center [1324, 100] width 13 height 15
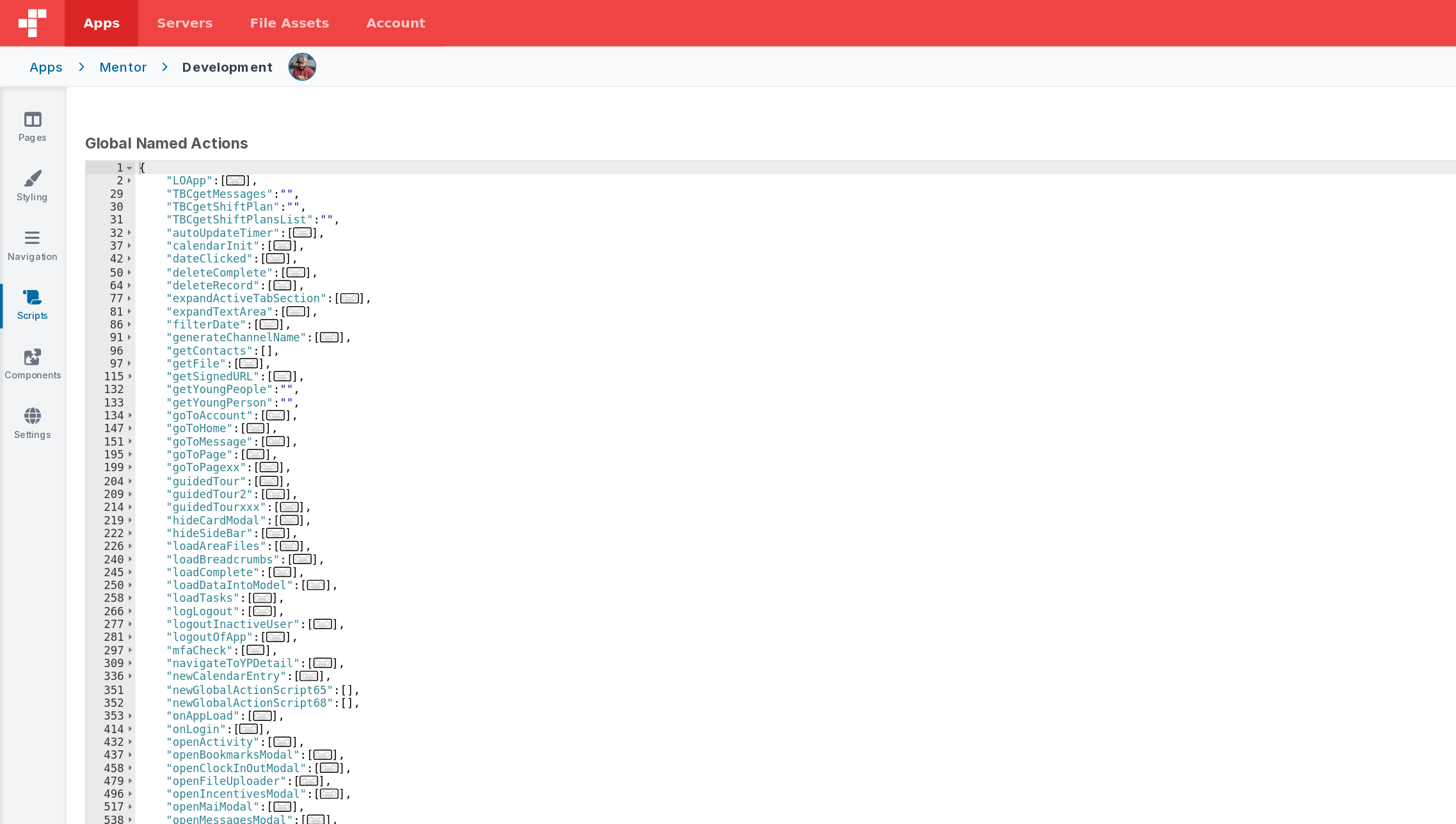
click at [91, 325] on div "1 2 29 30 31 32 37 42 50 64 77 81 86 91 96 97 115 132 133 134 147 151 195 199 2…" at bounding box center [751, 447] width 1384 height 674
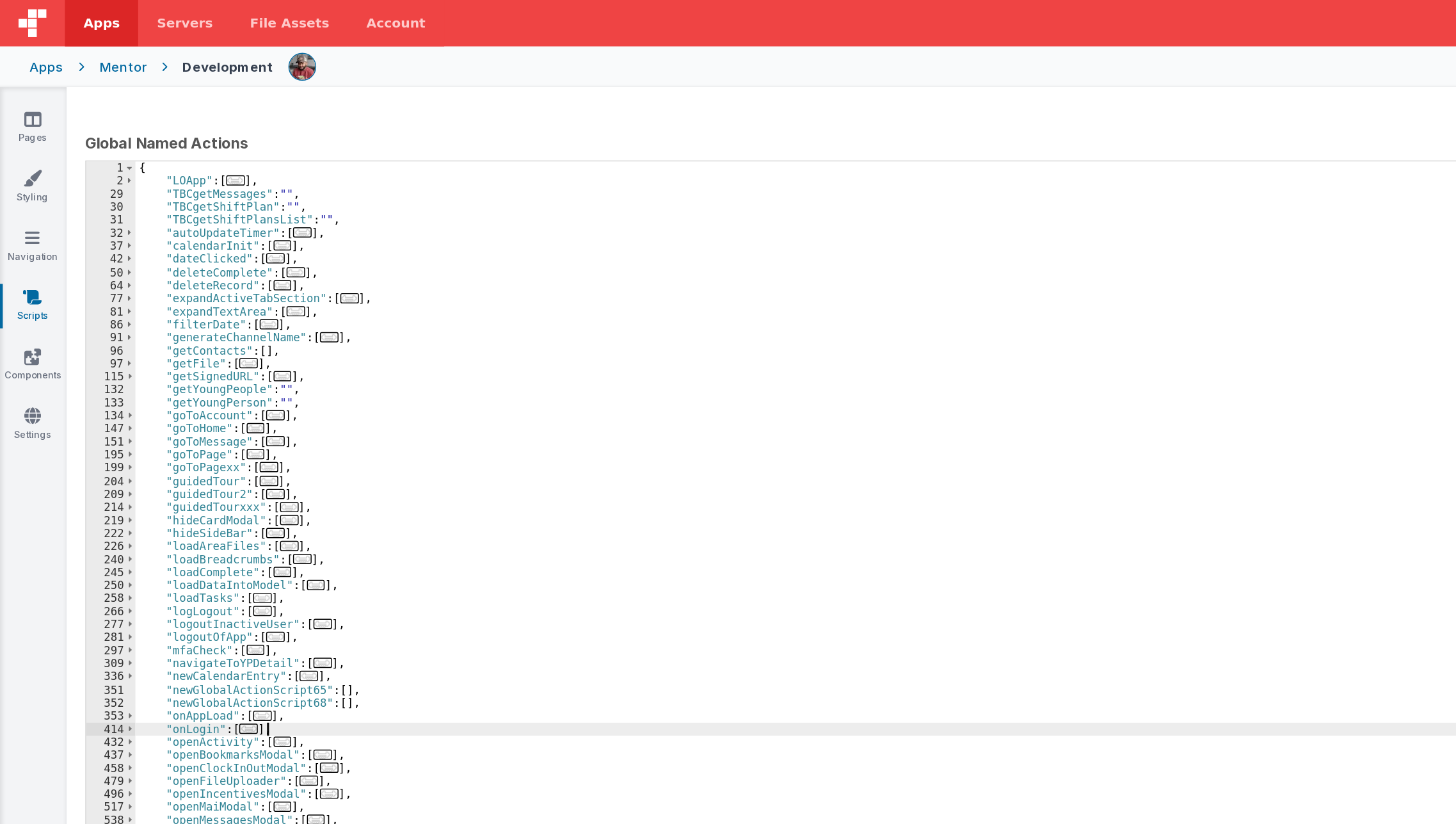
click at [227, 507] on div "{ "LOApp" : [ ... ] , "TBCgetMessages" : "" , "TBCgetShiftPlan" : "" , "TBCgetS…" at bounding box center [762, 456] width 1339 height 690
click at [179, 492] on span "..." at bounding box center [180, 493] width 13 height 7
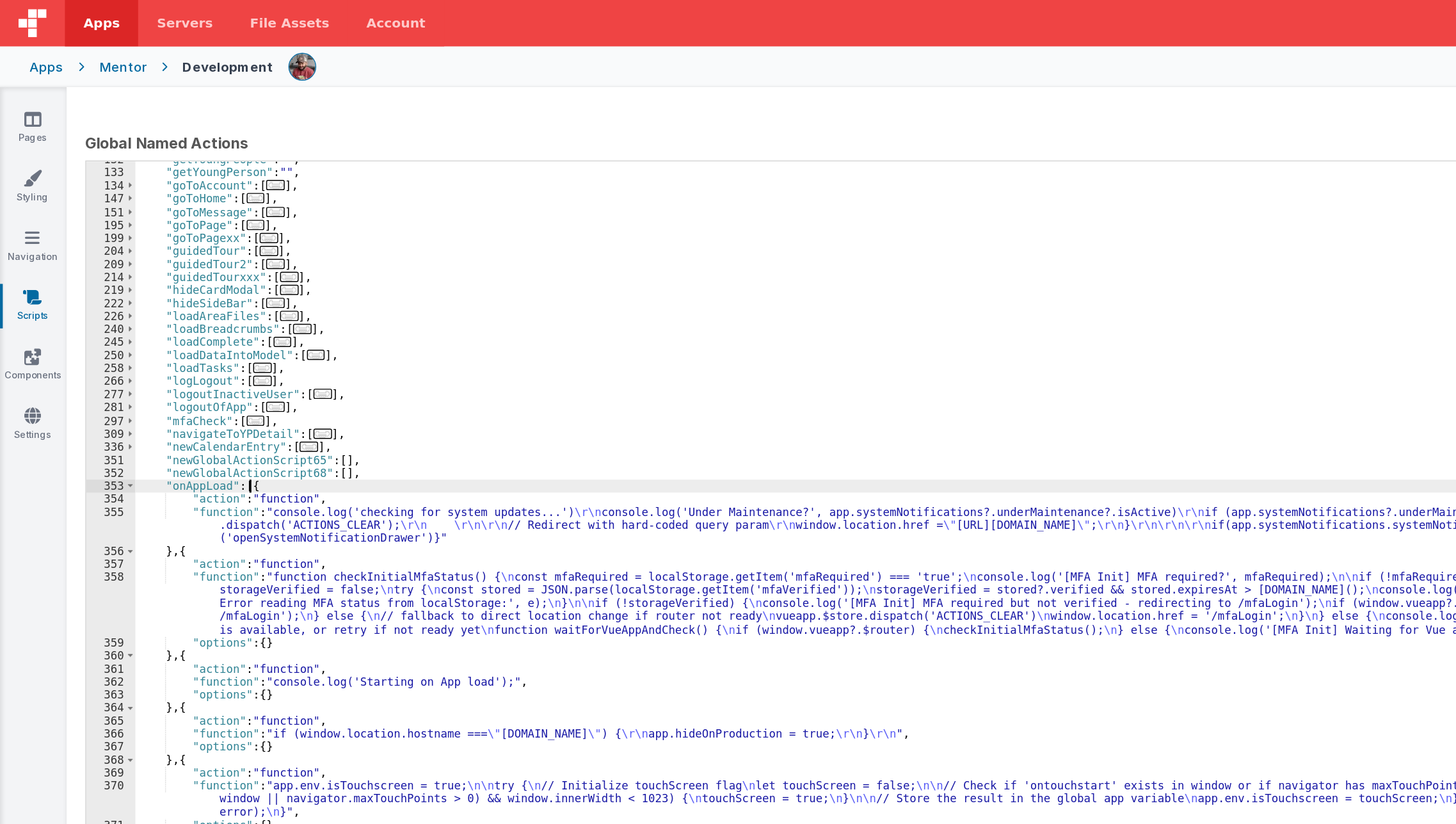
scroll to position [158, 0]
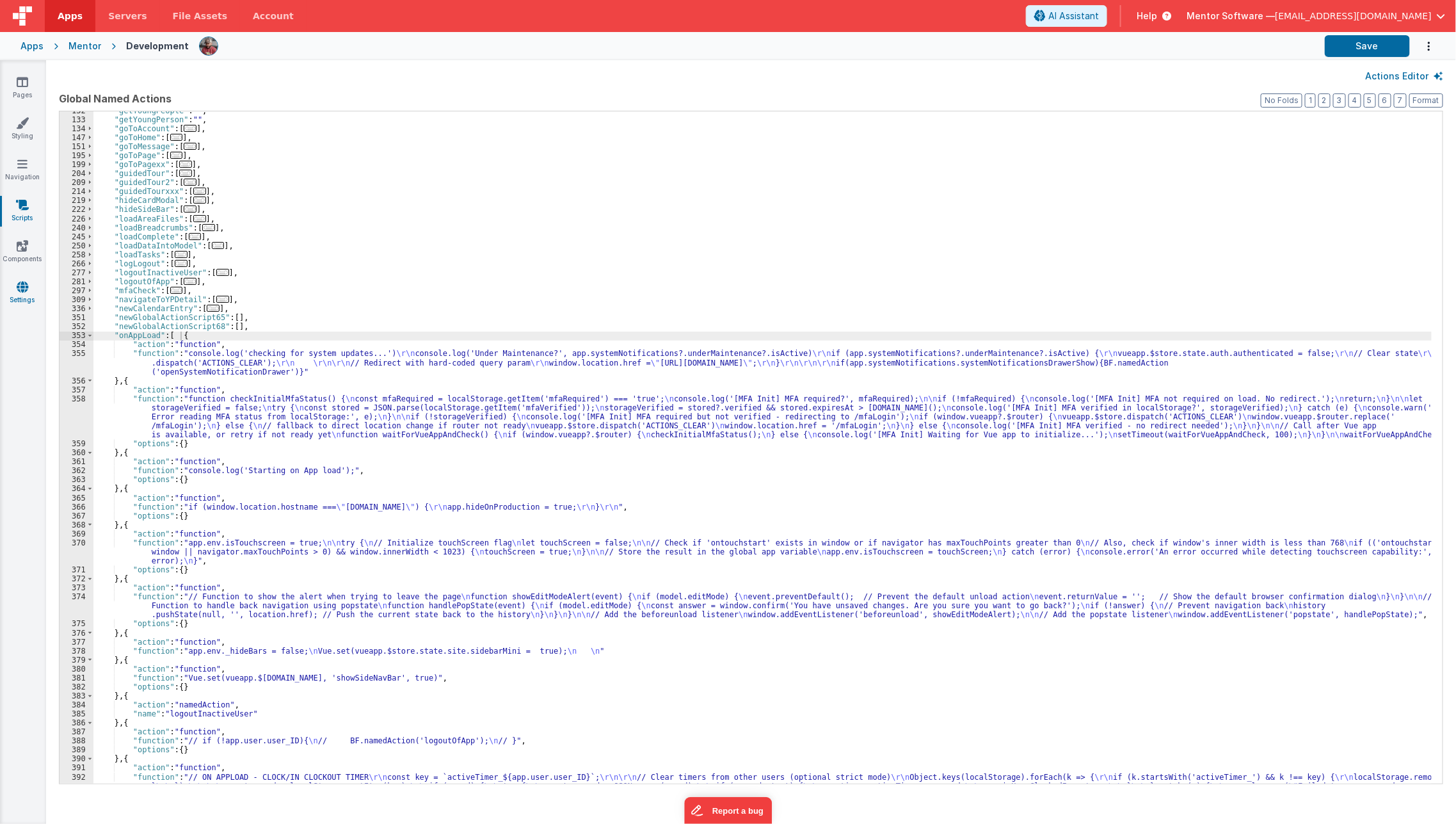
click at [25, 286] on icon at bounding box center [22, 286] width 12 height 13
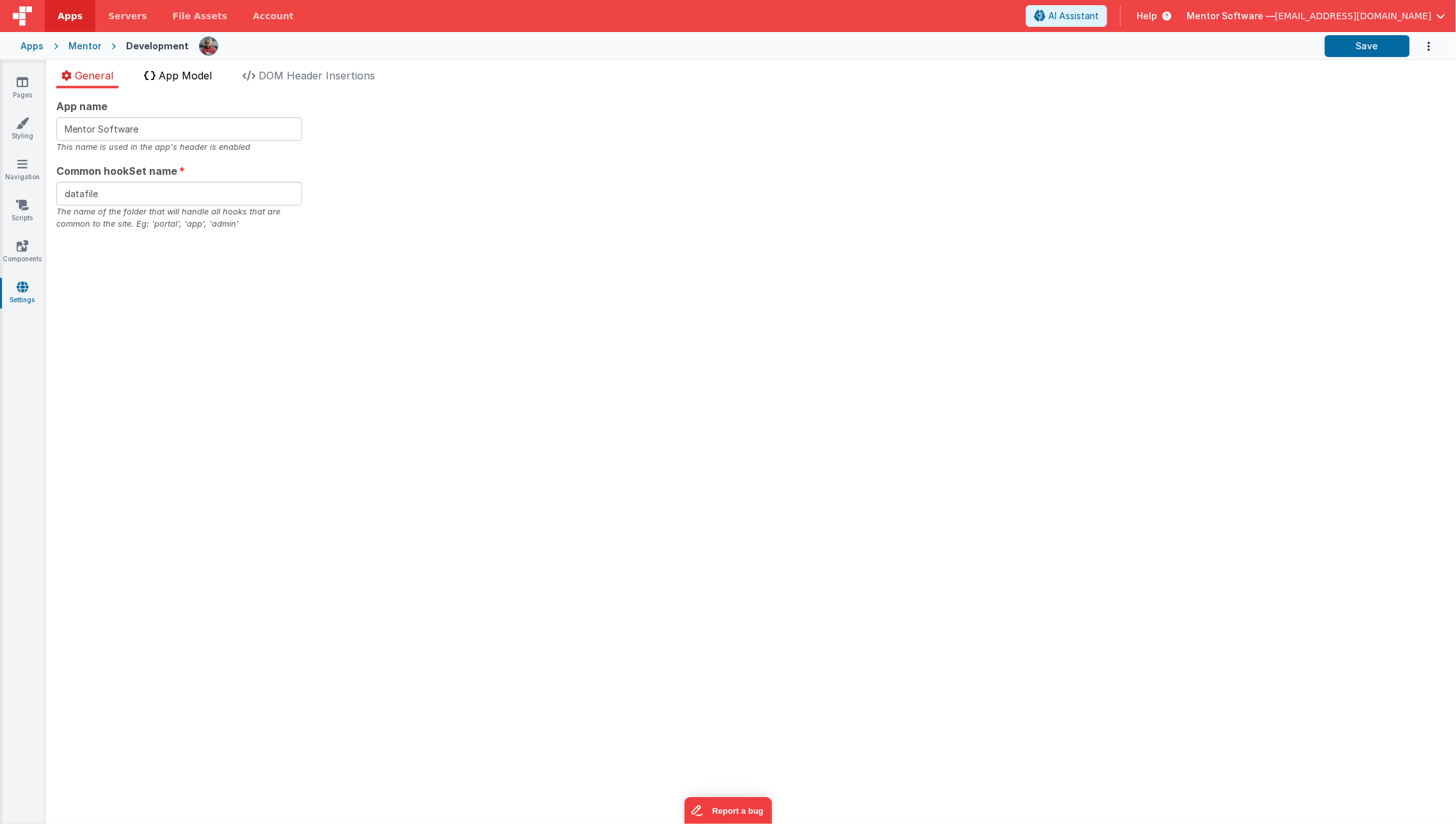
click at [180, 82] on li "App Model" at bounding box center [178, 78] width 78 height 20
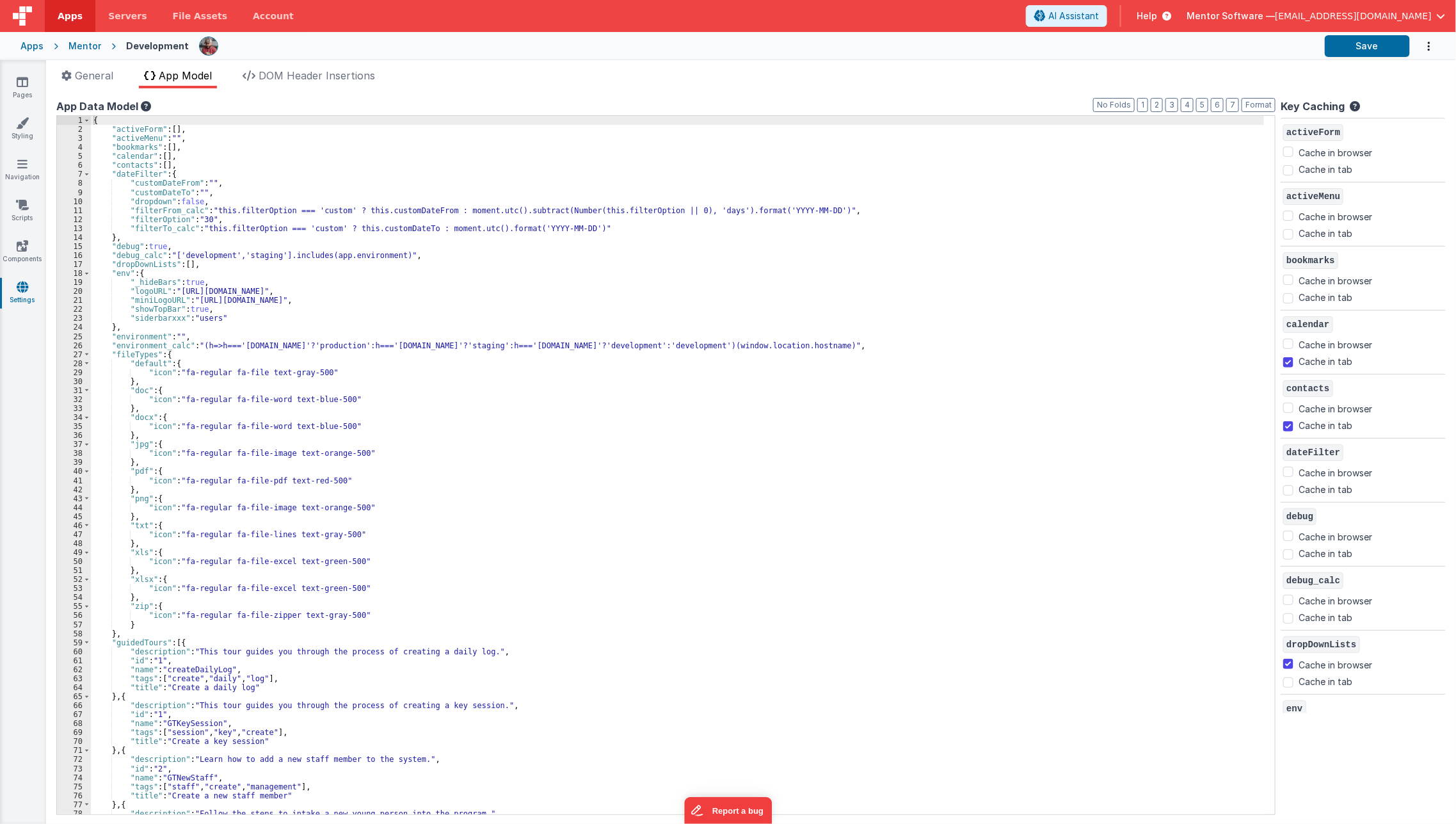
checkbox input "false"
checkbox input "true"
checkbox input "false"
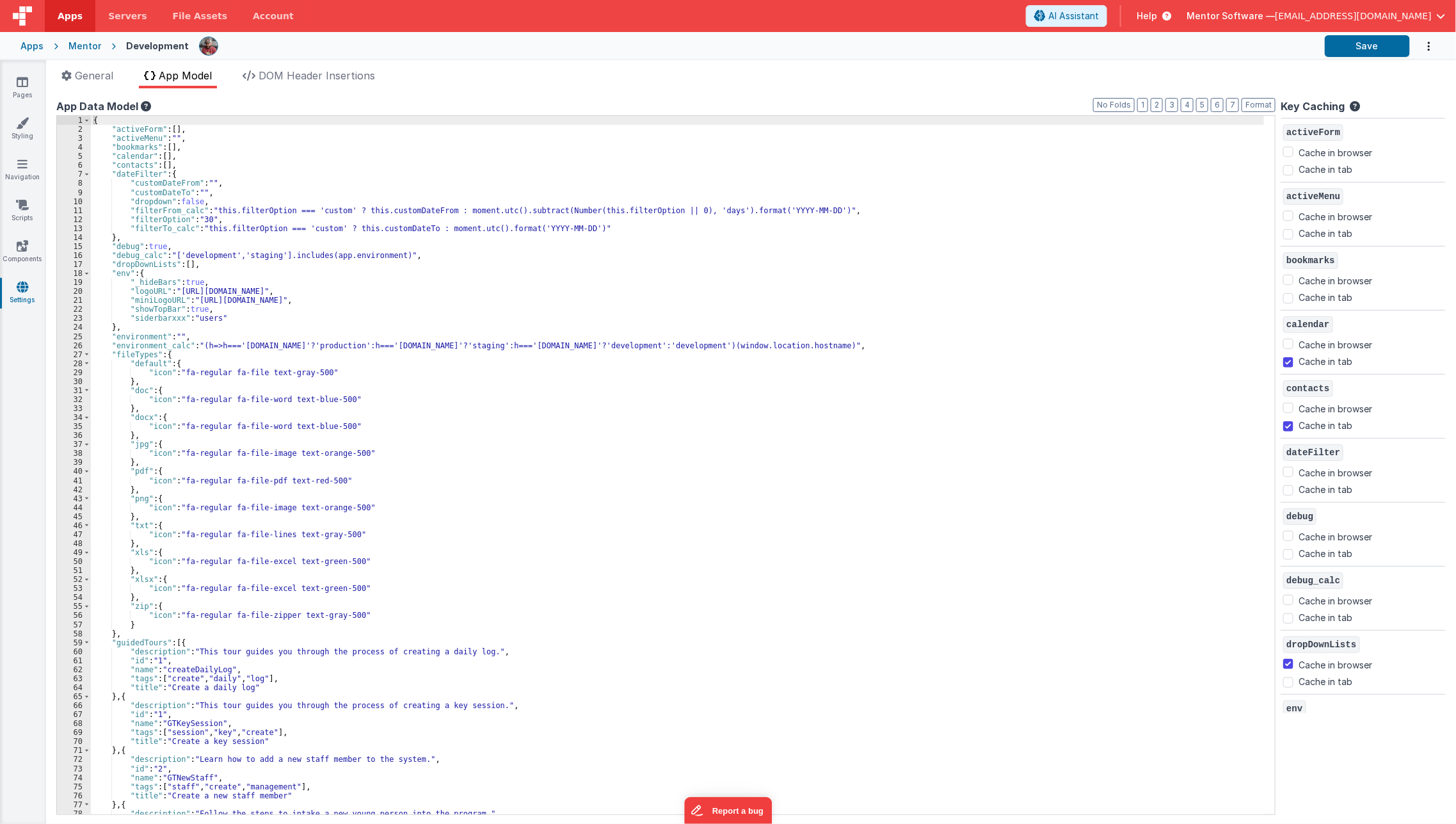
checkbox input "false"
checkbox input "true"
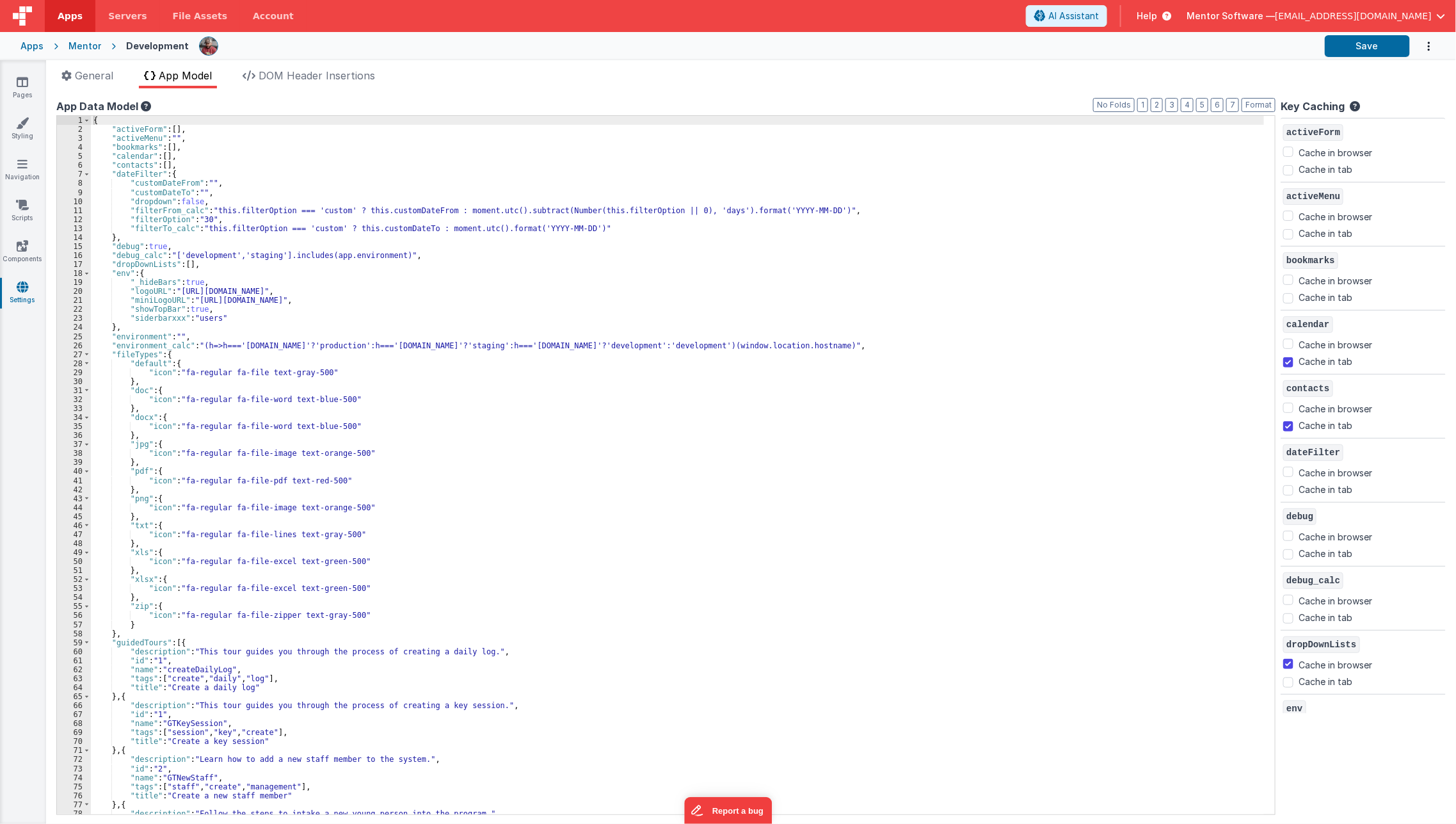
checkbox input "false"
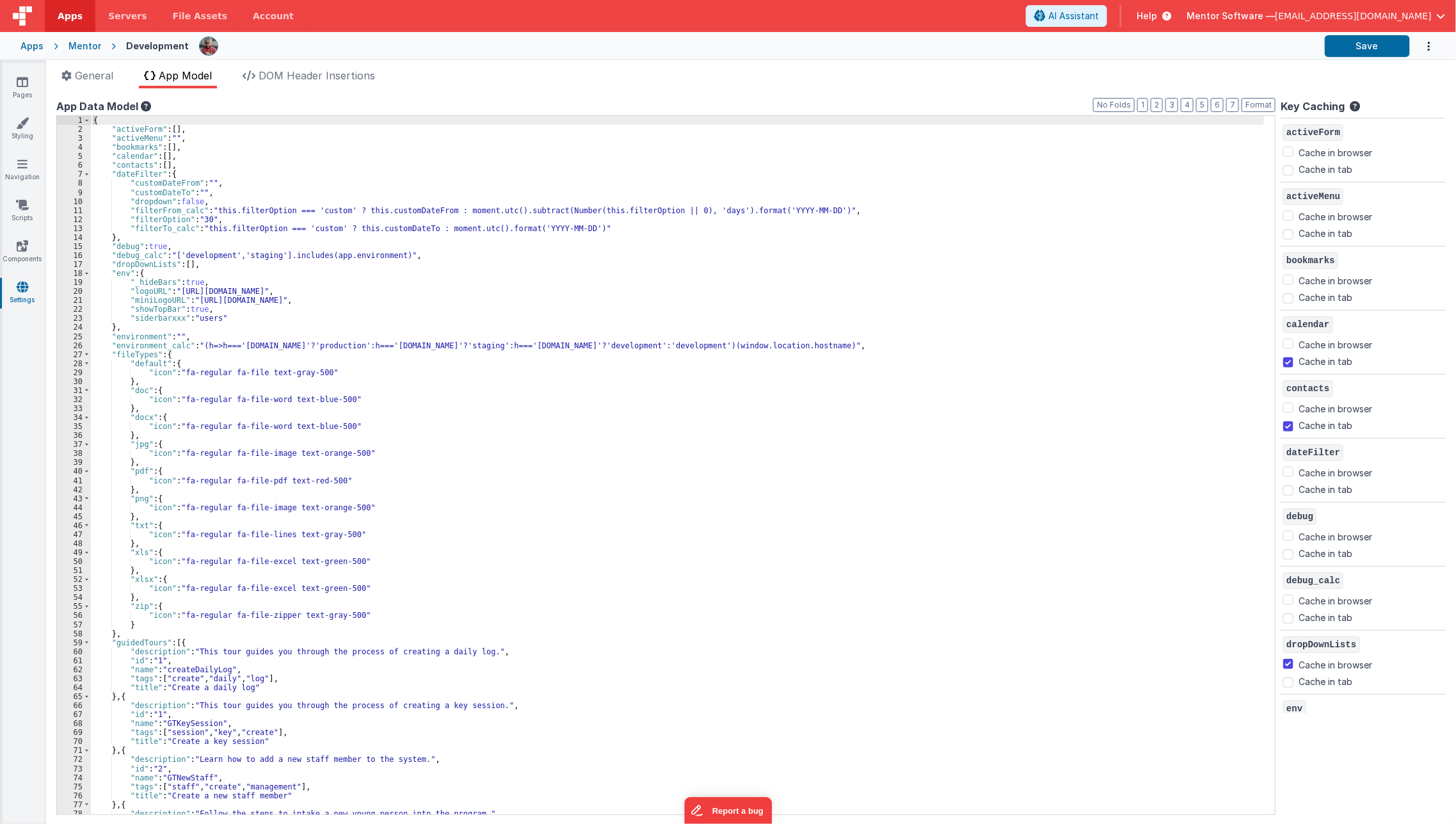
checkbox input "true"
checkbox input "false"
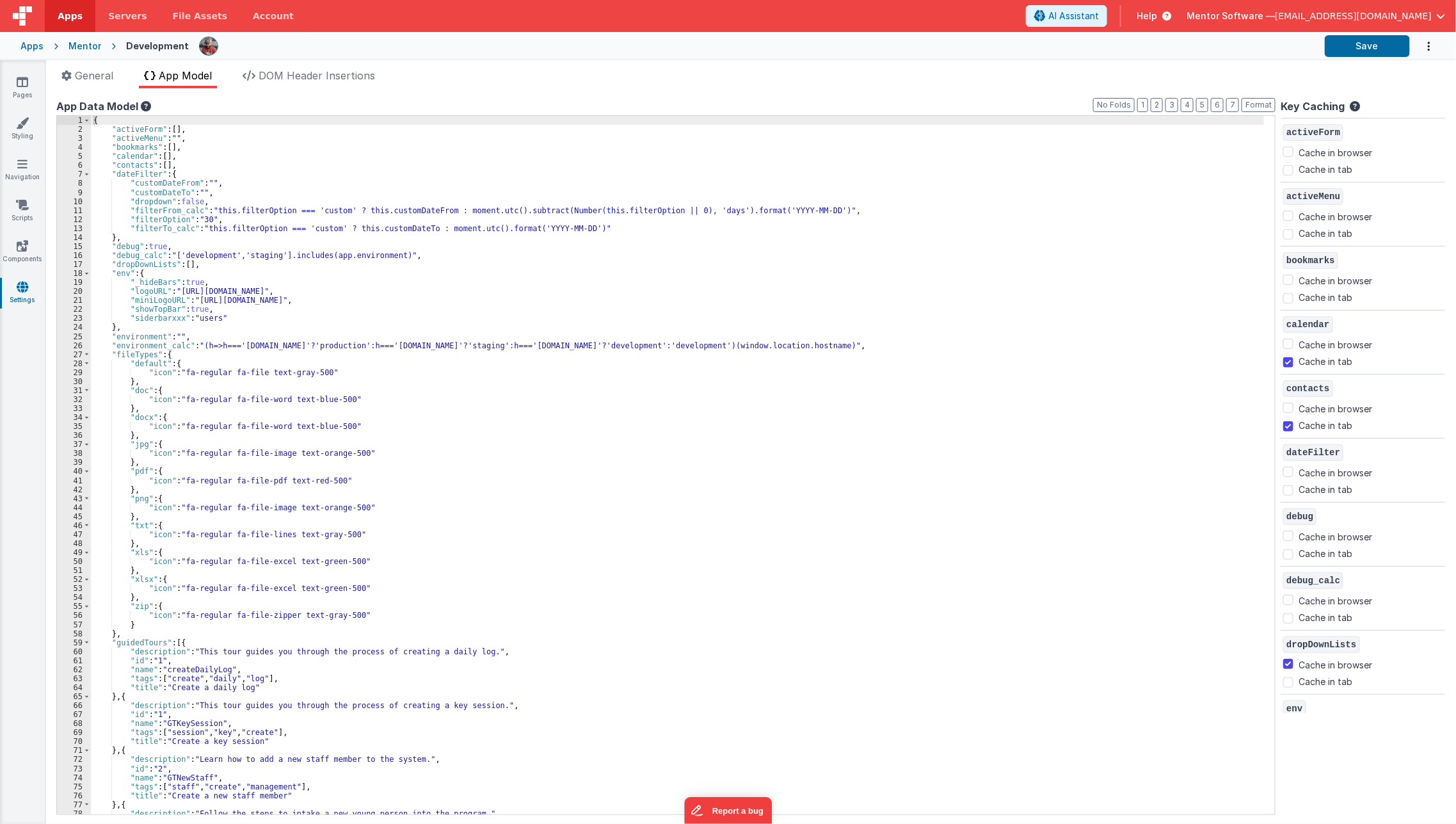
checkbox input "true"
checkbox input "false"
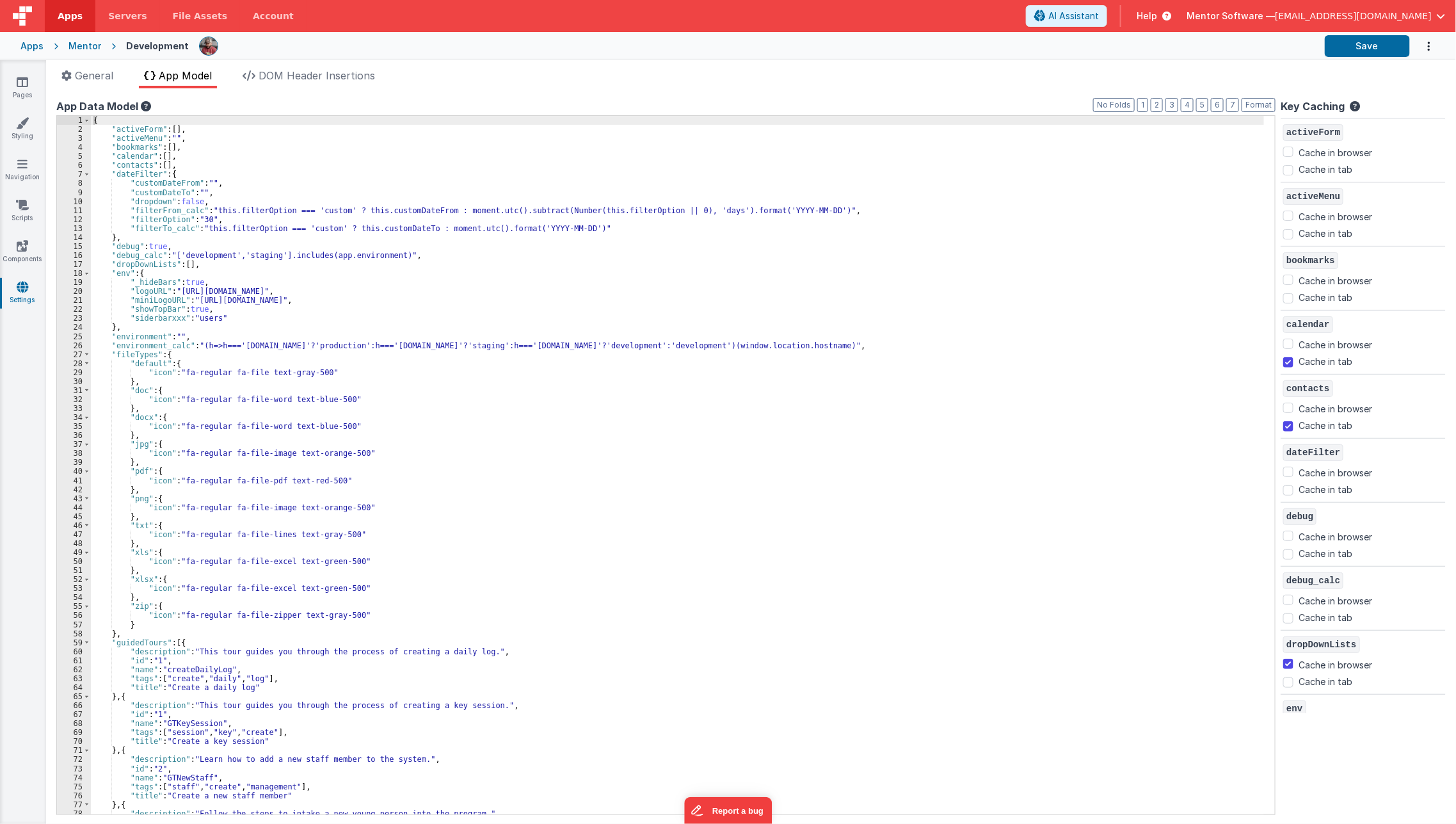
checkbox input "true"
checkbox input "false"
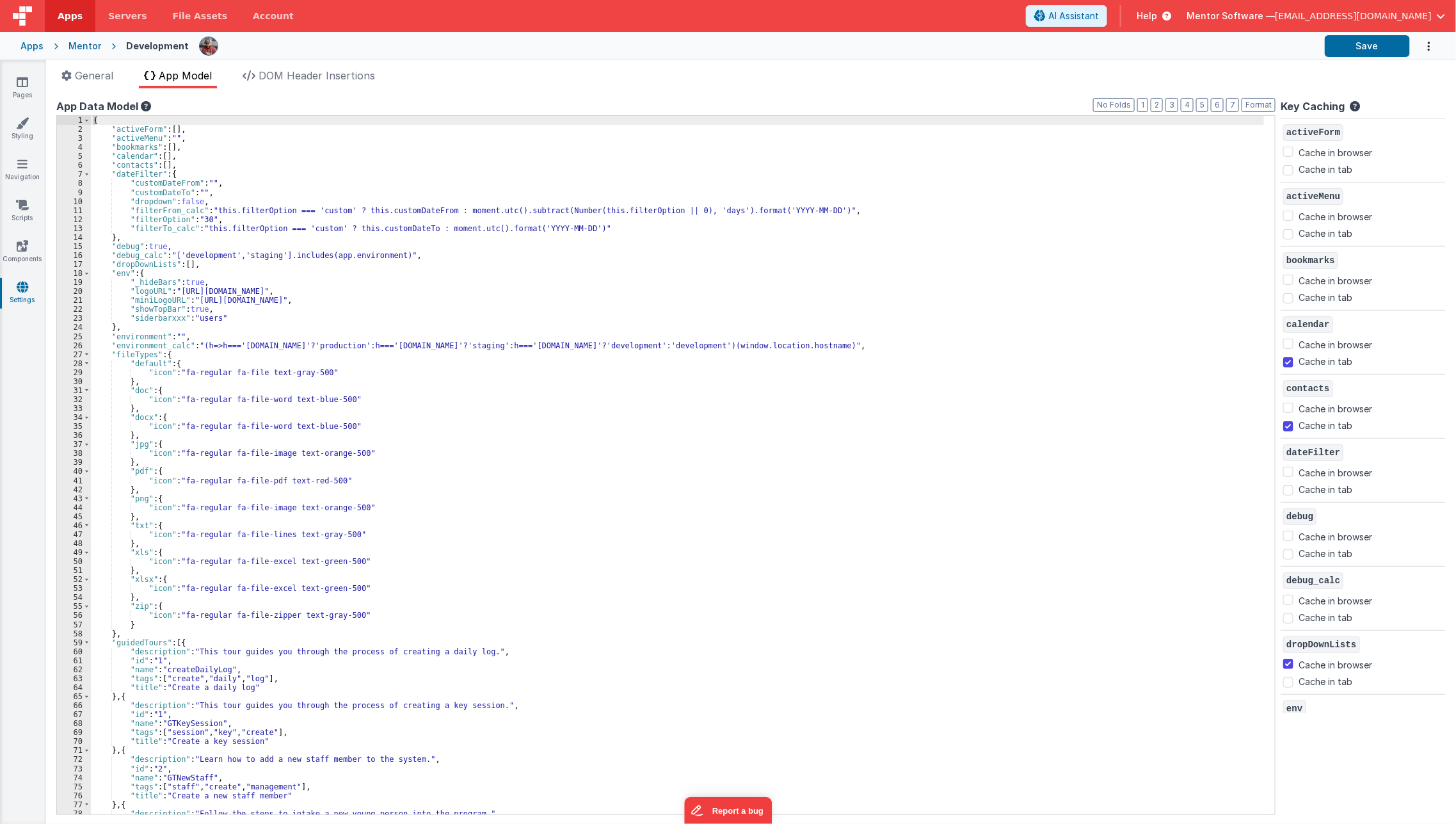
checkbox input "true"
checkbox input "false"
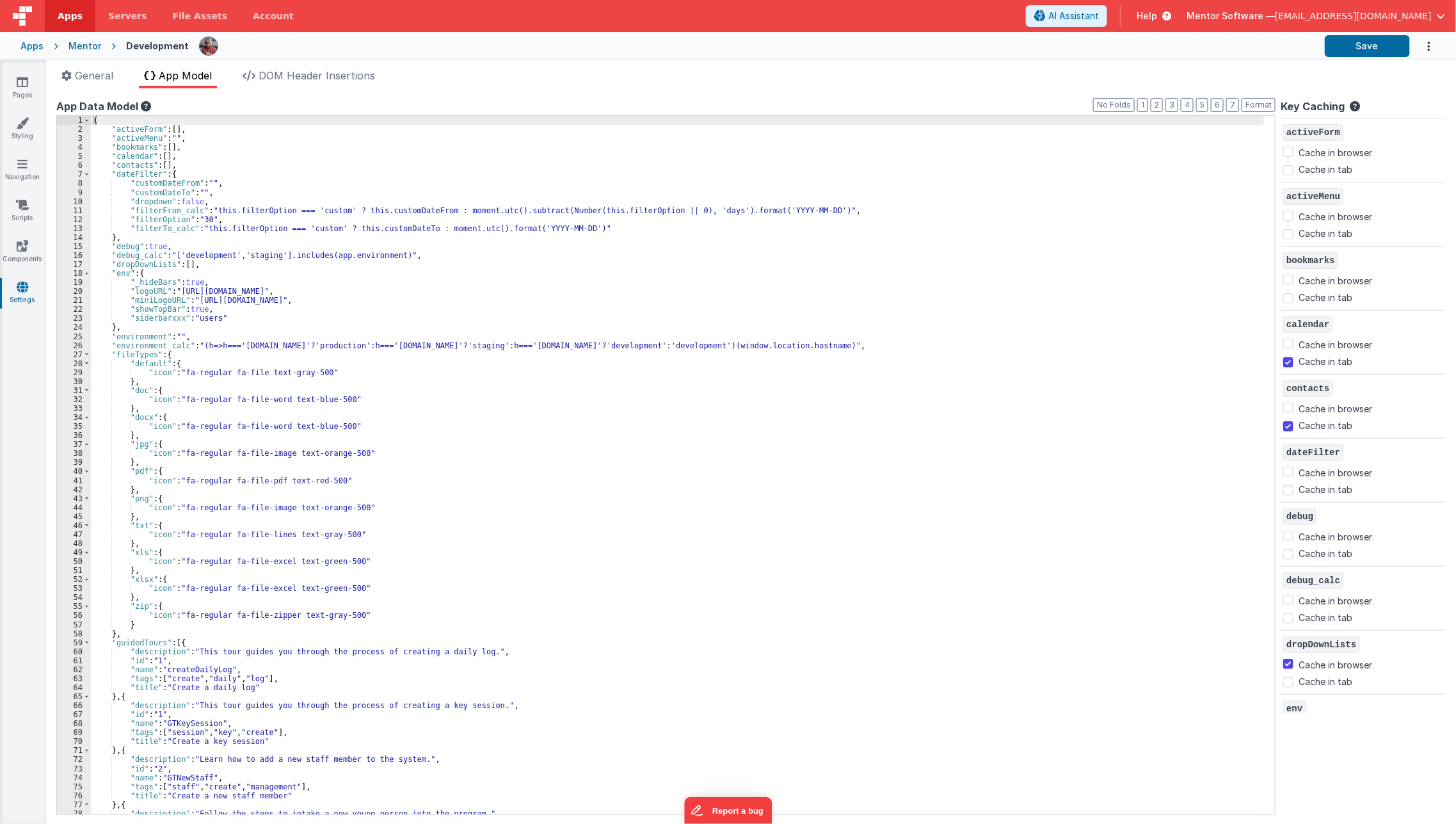
checkbox input "false"
checkbox input "true"
checkbox input "false"
checkbox input "true"
checkbox input "false"
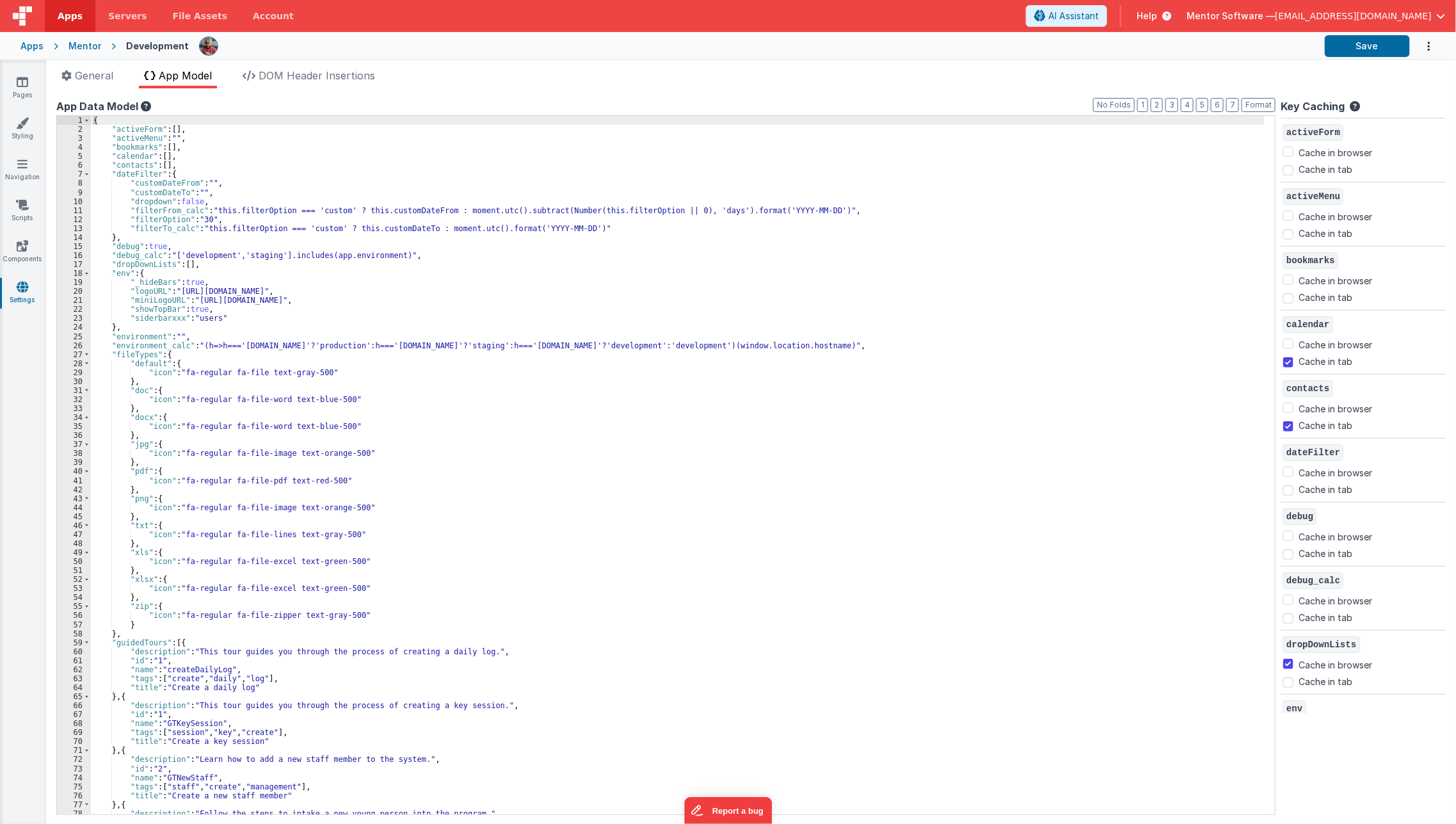
checkbox input "false"
checkbox input "true"
checkbox input "false"
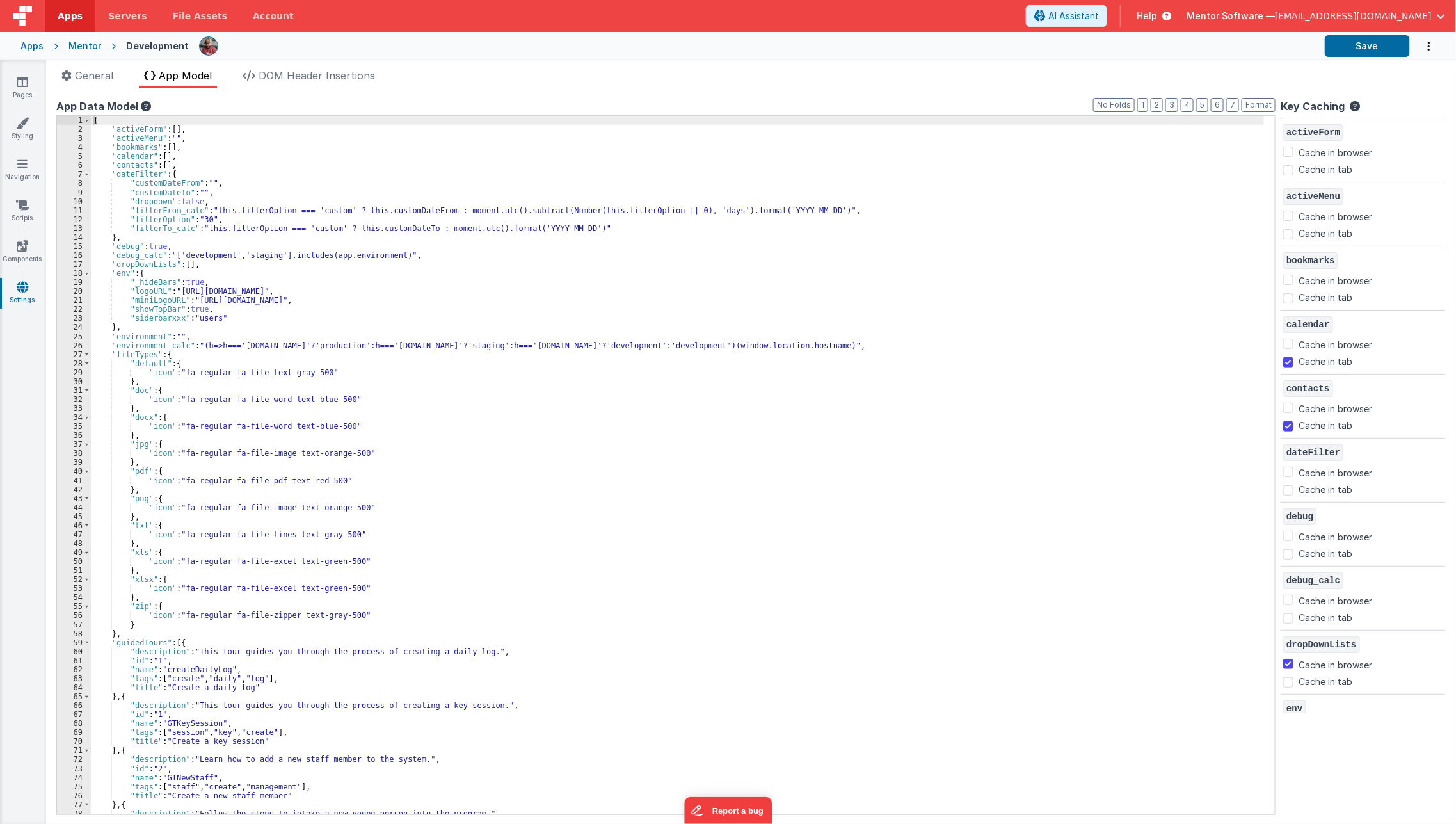
checkbox input "false"
checkbox input "true"
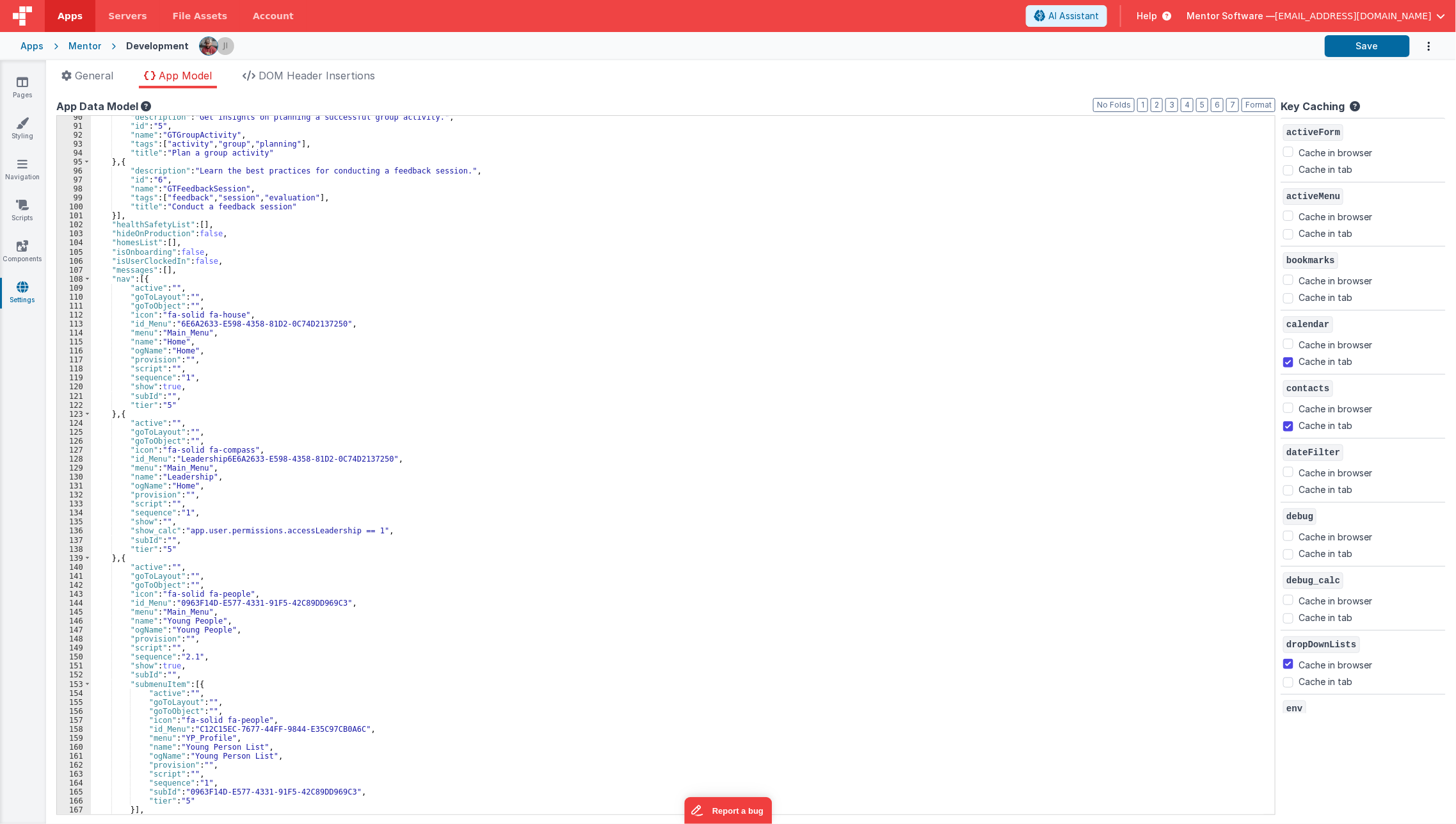
scroll to position [825, 0]
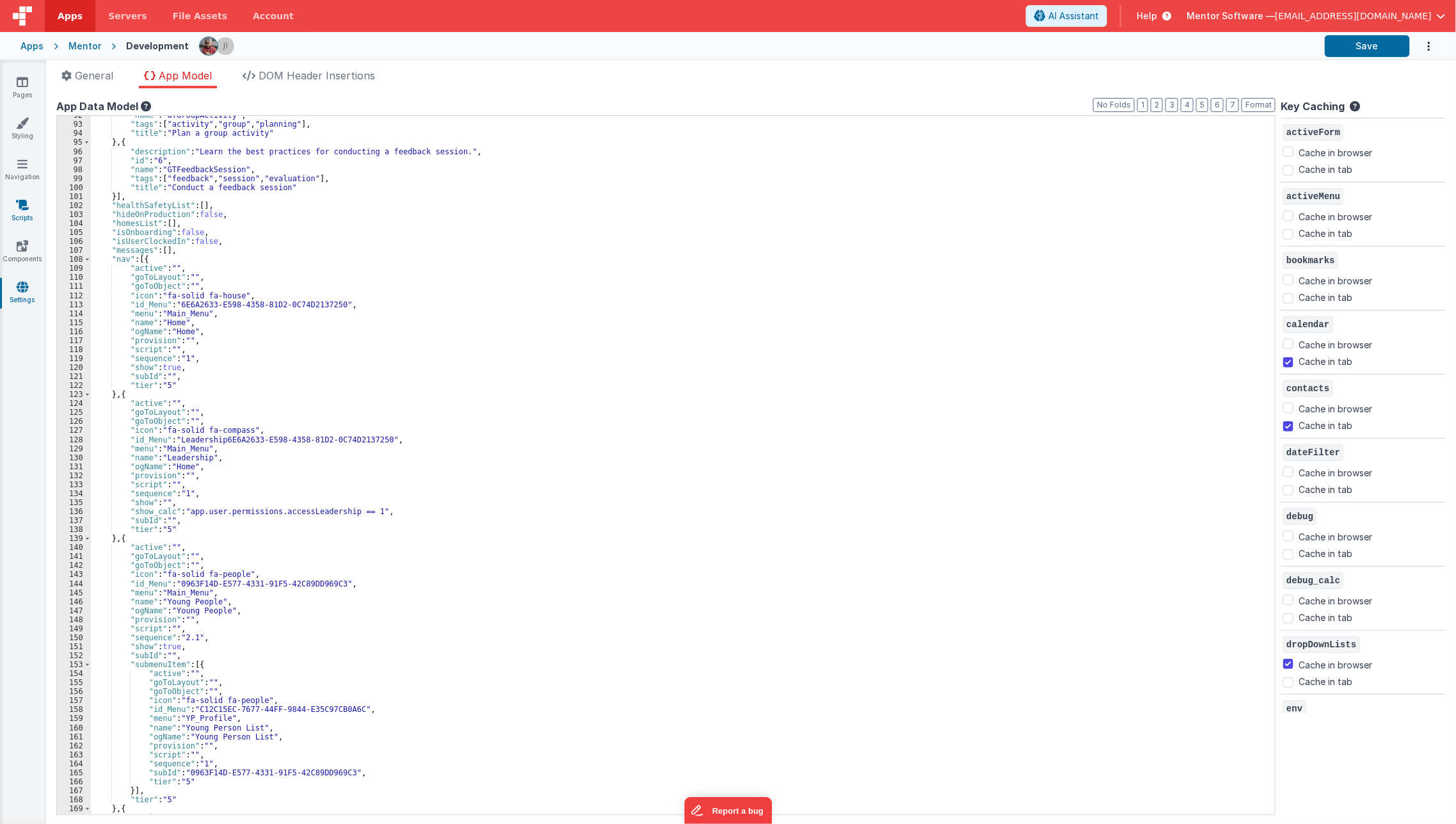
click at [31, 214] on link "Scripts" at bounding box center [21, 211] width 46 height 25
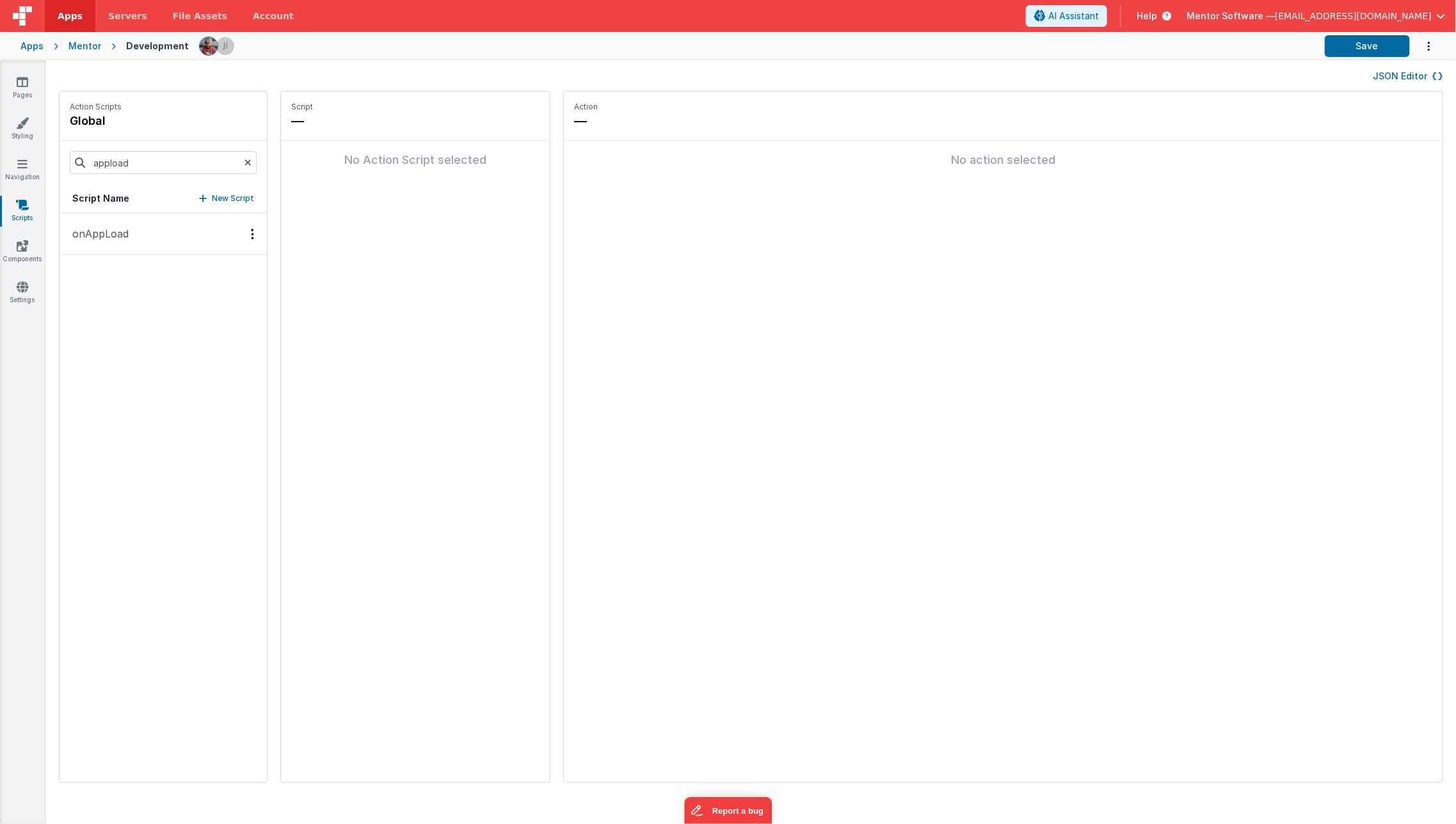
click at [1426, 80] on button "JSON Editor" at bounding box center [1408, 76] width 70 height 13
click at [235, 159] on input "appload" at bounding box center [163, 163] width 187 height 23
click at [244, 163] on icon at bounding box center [247, 162] width 7 height 44
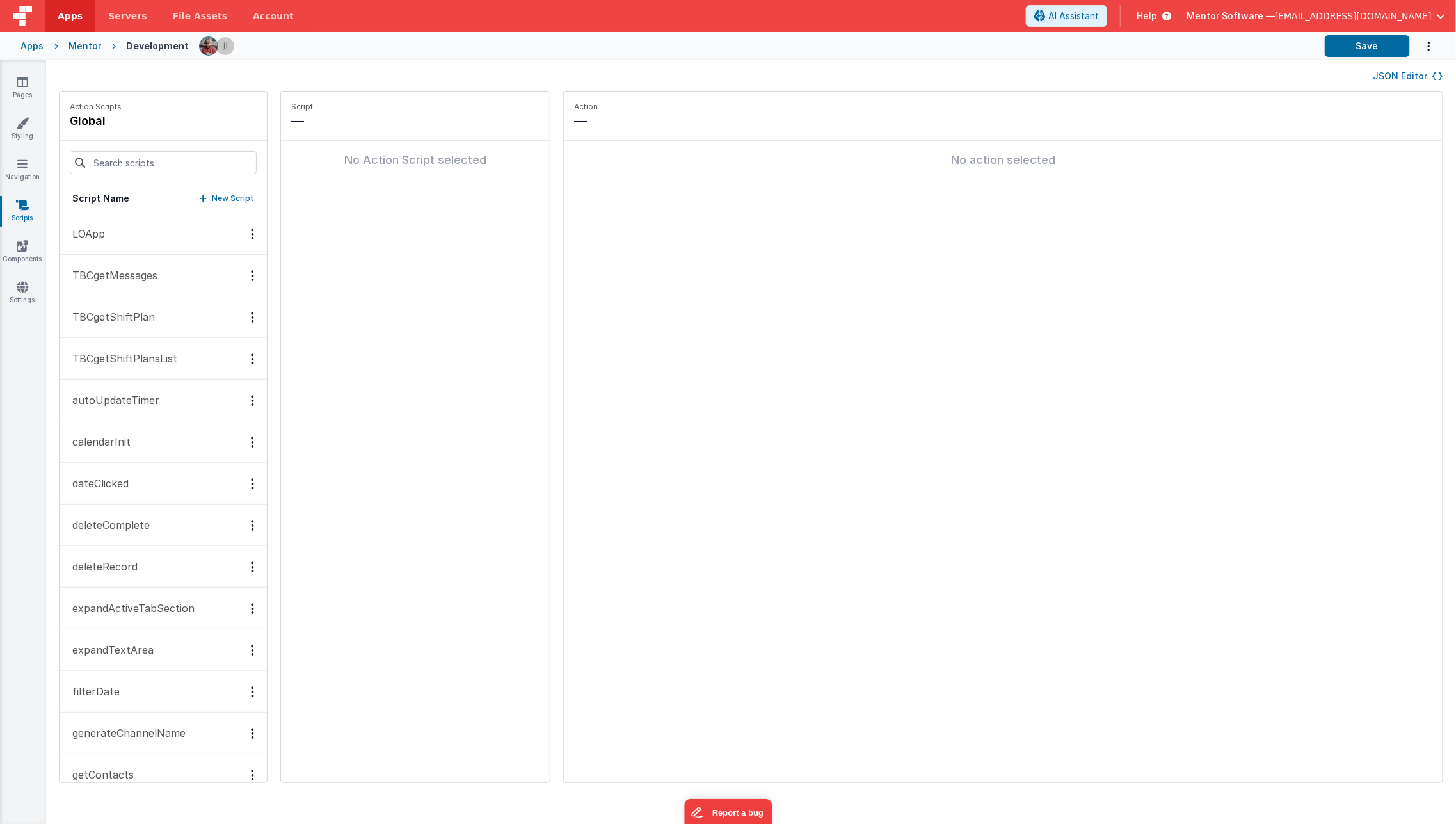
click at [1394, 80] on button "JSON Editor" at bounding box center [1408, 76] width 70 height 13
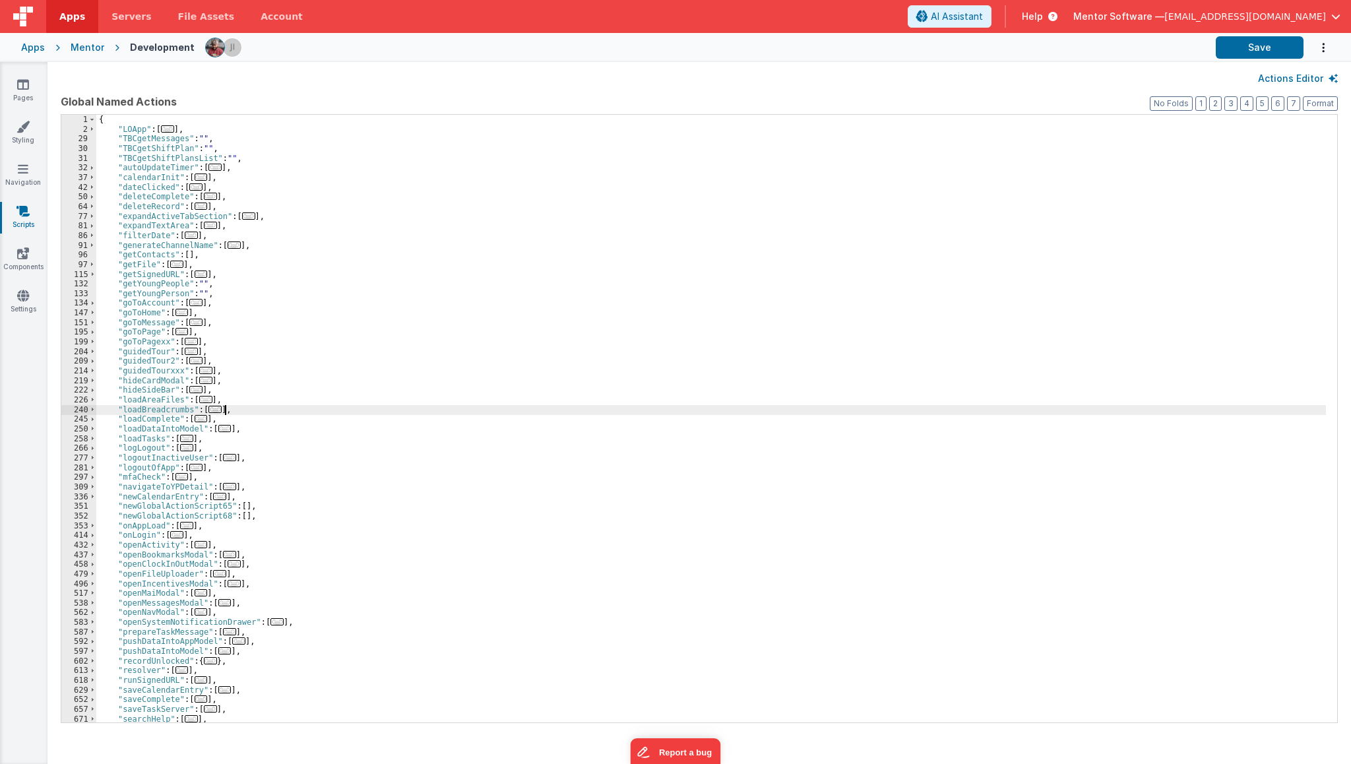
drag, startPoint x: 1379, startPoint y: 1, endPoint x: 463, endPoint y: 413, distance: 1004.1
click at [463, 413] on div "{ "LOApp" : [ ... ] , "TBCgetMessages" : "" , "TBCgetShiftPlan" : "" , "TBCgetS…" at bounding box center [711, 428] width 1230 height 627
click at [184, 526] on span "..." at bounding box center [186, 525] width 13 height 7
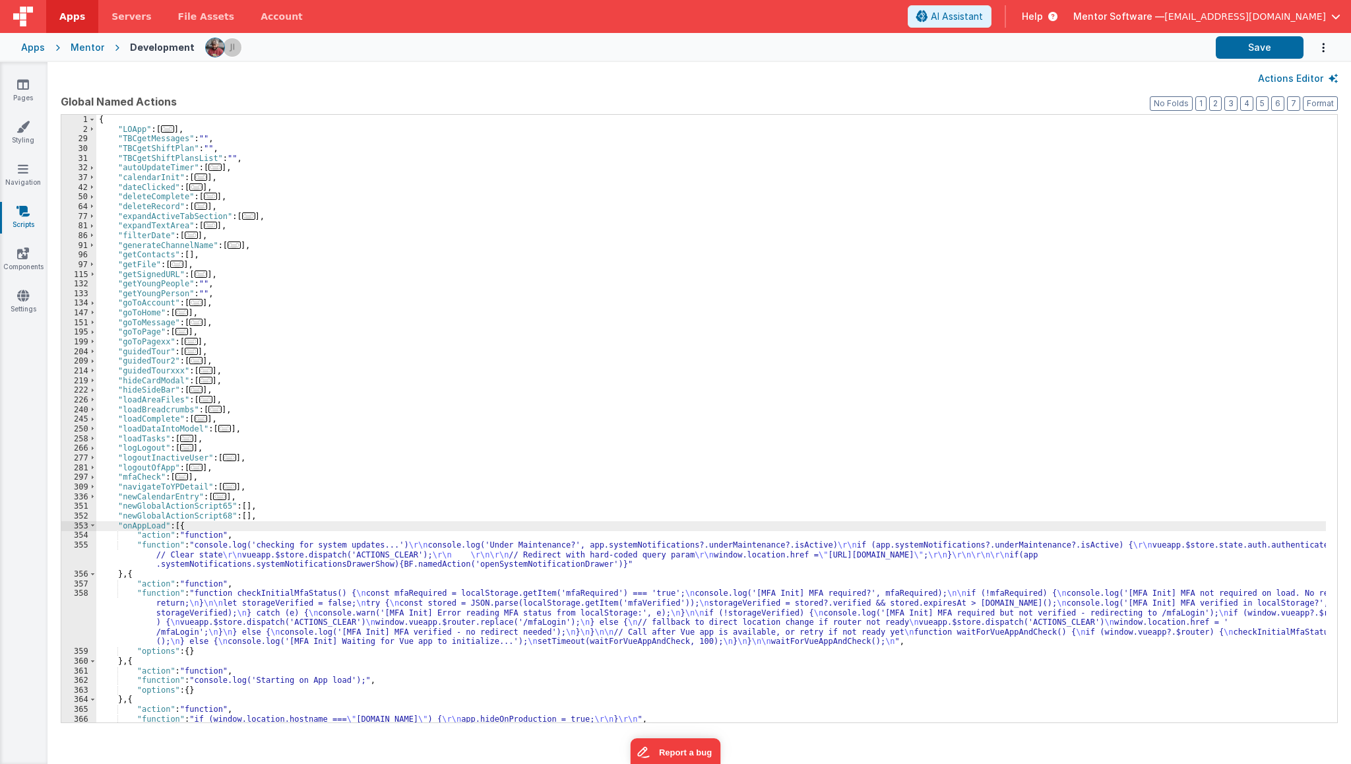
click at [127, 572] on div "{ "LOApp" : [ ... ] , "TBCgetMessages" : "" , "TBCgetShiftPlan" : "" , "TBCgetS…" at bounding box center [711, 428] width 1230 height 627
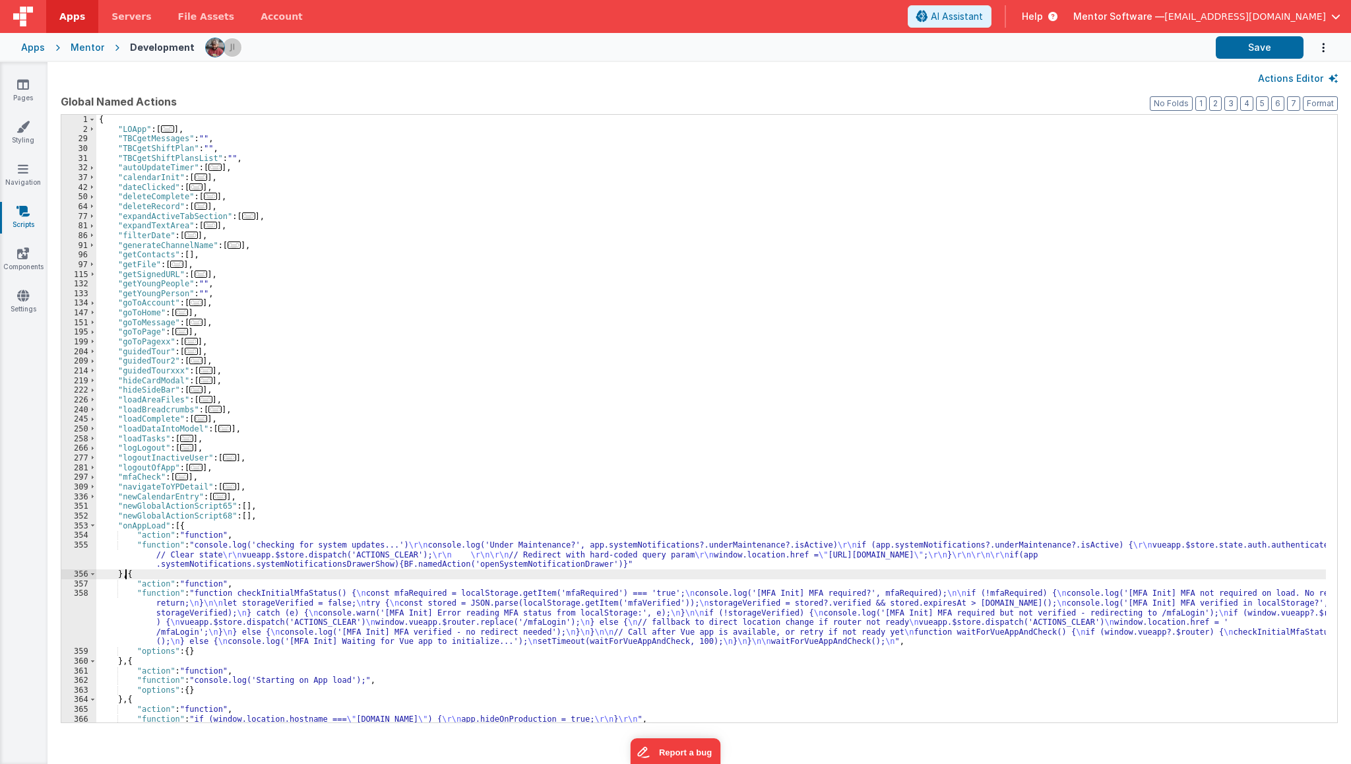
click at [127, 572] on div "{ "LOApp" : [ ... ] , "TBCgetMessages" : "" , "TBCgetShiftPlan" : "" , "TBCgetS…" at bounding box center [711, 428] width 1230 height 627
click at [127, 573] on div "{ "LOApp" : [ ... ] , "TBCgetMessages" : "" , "TBCgetShiftPlan" : "" , "TBCgetS…" at bounding box center [711, 419] width 1230 height 608
click at [127, 573] on div "{ "LOApp" : [ ... ] , "TBCgetMessages" : "" , "TBCgetShiftPlan" : "" , "TBCgetS…" at bounding box center [711, 428] width 1230 height 627
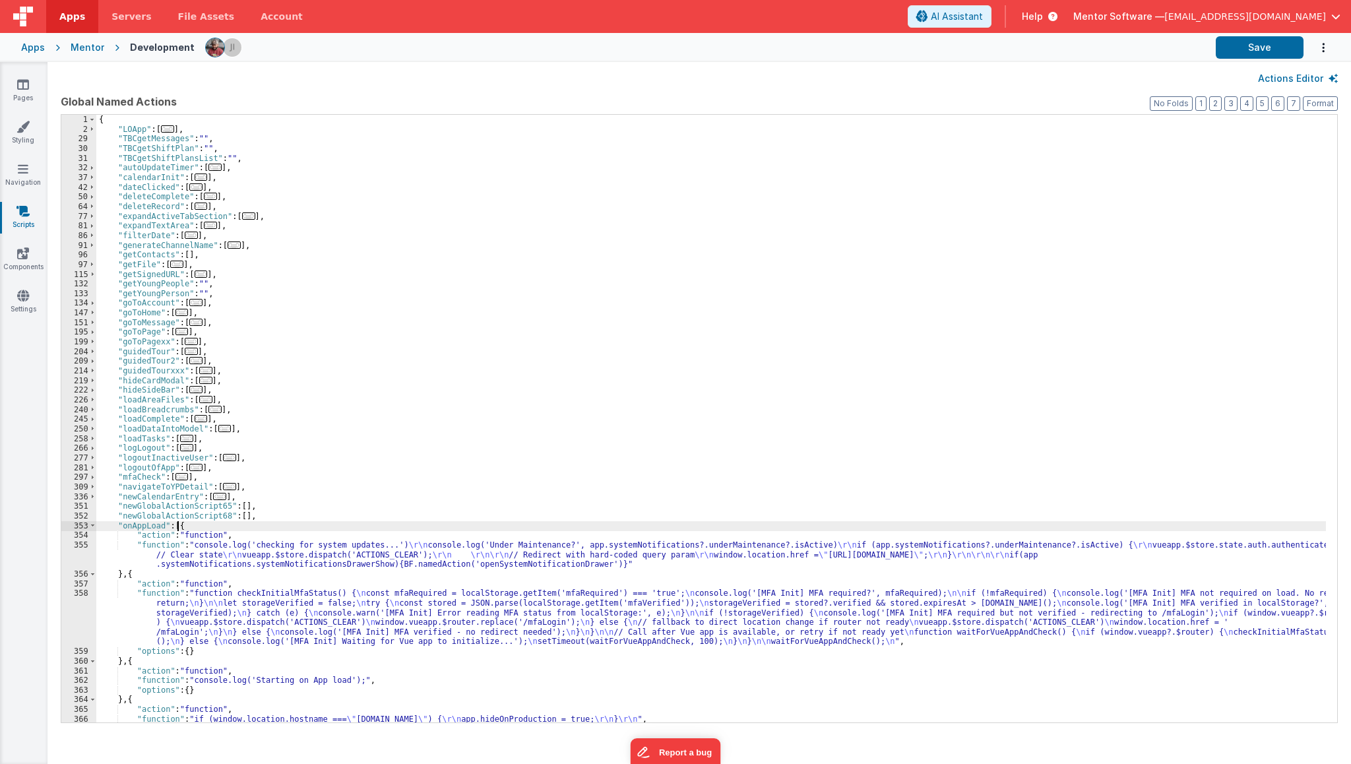
click at [177, 528] on div "{ "LOApp" : [ ... ] , "TBCgetMessages" : "" , "TBCgetShiftPlan" : "" , "TBCgetS…" at bounding box center [711, 428] width 1230 height 627
paste textarea
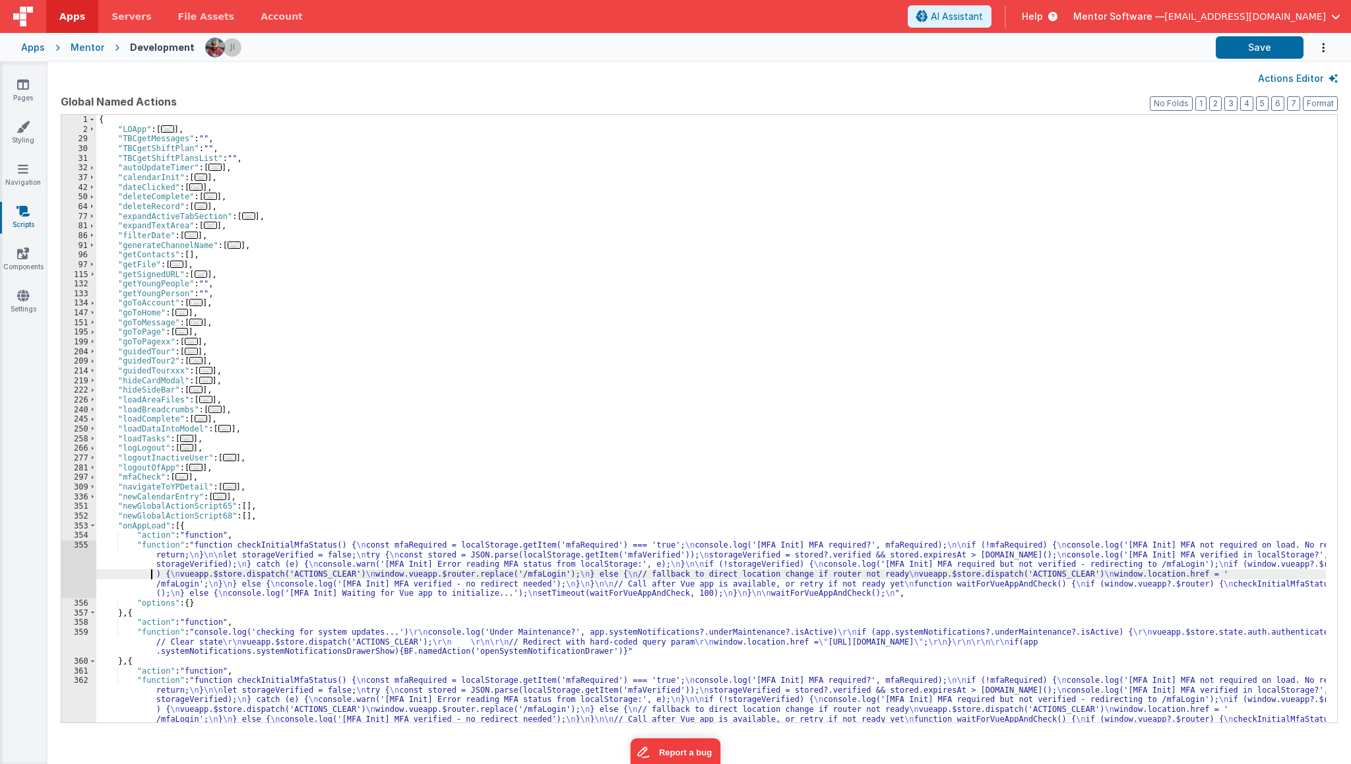
click at [117, 576] on div "{ "LOApp" : [ ... ] , "TBCgetMessages" : "" , "TBCgetShiftPlan" : "" , "TBCgetS…" at bounding box center [711, 453] width 1230 height 676
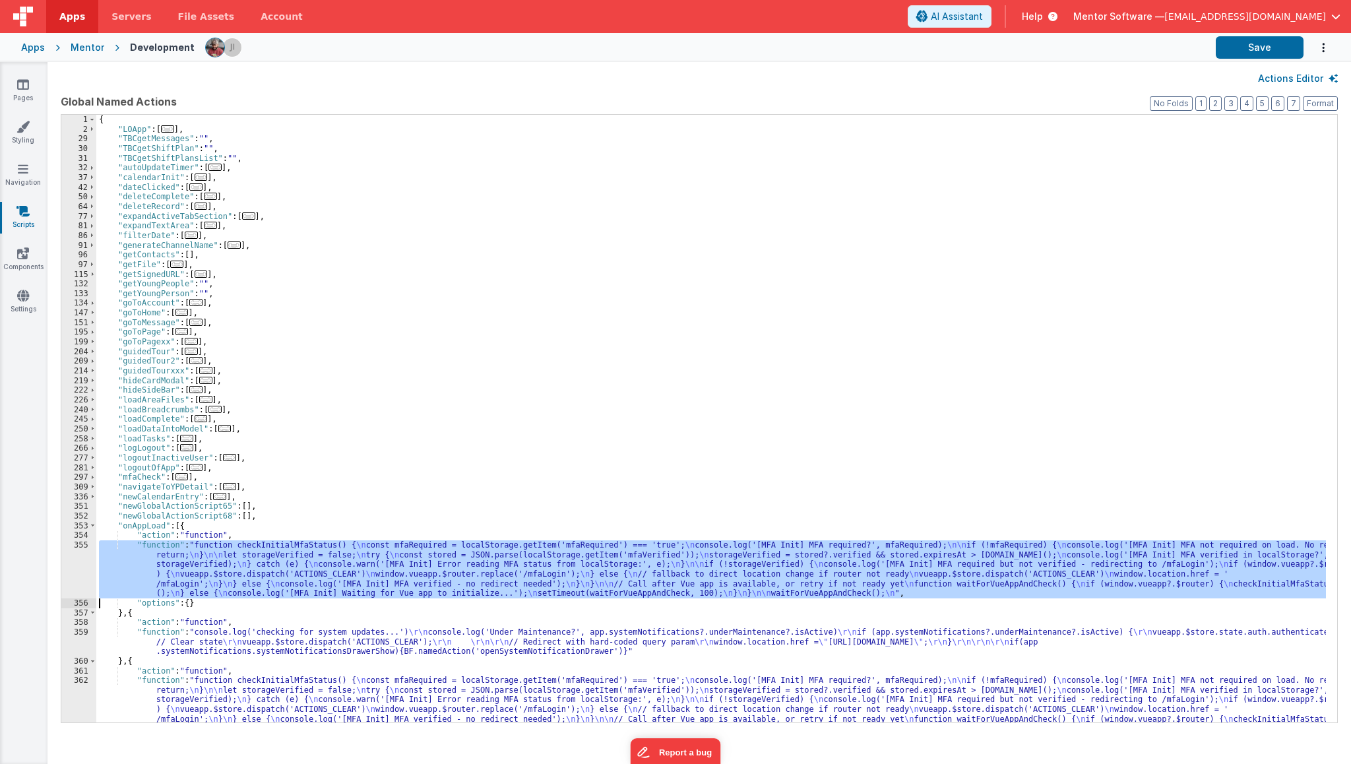
click at [66, 577] on div "355" at bounding box center [78, 569] width 35 height 58
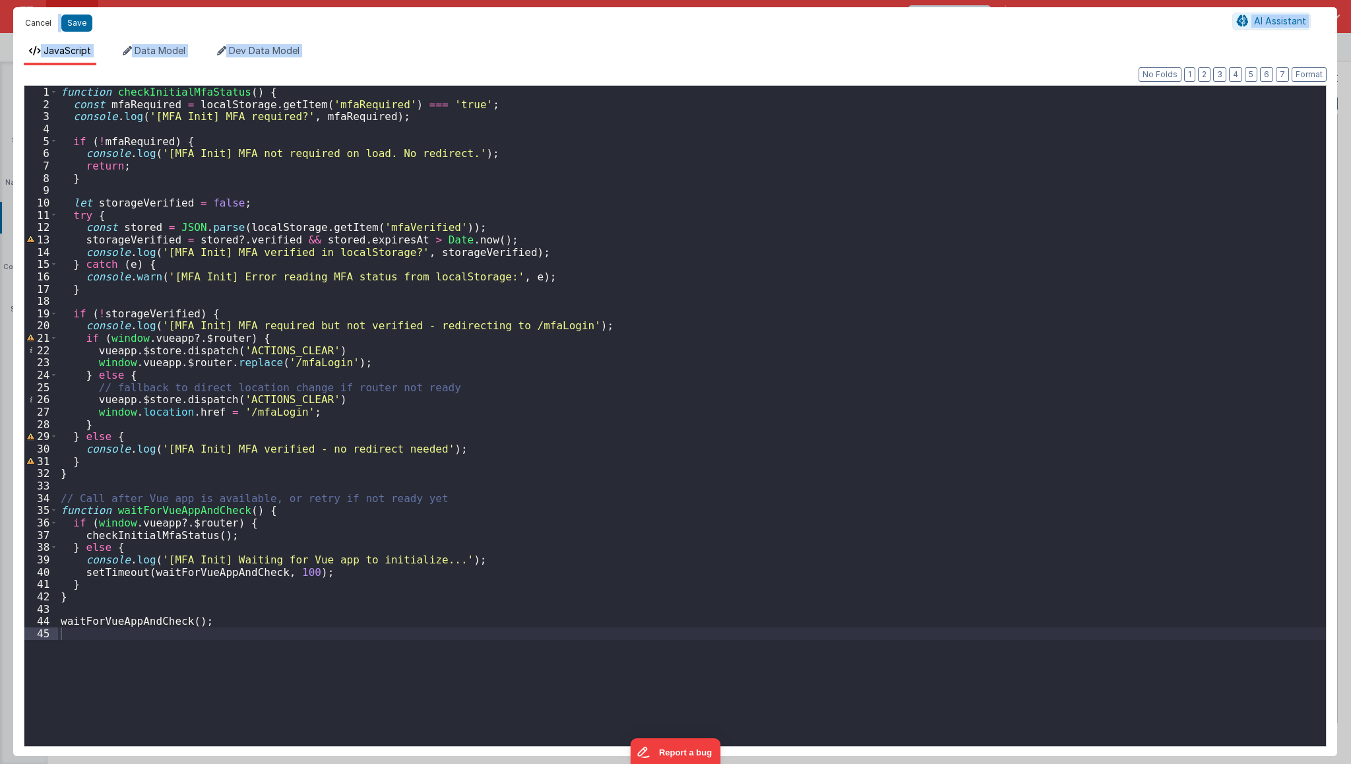
click at [32, 22] on button "Cancel" at bounding box center [38, 23] width 40 height 18
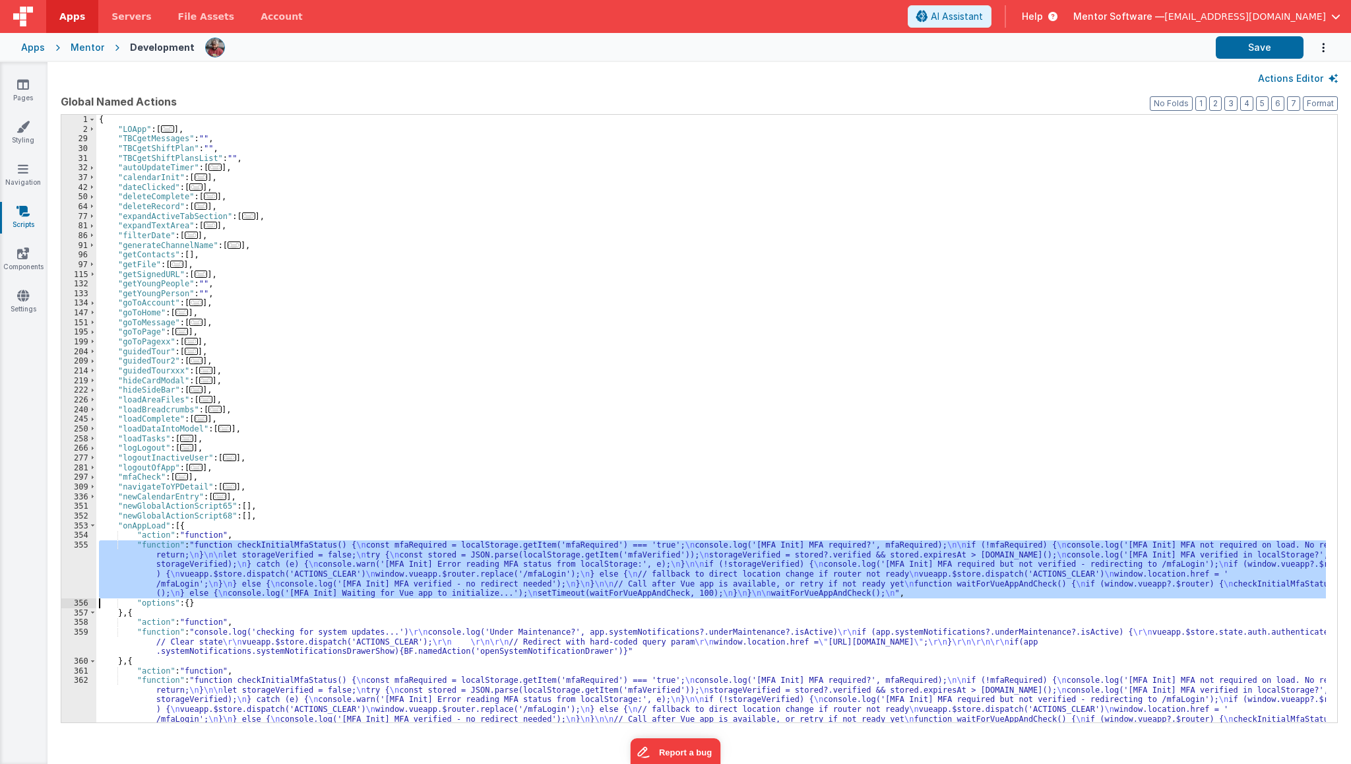
click at [127, 589] on div "{ "LOApp" : [ ... ] , "TBCgetMessages" : "" , "TBCgetShiftPlan" : "" , "TBCgetS…" at bounding box center [711, 419] width 1230 height 608
click at [78, 571] on div "355" at bounding box center [78, 569] width 35 height 58
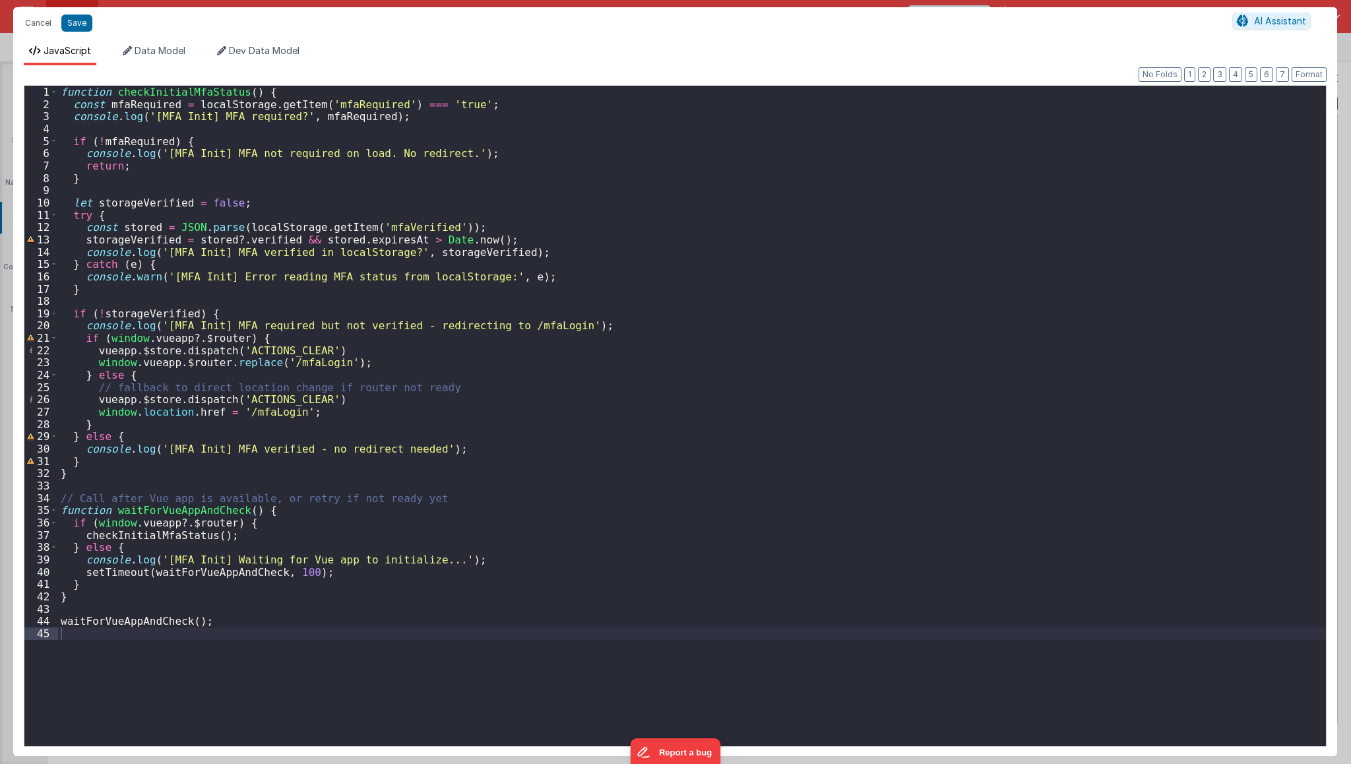
click at [107, 604] on div "function checkInitialMfaStatus ( ) { const mfaRequired = localStorage . getItem…" at bounding box center [692, 428] width 1268 height 685
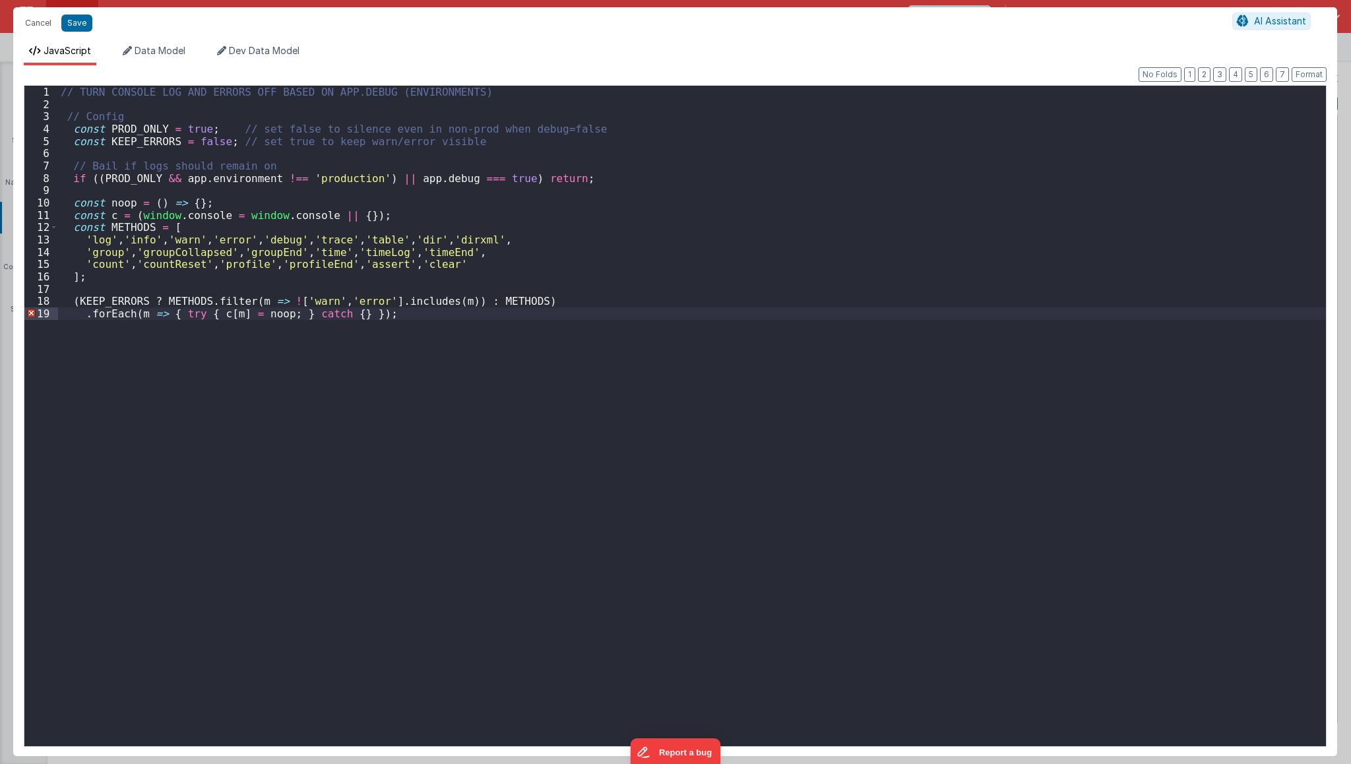
click at [273, 460] on div "// TURN CONSOLE LOG AND ERRORS OFF BASED ON APP.DEBUG (ENVIRONMENTS) // Config …" at bounding box center [692, 428] width 1268 height 685
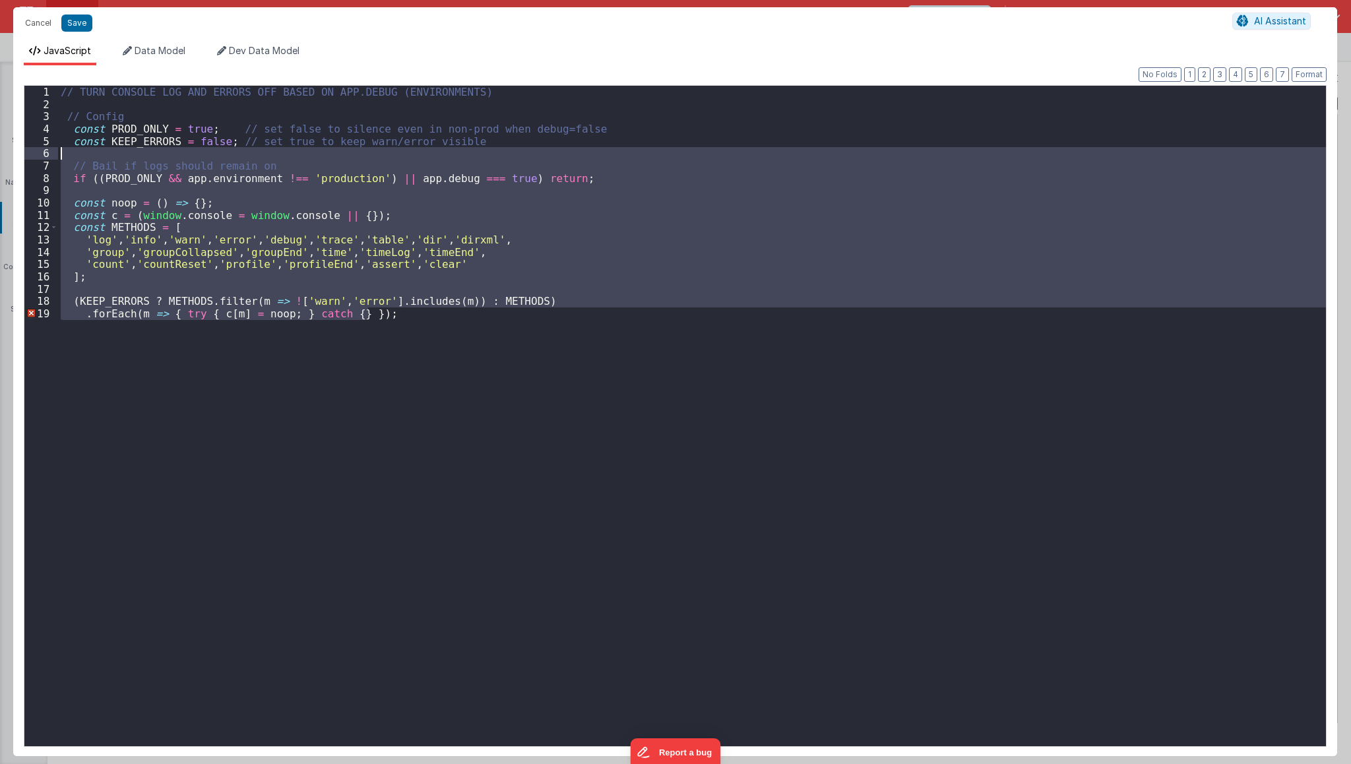
drag, startPoint x: 273, startPoint y: 460, endPoint x: 37, endPoint y: 150, distance: 389.2
click at [37, 150] on div "1 2 3 4 5 6 7 8 9 10 11 12 13 14 15 16 17 18 19 // TURN CONSOLE LOG AND ERRORS …" at bounding box center [675, 416] width 1303 height 662
click at [282, 377] on div "// TURN CONSOLE LOG AND ERRORS OFF BASED ON APP.DEBUG (ENVIRONMENTS) // Config …" at bounding box center [692, 416] width 1268 height 660
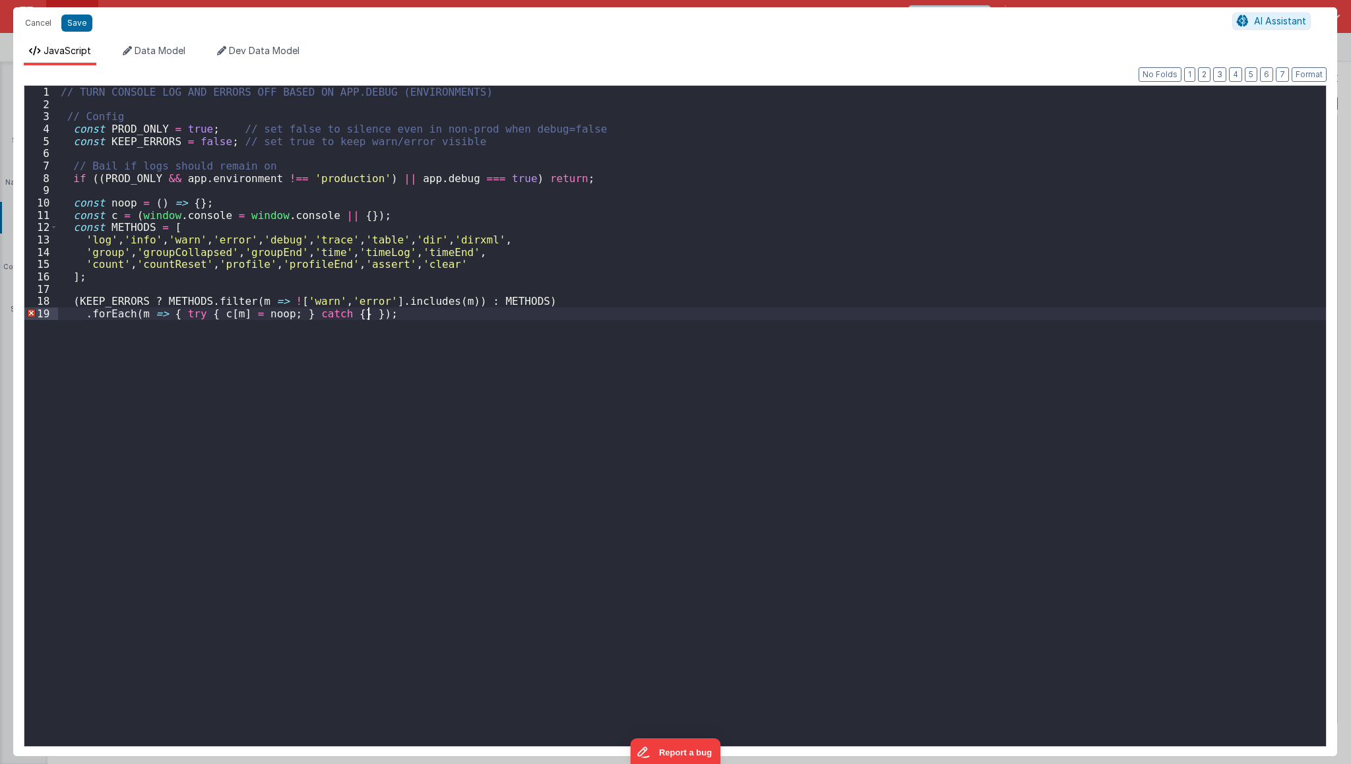
click at [175, 495] on div "// TURN CONSOLE LOG AND ERRORS OFF BASED ON APP.DEBUG (ENVIRONMENTS) // Config …" at bounding box center [692, 428] width 1268 height 685
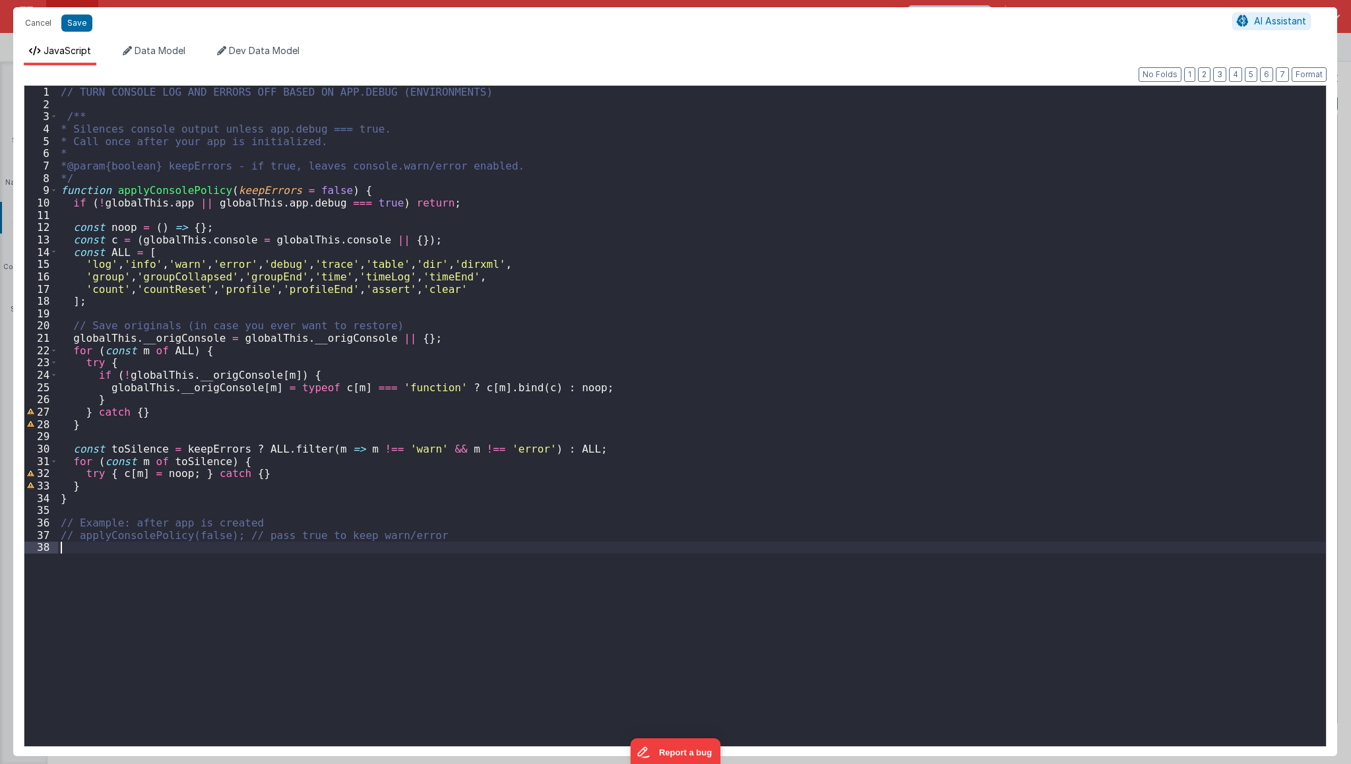
click at [234, 157] on div "// TURN CONSOLE LOG AND ERRORS OFF BASED ON APP.DEBUG (ENVIRONMENTS) /** * Sile…" at bounding box center [692, 428] width 1268 height 685
click at [219, 166] on div "// TURN CONSOLE LOG AND ERRORS OFF BASED ON APP.DEBUG (ENVIRONMENTS) /** * Sile…" at bounding box center [692, 428] width 1268 height 685
click at [86, 142] on div "// TURN CONSOLE LOG AND ERRORS OFF BASED ON APP.DEBUG (ENVIRONMENTS) /** * Sile…" at bounding box center [692, 428] width 1268 height 685
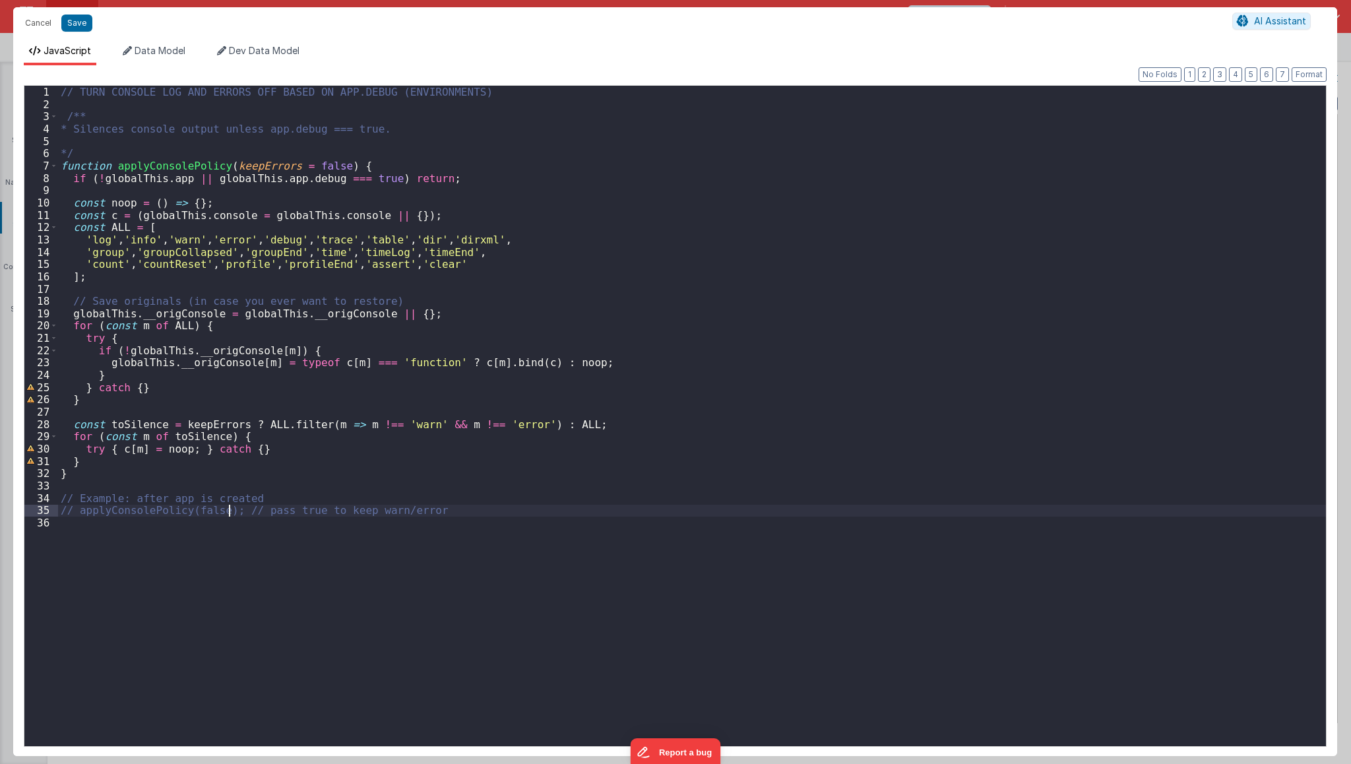
click at [228, 507] on div "// TURN CONSOLE LOG AND ERRORS OFF BASED ON APP.DEBUG (ENVIRONMENTS) /** * Sile…" at bounding box center [692, 428] width 1268 height 685
click at [266, 511] on div "// TURN CONSOLE LOG AND ERRORS OFF BASED ON APP.DEBUG (ENVIRONMENTS) /** * Sile…" at bounding box center [692, 428] width 1268 height 685
click at [82, 22] on button "Save" at bounding box center [76, 23] width 31 height 17
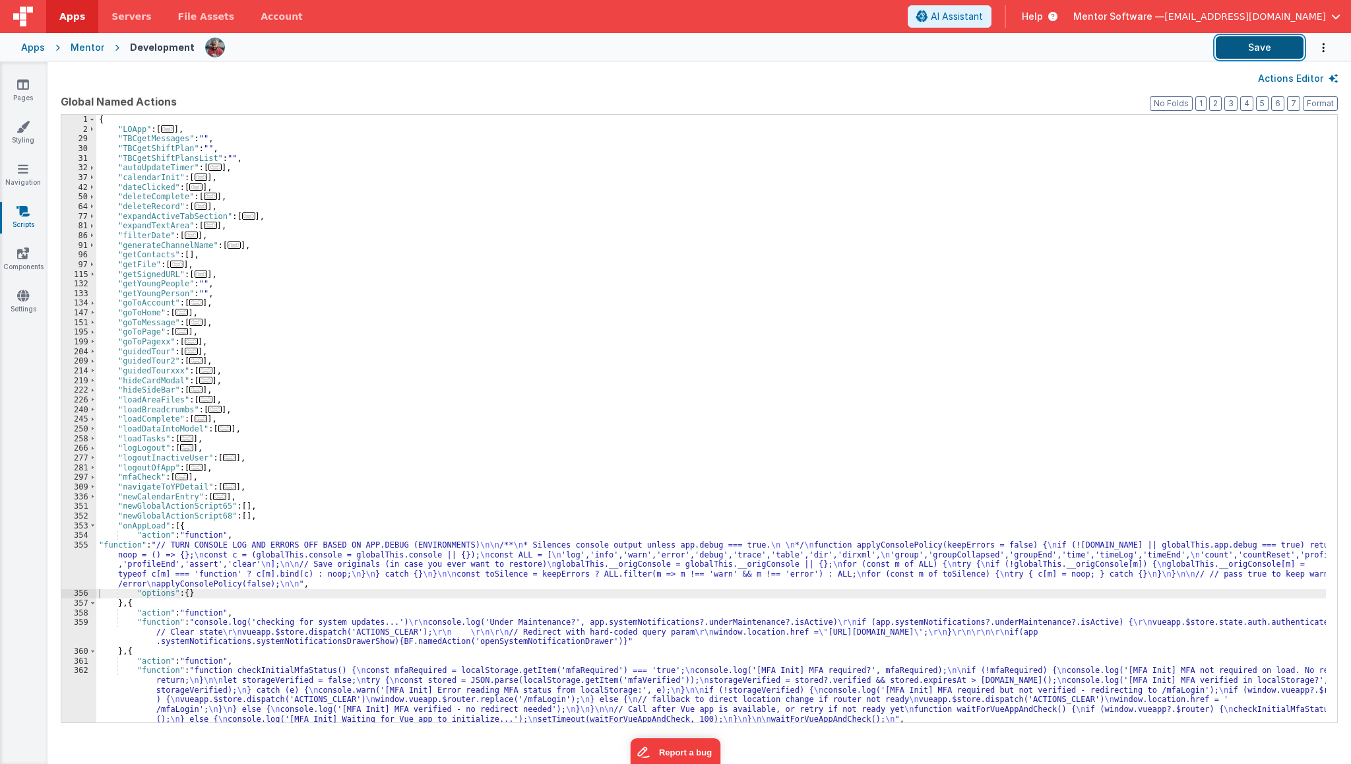
click at [1263, 47] on button "Save" at bounding box center [1260, 47] width 88 height 22
click at [22, 296] on icon at bounding box center [23, 295] width 12 height 13
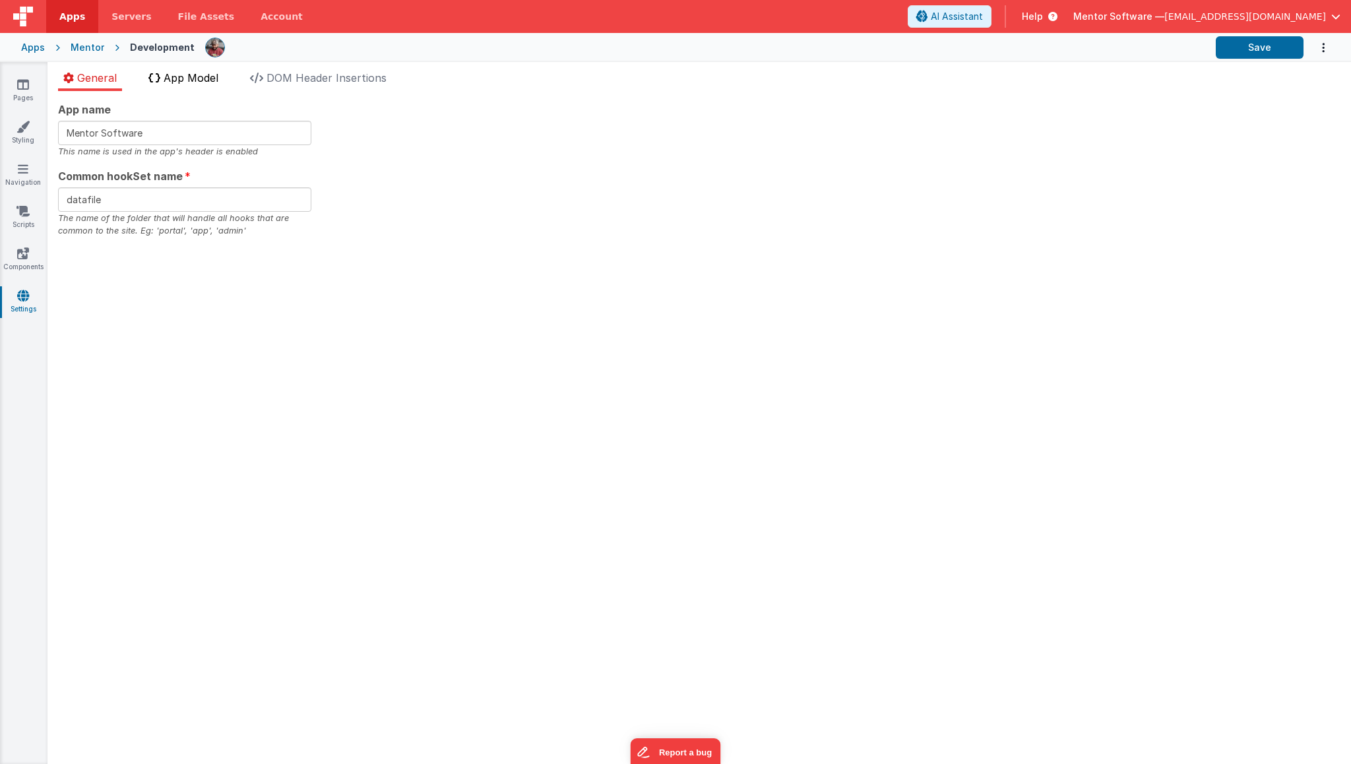
click at [204, 71] on span "App Model" at bounding box center [191, 77] width 55 height 13
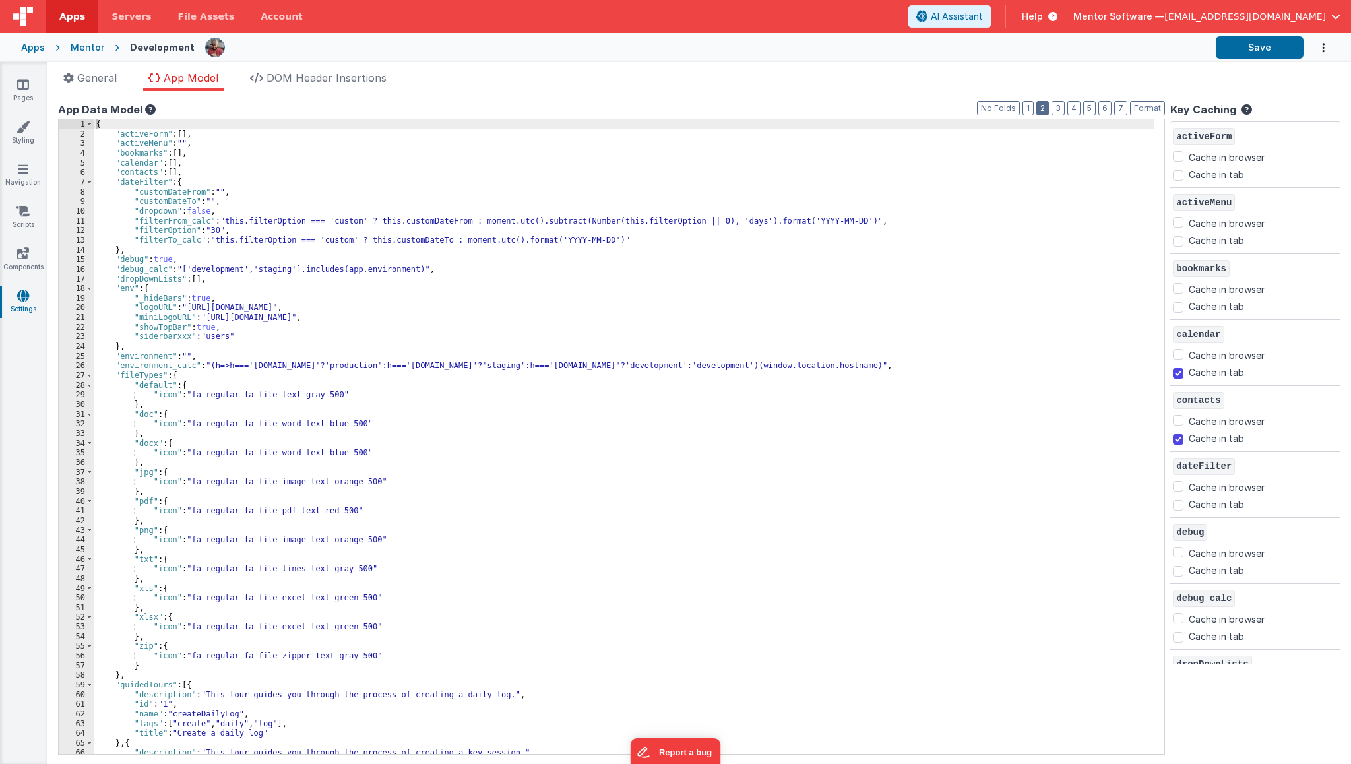
click at [1048, 111] on button "2" at bounding box center [1042, 108] width 13 height 15
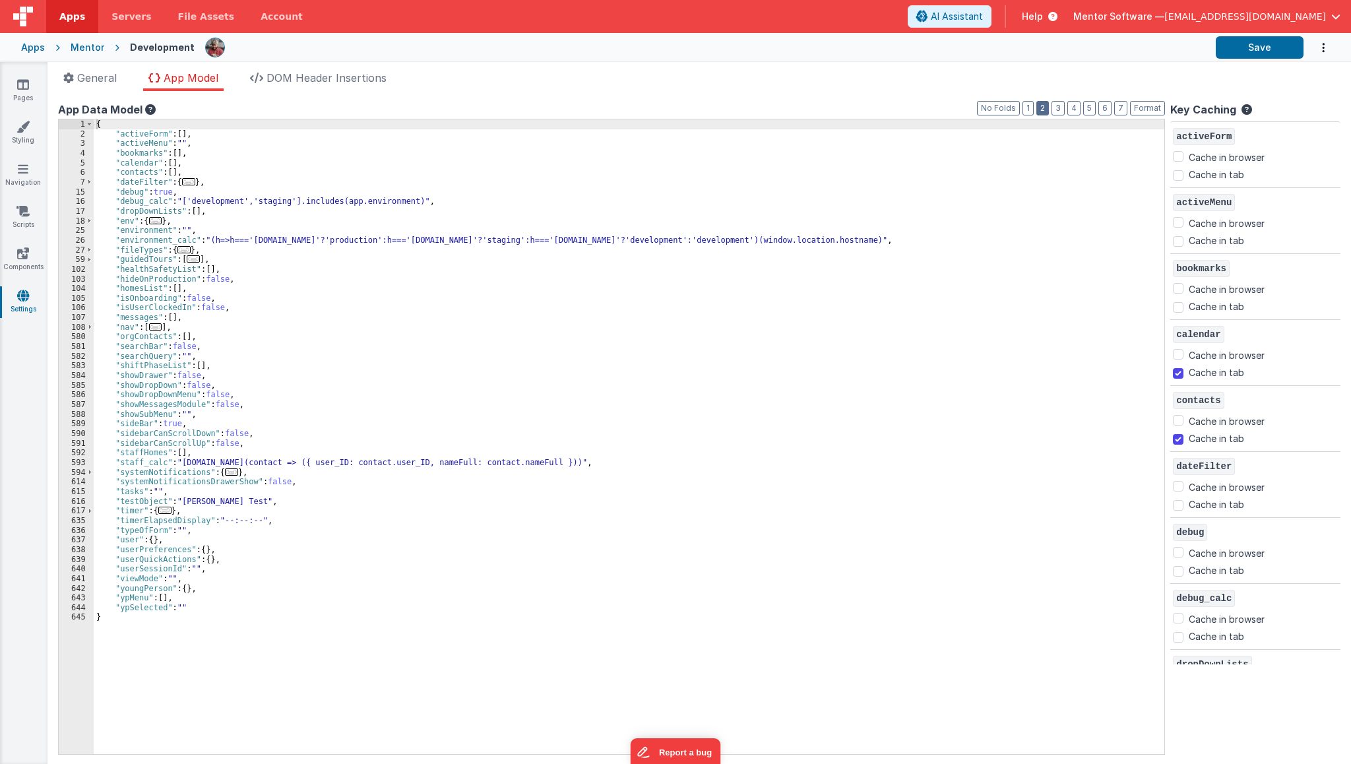
checkbox input "false"
checkbox input "true"
checkbox input "false"
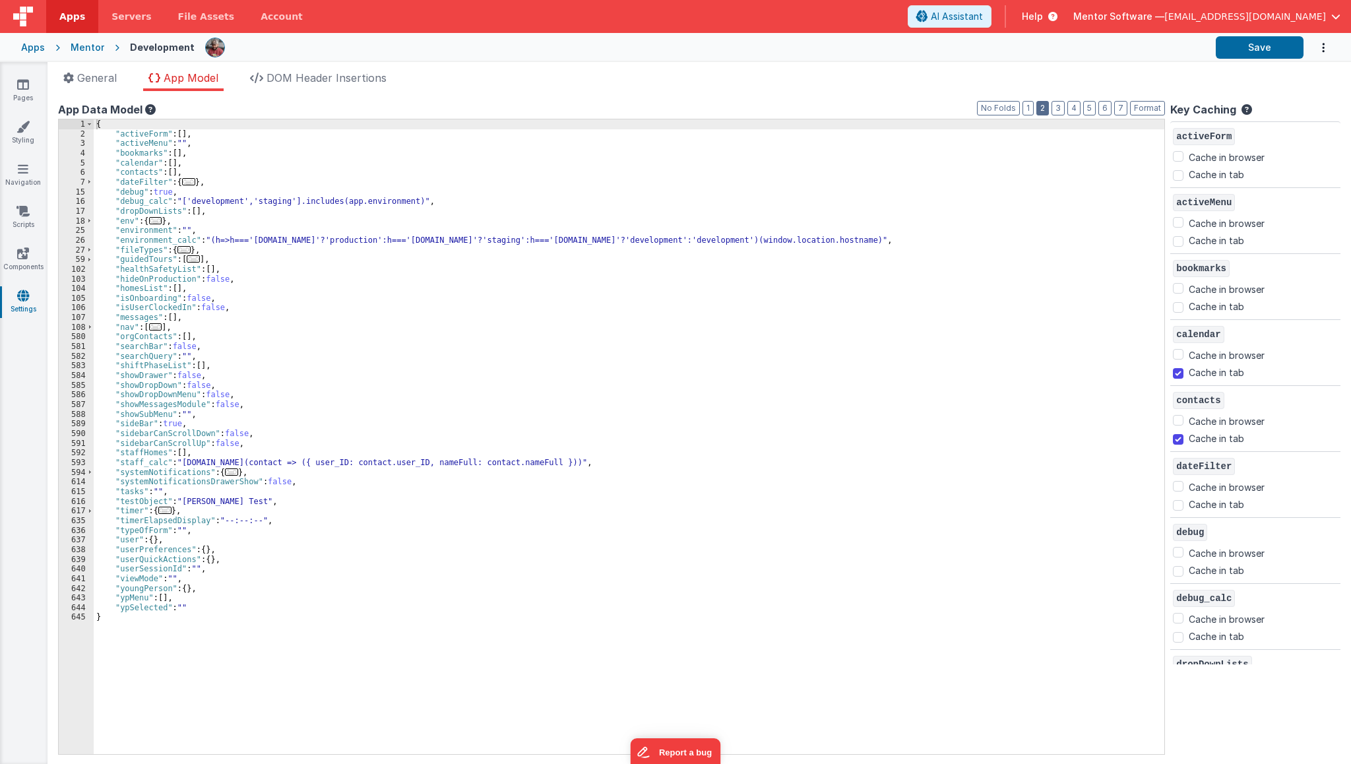
checkbox input "false"
checkbox input "true"
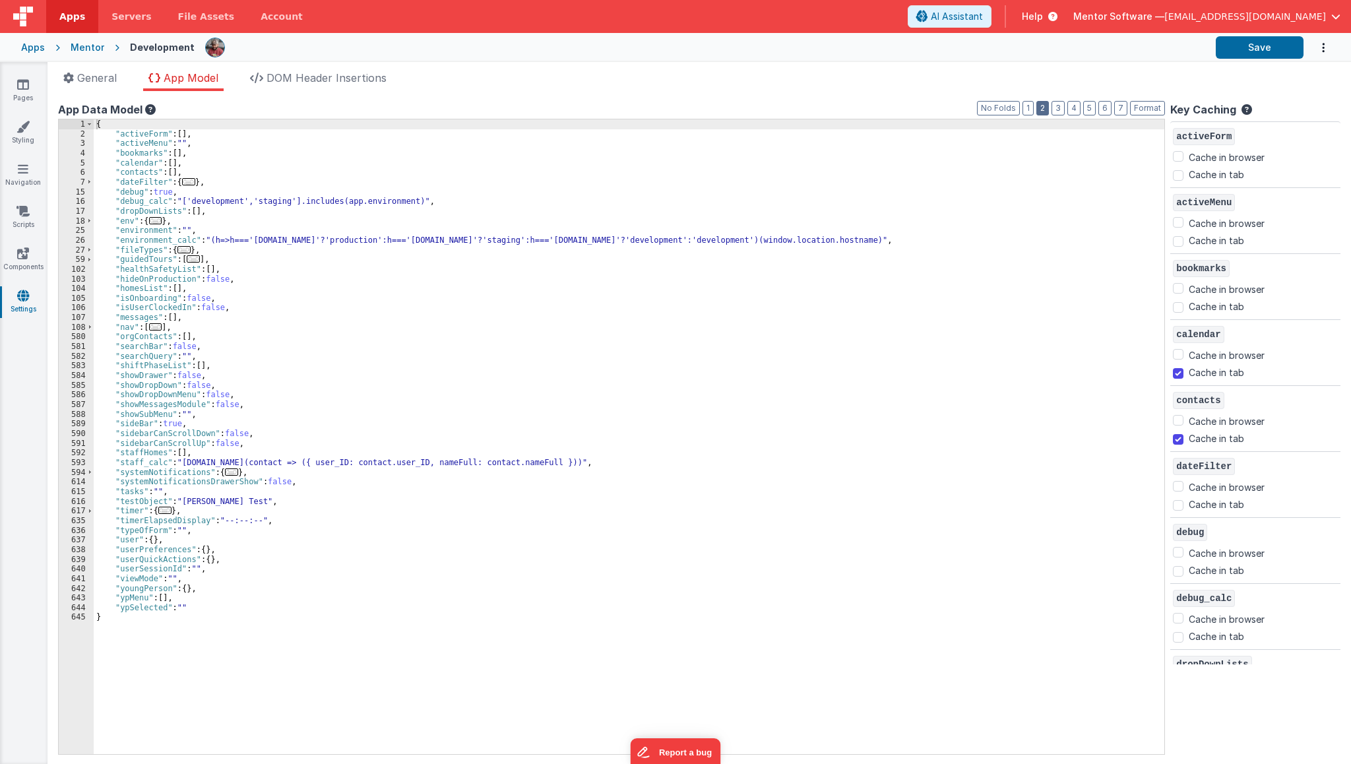
checkbox input "false"
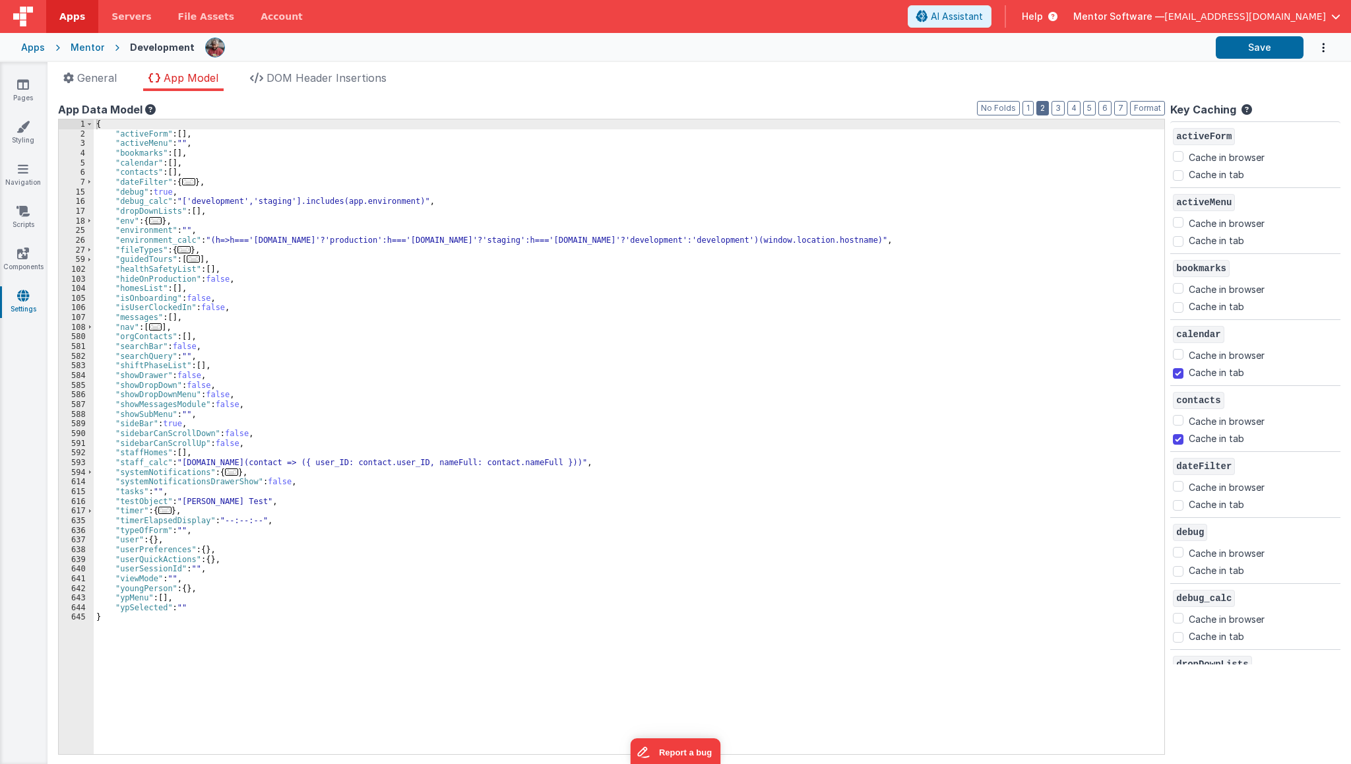
checkbox input "true"
checkbox input "false"
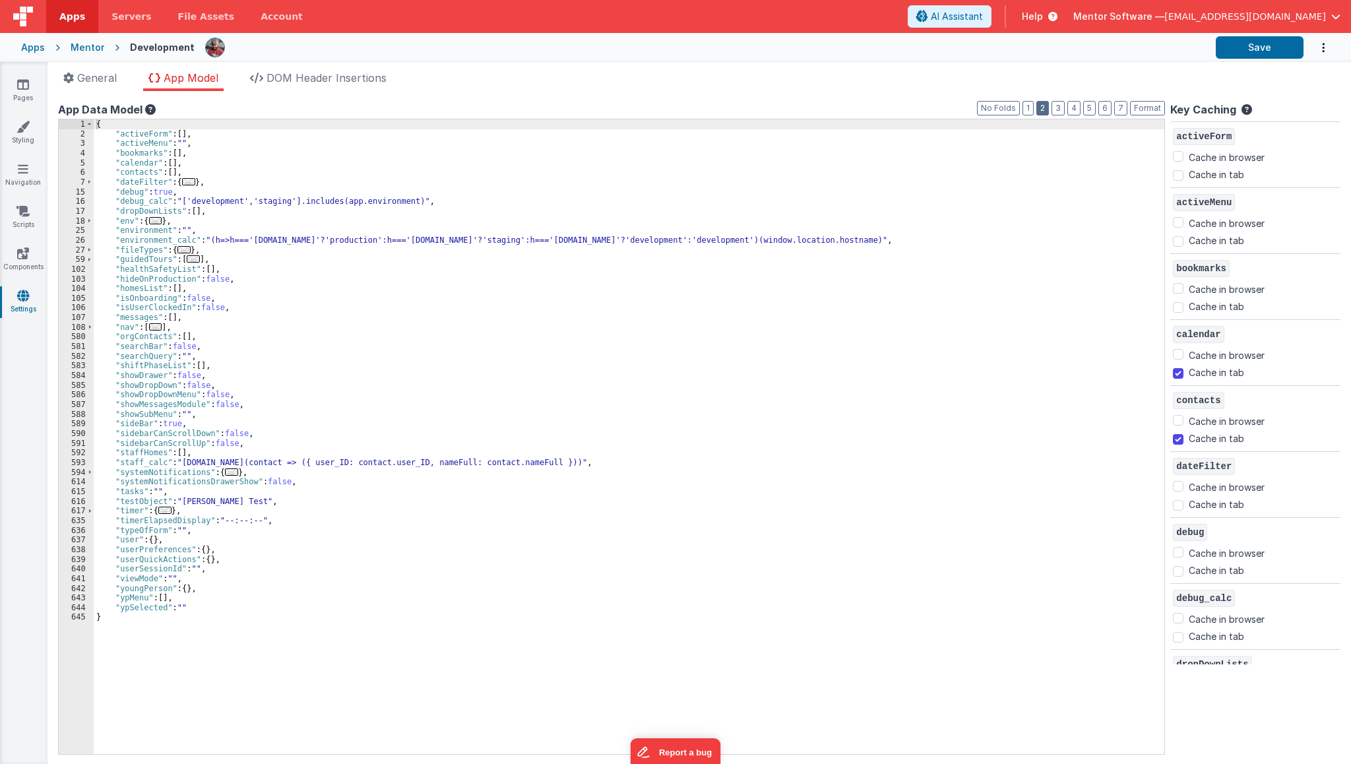
checkbox input "true"
checkbox input "false"
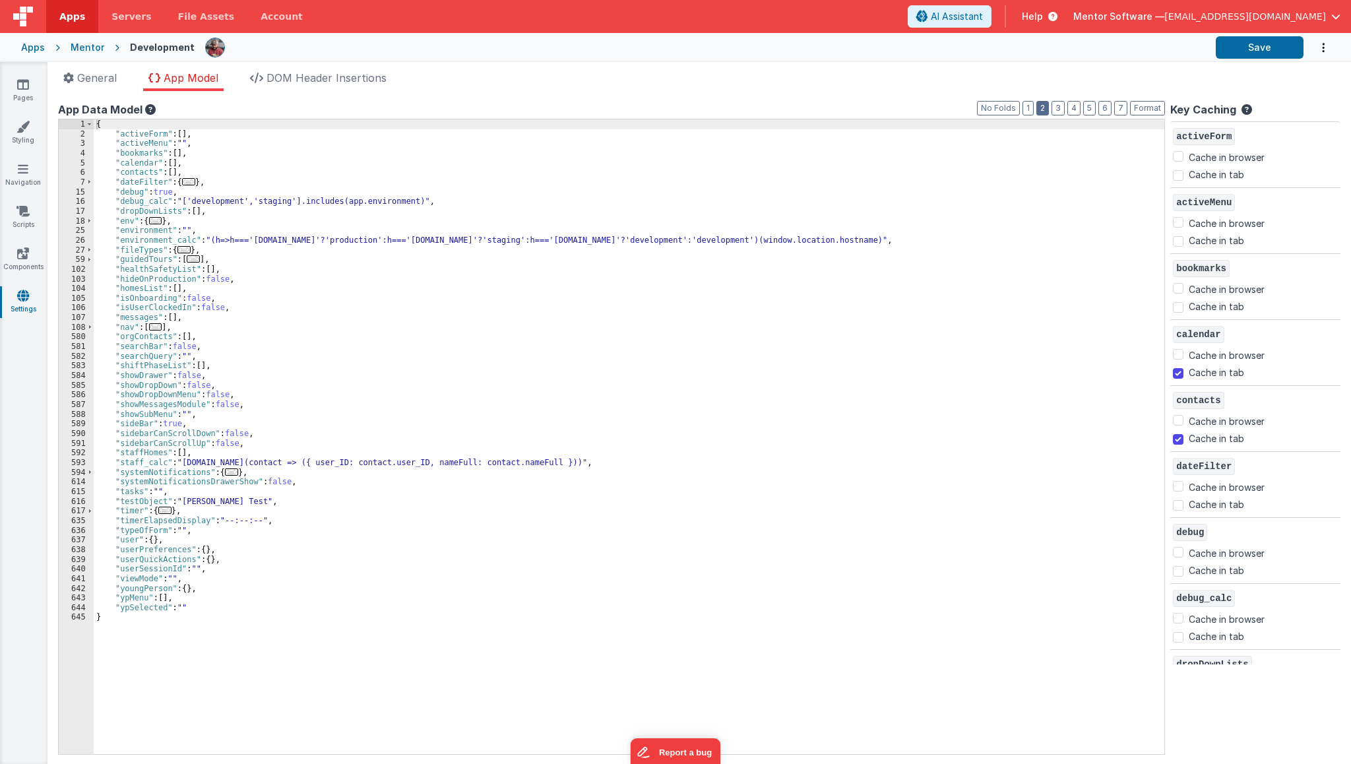
checkbox input "true"
checkbox input "false"
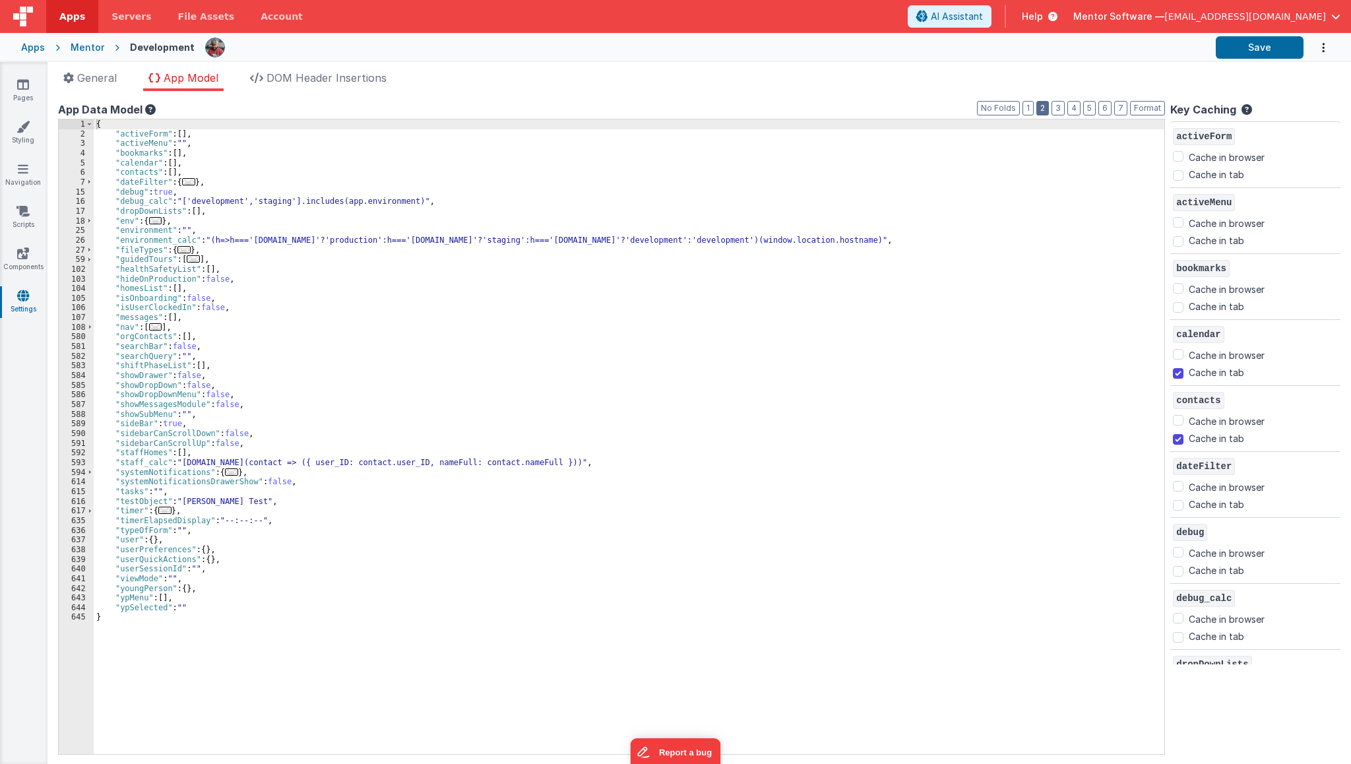
checkbox input "true"
checkbox input "false"
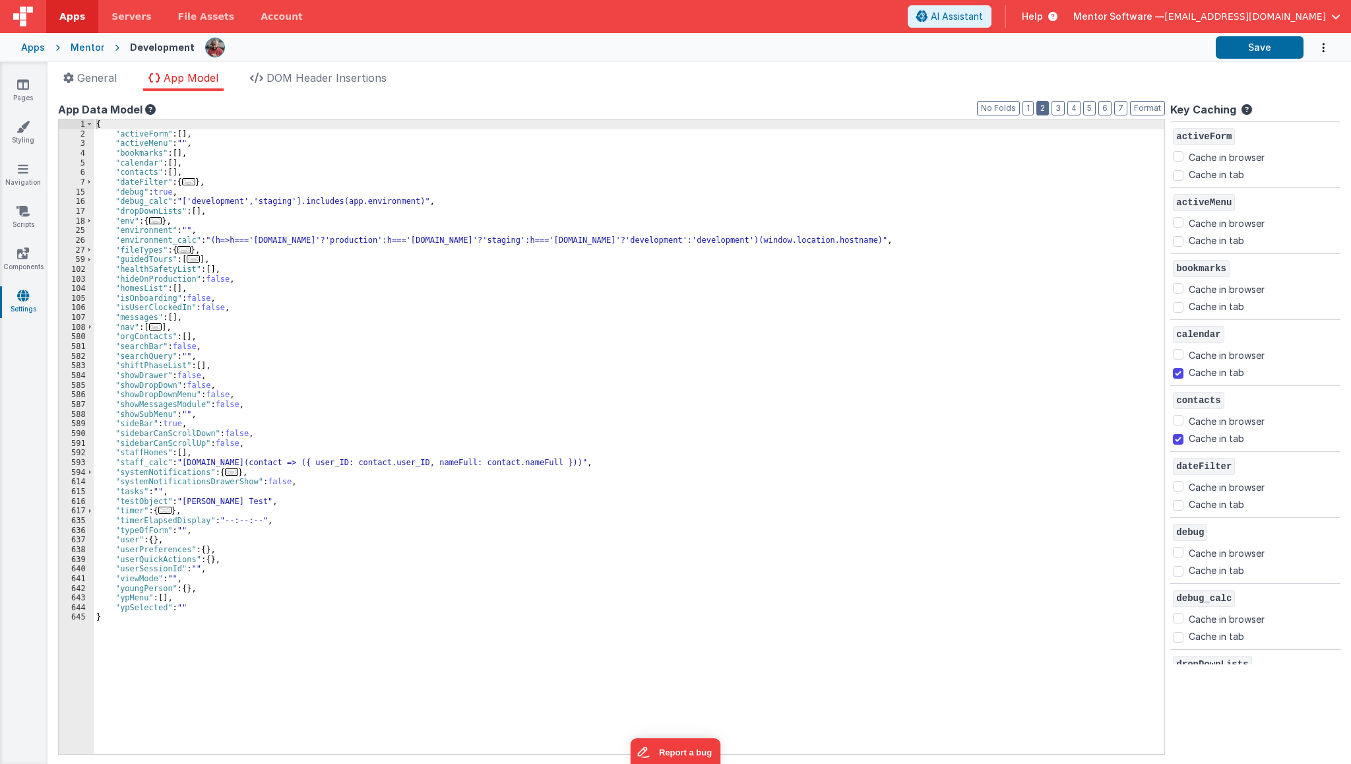
checkbox input "false"
checkbox input "true"
checkbox input "false"
checkbox input "true"
checkbox input "false"
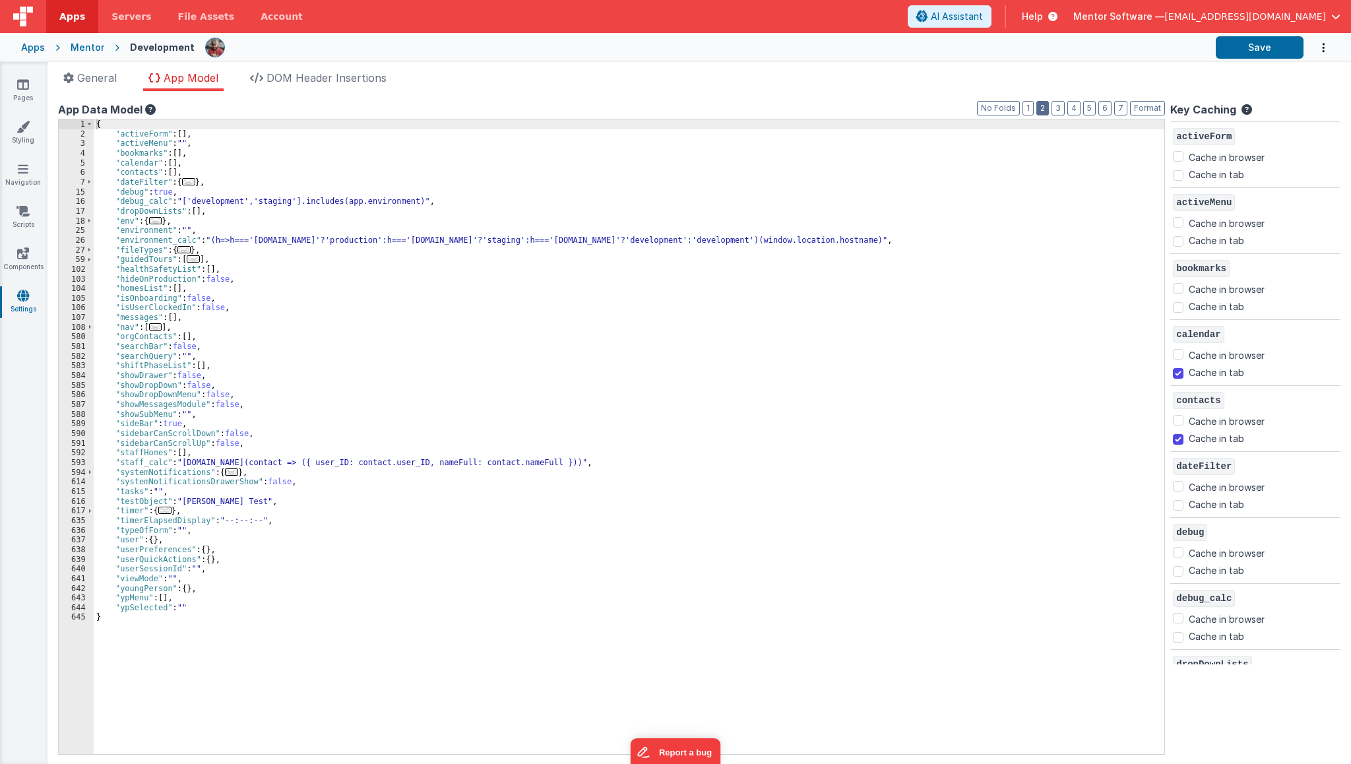
checkbox input "false"
checkbox input "true"
checkbox input "false"
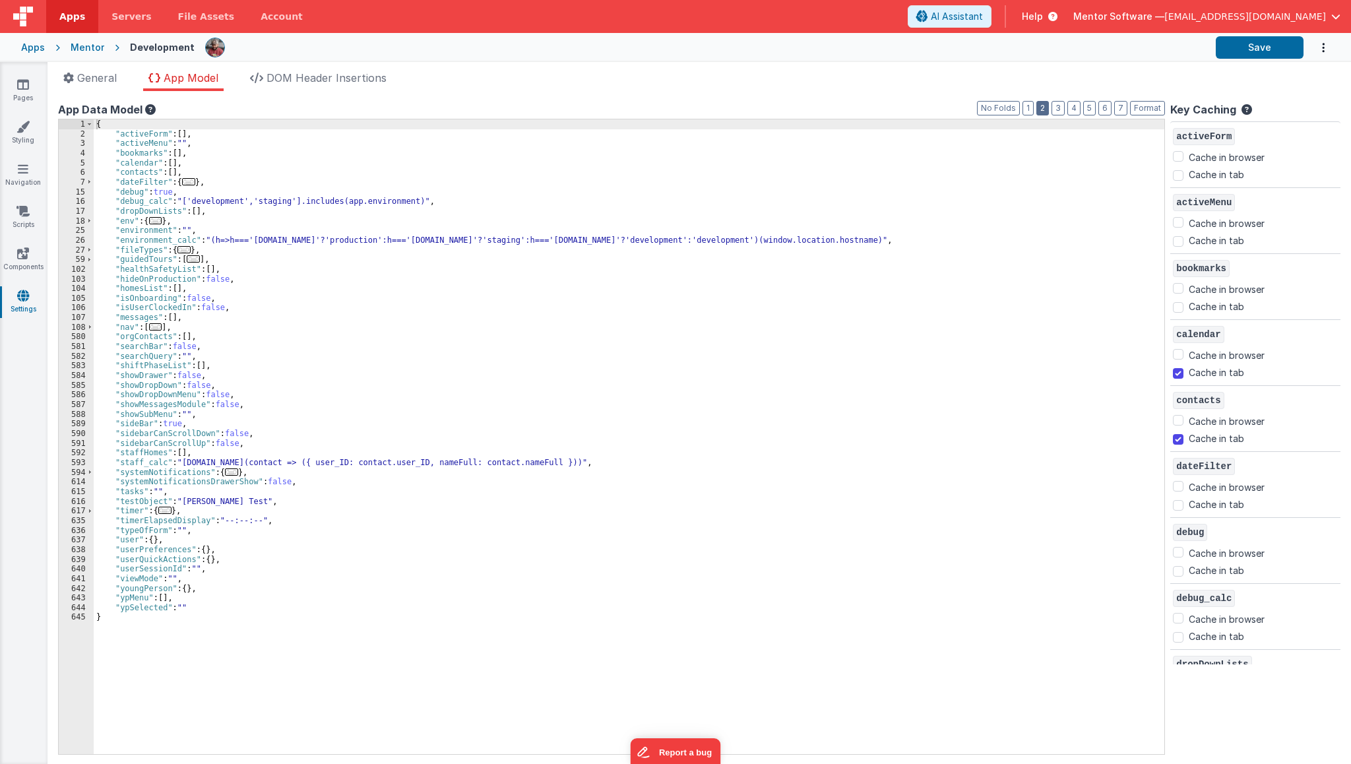
checkbox input "false"
checkbox input "true"
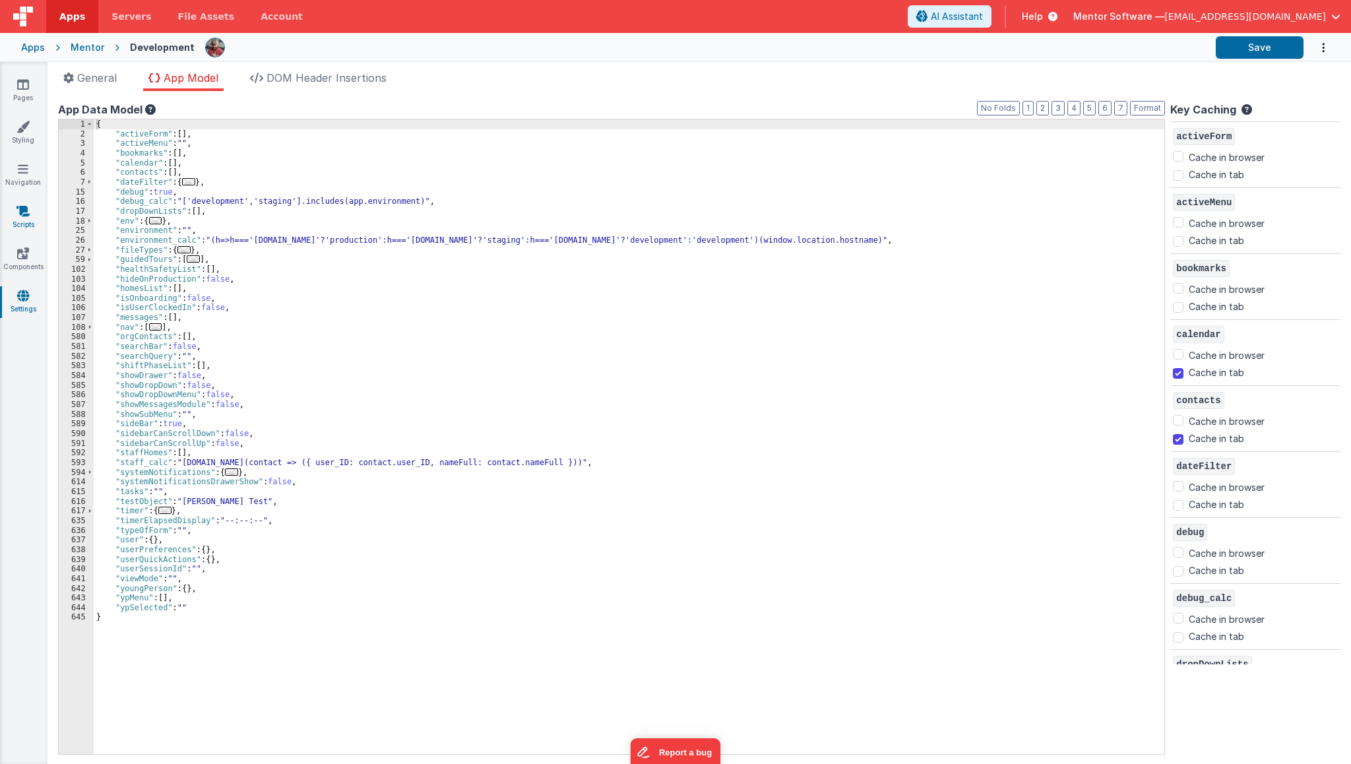
click at [25, 212] on icon at bounding box center [22, 210] width 13 height 13
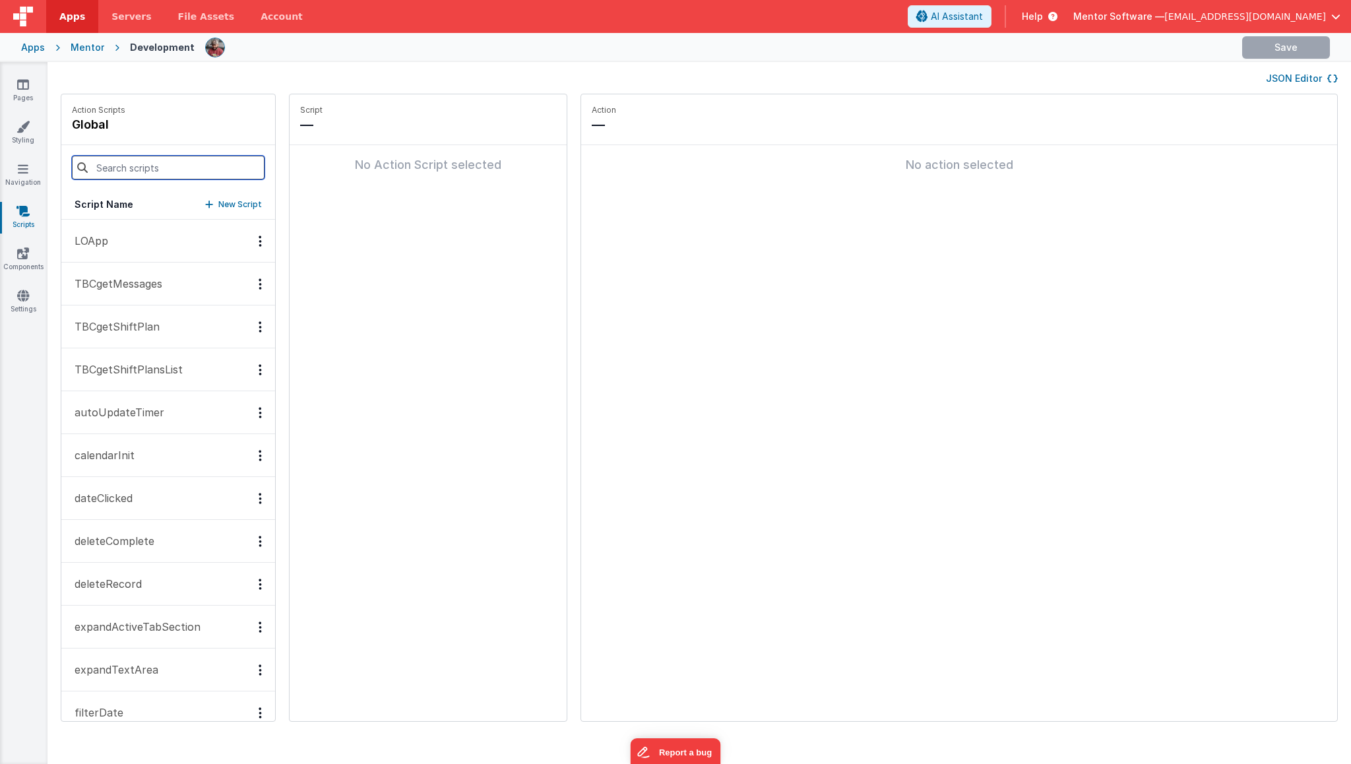
click at [133, 173] on input at bounding box center [168, 168] width 193 height 24
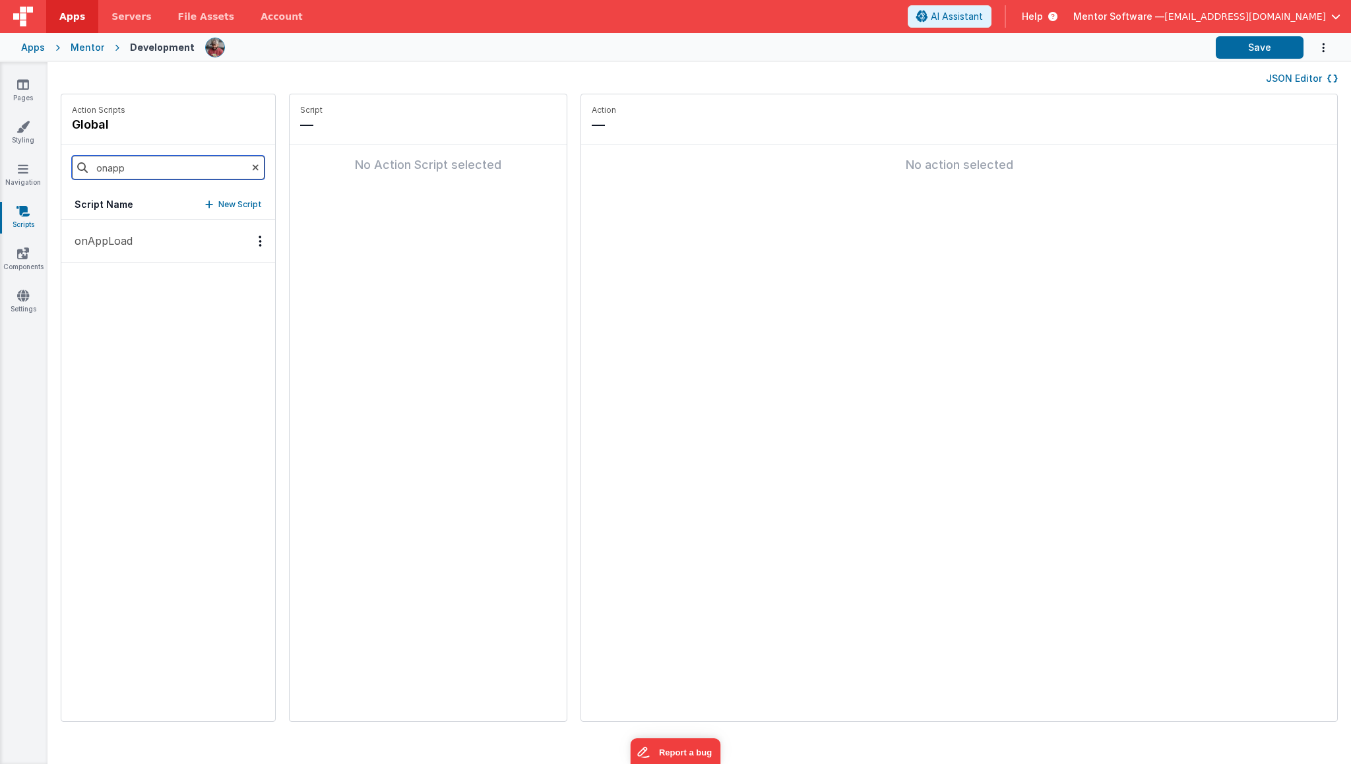
type input "onapp"
click at [133, 233] on button "onAppLoad" at bounding box center [168, 241] width 214 height 43
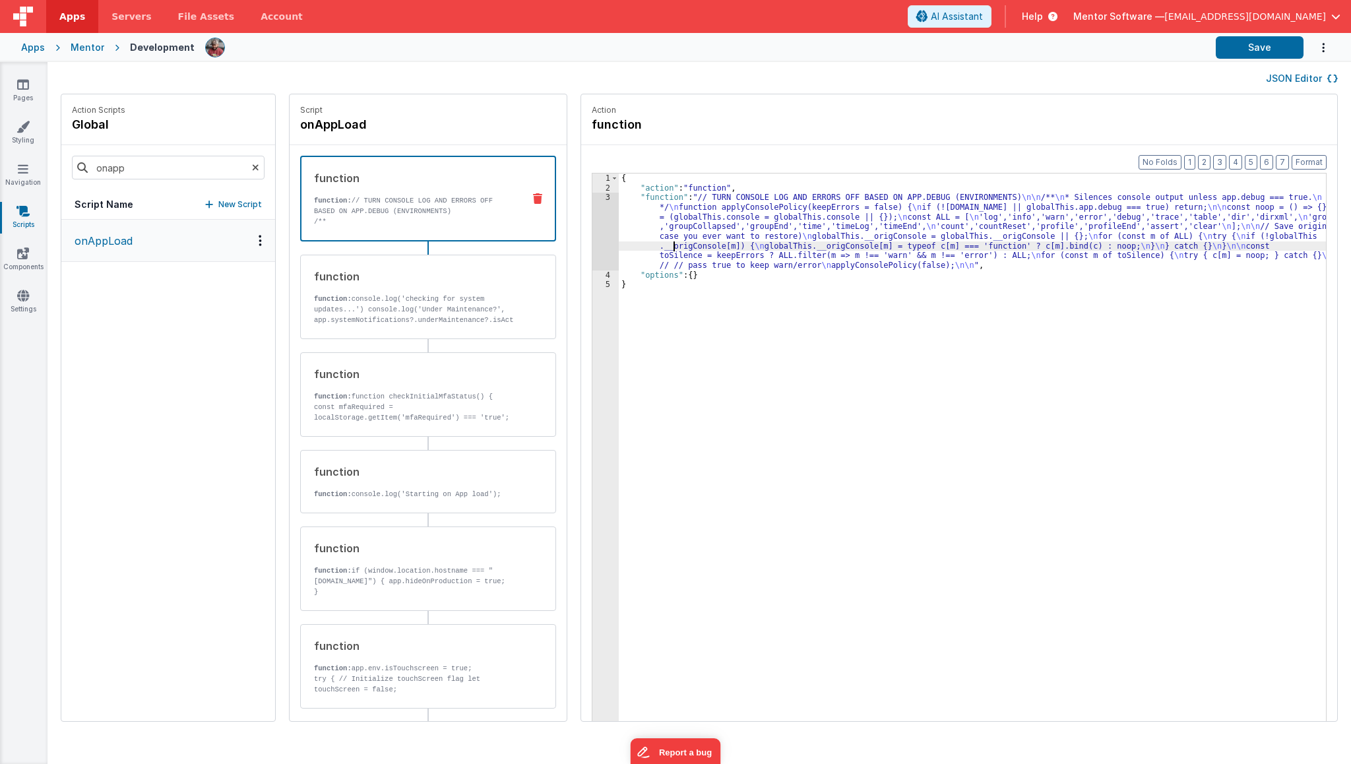
click at [653, 245] on div "{ "action" : "function" , "function" : "// TURN CONSOLE LOG AND ERRORS OFF BASE…" at bounding box center [982, 477] width 726 height 608
click at [592, 234] on div "3" at bounding box center [605, 231] width 26 height 77
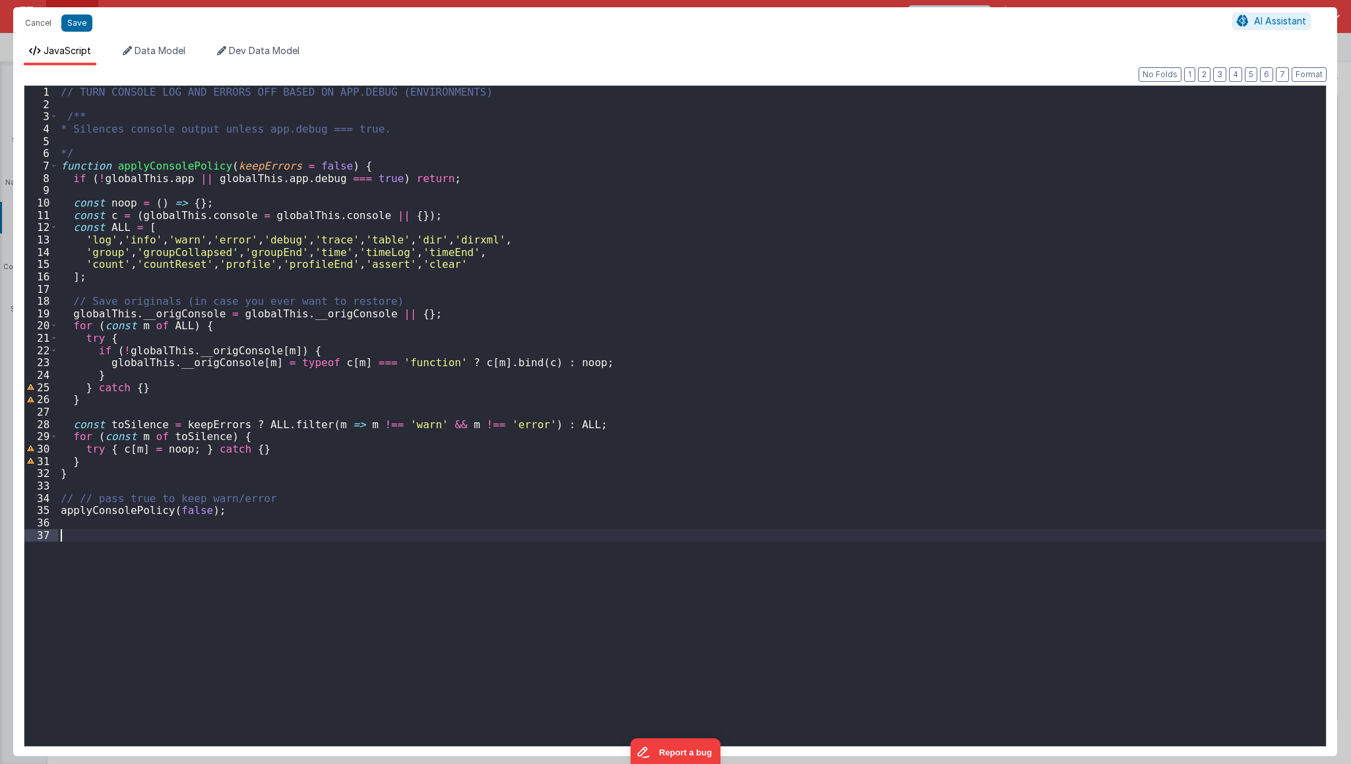
click at [301, 619] on div "// TURN CONSOLE LOG AND ERRORS OFF BASED ON APP.DEBUG (ENVIRONMENTS) /** * Sile…" at bounding box center [692, 428] width 1268 height 685
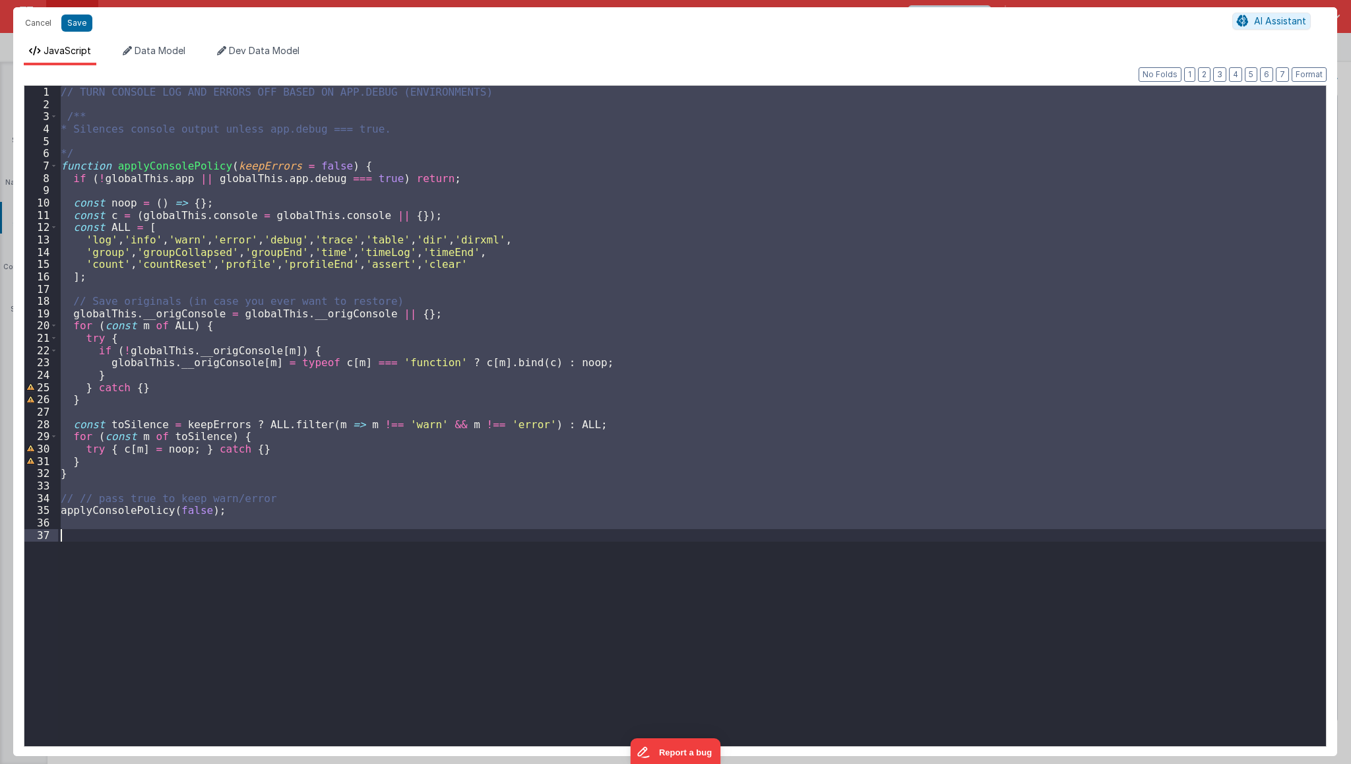
click at [301, 619] on div "// TURN CONSOLE LOG AND ERRORS OFF BASED ON APP.DEBUG (ENVIRONMENTS) /** * Sile…" at bounding box center [692, 416] width 1268 height 660
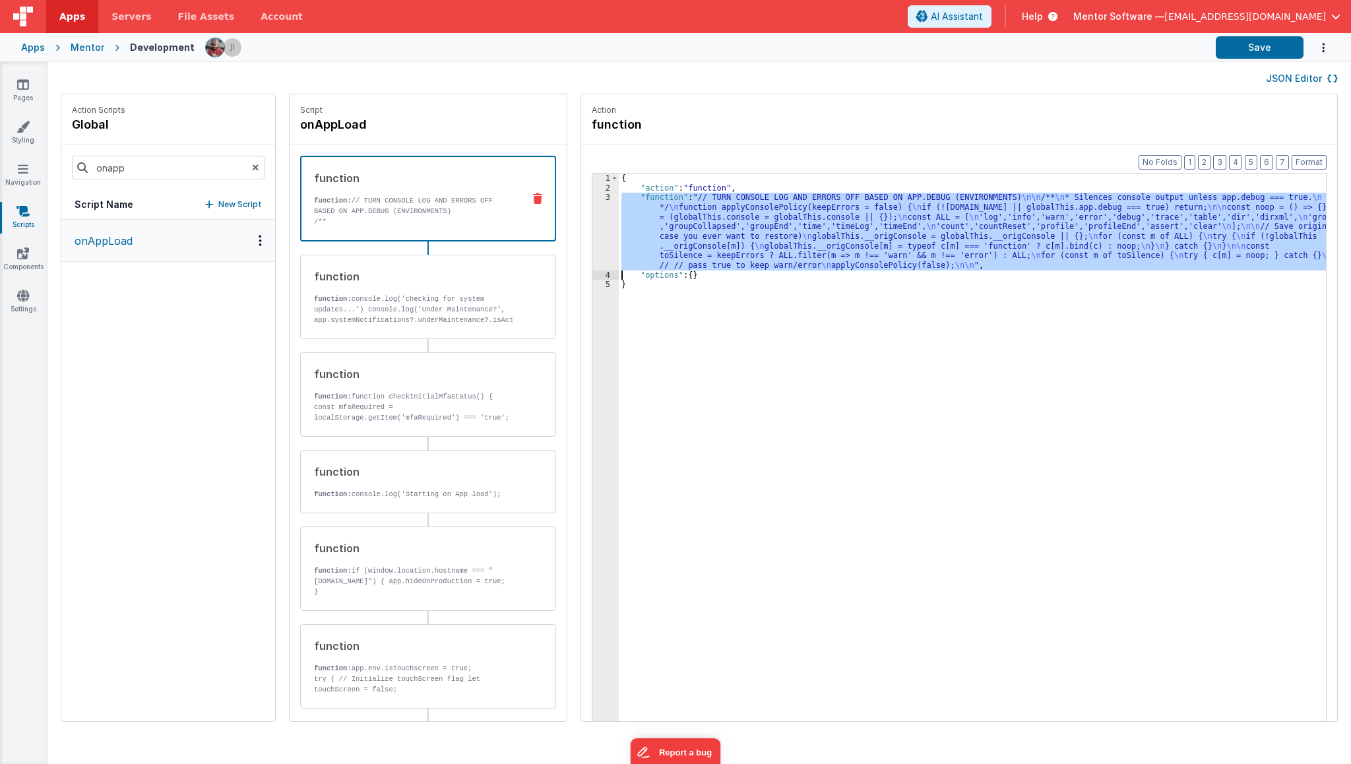
click at [673, 228] on div "{ "action" : "function" , "function" : "// TURN CONSOLE LOG AND ERRORS OFF BASE…" at bounding box center [972, 467] width 707 height 588
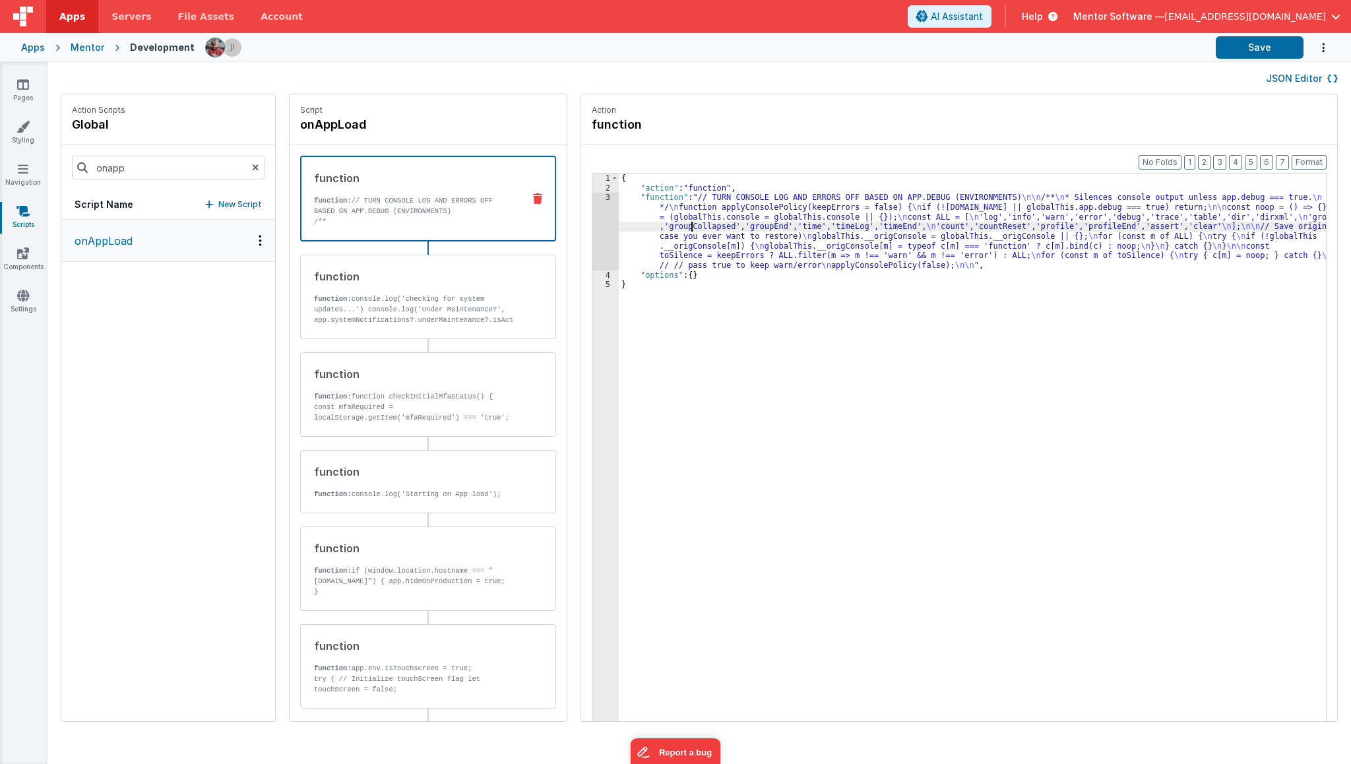
click at [592, 234] on div "3" at bounding box center [605, 231] width 26 height 77
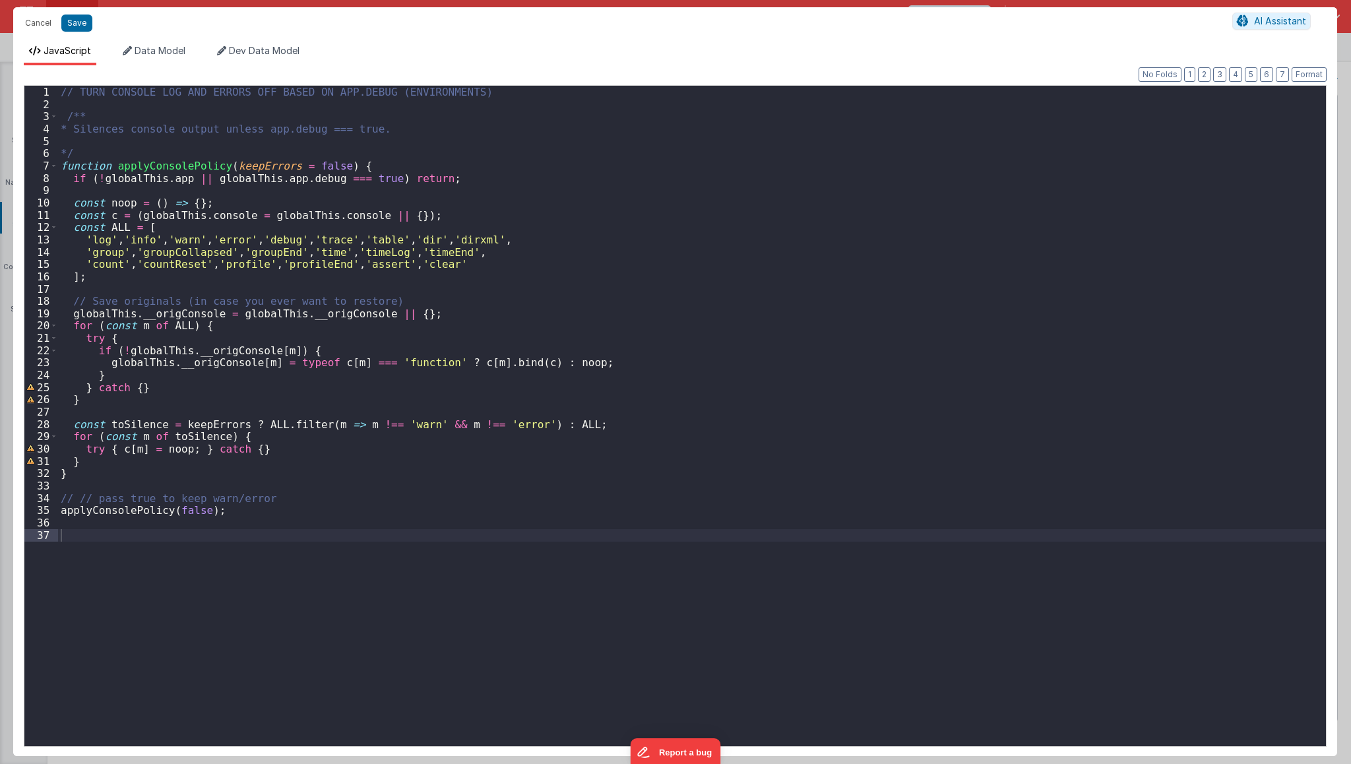
click at [326, 557] on div "// TURN CONSOLE LOG AND ERRORS OFF BASED ON APP.DEBUG (ENVIRONMENTS) /** * Sile…" at bounding box center [692, 428] width 1268 height 685
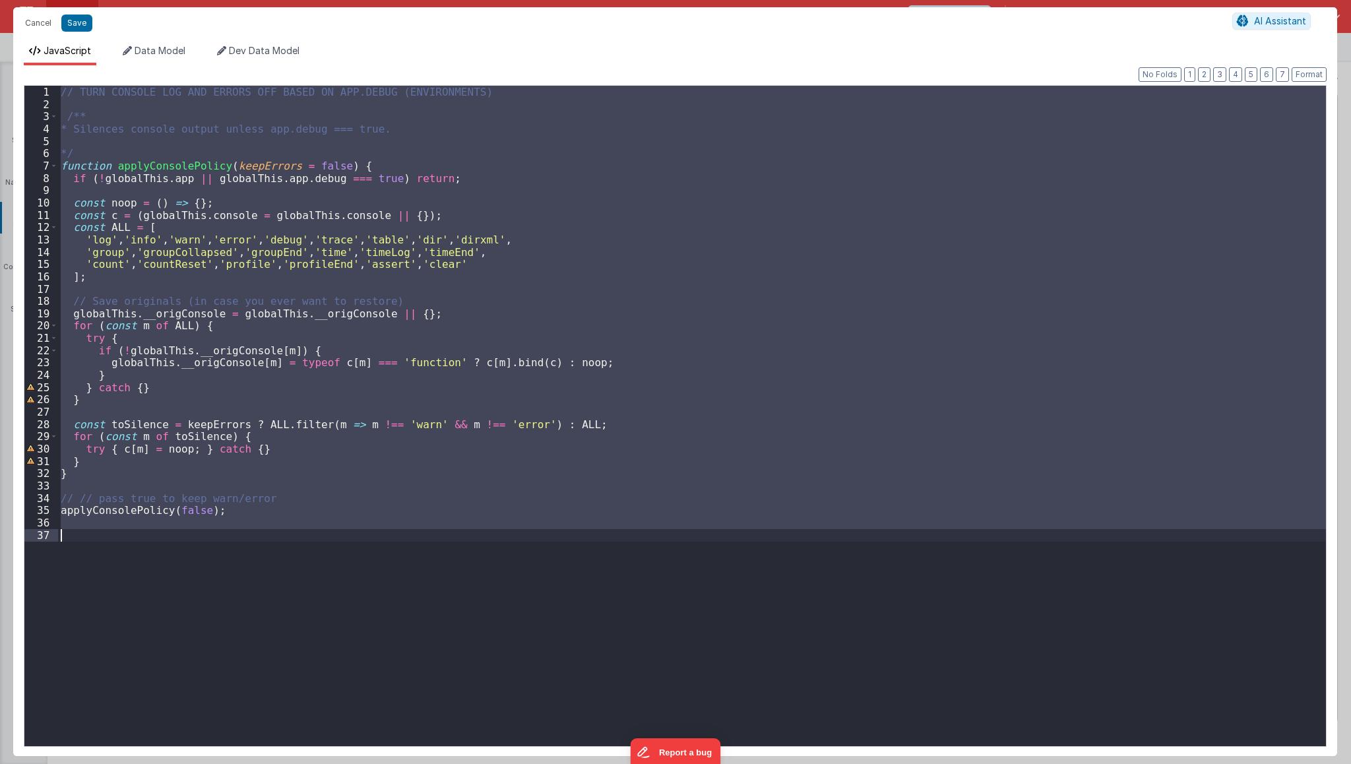
click at [326, 557] on div "// TURN CONSOLE LOG AND ERRORS OFF BASED ON APP.DEBUG (ENVIRONMENTS) /** * Sile…" at bounding box center [692, 416] width 1268 height 660
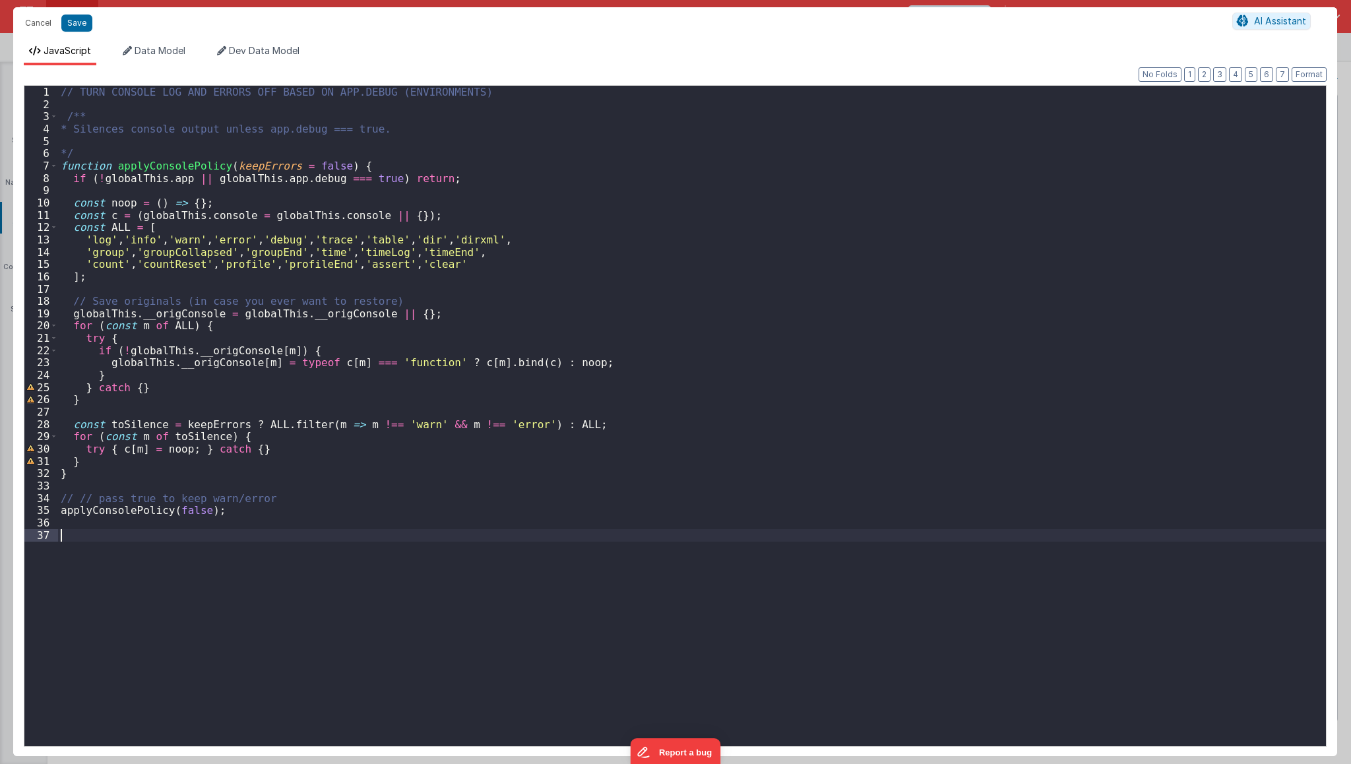
click at [265, 641] on div "// TURN CONSOLE LOG AND ERRORS OFF BASED ON APP.DEBUG (ENVIRONMENTS) /** * Sile…" at bounding box center [692, 428] width 1268 height 685
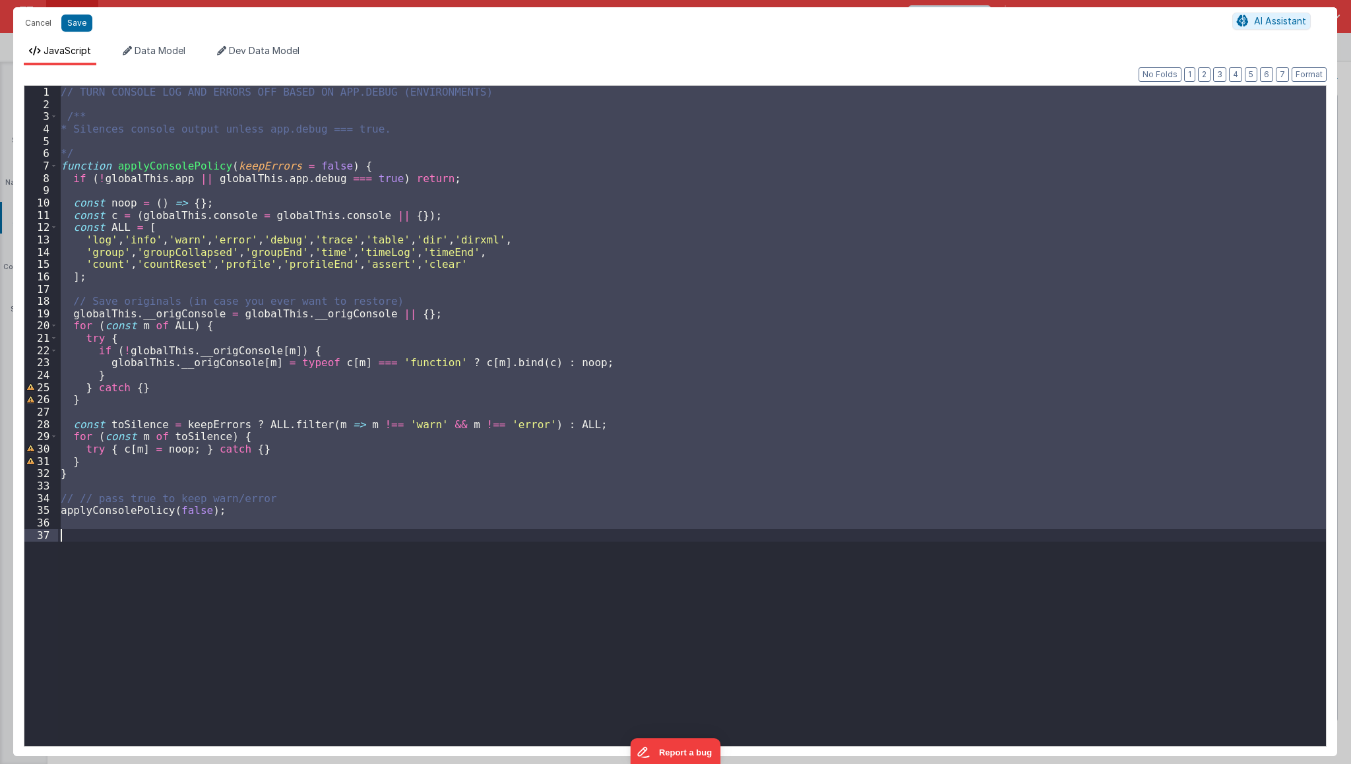
click at [134, 181] on div "// TURN CONSOLE LOG AND ERRORS OFF BASED ON APP.DEBUG (ENVIRONMENTS) /** * Sile…" at bounding box center [692, 416] width 1268 height 660
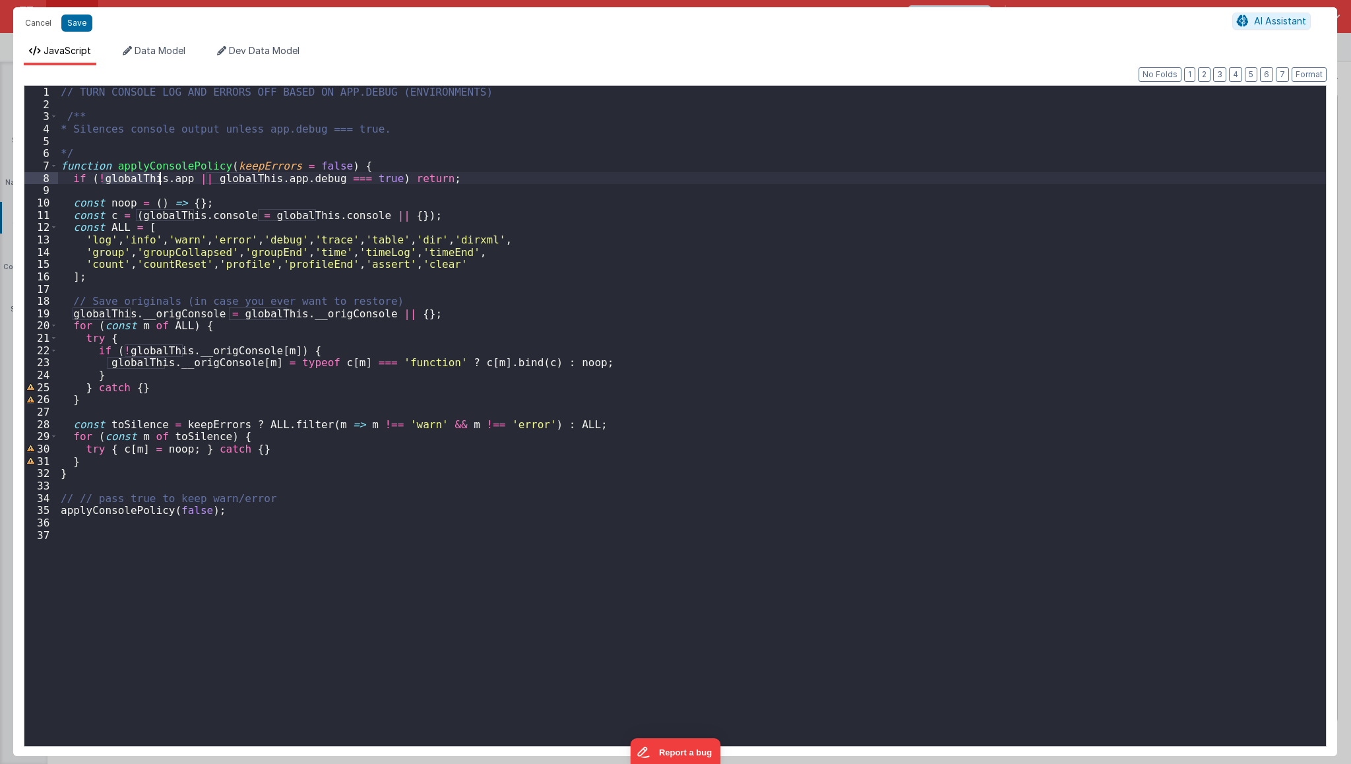
click at [134, 181] on div "// TURN CONSOLE LOG AND ERRORS OFF BASED ON APP.DEBUG (ENVIRONMENTS) /** * Sile…" at bounding box center [692, 428] width 1268 height 685
click at [78, 29] on button "Save" at bounding box center [76, 23] width 31 height 17
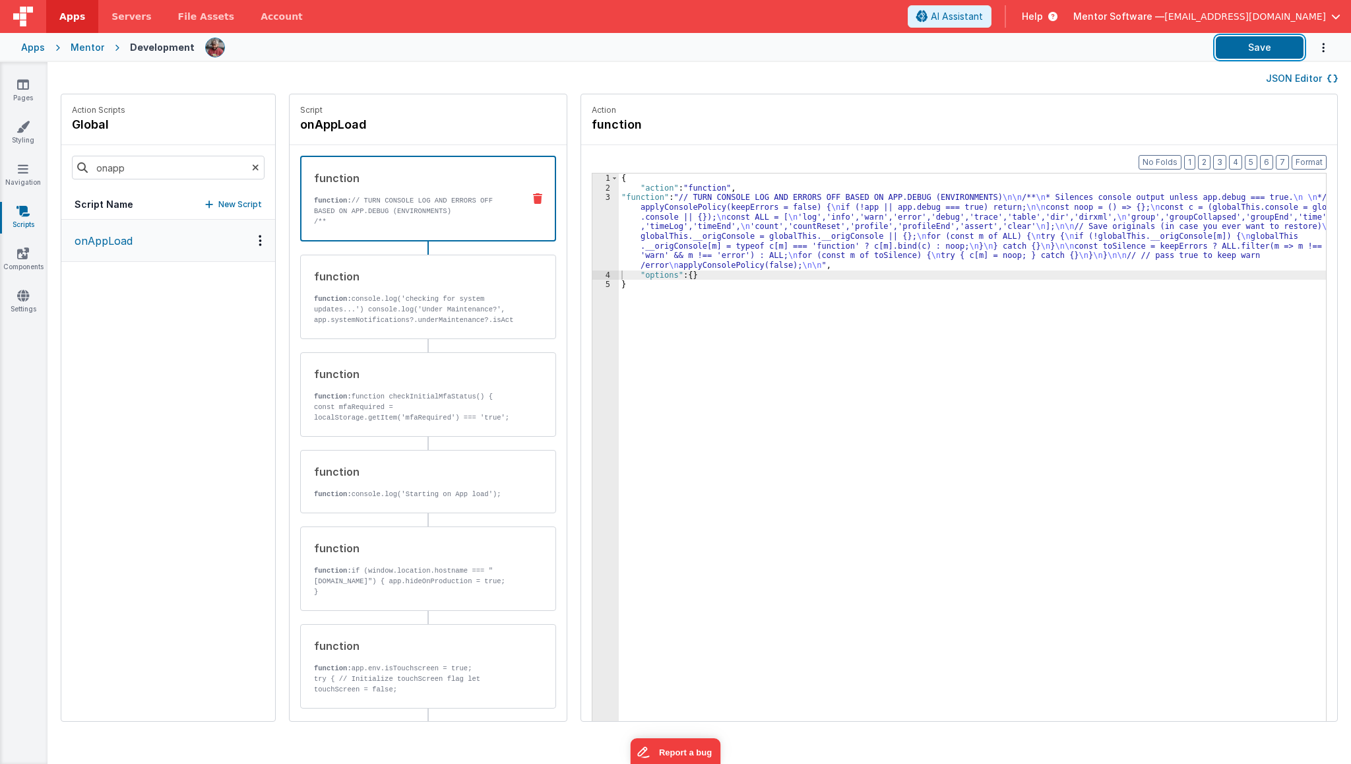
click at [1290, 49] on button "Save" at bounding box center [1260, 47] width 88 height 22
click at [657, 268] on div "{ "action" : "function" , "function" : "// TURN CONSOLE LOG AND ERRORS OFF BASE…" at bounding box center [982, 477] width 726 height 608
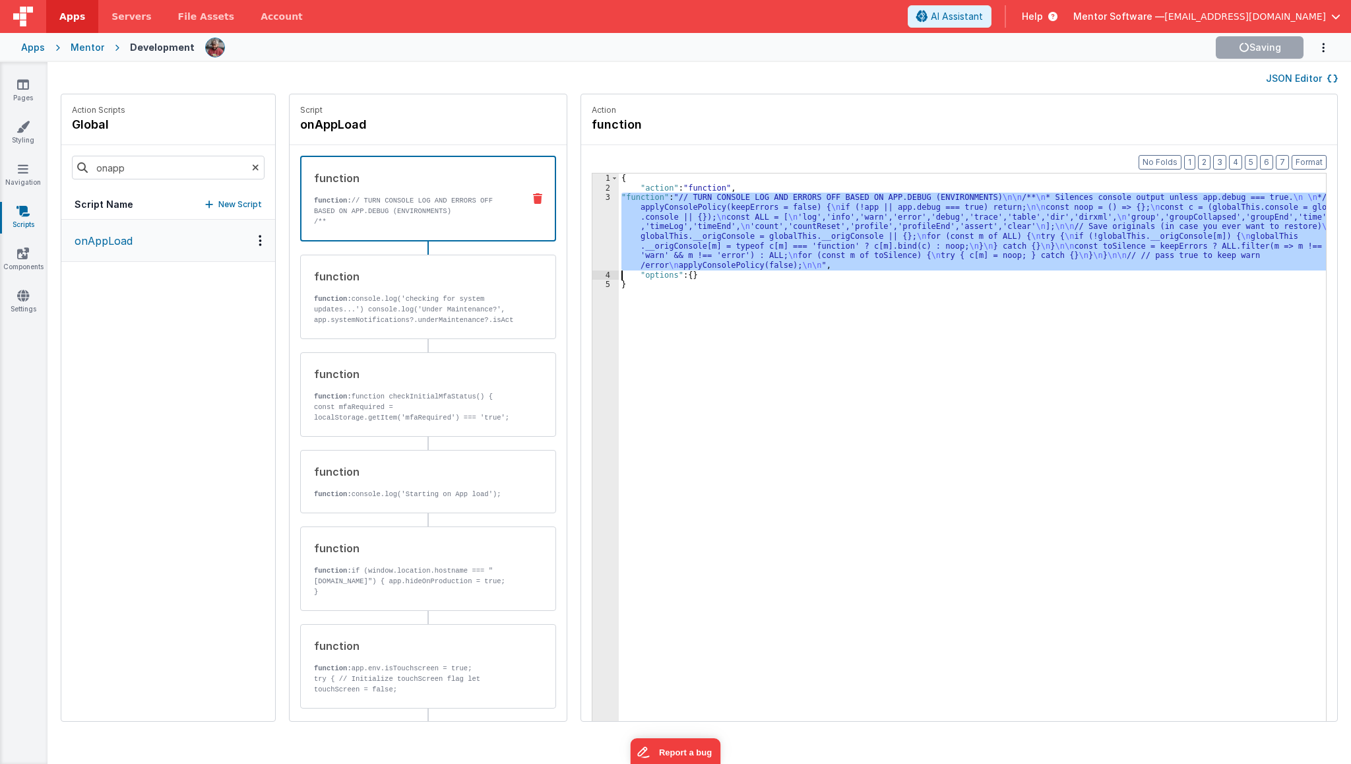
click at [592, 251] on div "3" at bounding box center [605, 231] width 26 height 77
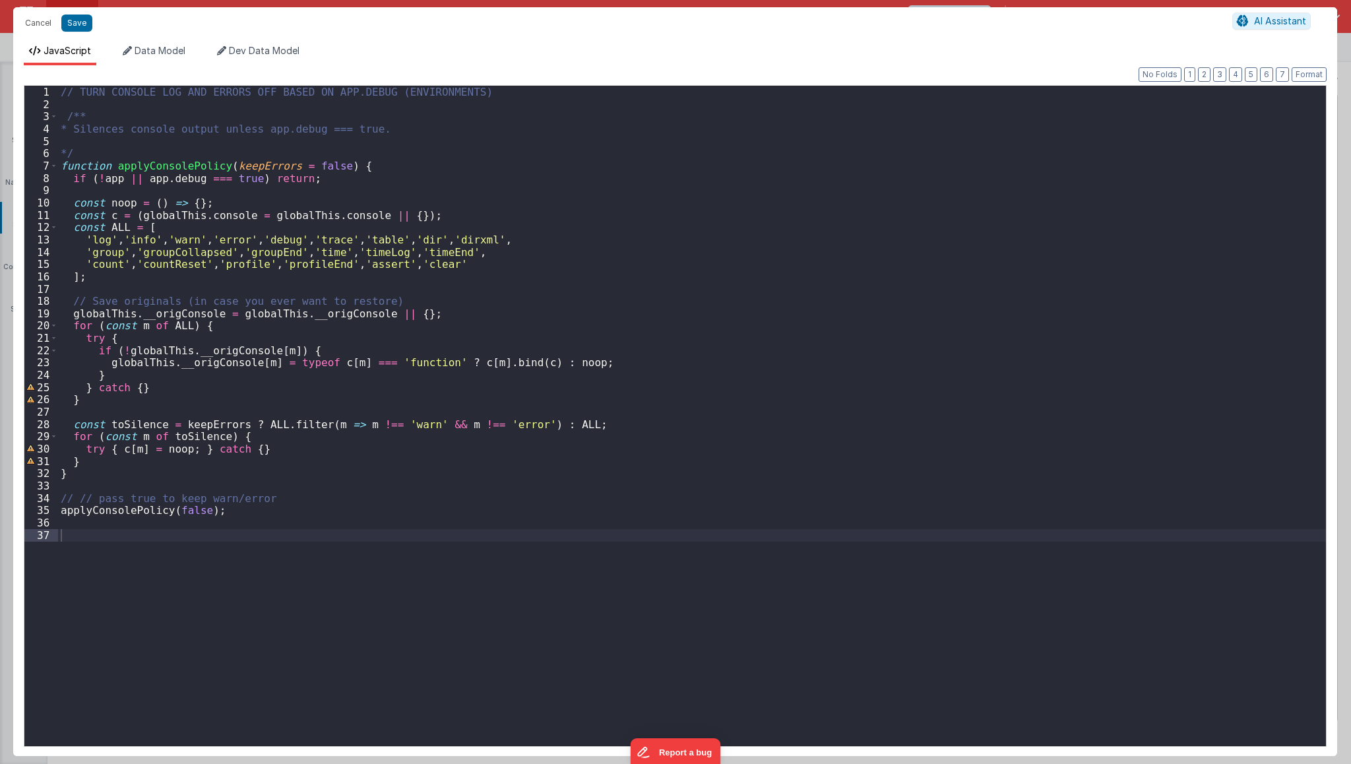
click at [232, 578] on div "// TURN CONSOLE LOG AND ERRORS OFF BASED ON APP.DEBUG (ENVIRONMENTS) /** * Sile…" at bounding box center [692, 428] width 1268 height 685
click at [183, 582] on div "// TURN CONSOLE LOG AND ERRORS OFF BASED ON APP.DEBUG (ENVIRONMENTS) /** * Sile…" at bounding box center [692, 428] width 1268 height 685
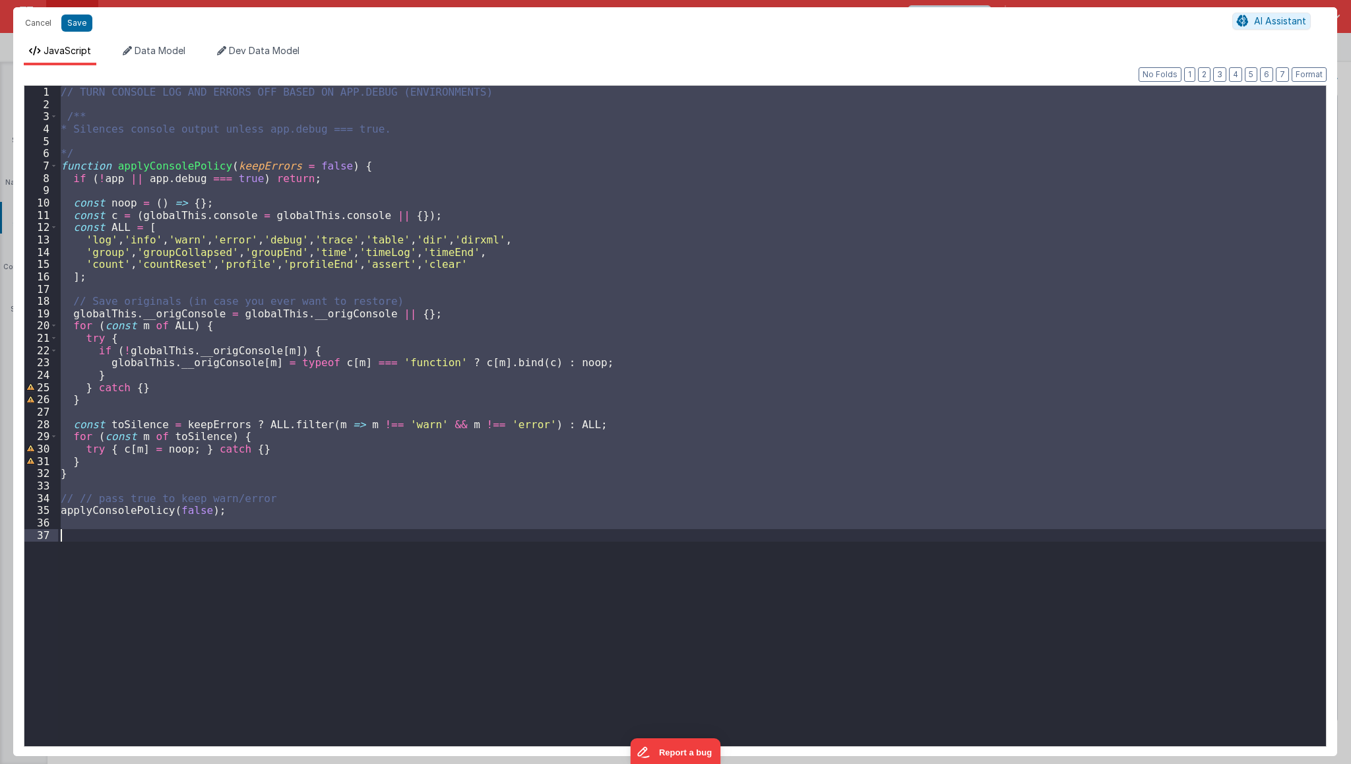
click at [190, 586] on div "// TURN CONSOLE LOG AND ERRORS OFF BASED ON APP.DEBUG (ENVIRONMENTS) /** * Sile…" at bounding box center [692, 416] width 1268 height 660
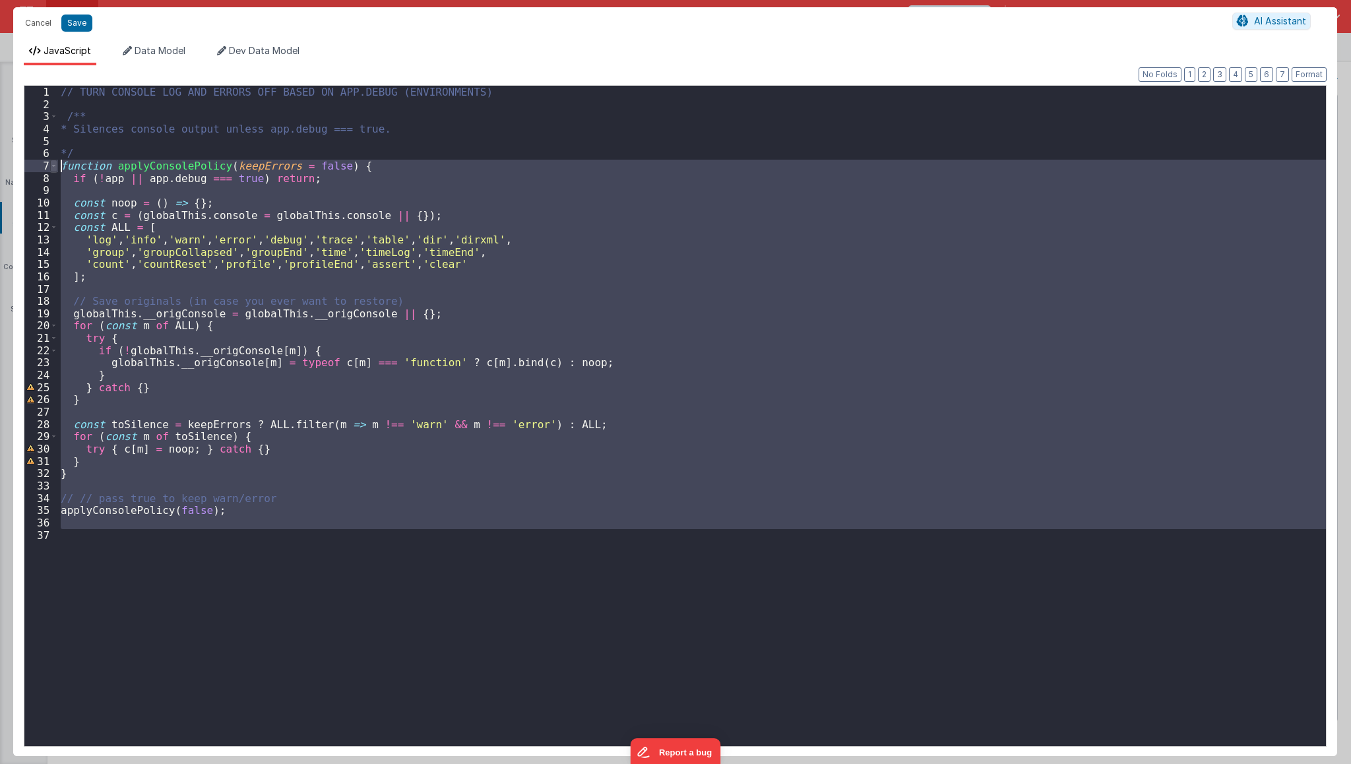
drag, startPoint x: 190, startPoint y: 586, endPoint x: 51, endPoint y: 164, distance: 444.5
click at [51, 164] on div "1 2 3 4 5 6 7 8 9 10 11 12 13 14 15 16 17 18 19 20 21 22 23 24 25 26 27 28 29 3…" at bounding box center [675, 416] width 1303 height 662
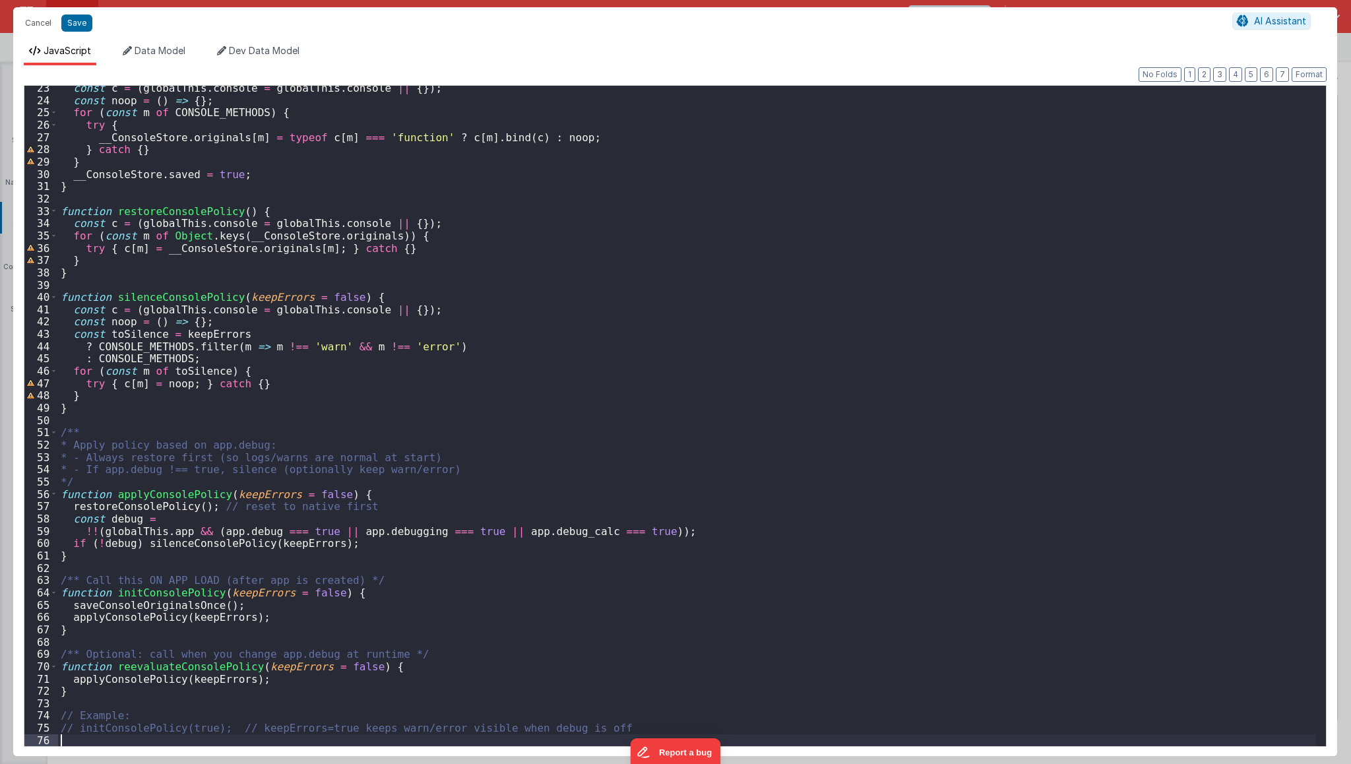
scroll to position [274, 0]
click at [175, 713] on div "const c = ( globalThis . console = globalThis . console || { }) ; const noop = …" at bounding box center [687, 424] width 1259 height 685
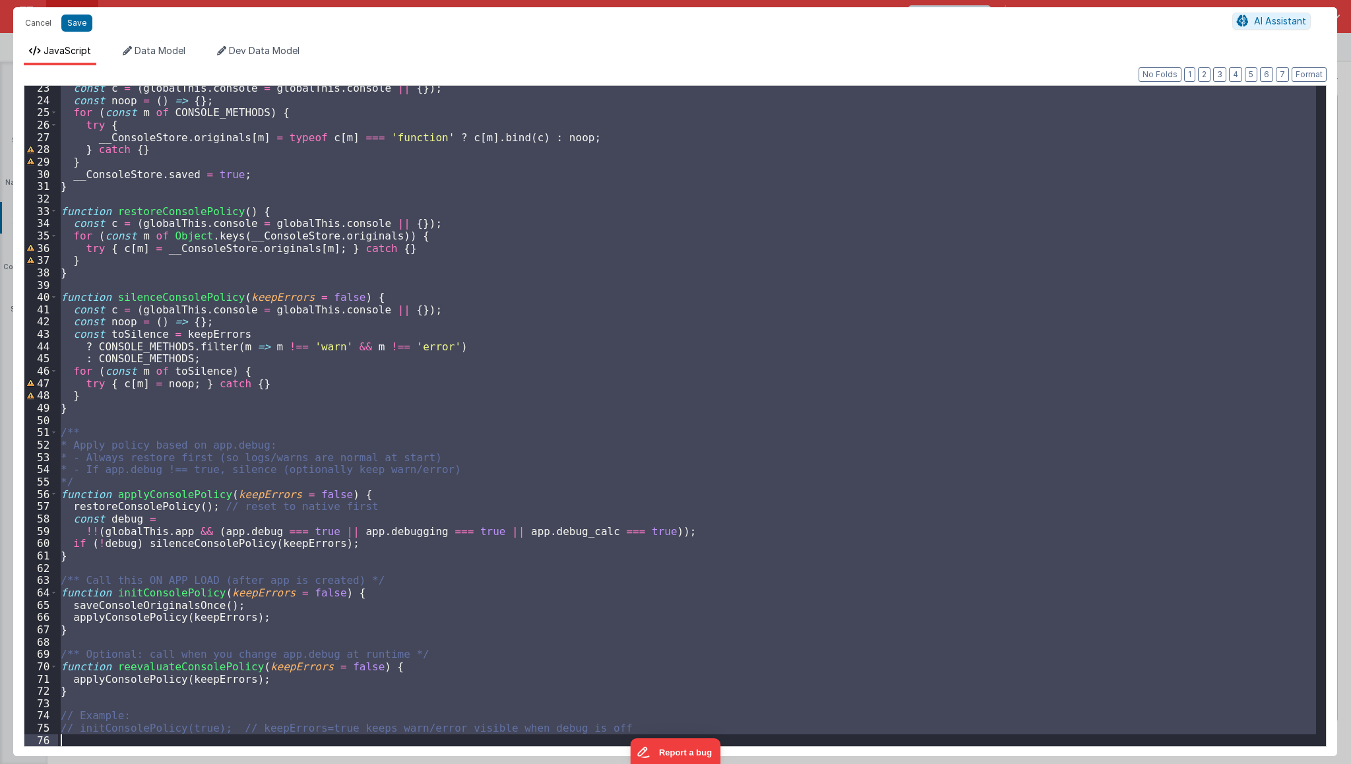
drag, startPoint x: 59, startPoint y: 129, endPoint x: 414, endPoint y: 764, distance: 728.0
click at [414, 764] on html "Cancel Save AI Assistant JavaScript Data Model Dev Data Model Format 7 6 5 4 3 …" at bounding box center [675, 382] width 1351 height 764
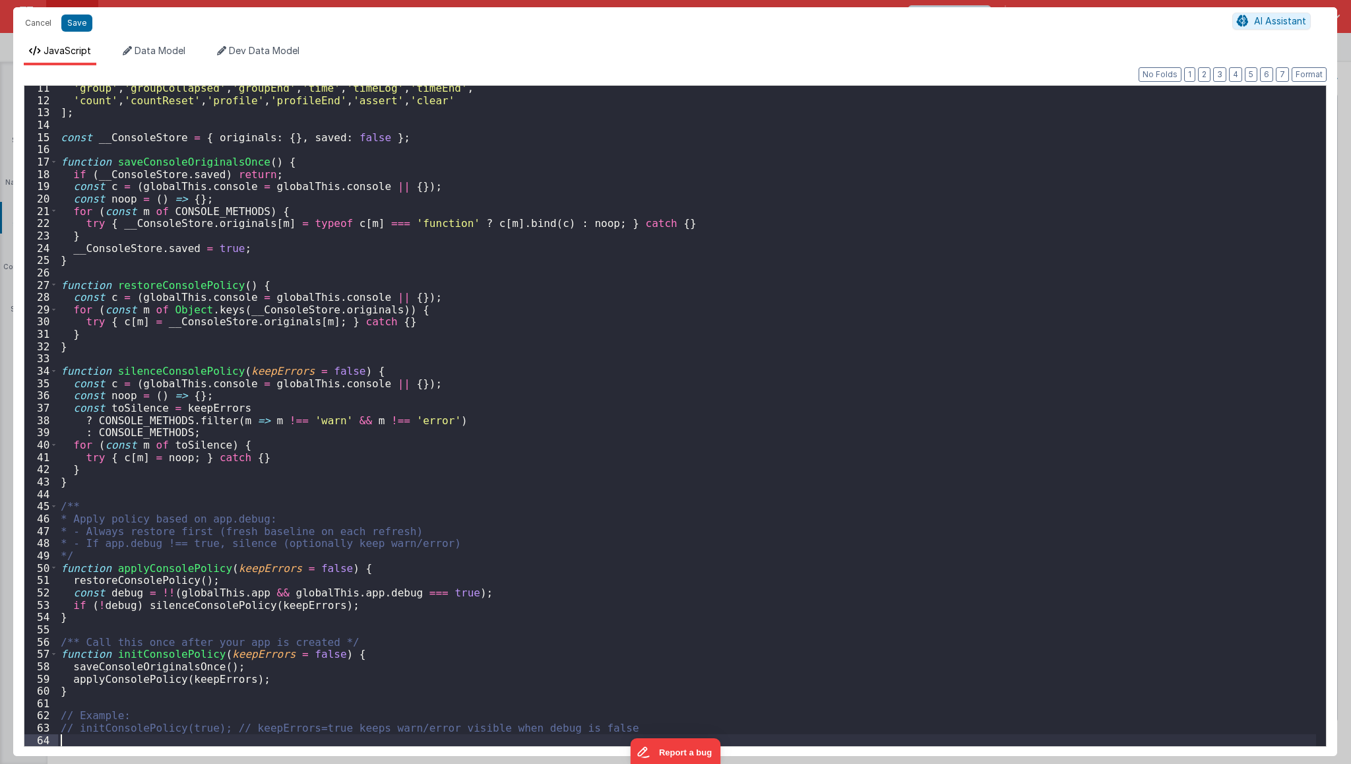
scroll to position [127, 0]
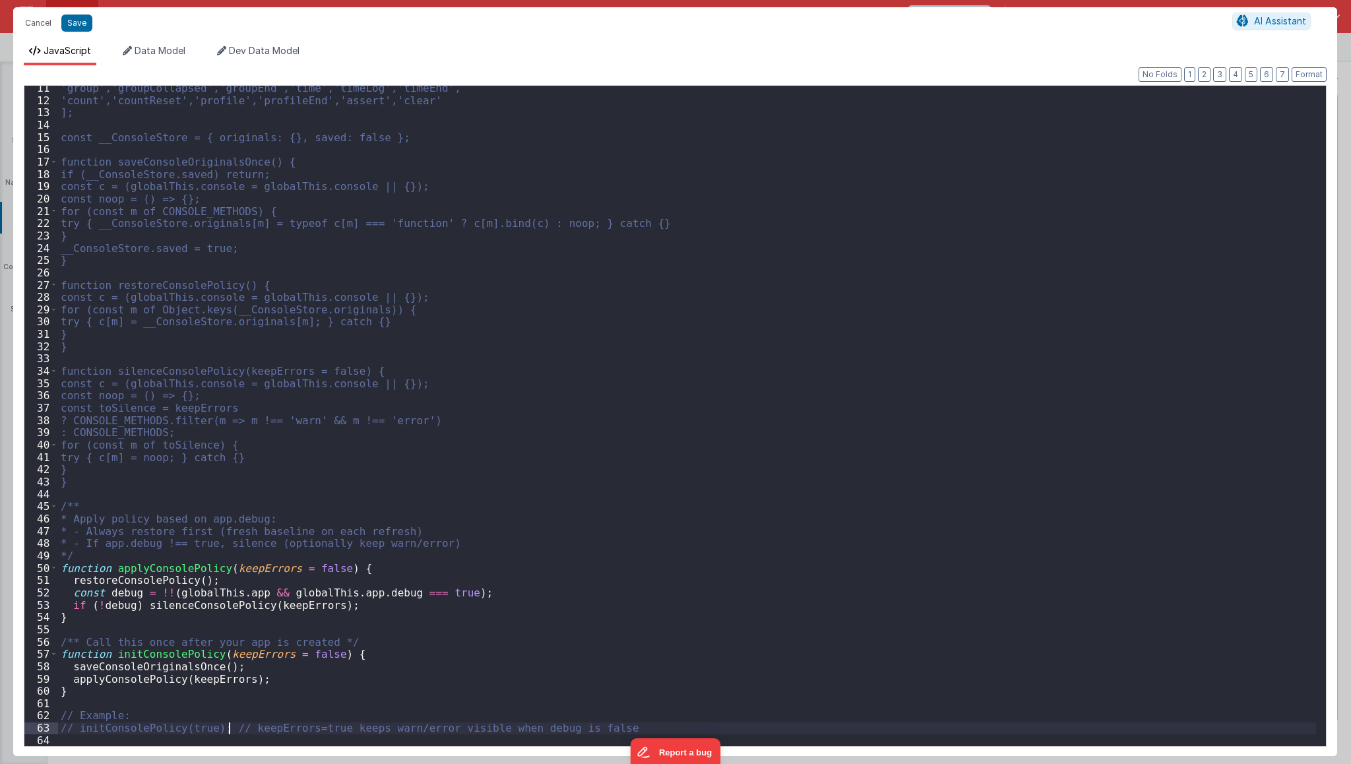
click at [229, 726] on div "'group','groupCollapsed','groupEnd','time','timeLog','timeEnd', 'count','countR…" at bounding box center [687, 424] width 1259 height 685
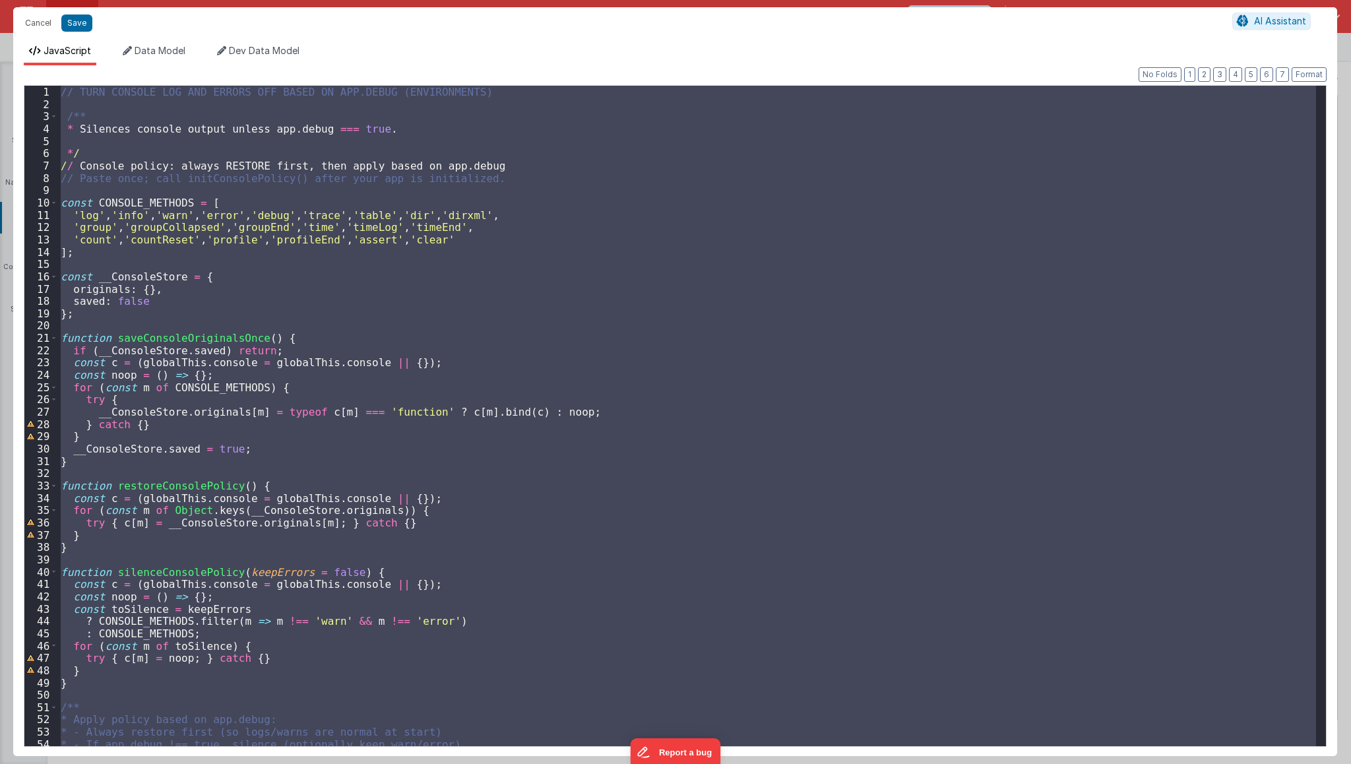
scroll to position [0, 0]
click at [194, 370] on div "// TURN CONSOLE LOG AND ERRORS OFF BASED ON APP.DEBUG (ENVIRONMENTS) /** * Sile…" at bounding box center [687, 416] width 1258 height 660
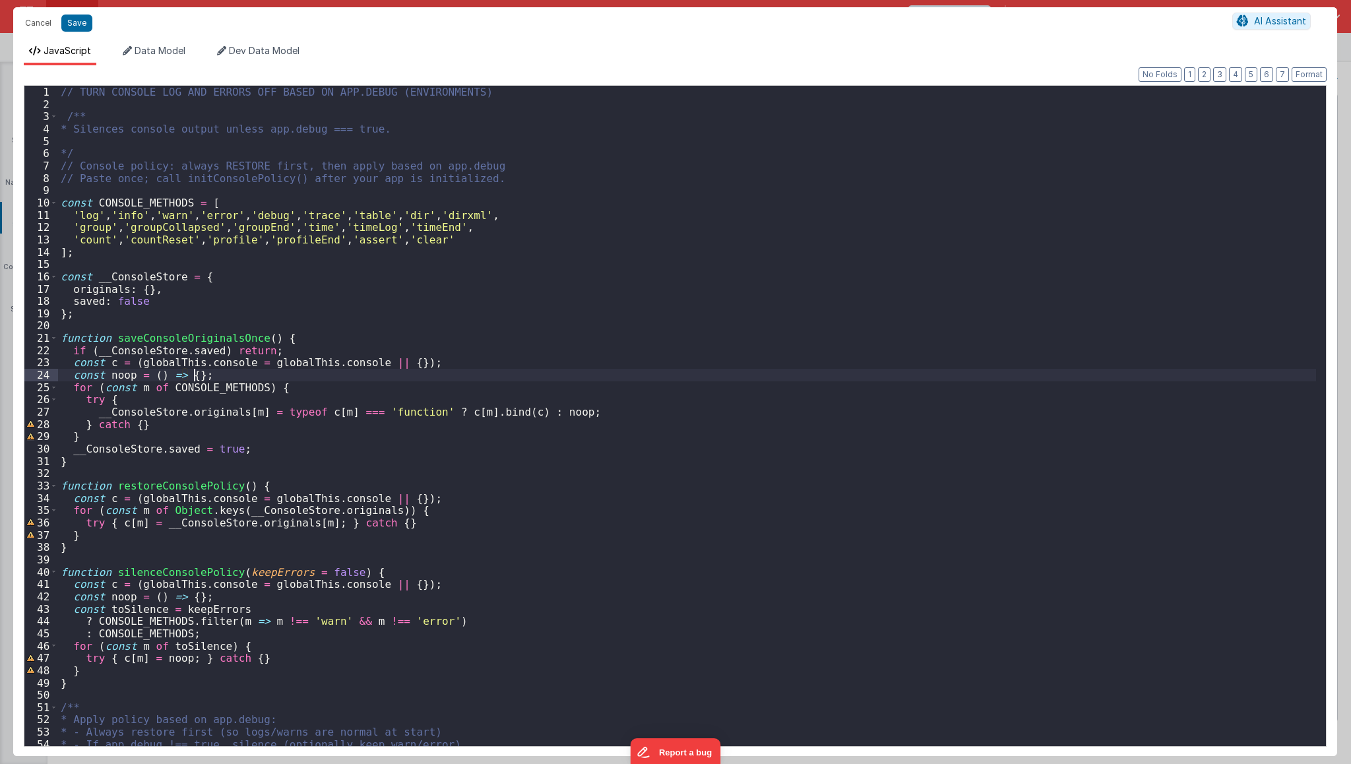
click at [67, 146] on div "// TURN CONSOLE LOG AND ERRORS OFF BASED ON APP.DEBUG (ENVIRONMENTS) /** * Sile…" at bounding box center [687, 428] width 1259 height 685
click at [77, 113] on div "// TURN CONSOLE LOG AND ERRORS OFF BASED ON APP.DEBUG (ENVIRONMENTS) /** * Sile…" at bounding box center [687, 428] width 1259 height 685
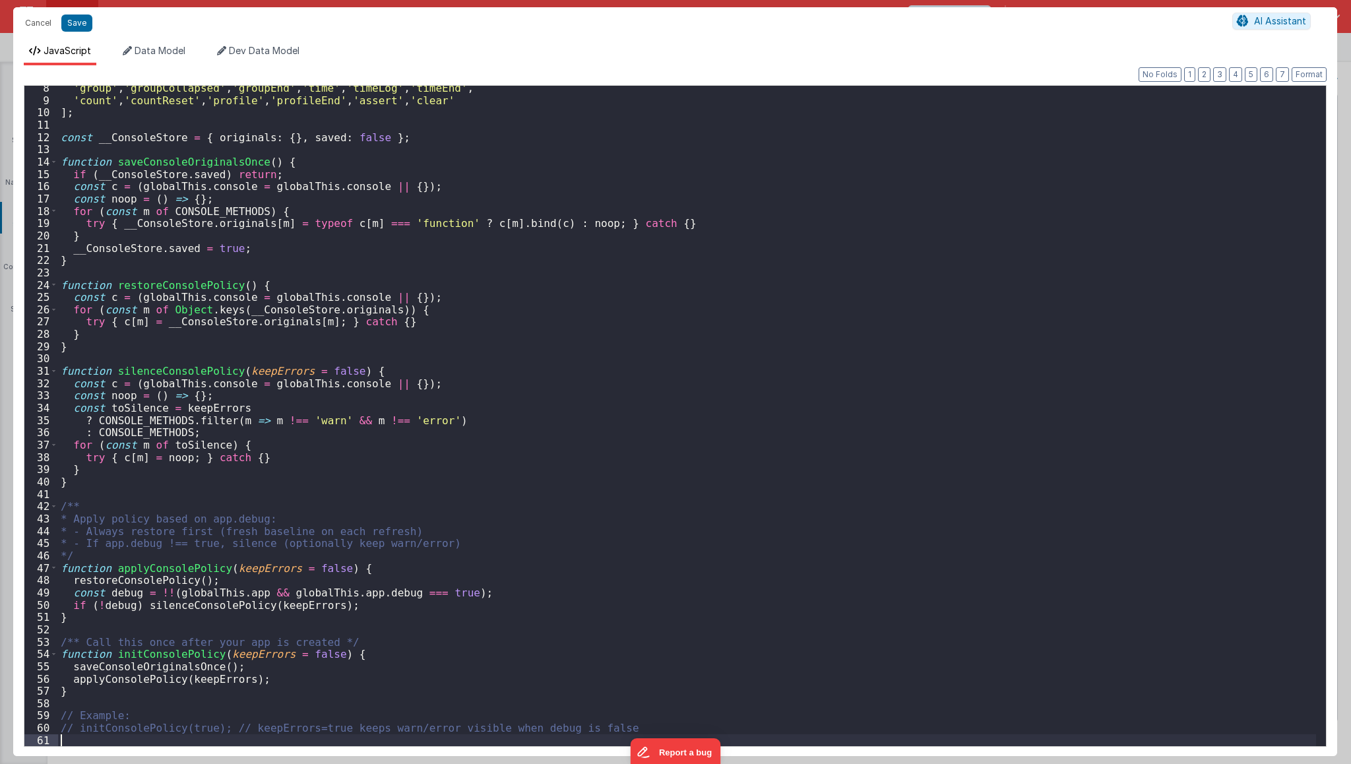
scroll to position [90, 0]
click at [220, 726] on div "'group' , 'groupCollapsed' , 'groupEnd' , 'time' , 'timeLog' , 'timeEnd' , 'cou…" at bounding box center [687, 424] width 1259 height 685
click at [253, 730] on div "'group' , 'groupCollapsed' , 'groupEnd' , 'time' , 'timeLog' , 'timeEnd' , 'cou…" at bounding box center [687, 424] width 1259 height 685
click at [156, 717] on div "'group' , 'groupCollapsed' , 'groupEnd' , 'time' , 'timeLog' , 'timeEnd' , 'cou…" at bounding box center [687, 424] width 1259 height 685
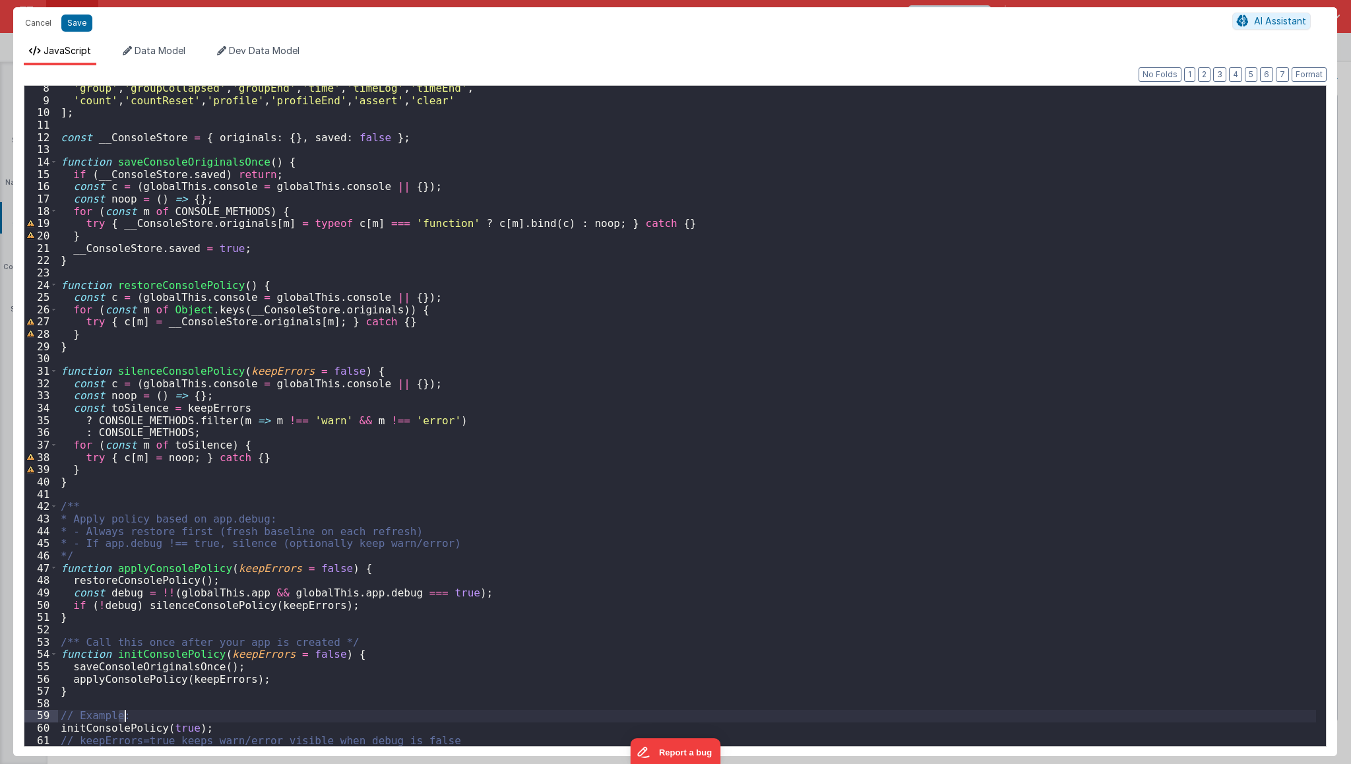
click at [156, 717] on div "'group' , 'groupCollapsed' , 'groupEnd' , 'time' , 'timeLog' , 'timeEnd' , 'cou…" at bounding box center [687, 424] width 1259 height 685
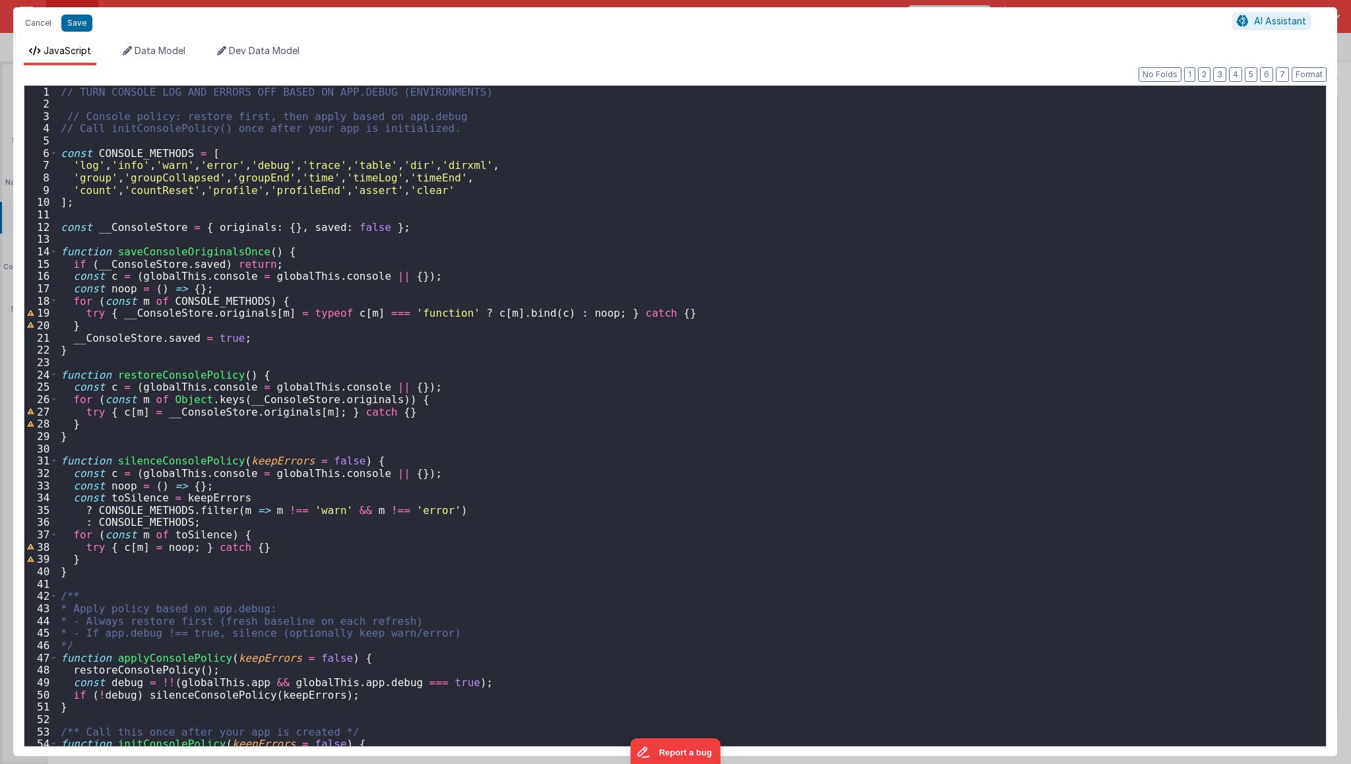
scroll to position [0, 0]
click at [234, 374] on div "// TURN CONSOLE LOG AND ERRORS OFF BASED ON APP.DEBUG (ENVIRONMENTS) // Console…" at bounding box center [687, 428] width 1259 height 685
click at [265, 146] on div "// TURN CONSOLE LOG AND ERRORS OFF BASED ON APP.DEBUG (ENVIRONMENTS) // Console…" at bounding box center [687, 428] width 1259 height 685
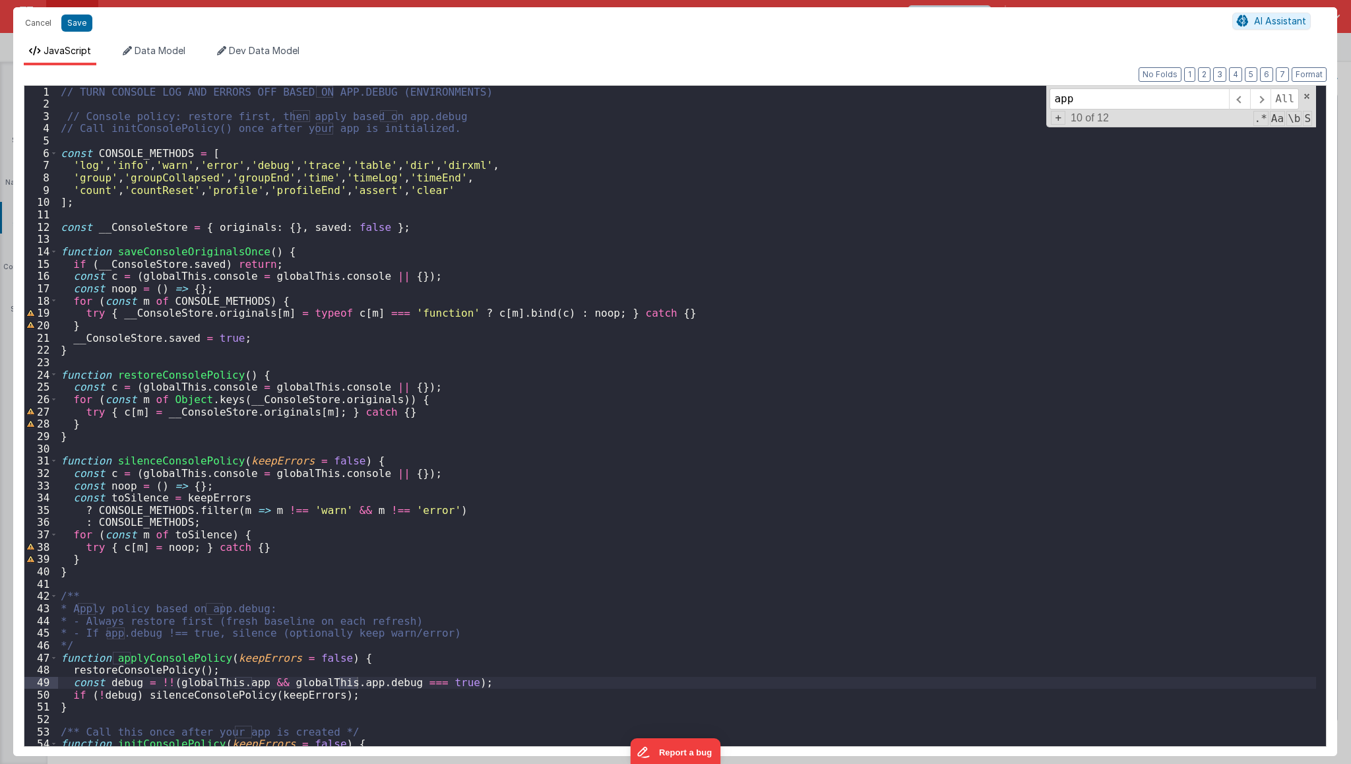
click at [202, 685] on div "// TURN CONSOLE LOG AND ERRORS OFF BASED ON APP.DEBUG (ENVIRONMENTS) // Console…" at bounding box center [687, 428] width 1259 height 685
type input "globalThis.app"
click at [212, 685] on div "// TURN CONSOLE LOG AND ERRORS OFF BASED ON APP.DEBUG (ENVIRONMENTS) // Console…" at bounding box center [687, 416] width 1258 height 660
click at [250, 556] on div "// TURN CONSOLE LOG AND ERRORS OFF BASED ON APP.DEBUG (ENVIRONMENTS) // Console…" at bounding box center [687, 428] width 1259 height 685
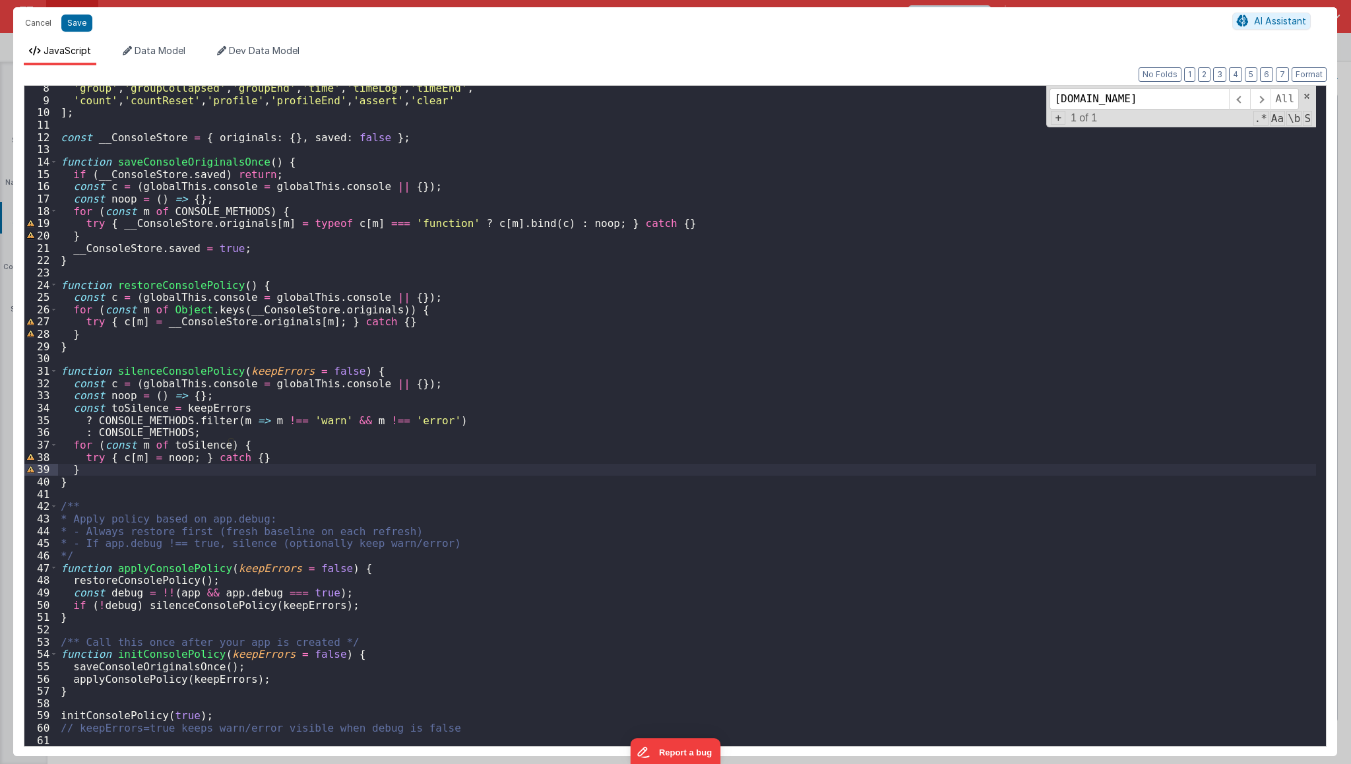
scroll to position [90, 0]
click at [65, 714] on div "'group' , 'groupCollapsed' , 'groupEnd' , 'time' , 'timeLog' , 'timeEnd' , 'cou…" at bounding box center [687, 424] width 1259 height 685
click at [79, 716] on div "'group' , 'groupCollapsed' , 'groupEnd' , 'time' , 'timeLog' , 'timeEnd' , 'cou…" at bounding box center [687, 424] width 1259 height 685
click at [181, 650] on div "'group' , 'groupCollapsed' , 'groupEnd' , 'time' , 'timeLog' , 'timeEnd' , 'cou…" at bounding box center [687, 424] width 1259 height 685
click at [148, 720] on div "'group' , 'groupCollapsed' , 'groupEnd' , 'time' , 'timeLog' , 'timeEnd' , 'cou…" at bounding box center [687, 424] width 1259 height 685
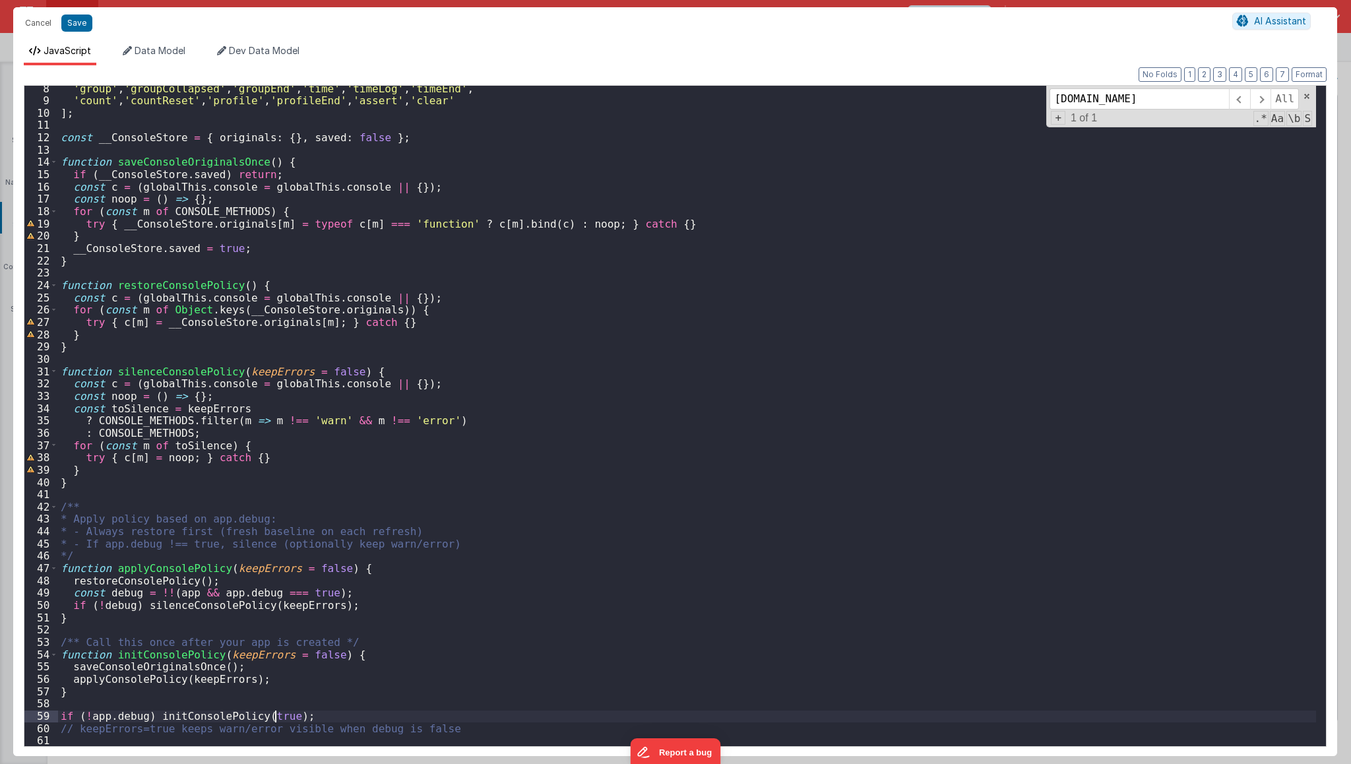
click at [273, 715] on div "'group' , 'groupCollapsed' , 'groupEnd' , 'time' , 'timeLog' , 'timeEnd' , 'cou…" at bounding box center [687, 424] width 1259 height 685
click at [333, 699] on div "'group' , 'groupCollapsed' , 'groupEnd' , 'time' , 'timeLog' , 'timeEnd' , 'cou…" at bounding box center [687, 424] width 1259 height 685
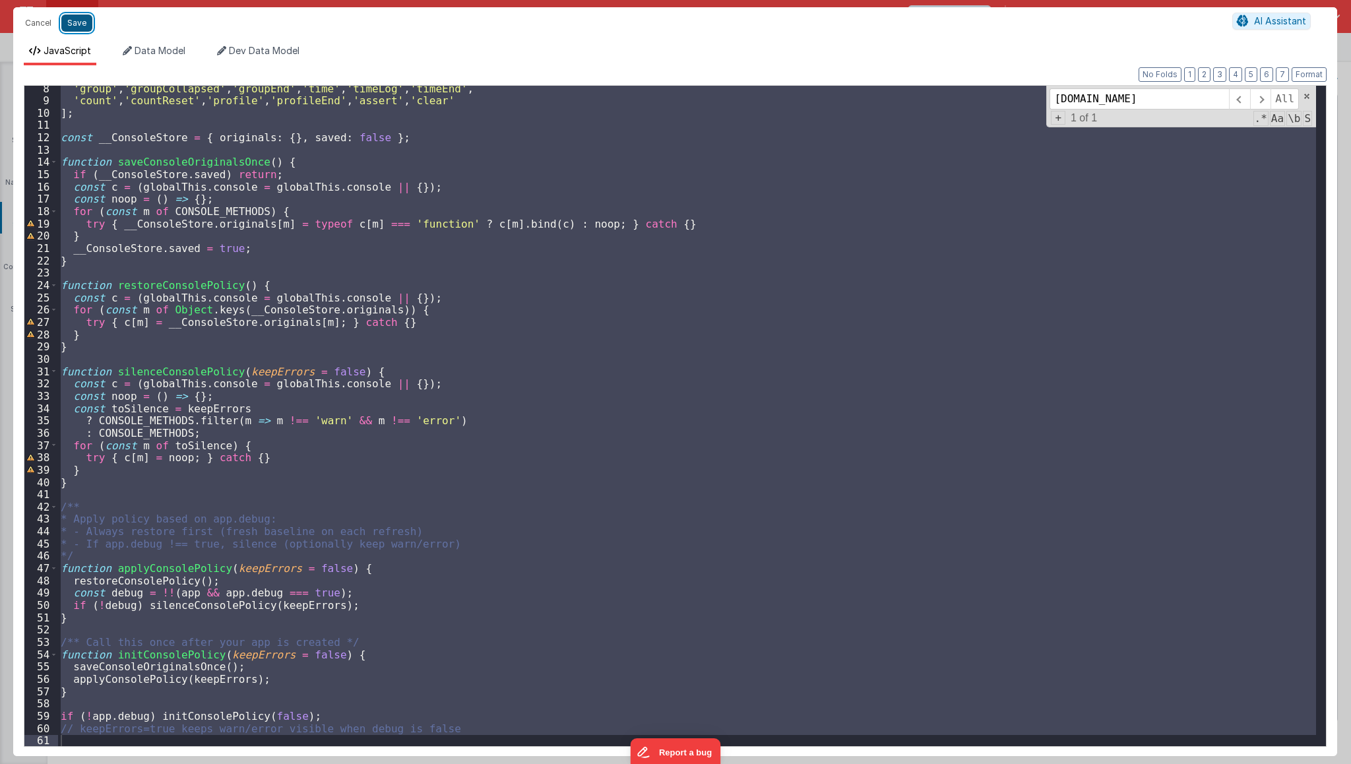
click at [75, 26] on button "Save" at bounding box center [76, 23] width 31 height 17
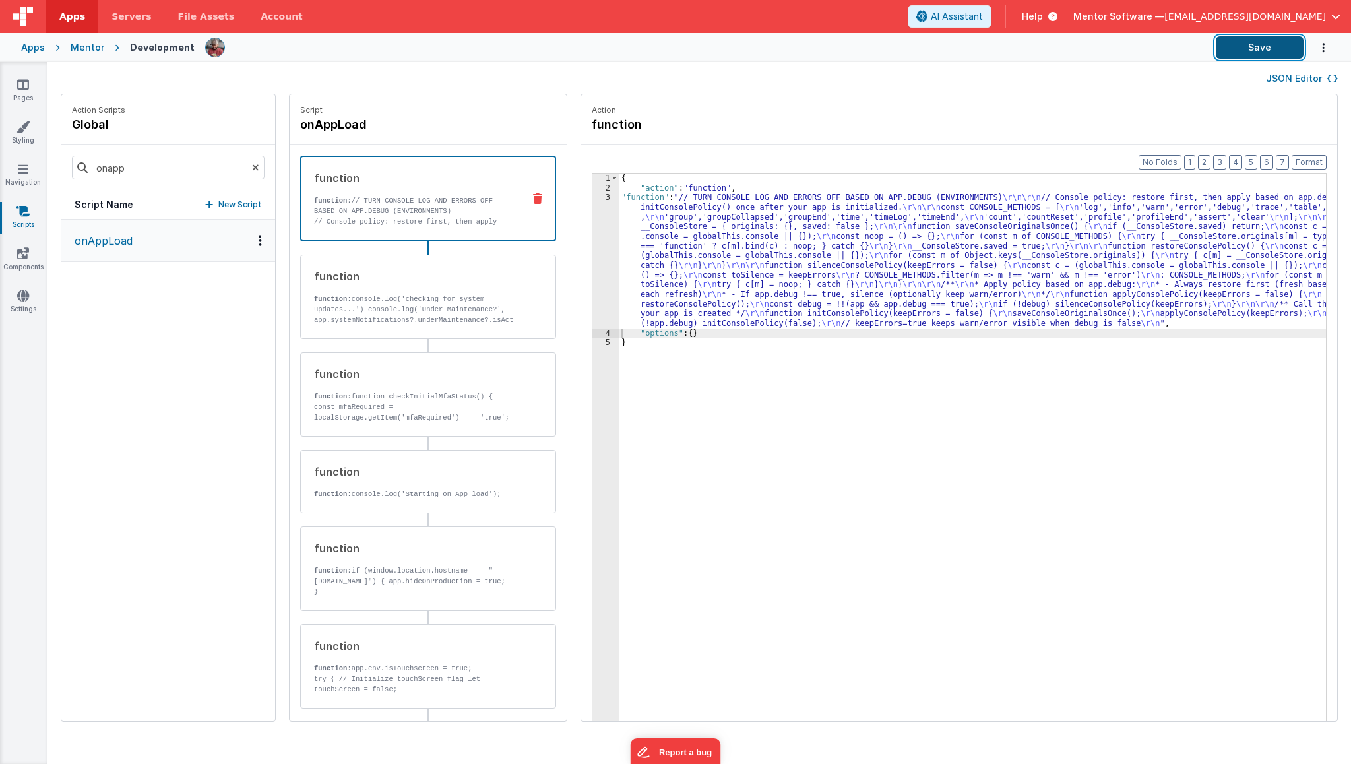
click at [1233, 48] on button "Save" at bounding box center [1260, 47] width 88 height 22
click at [16, 302] on link "Settings" at bounding box center [22, 302] width 47 height 26
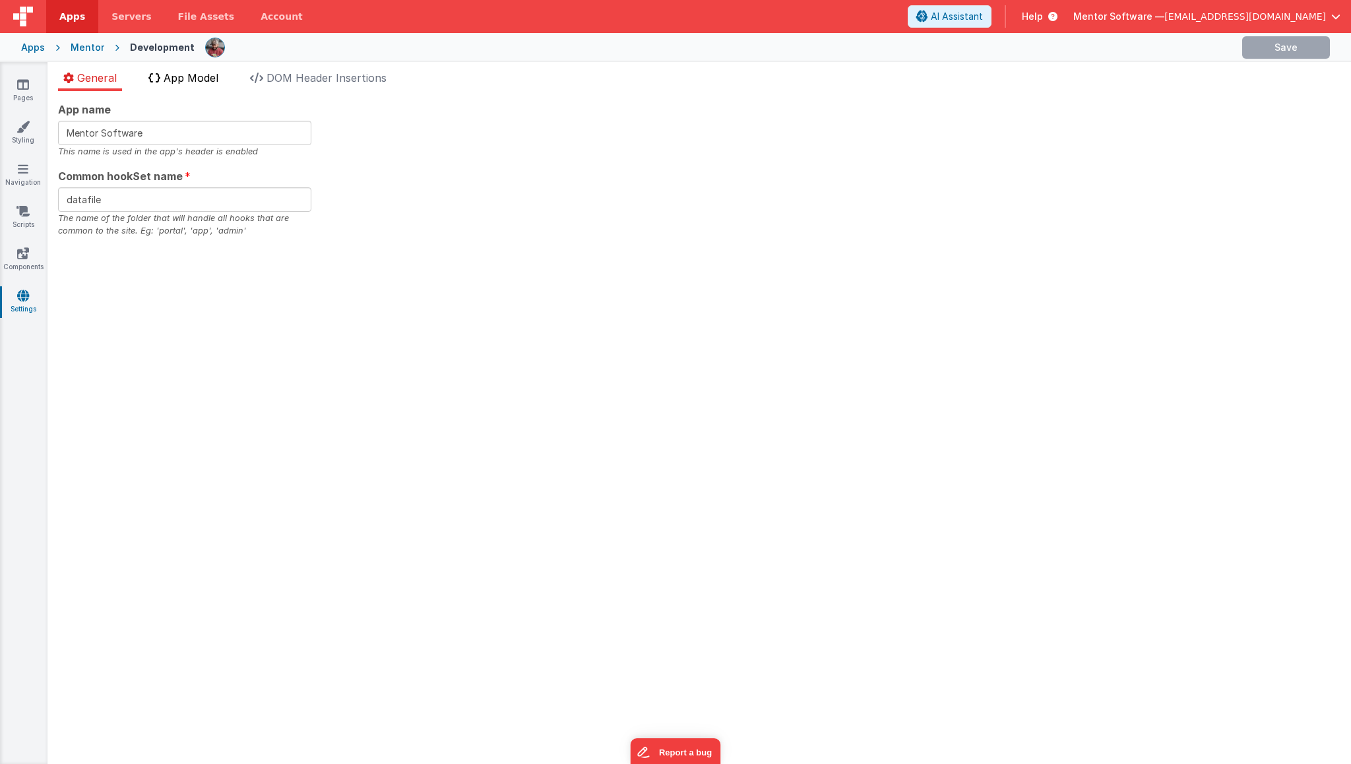
click at [215, 80] on span "App Model" at bounding box center [191, 77] width 55 height 13
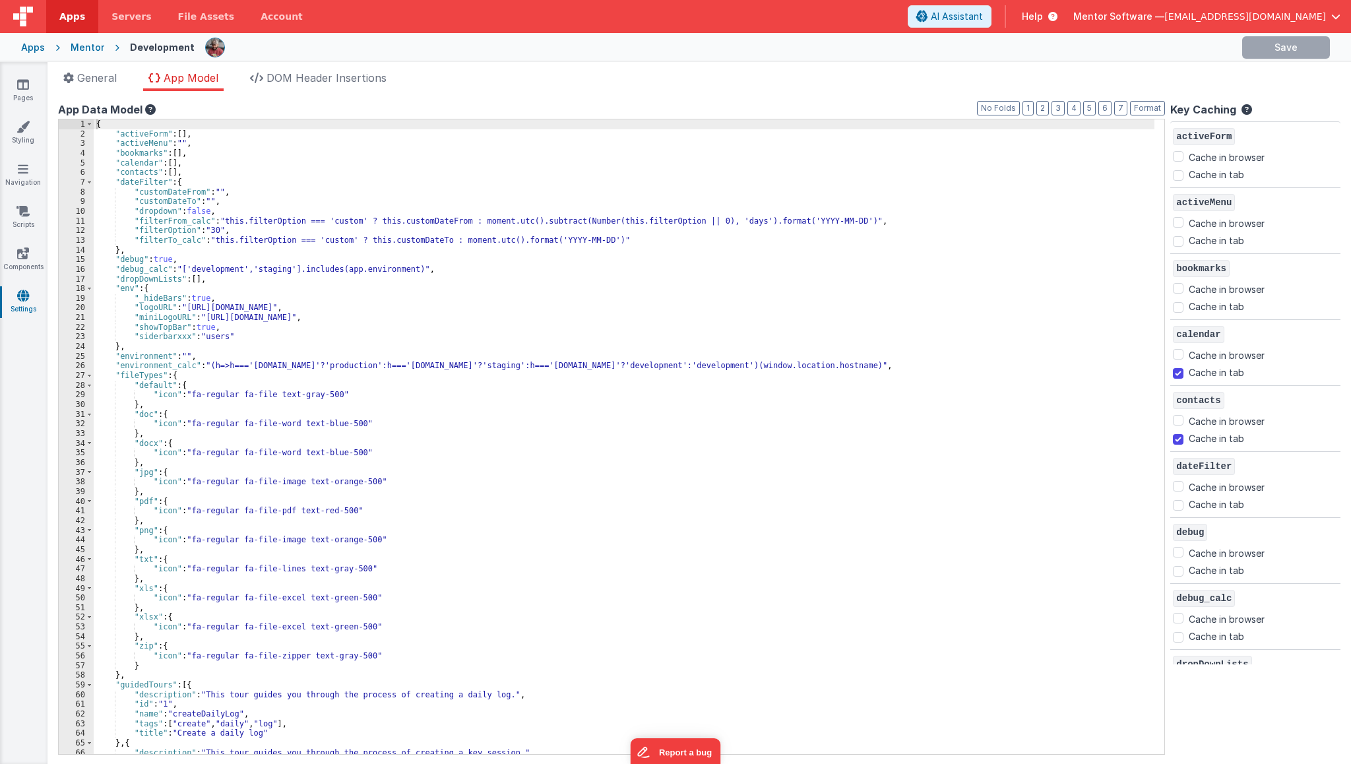
checkbox input "false"
checkbox input "true"
checkbox input "false"
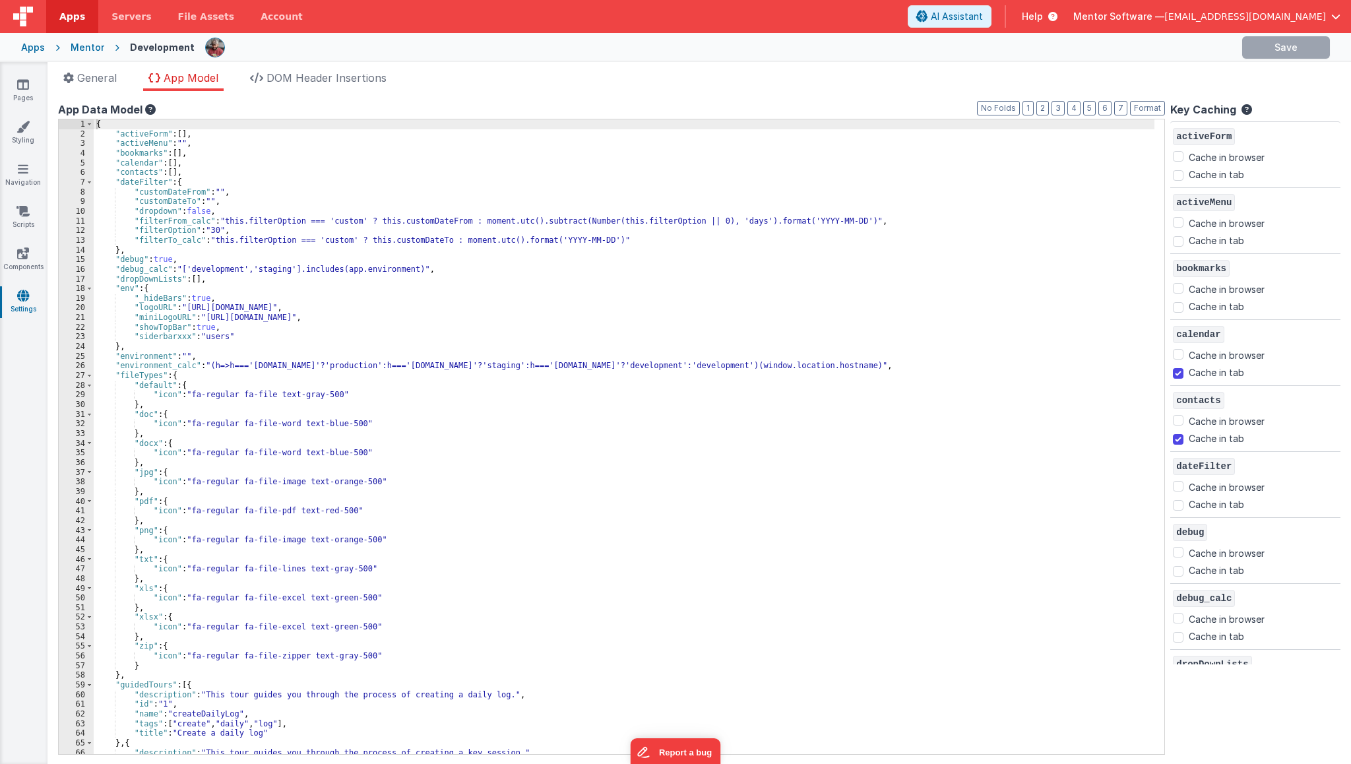
checkbox input "false"
checkbox input "true"
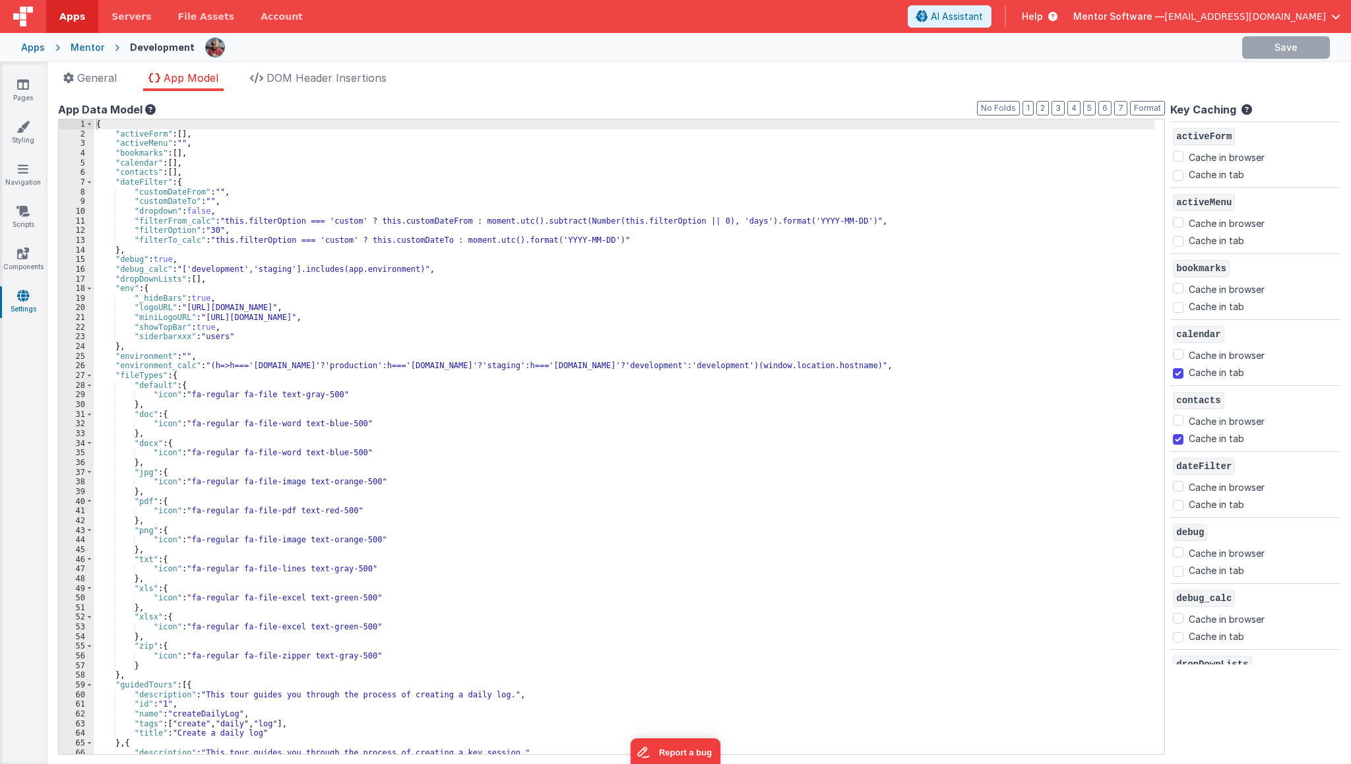
checkbox input "false"
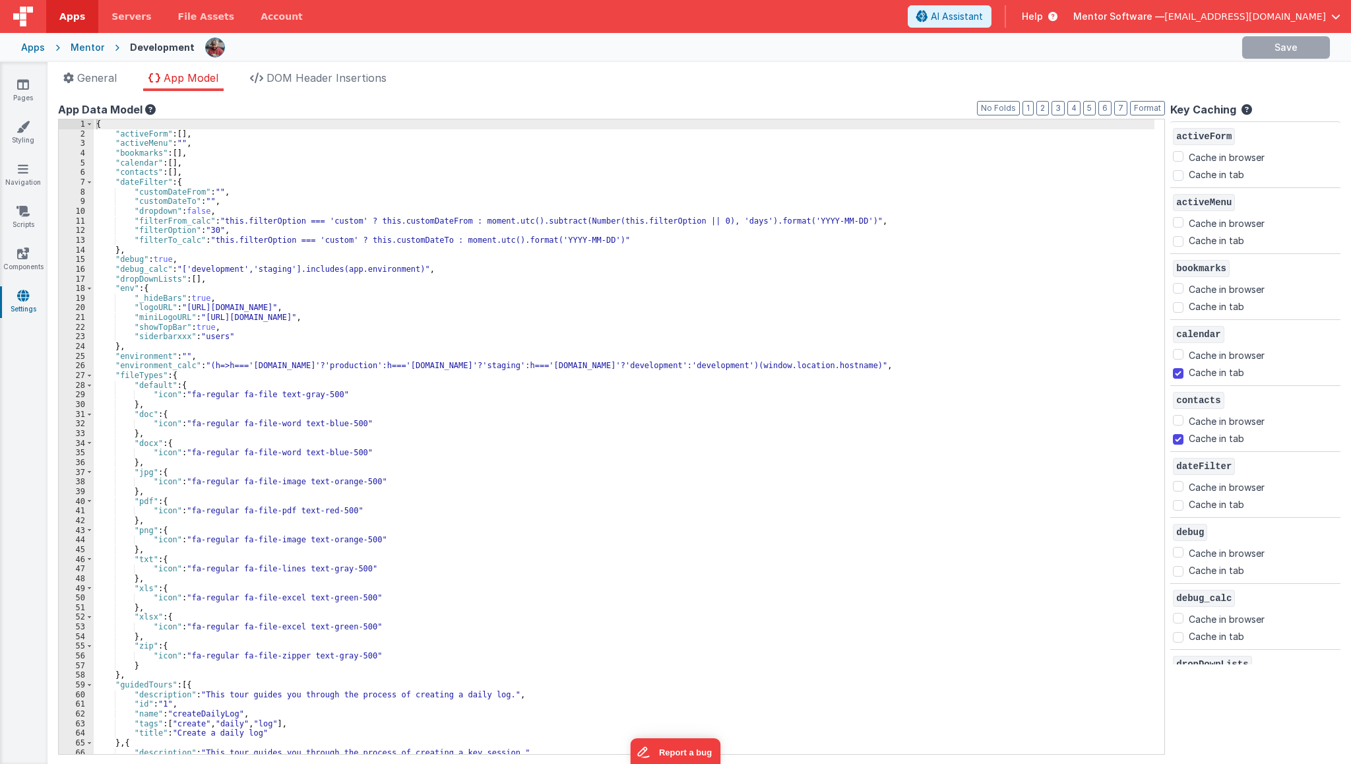
checkbox input "true"
checkbox input "false"
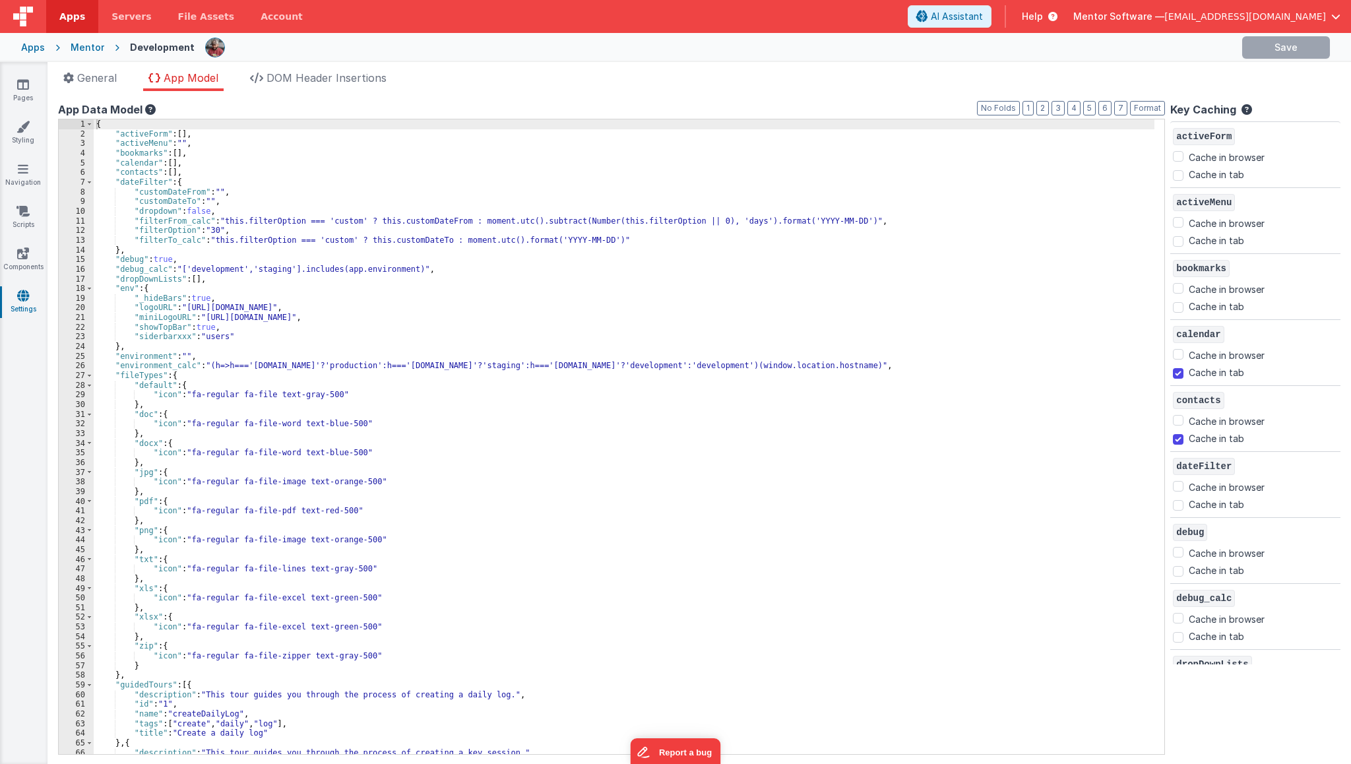
checkbox input "true"
checkbox input "false"
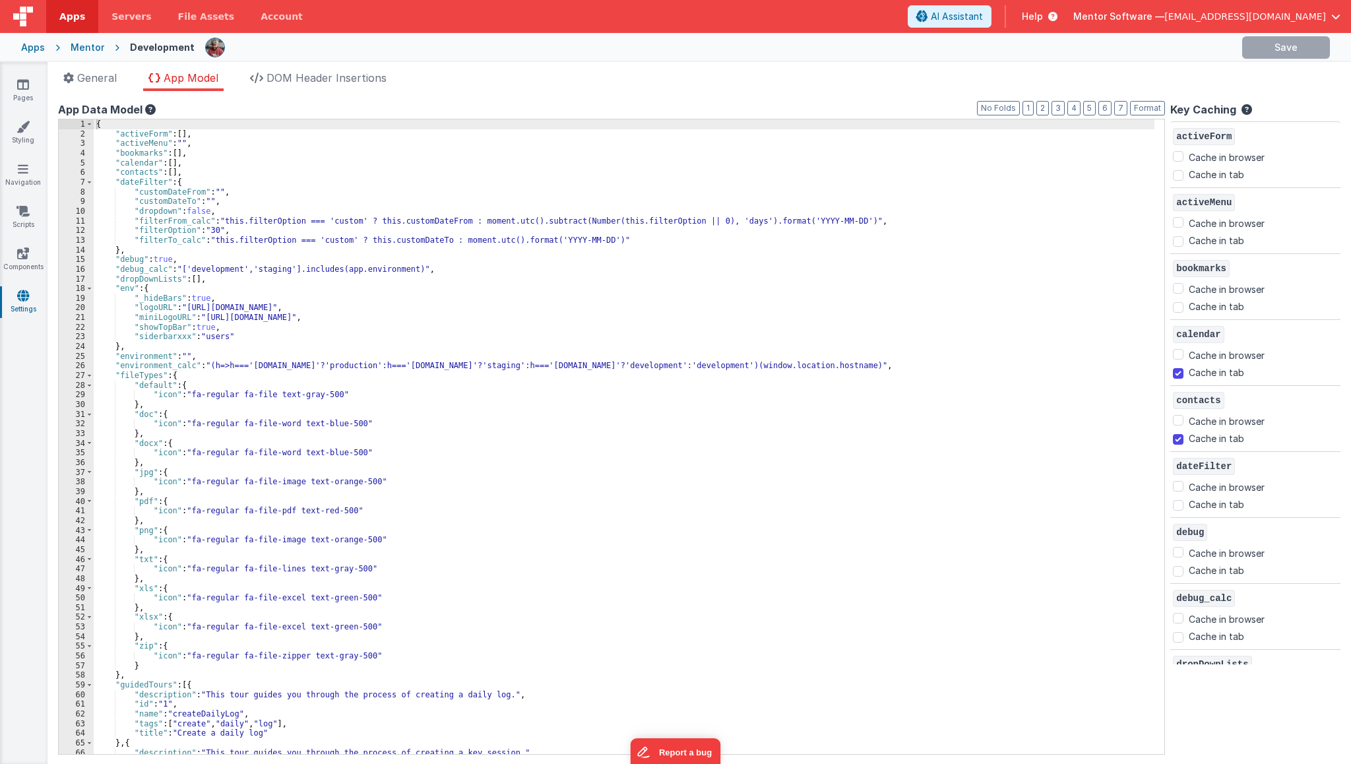
checkbox input "true"
checkbox input "false"
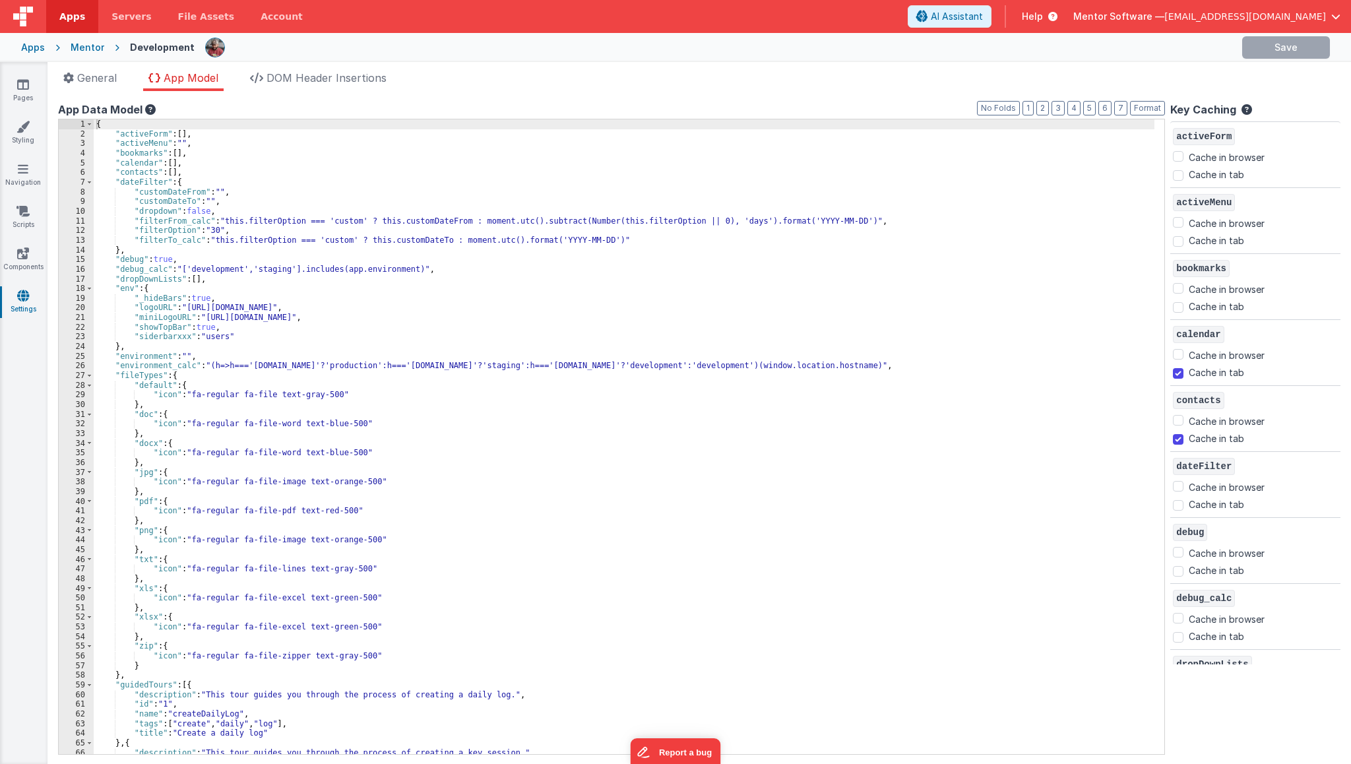
checkbox input "true"
checkbox input "false"
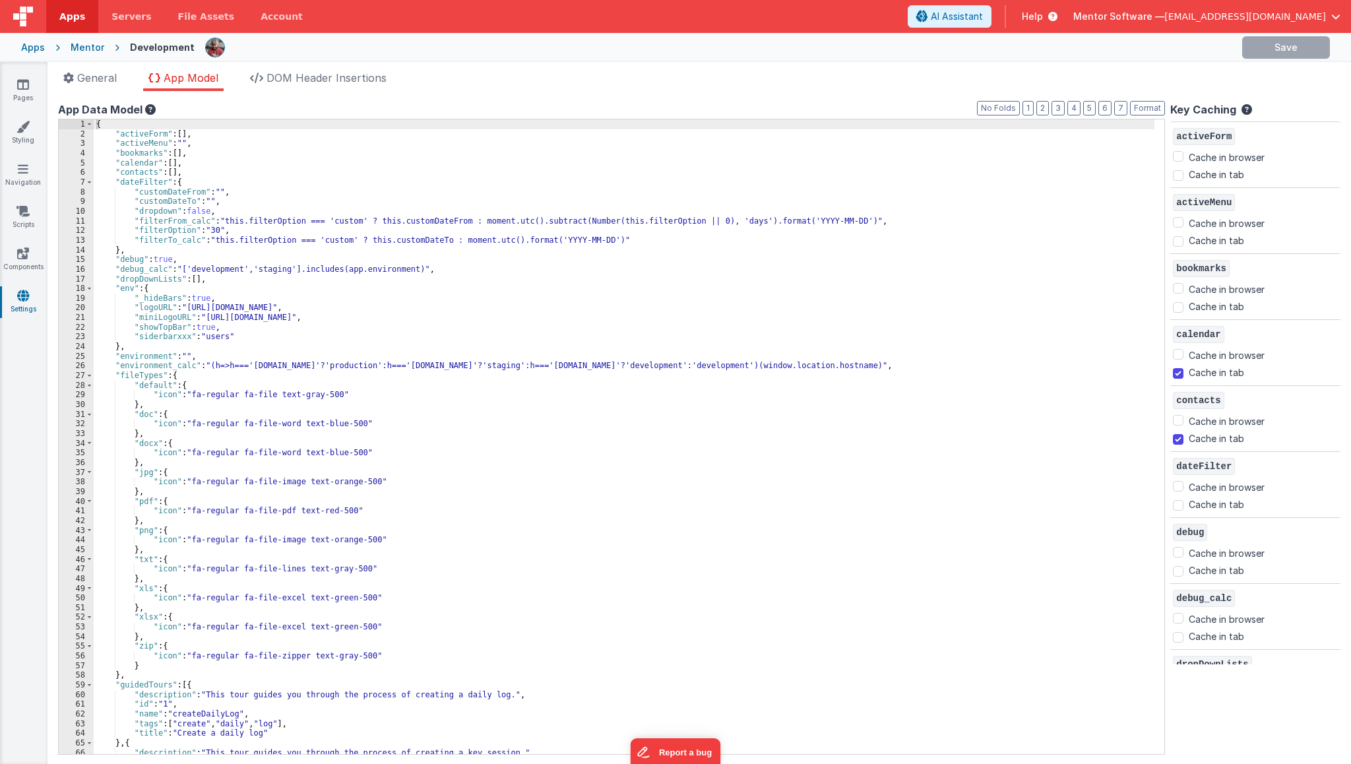
checkbox input "false"
checkbox input "true"
checkbox input "false"
checkbox input "true"
checkbox input "false"
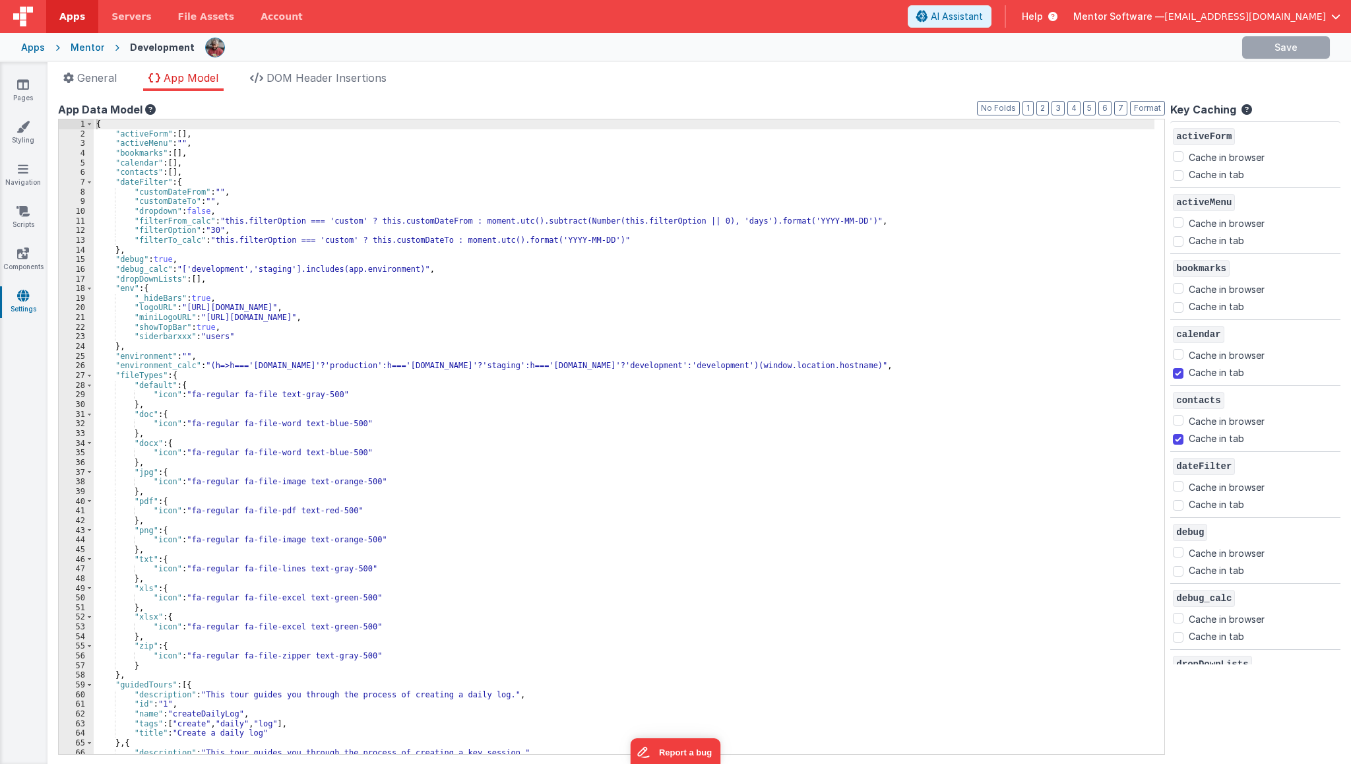
checkbox input "false"
checkbox input "true"
checkbox input "false"
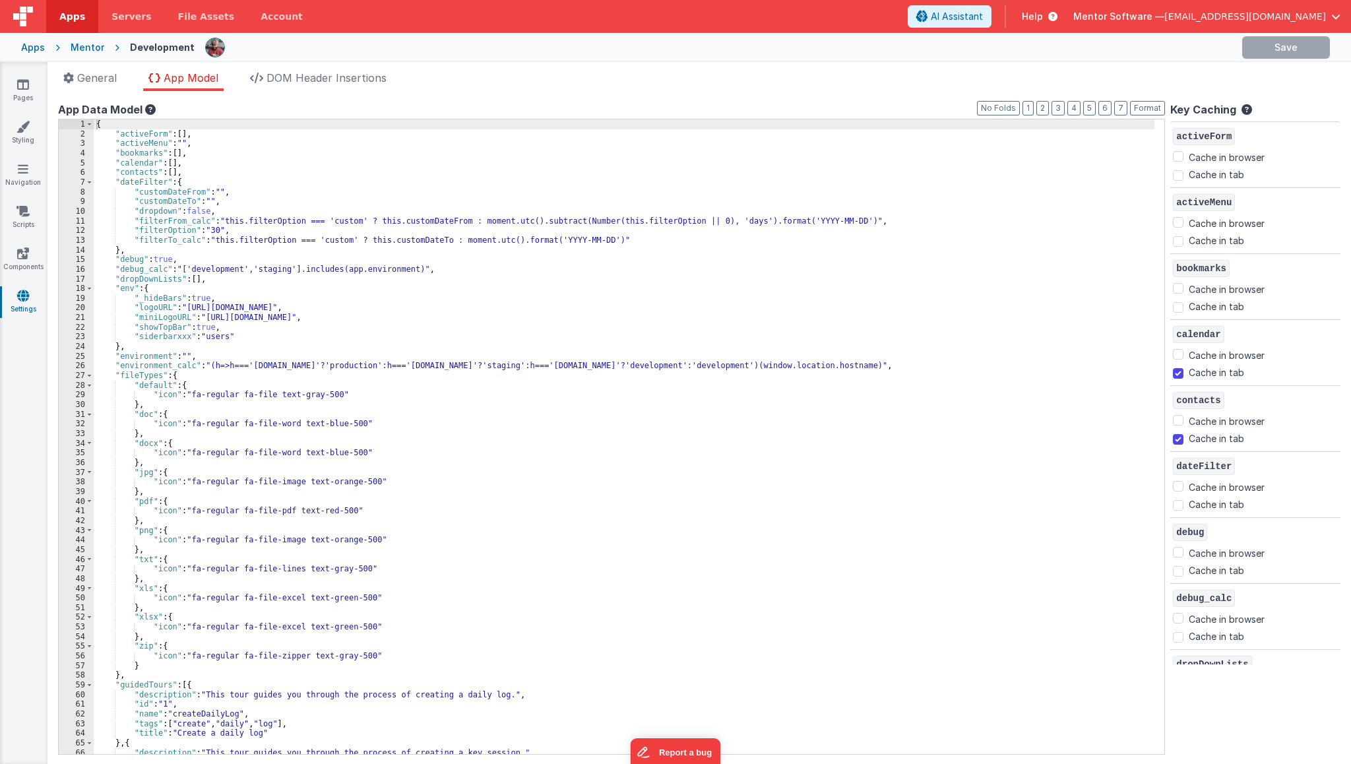
checkbox input "false"
checkbox input "true"
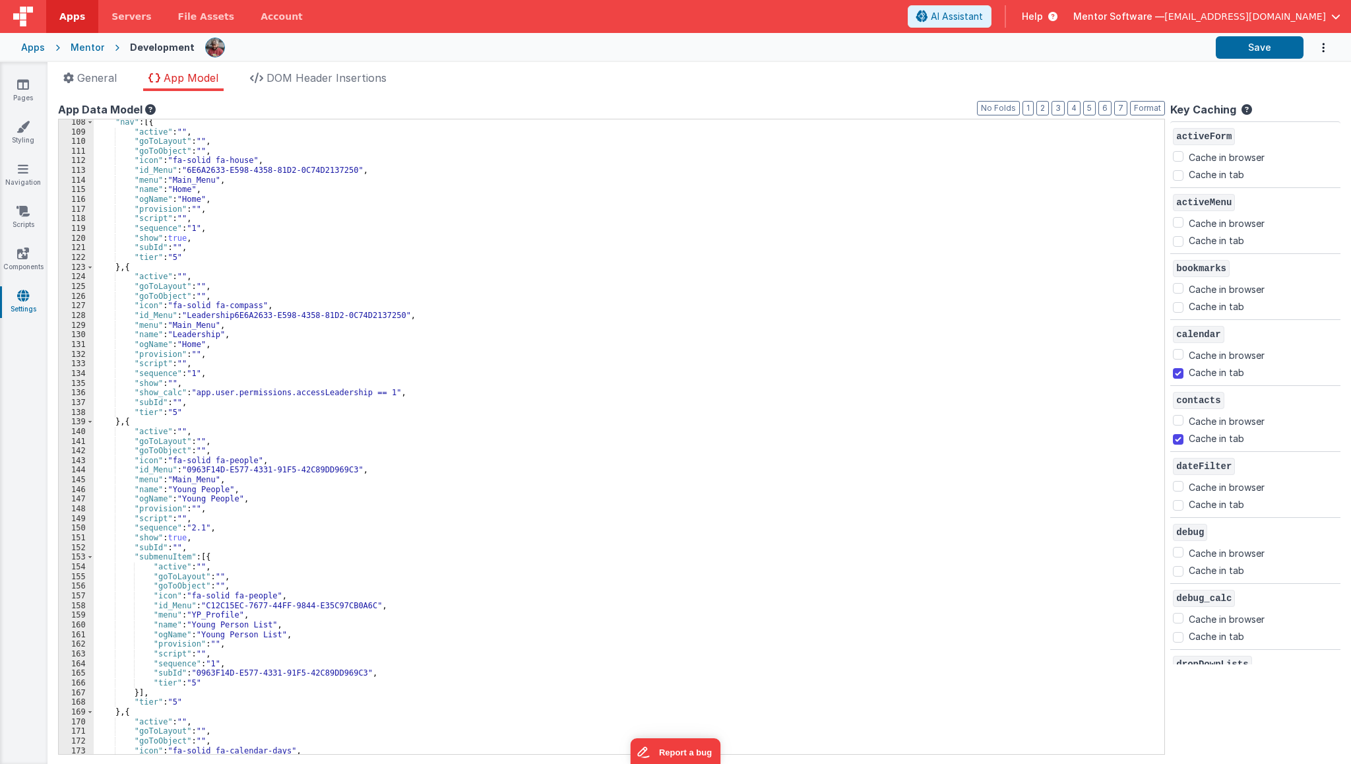
scroll to position [1037, 0]
click at [1049, 111] on button "2" at bounding box center [1042, 108] width 13 height 15
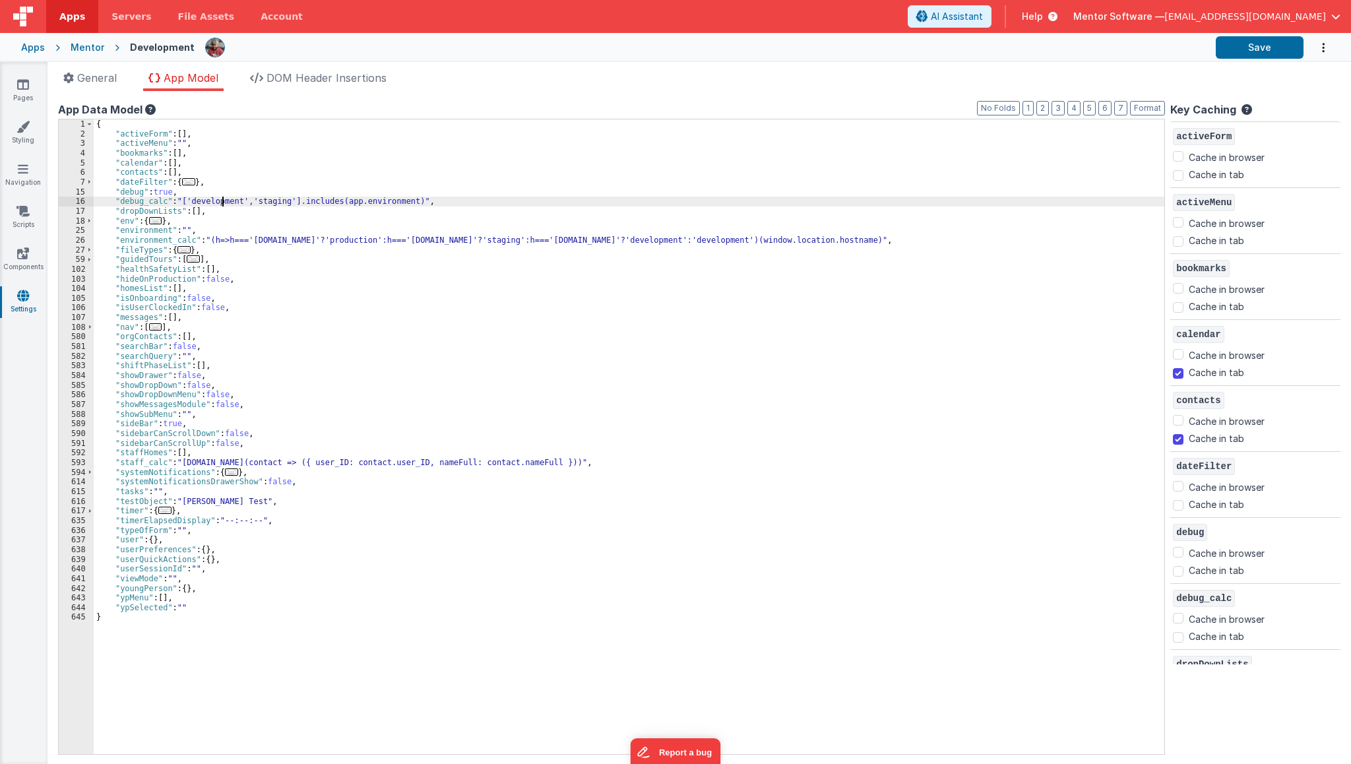
click at [224, 197] on div "{ "activeForm" : [ ] , "activeMenu" : "" , "bookmarks" : [ ] , "calendar" : [ ]…" at bounding box center [631, 446] width 1075 height 654
click at [1230, 49] on button "Save" at bounding box center [1260, 47] width 88 height 22
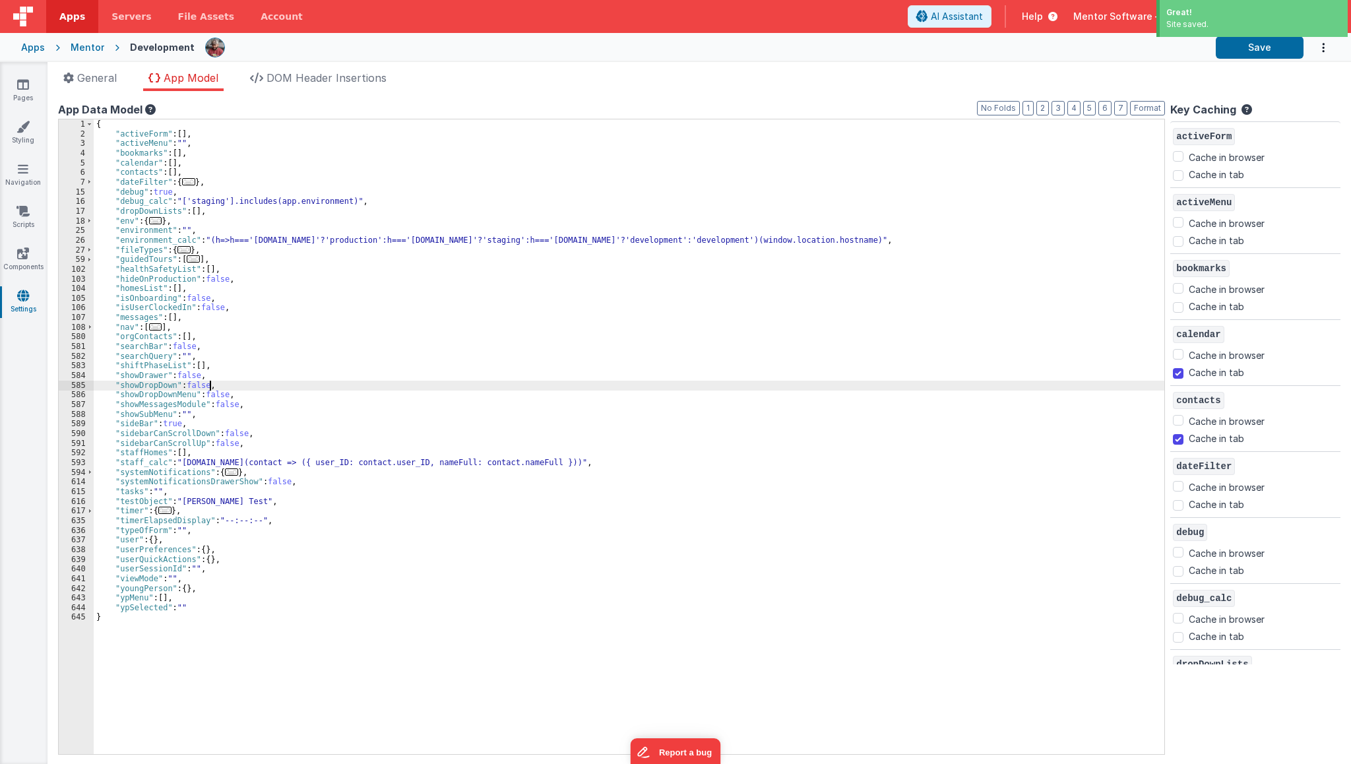
click at [631, 385] on div "{ "activeForm" : [ ] , "activeMenu" : "" , "bookmarks" : [ ] , "calendar" : [ ]…" at bounding box center [631, 446] width 1075 height 654
click at [1251, 53] on button "Save" at bounding box center [1260, 47] width 88 height 22
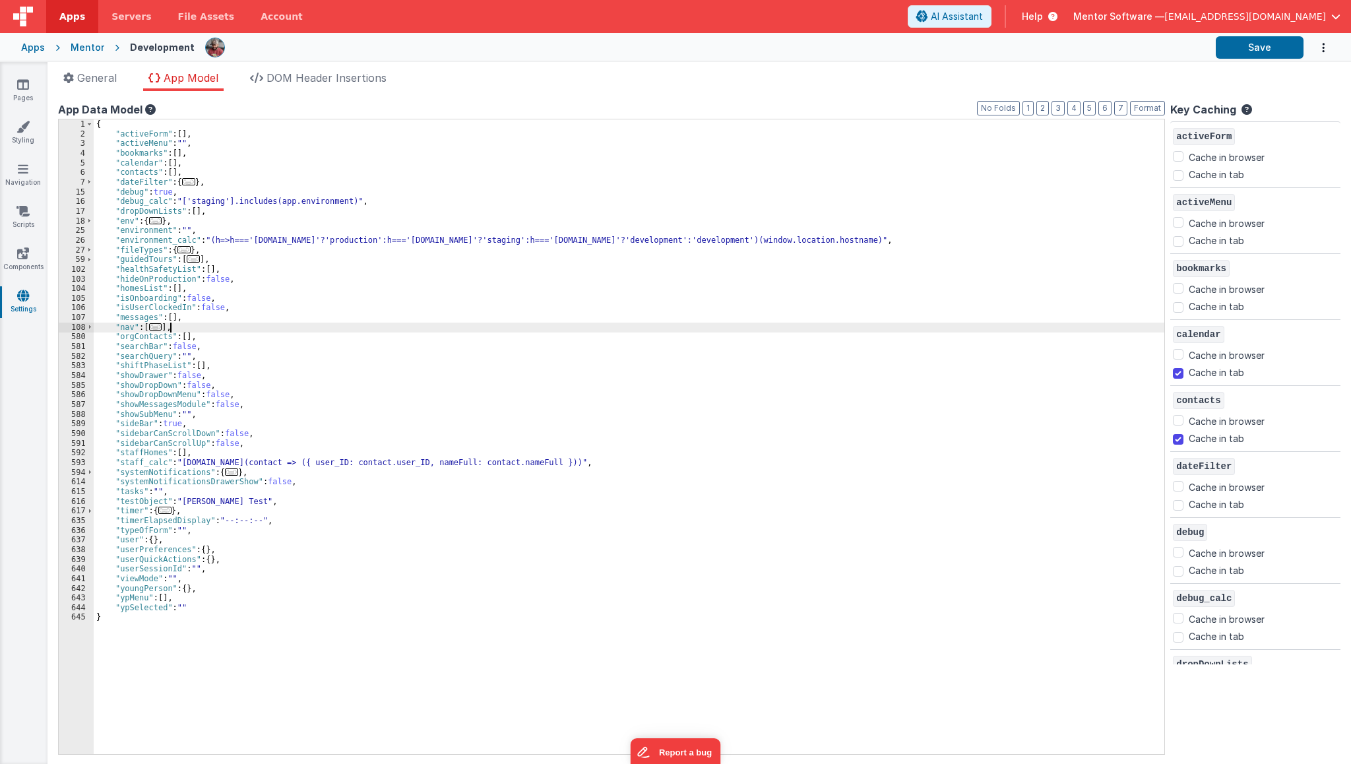
click at [296, 328] on div "{ "activeForm" : [ ] , "activeMenu" : "" , "bookmarks" : [ ] , "calendar" : [ ]…" at bounding box center [631, 446] width 1075 height 654
click at [1237, 38] on button "Save" at bounding box center [1260, 47] width 88 height 22
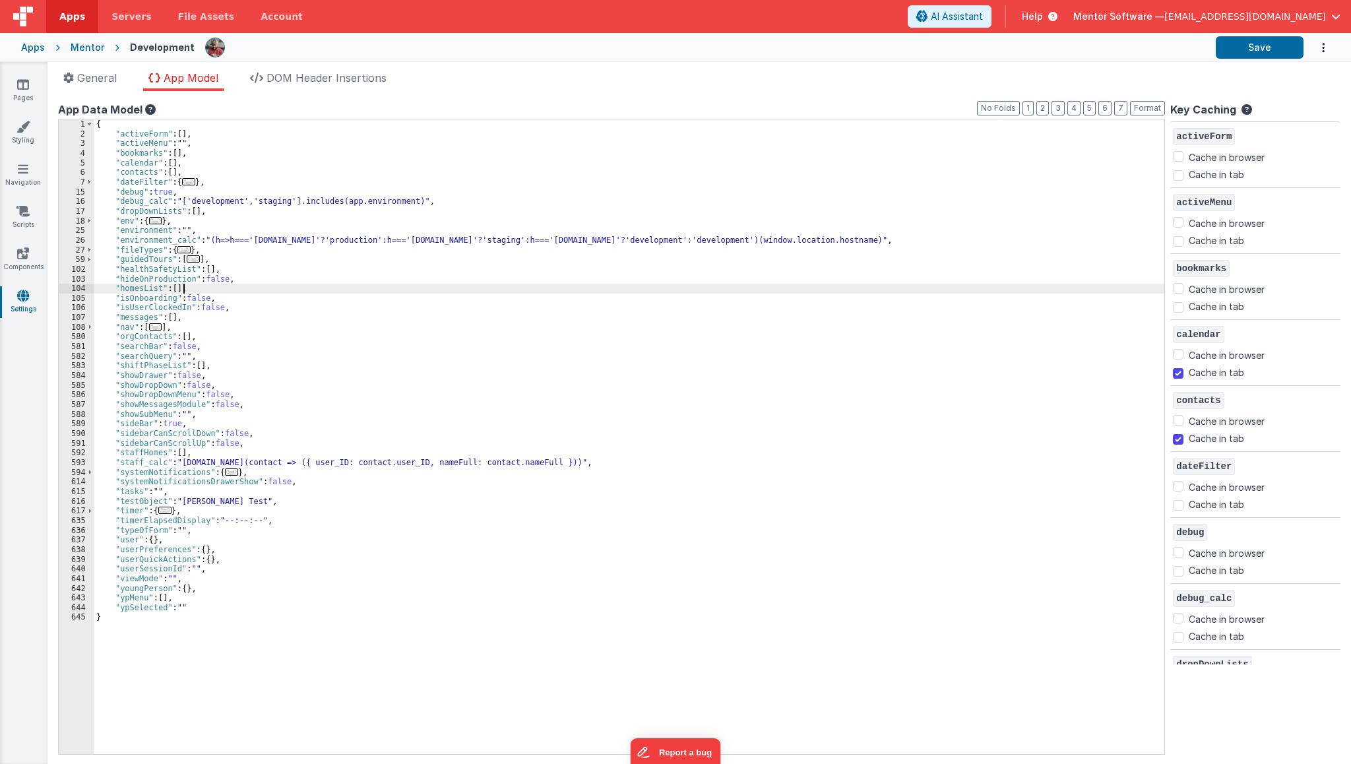
click at [426, 291] on div "{ "activeForm" : [ ] , "activeMenu" : "" , "bookmarks" : [ ] , "calendar" : [ ]…" at bounding box center [631, 446] width 1075 height 654
click at [21, 214] on icon at bounding box center [22, 210] width 13 height 13
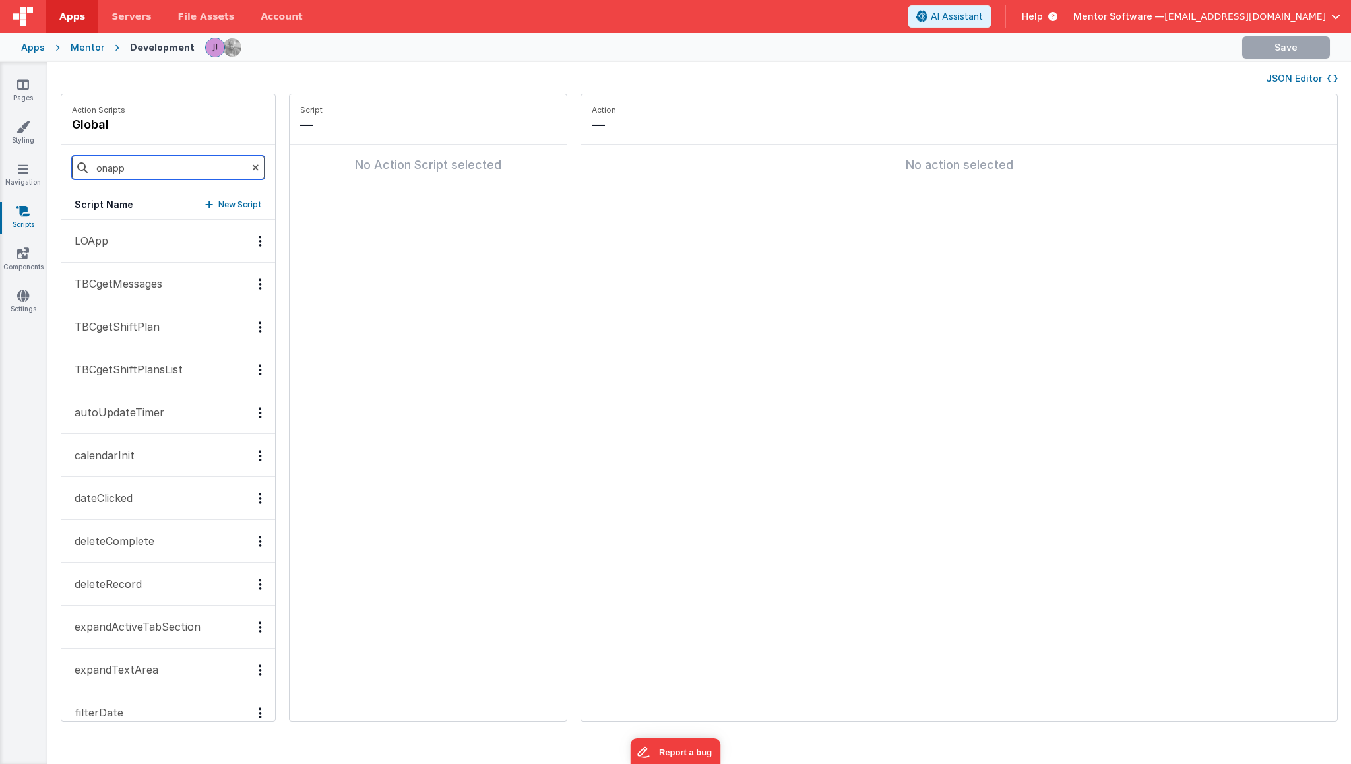
click at [155, 170] on input "onapp" at bounding box center [168, 168] width 193 height 24
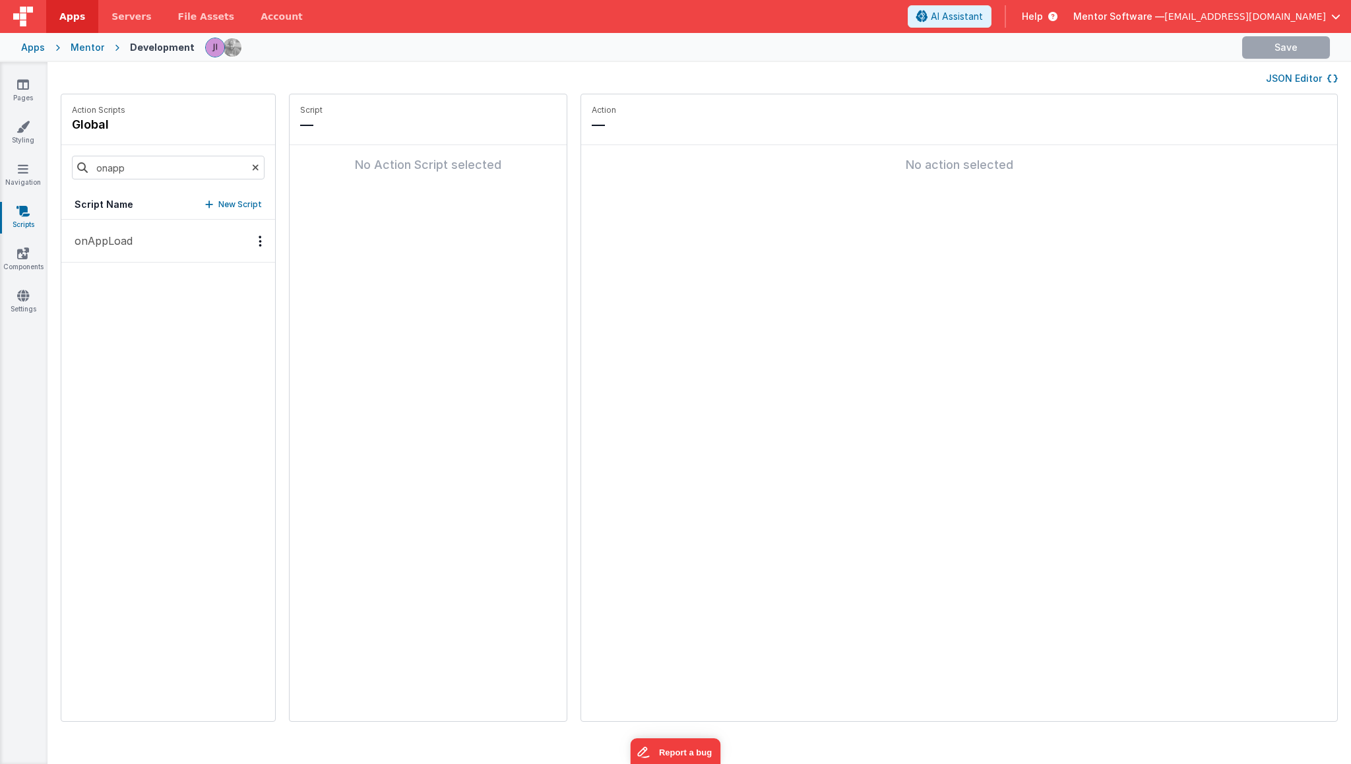
click at [103, 241] on p "onAppLoad" at bounding box center [100, 241] width 66 height 16
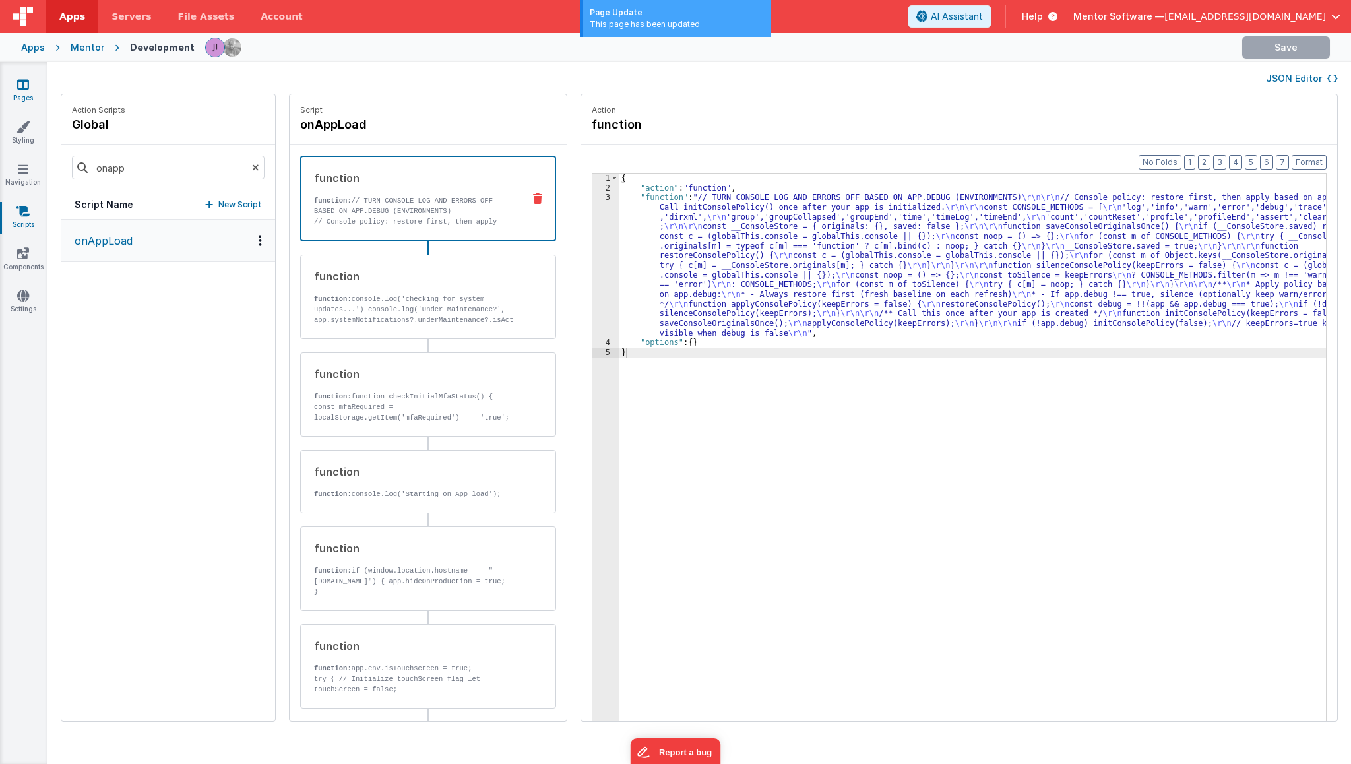
click at [31, 84] on link "Pages" at bounding box center [22, 91] width 47 height 26
